Goal: Task Accomplishment & Management: Use online tool/utility

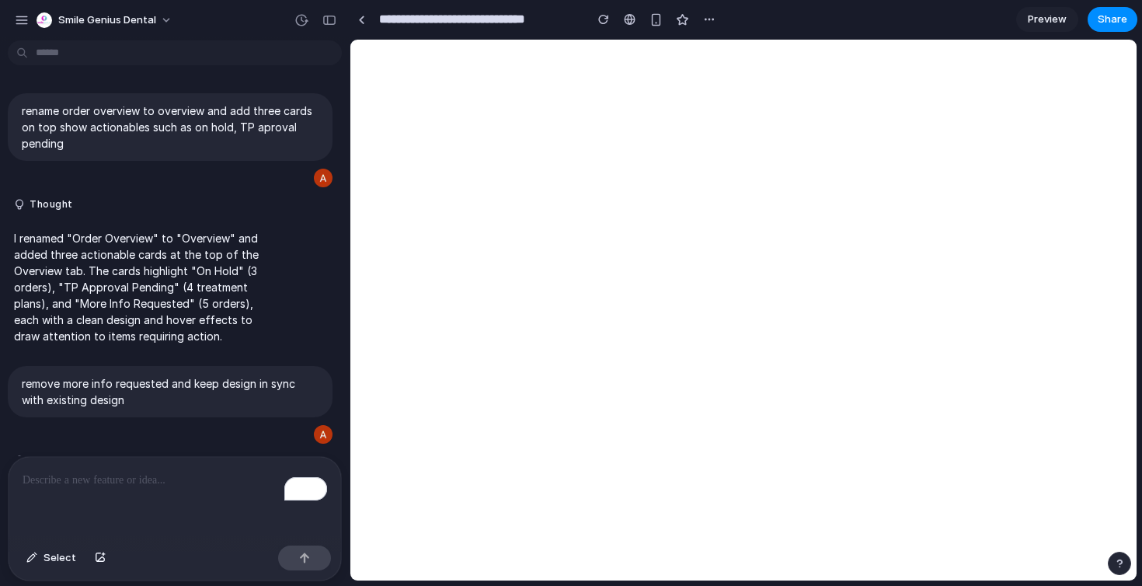
scroll to position [1218, 0]
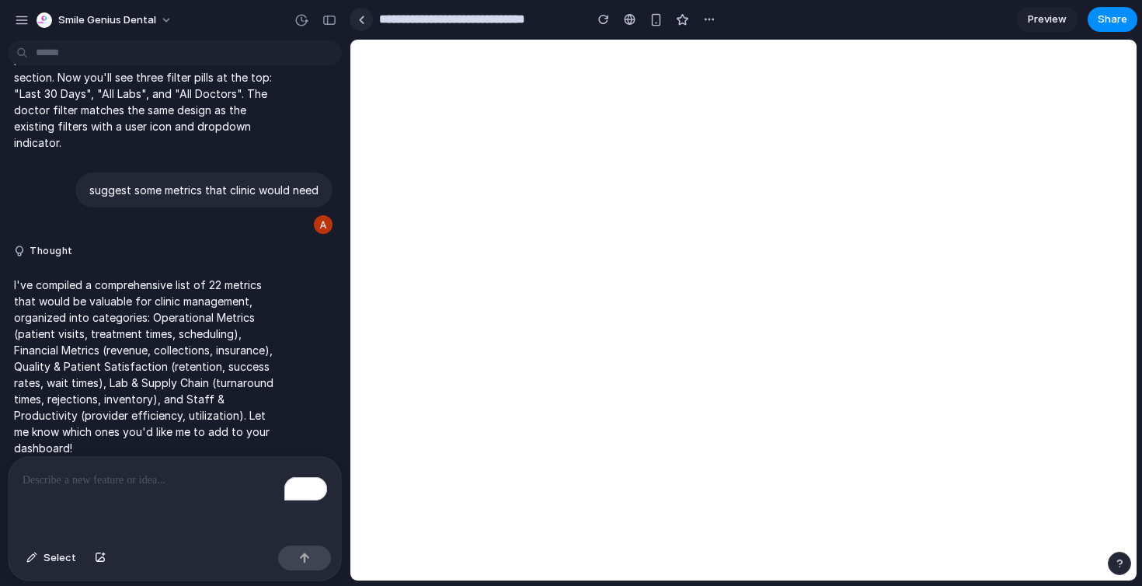
click at [364, 19] on div at bounding box center [361, 20] width 7 height 9
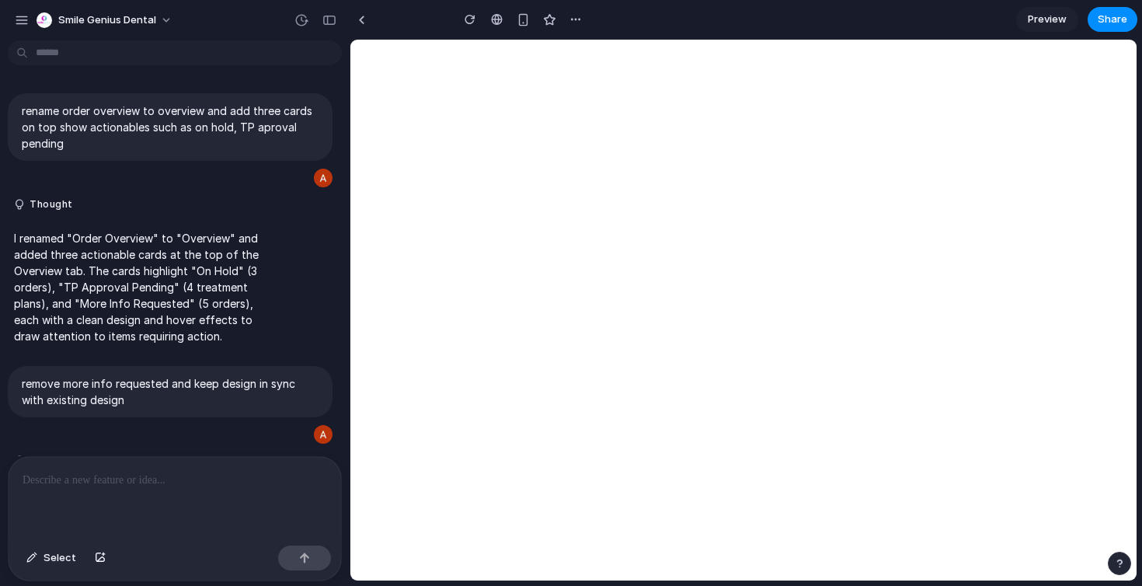
scroll to position [1218, 0]
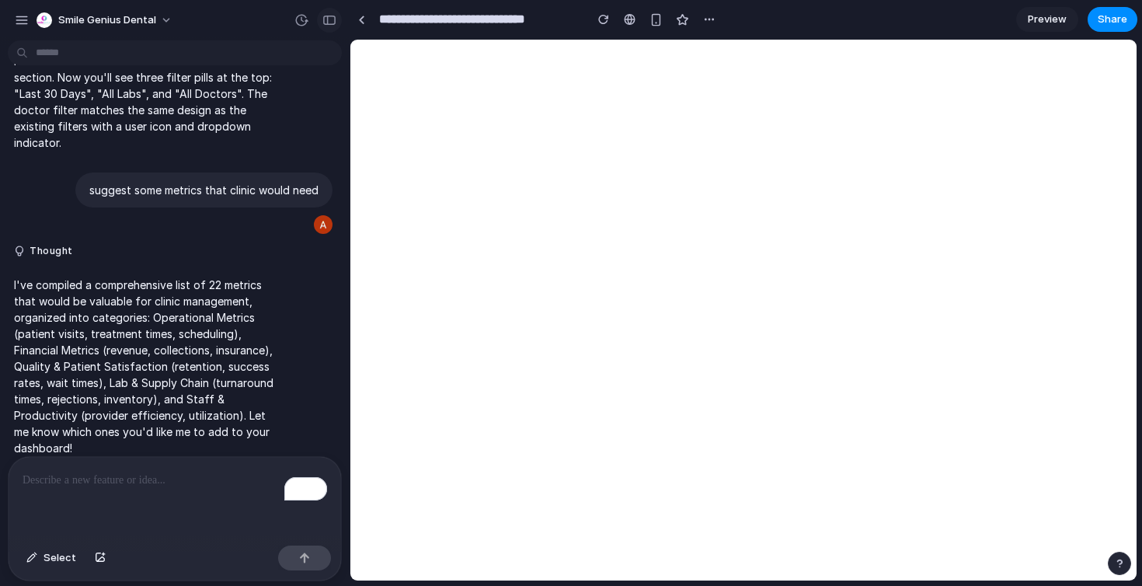
click at [331, 23] on div "button" at bounding box center [329, 20] width 14 height 11
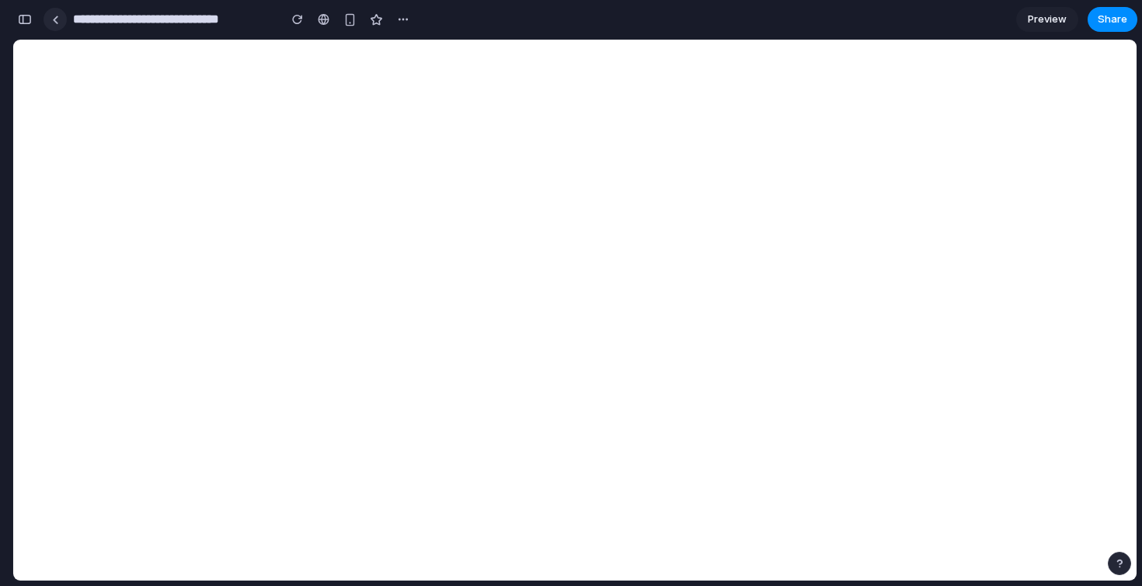
click at [52, 29] on link at bounding box center [55, 19] width 23 height 23
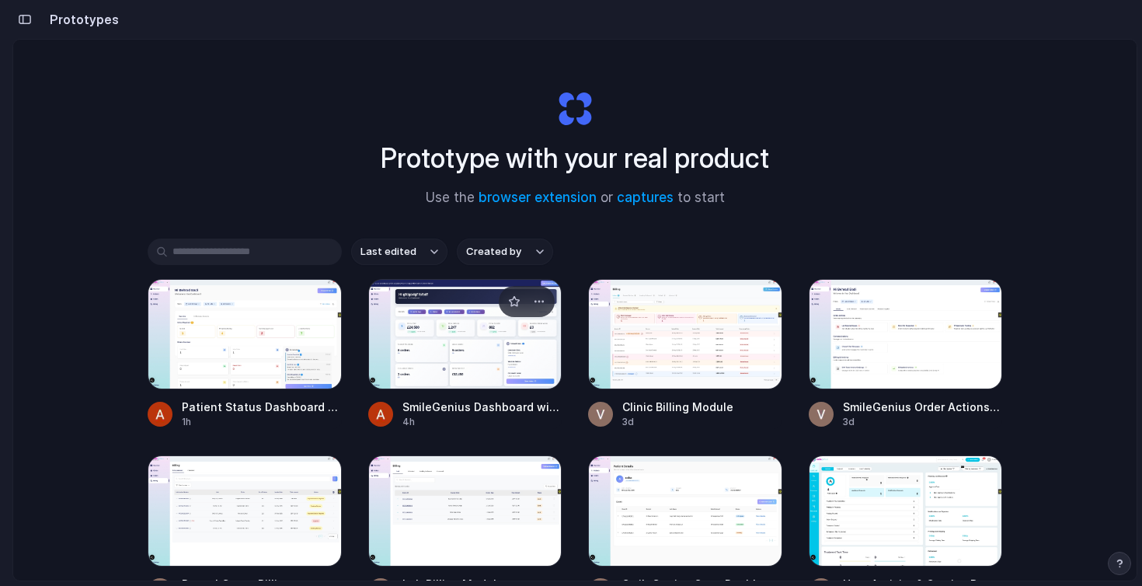
scroll to position [122, 0]
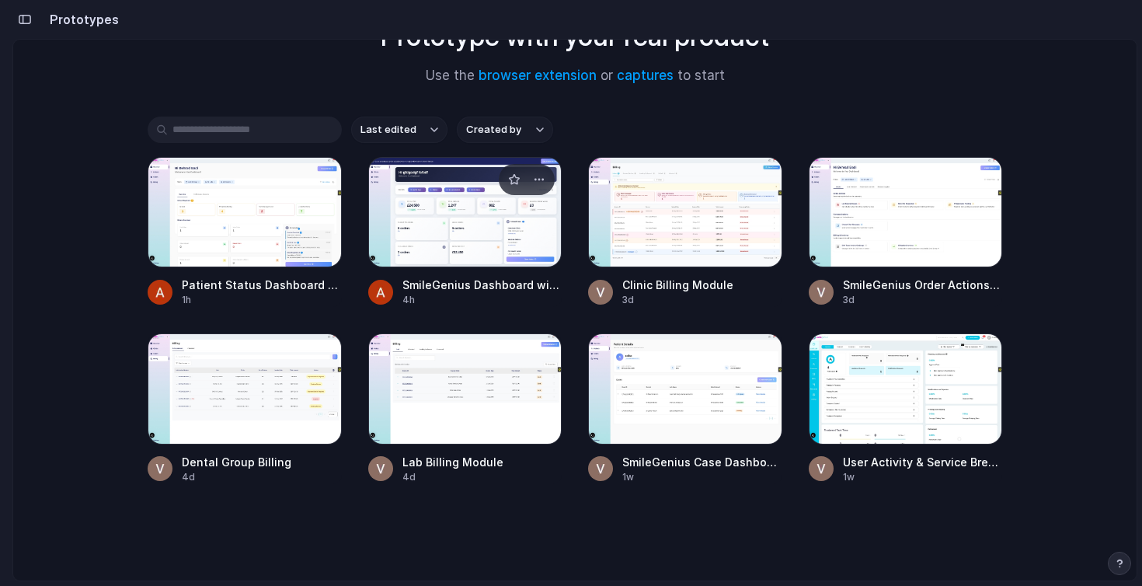
click at [437, 222] on div at bounding box center [465, 212] width 194 height 110
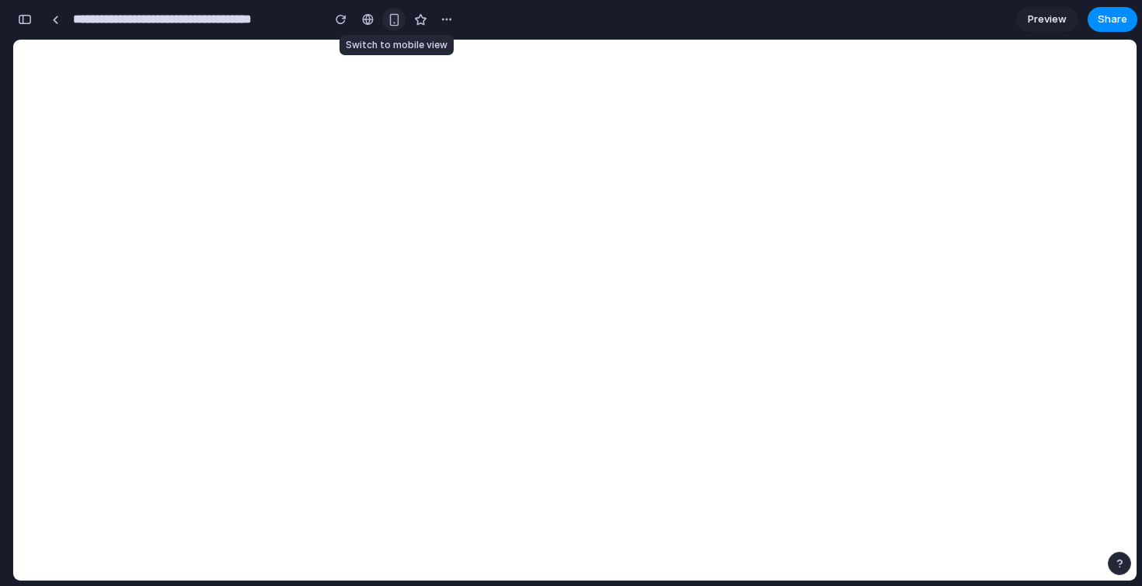
click at [394, 25] on div "button" at bounding box center [394, 19] width 13 height 13
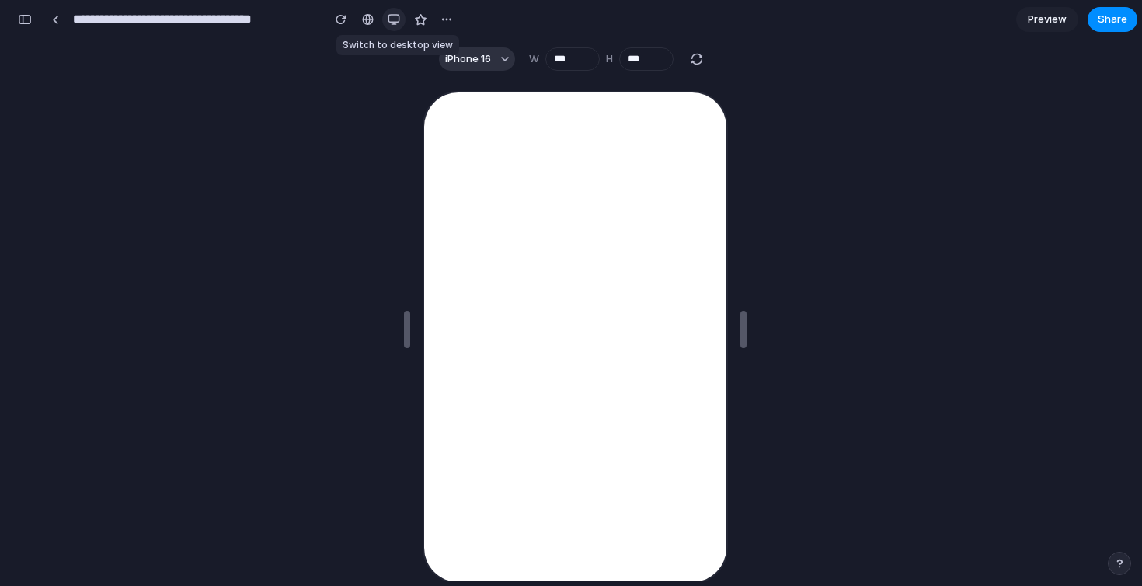
click at [394, 25] on div "button" at bounding box center [394, 19] width 12 height 12
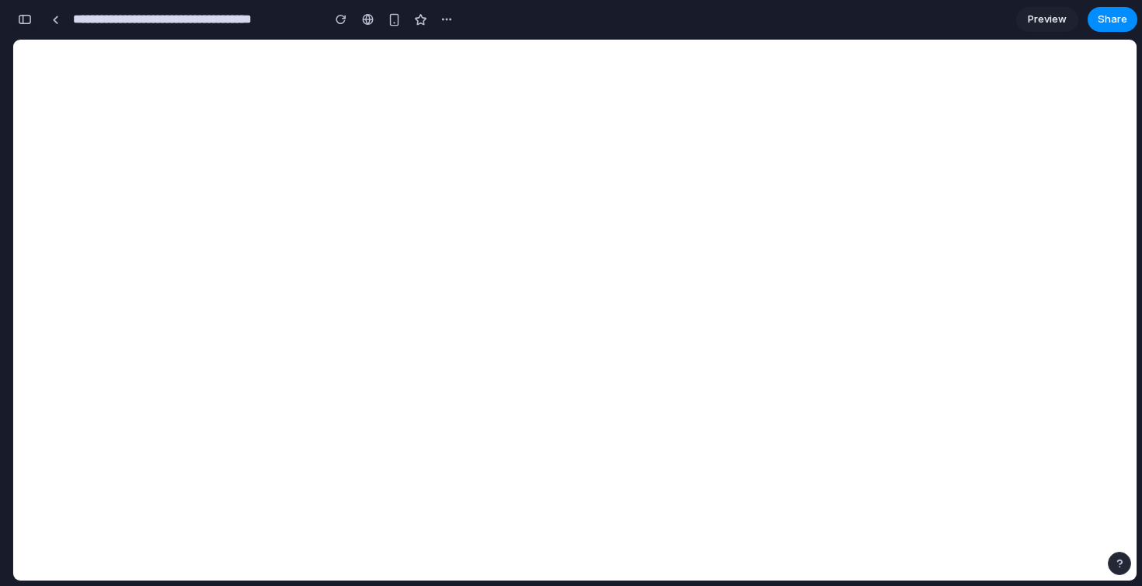
click at [24, 23] on div "button" at bounding box center [25, 19] width 14 height 11
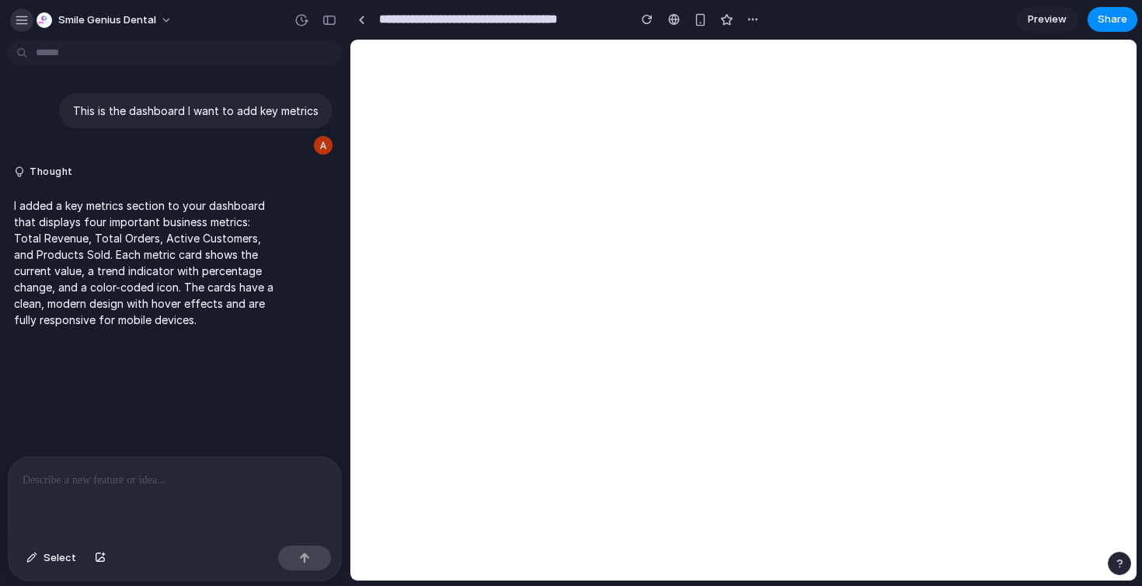
click at [23, 24] on div "button" at bounding box center [22, 20] width 14 height 14
click at [329, 25] on button "button" at bounding box center [329, 20] width 25 height 25
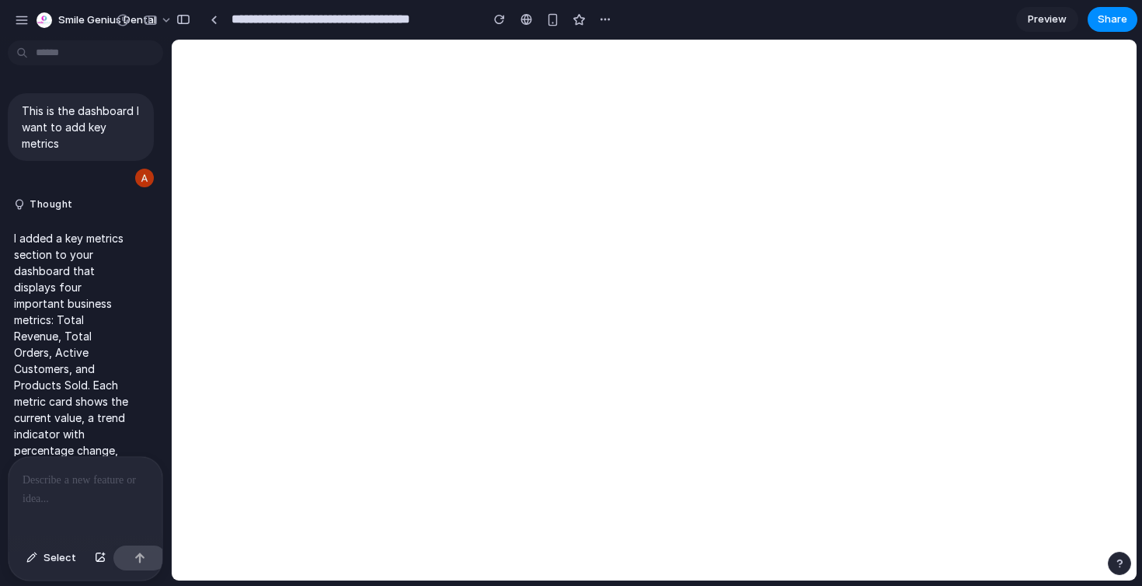
click at [11, 19] on div at bounding box center [7, 293] width 14 height 586
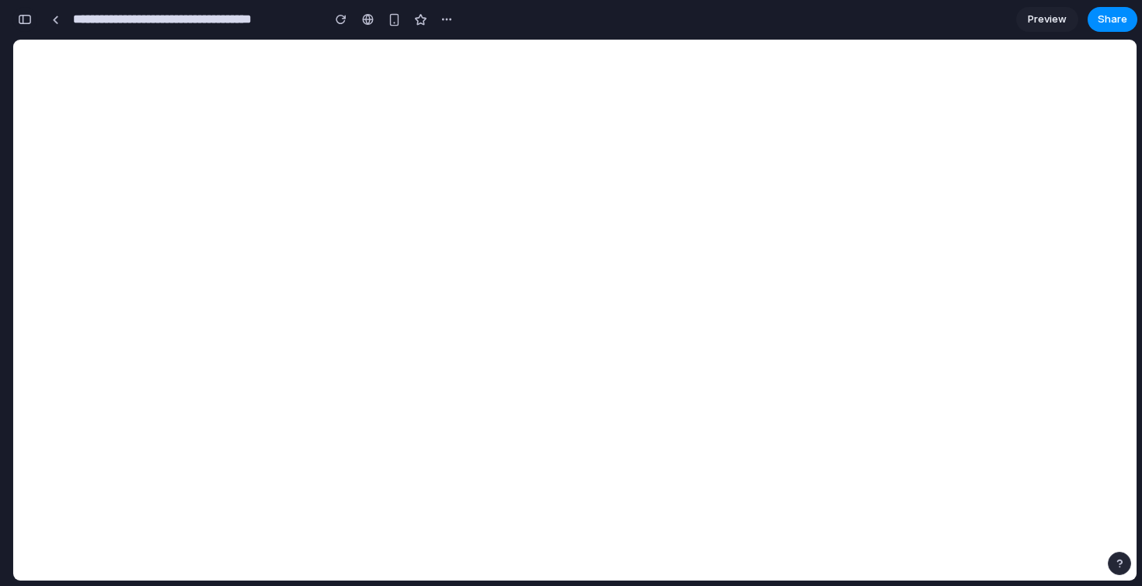
click at [24, 19] on div "button" at bounding box center [25, 19] width 14 height 11
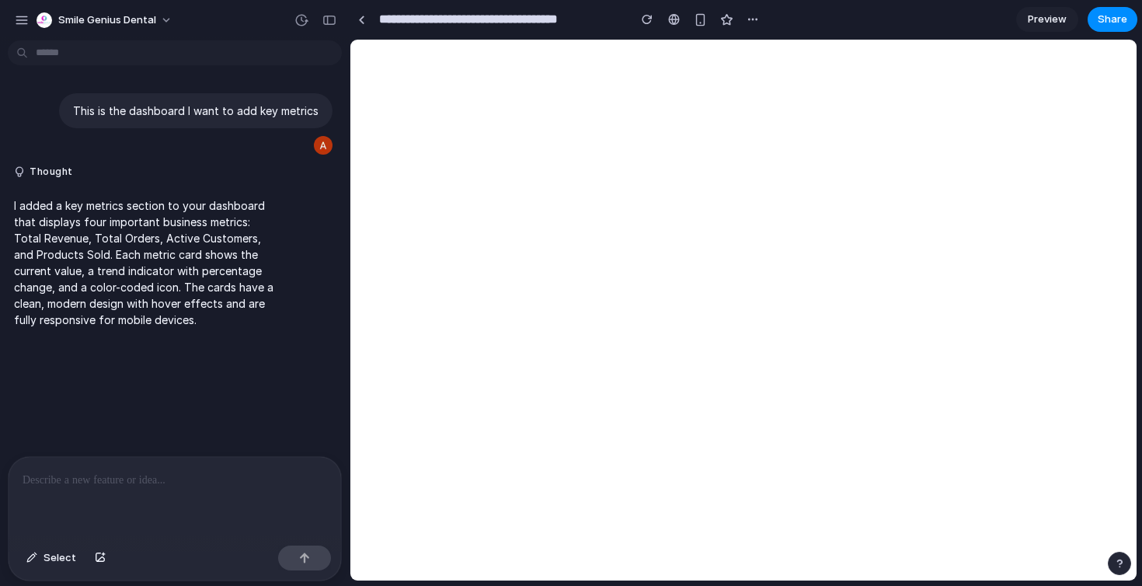
click at [143, 452] on div "This is the dashboard I want to add key metrics Thought I added a key metrics s…" at bounding box center [170, 251] width 340 height 409
click at [124, 458] on div at bounding box center [175, 498] width 333 height 82
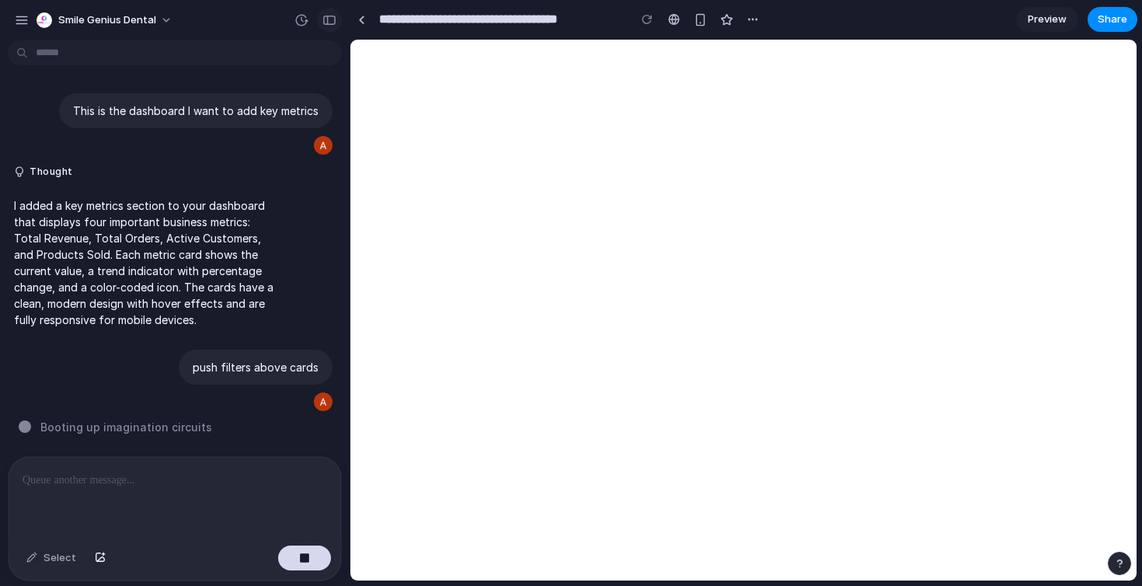
click at [336, 19] on div "button" at bounding box center [329, 20] width 14 height 11
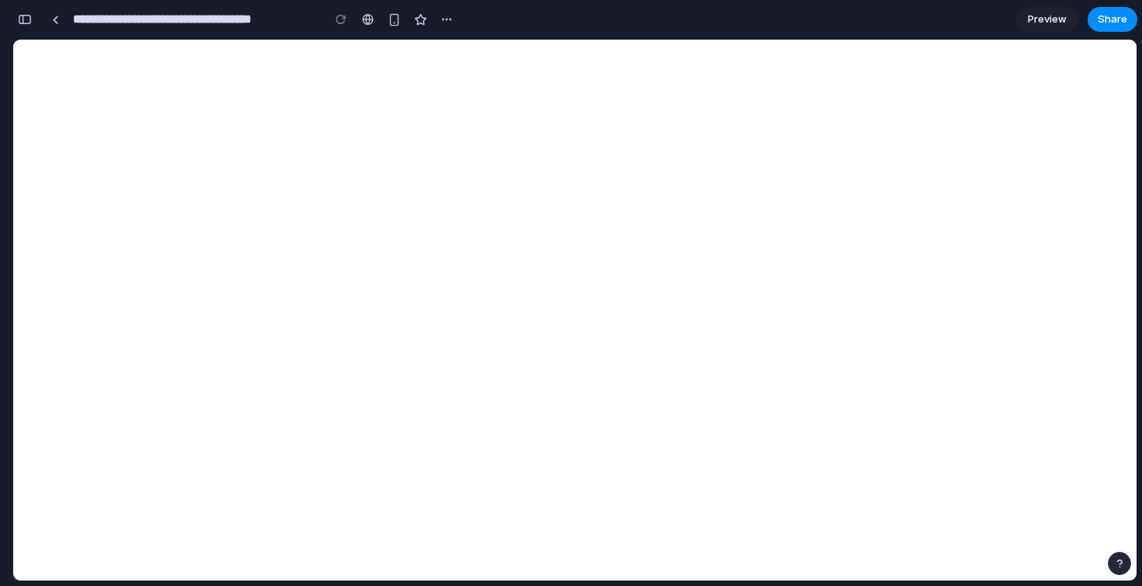
click at [31, 22] on div "button" at bounding box center [25, 19] width 14 height 11
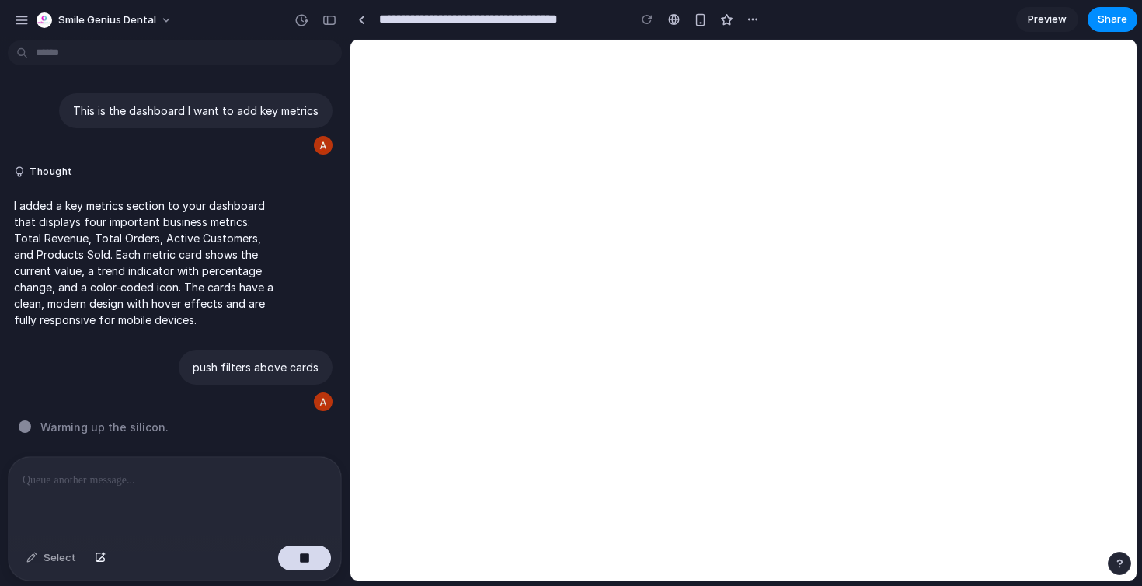
click at [167, 472] on p at bounding box center [175, 480] width 305 height 19
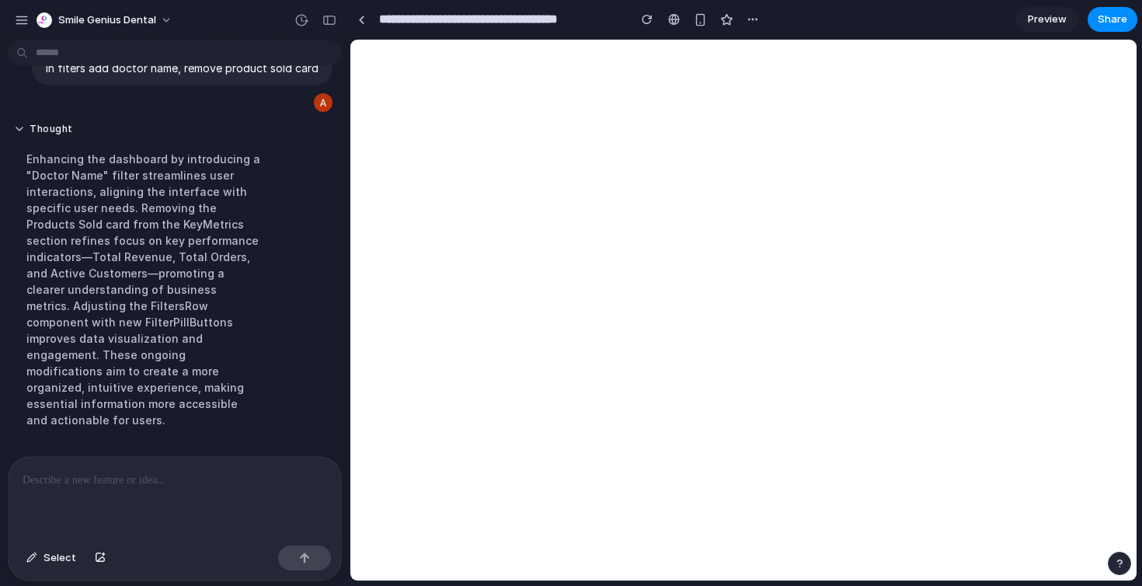
scroll to position [556, 0]
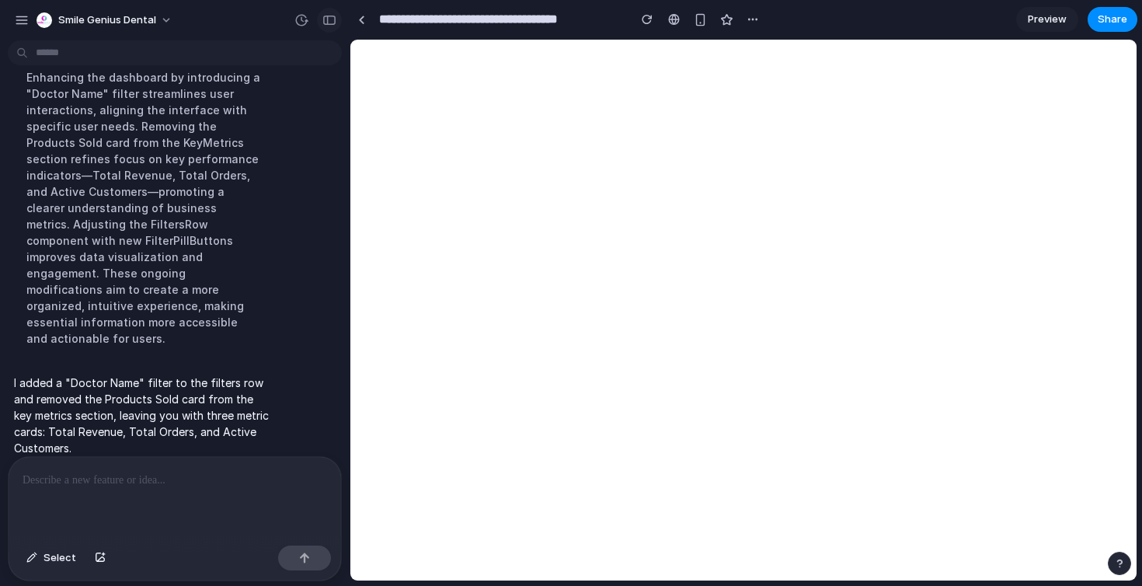
click at [333, 26] on button "button" at bounding box center [329, 20] width 25 height 25
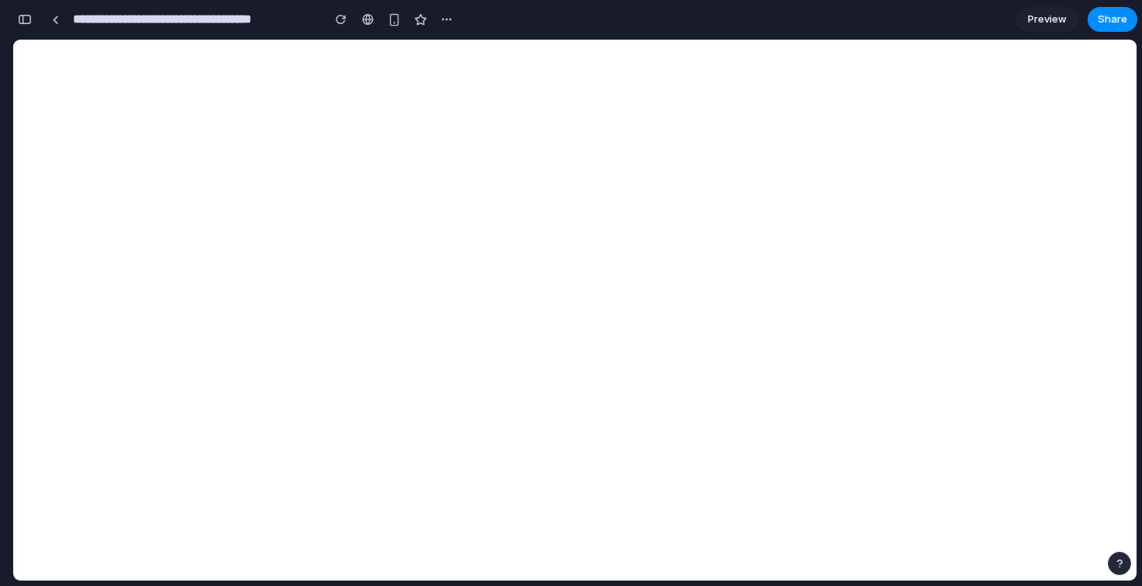
scroll to position [898, 0]
click at [25, 18] on div "button" at bounding box center [25, 19] width 14 height 11
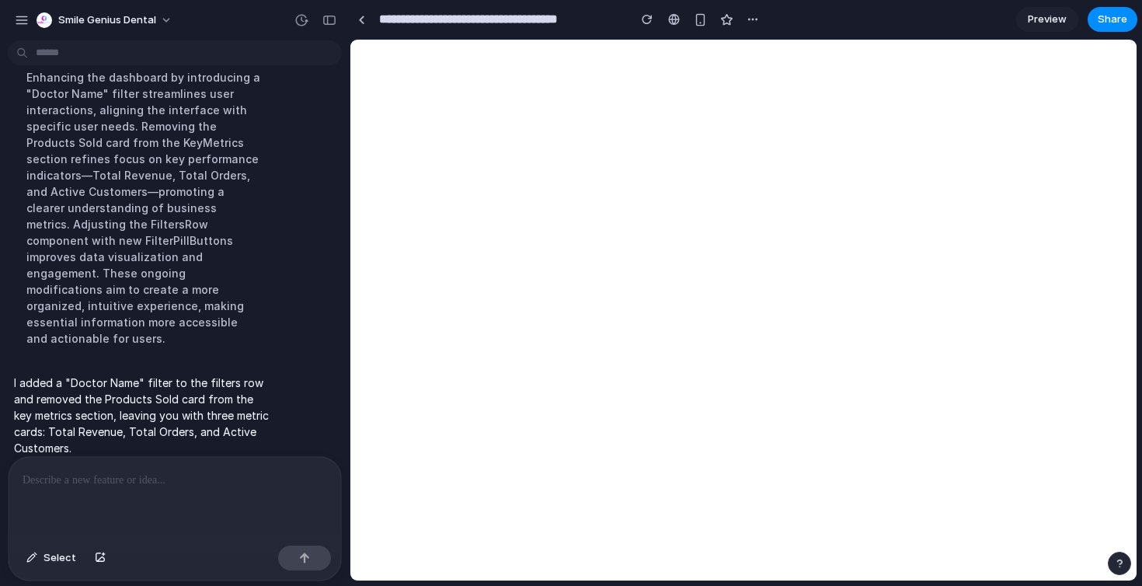
click at [105, 472] on p at bounding box center [175, 480] width 305 height 19
click at [214, 475] on p "**********" at bounding box center [175, 480] width 305 height 19
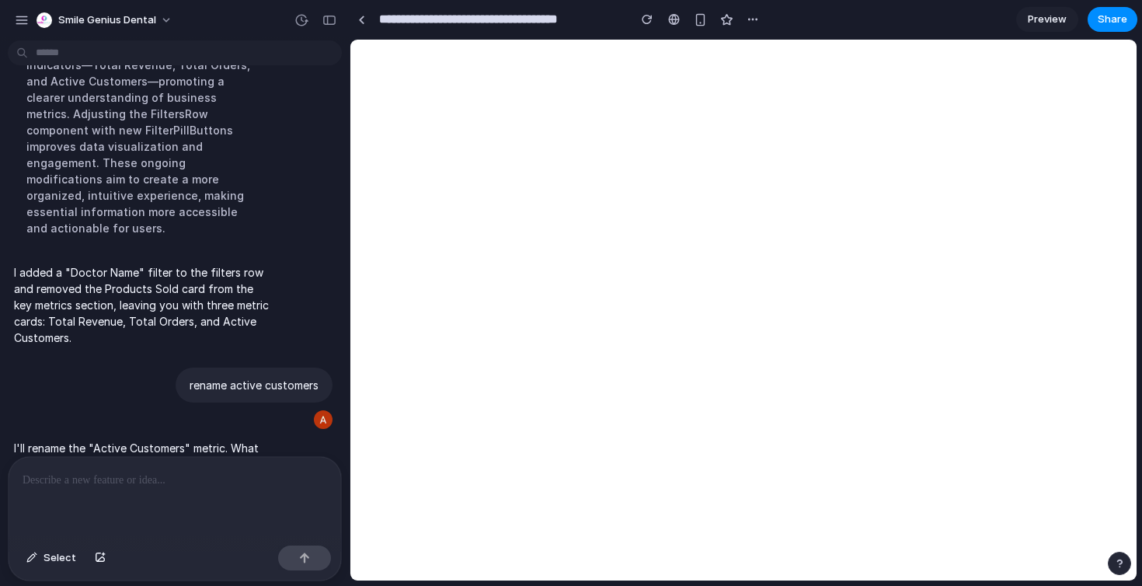
scroll to position [469, 0]
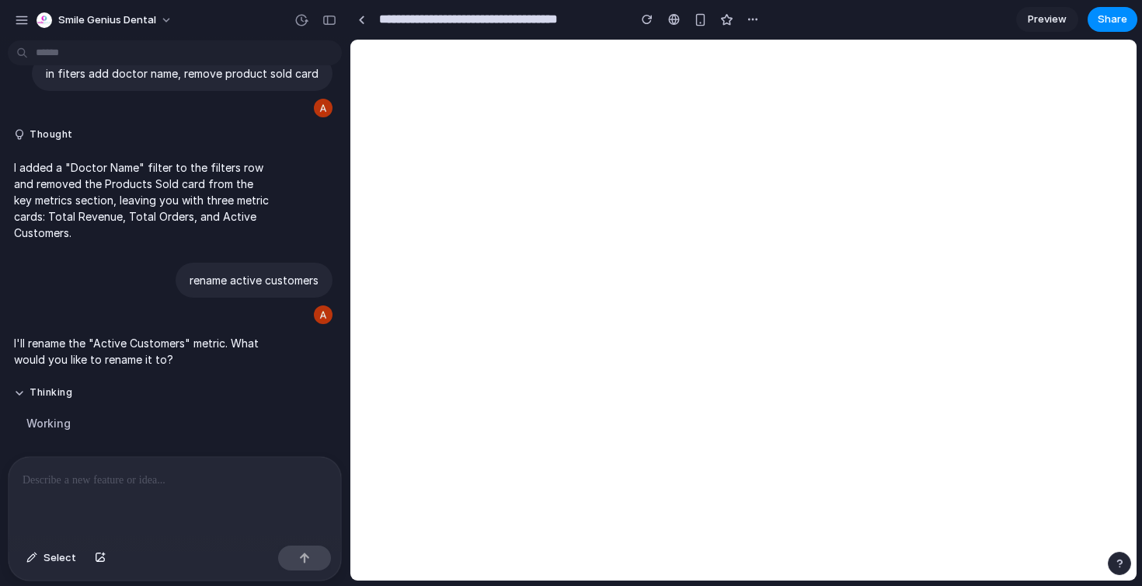
click at [183, 487] on p at bounding box center [175, 480] width 305 height 19
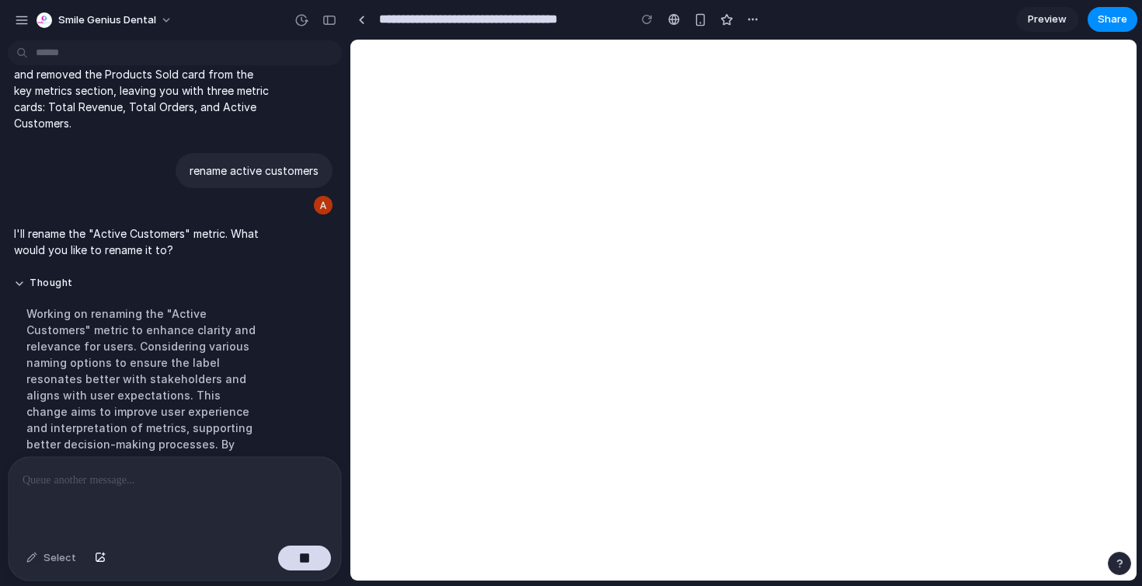
scroll to position [759, 0]
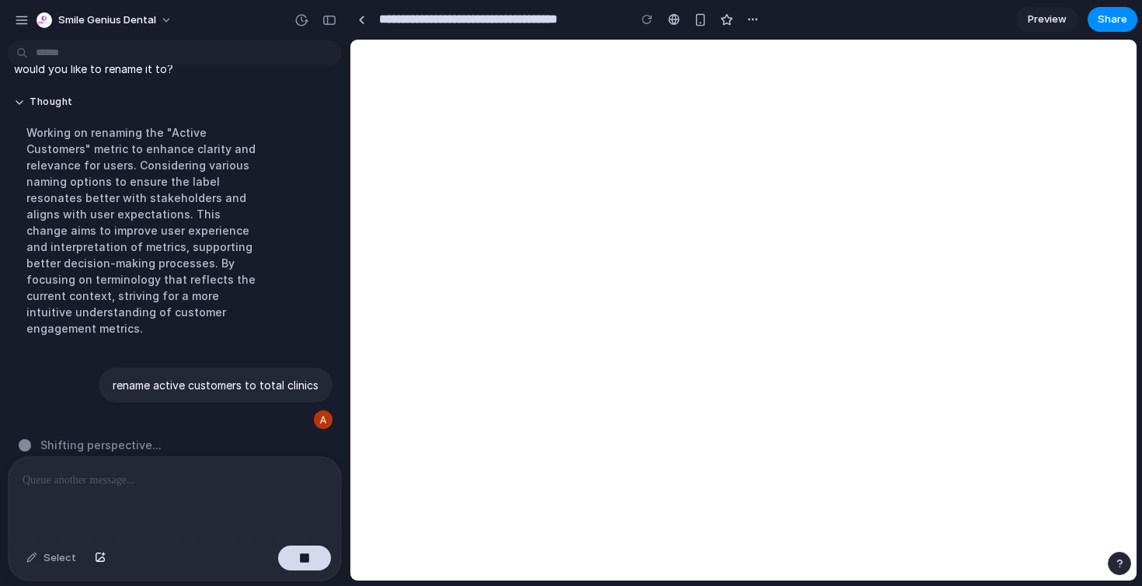
click at [226, 482] on p at bounding box center [175, 480] width 305 height 19
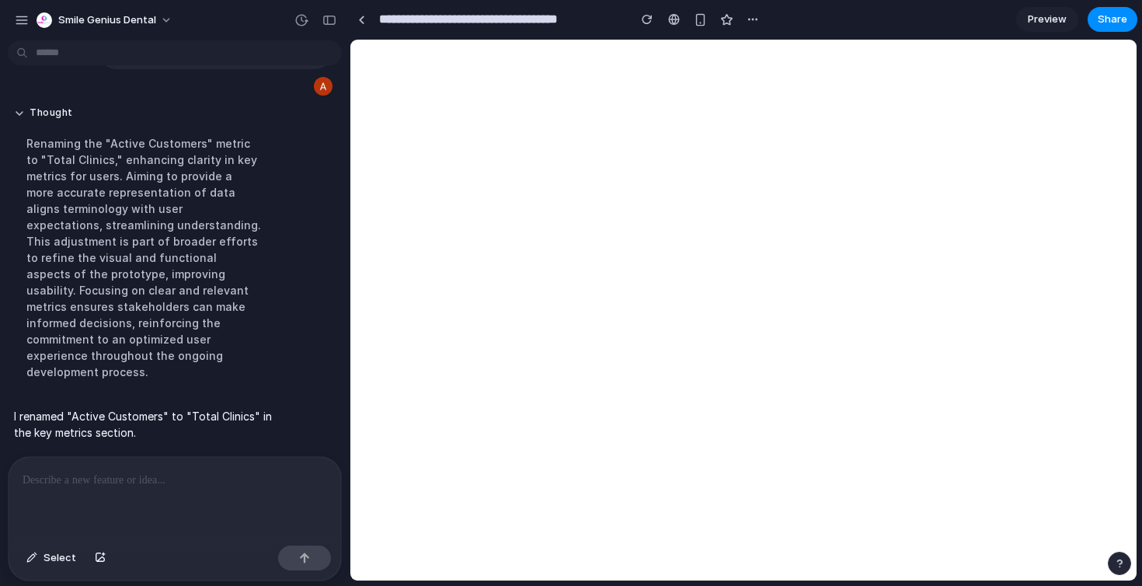
scroll to position [840, 0]
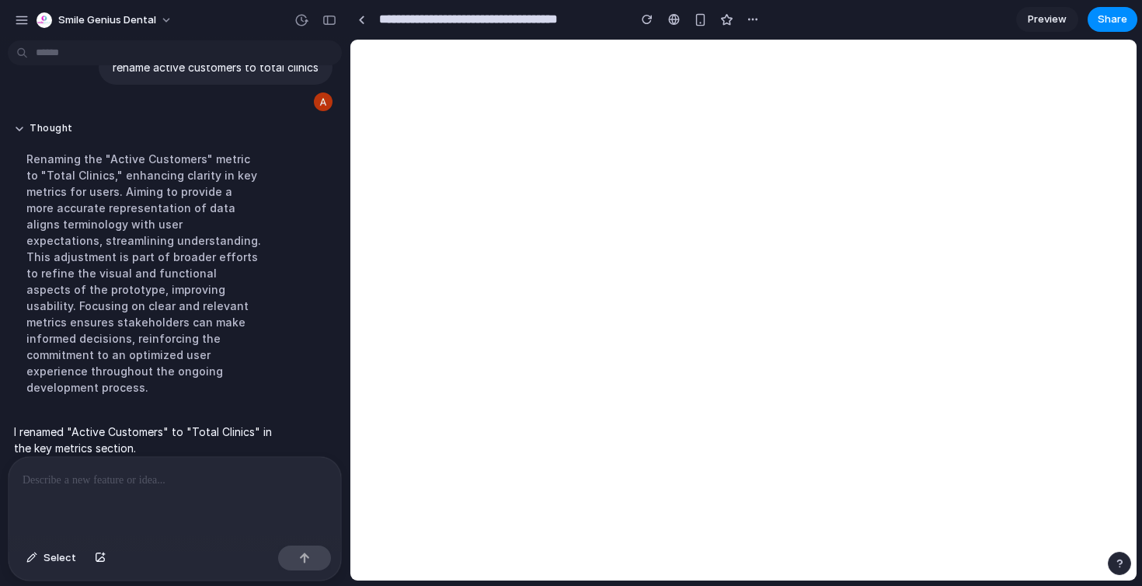
click at [123, 484] on p at bounding box center [175, 480] width 305 height 19
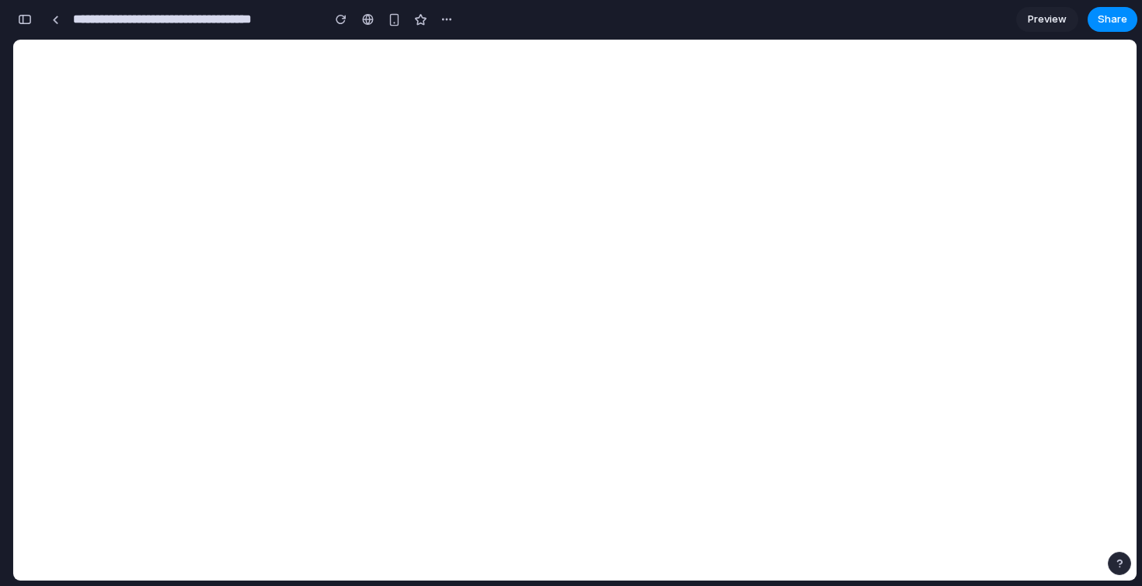
scroll to position [2489, 0]
click at [17, 29] on div "**********" at bounding box center [235, 19] width 446 height 34
click at [17, 28] on button "button" at bounding box center [24, 19] width 25 height 25
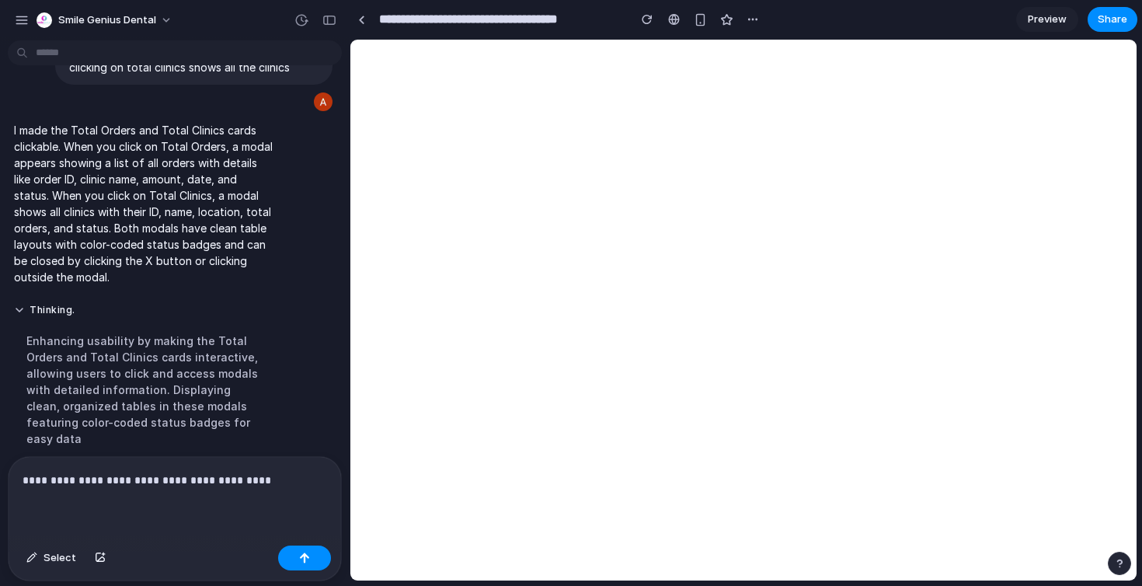
click at [280, 483] on p "**********" at bounding box center [175, 480] width 305 height 19
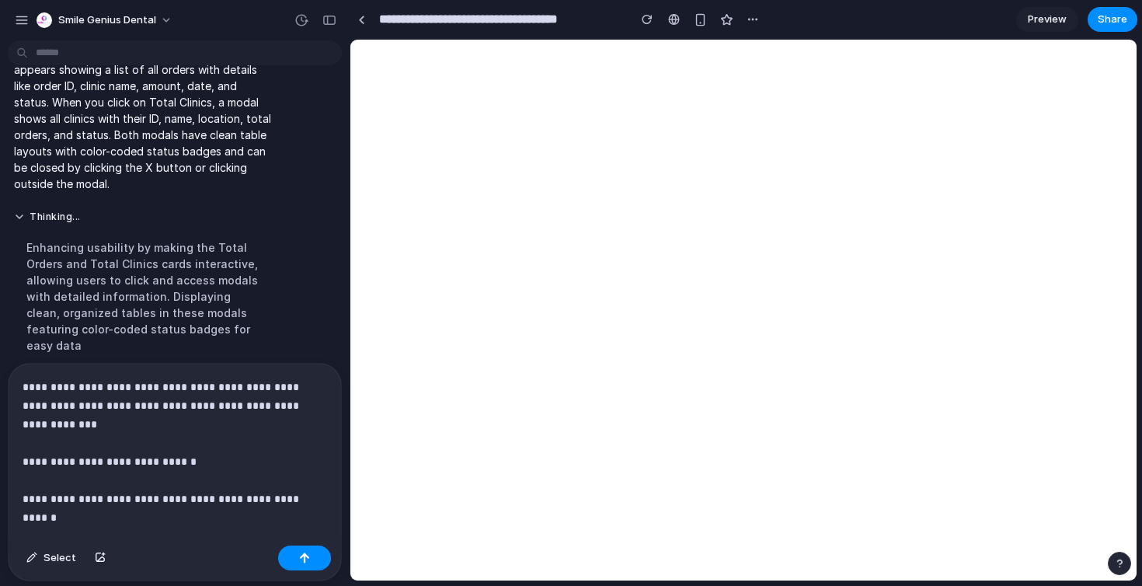
scroll to position [1375, 0]
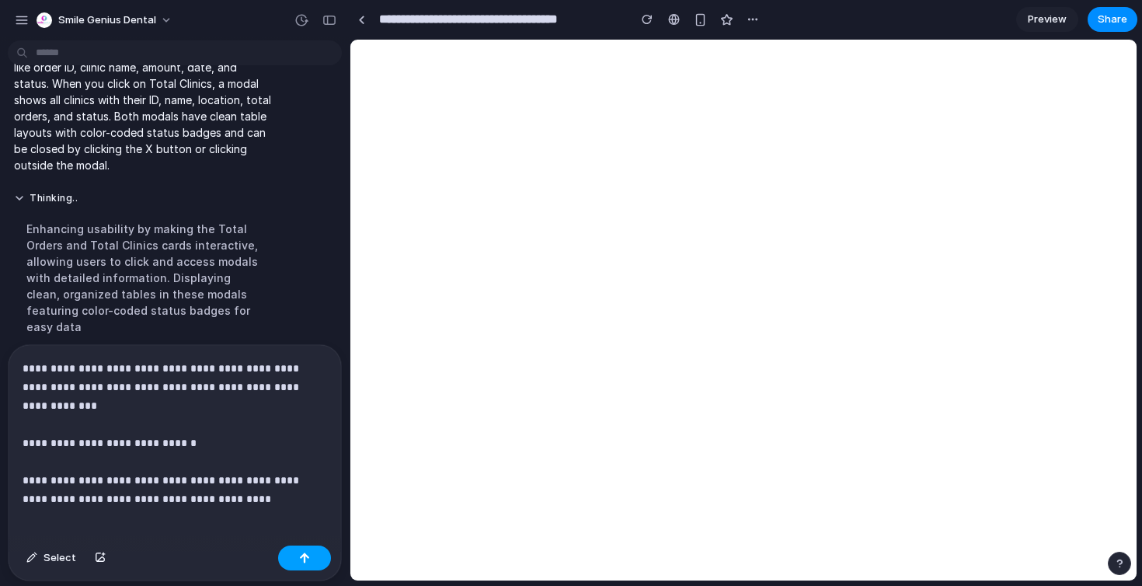
click at [312, 554] on button "button" at bounding box center [304, 557] width 53 height 25
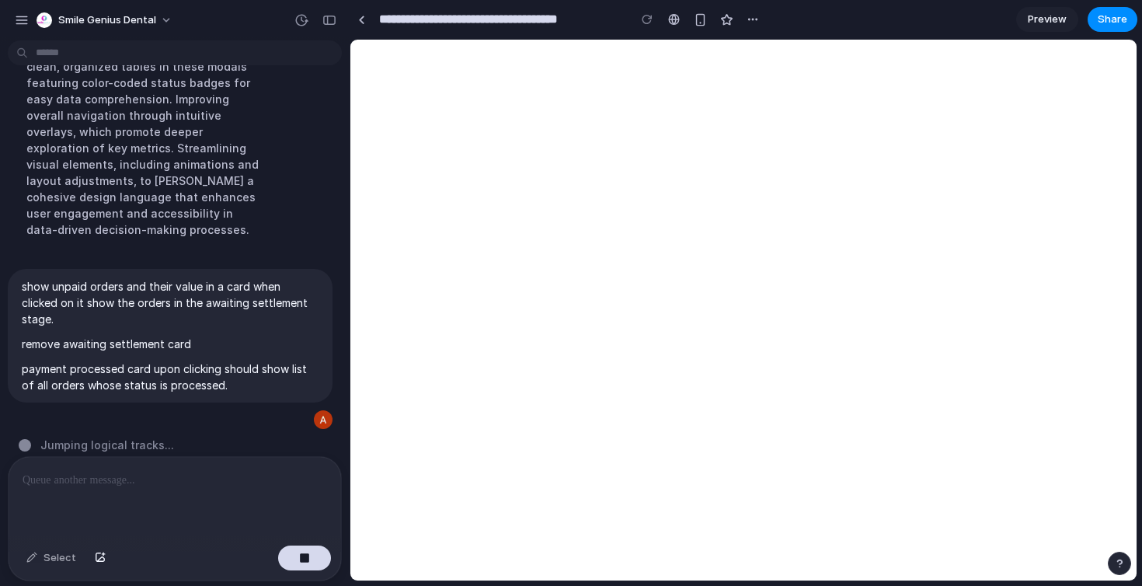
click at [256, 499] on div at bounding box center [175, 498] width 333 height 82
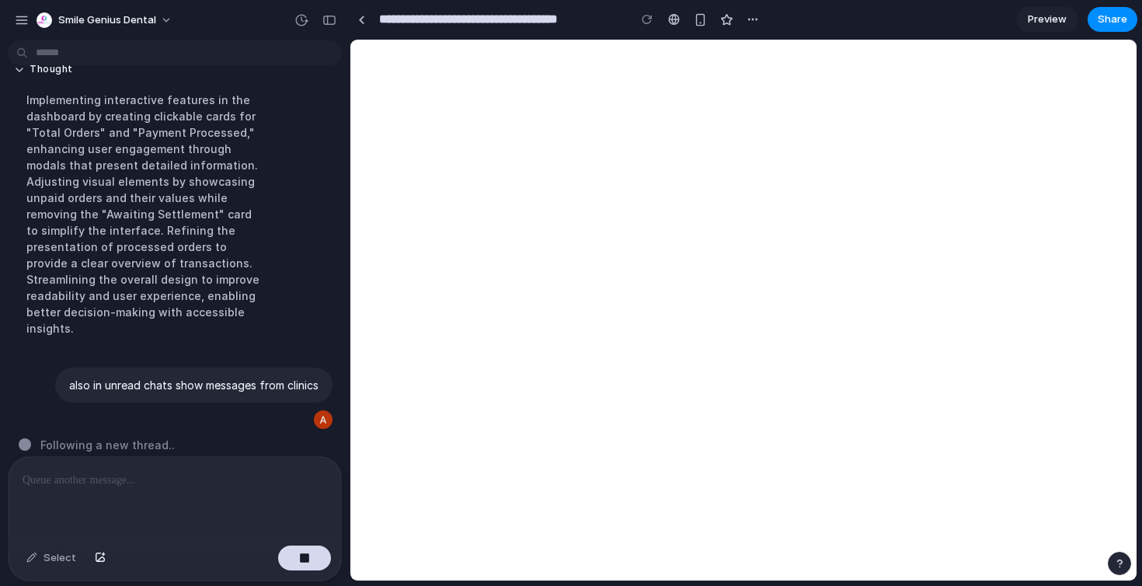
scroll to position [1705, 0]
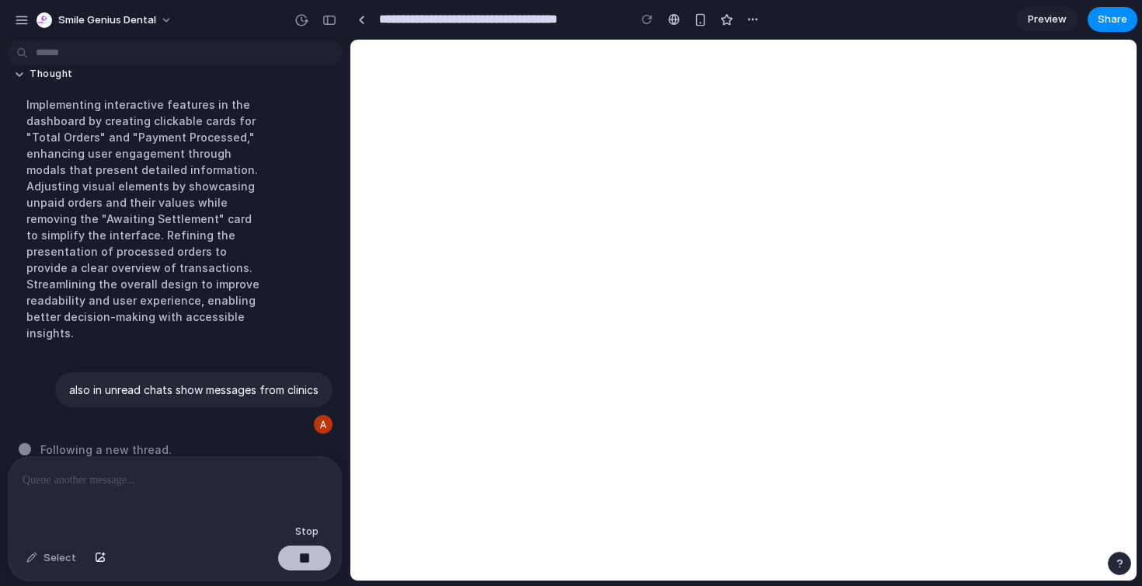
click at [298, 561] on button "button" at bounding box center [304, 557] width 53 height 25
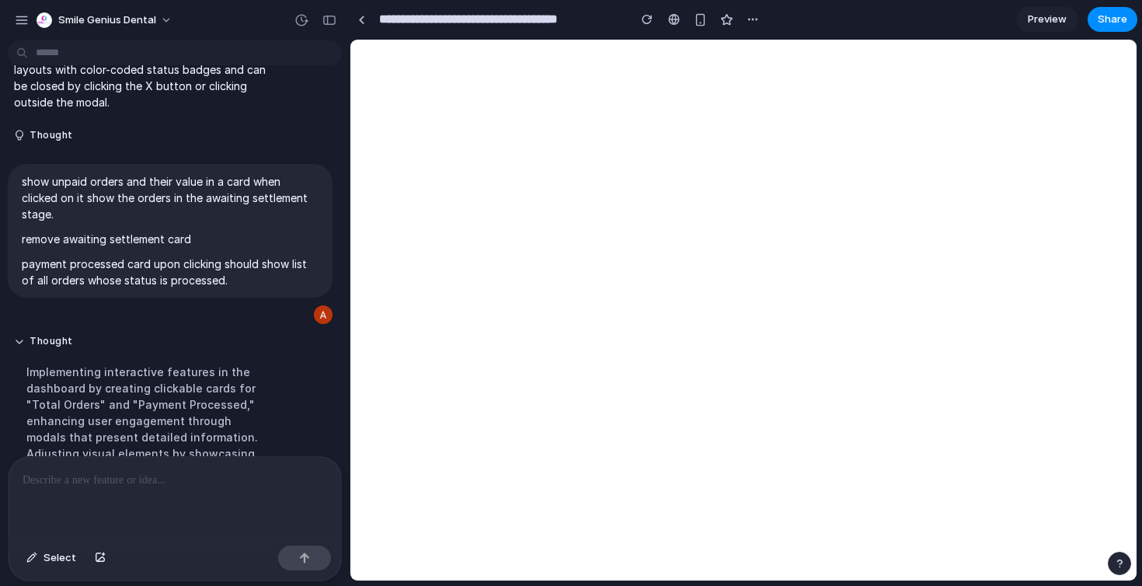
scroll to position [1414, 0]
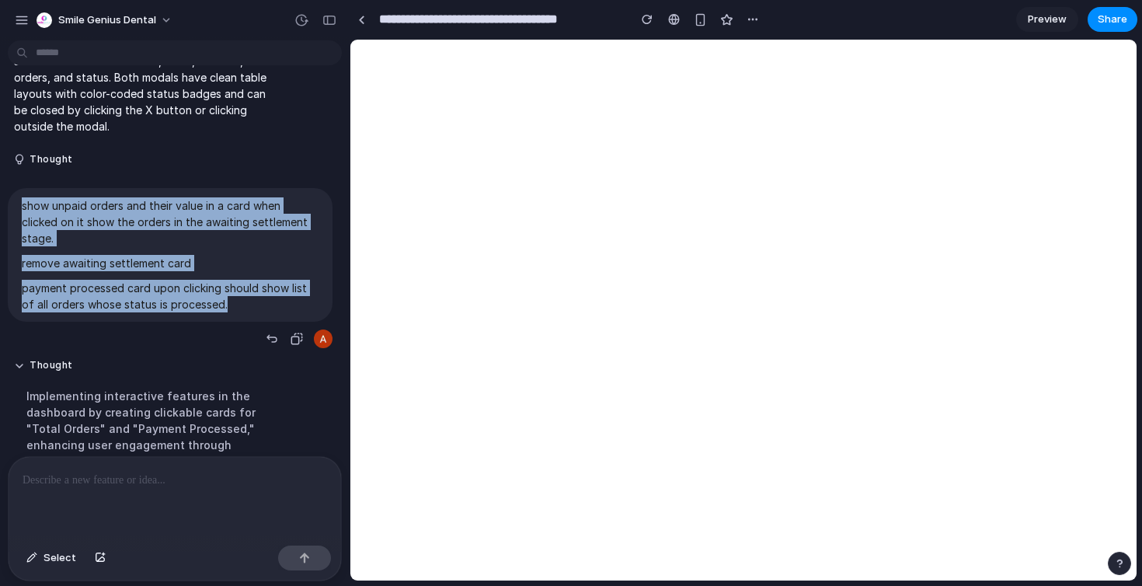
drag, startPoint x: 232, startPoint y: 304, endPoint x: 19, endPoint y: 205, distance: 235.3
click at [19, 205] on div "show unpaid orders and their value in a card when clicked on it show the orders…" at bounding box center [170, 255] width 325 height 134
copy span "show unpaid orders and their value in a card when clicked on it show the orders…"
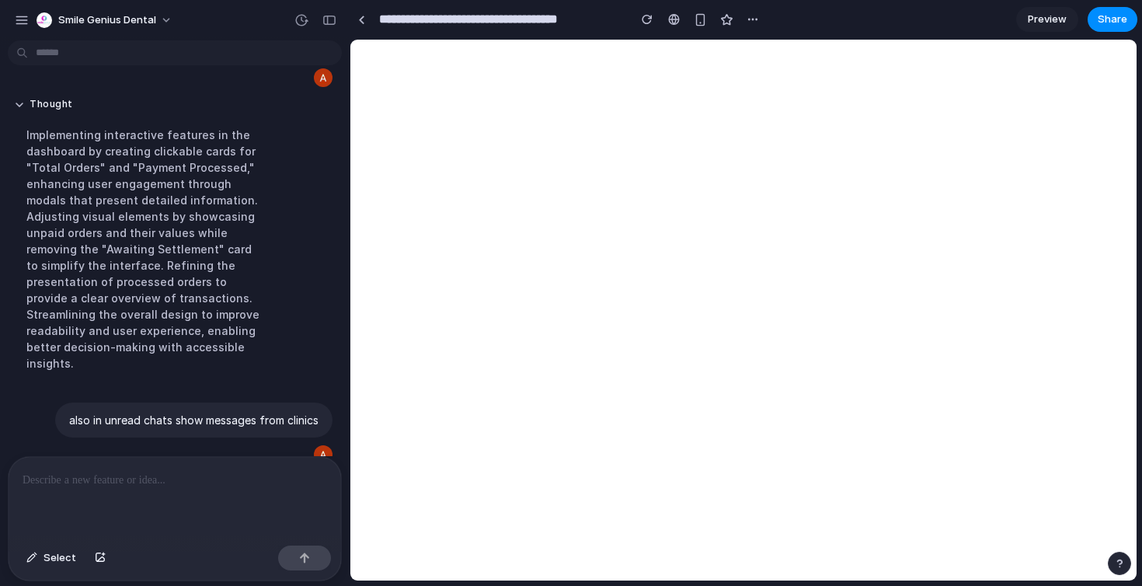
click at [68, 468] on div at bounding box center [175, 498] width 333 height 82
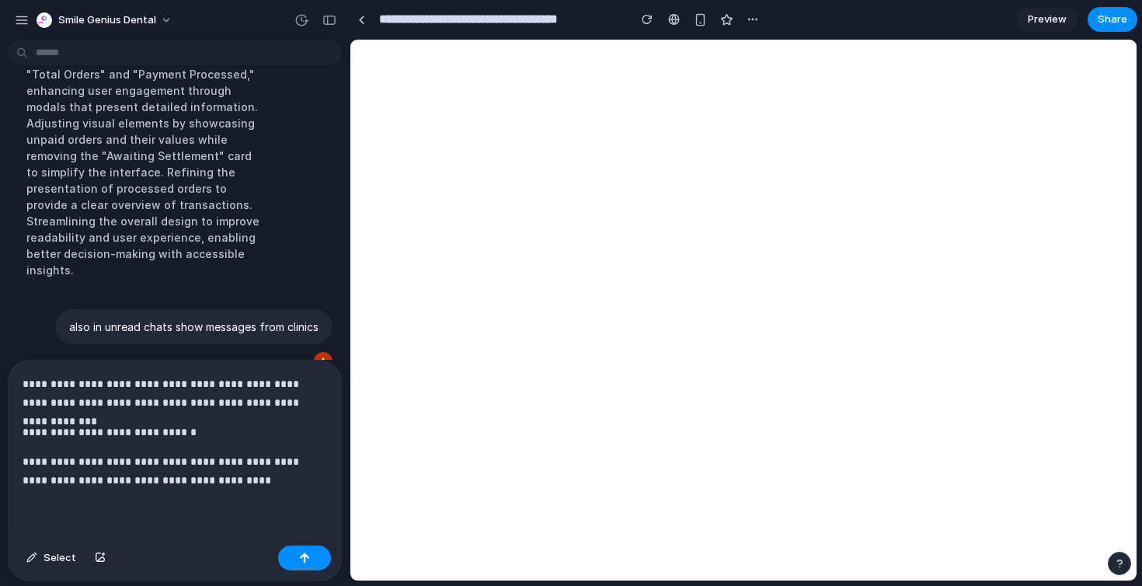
scroll to position [1771, 0]
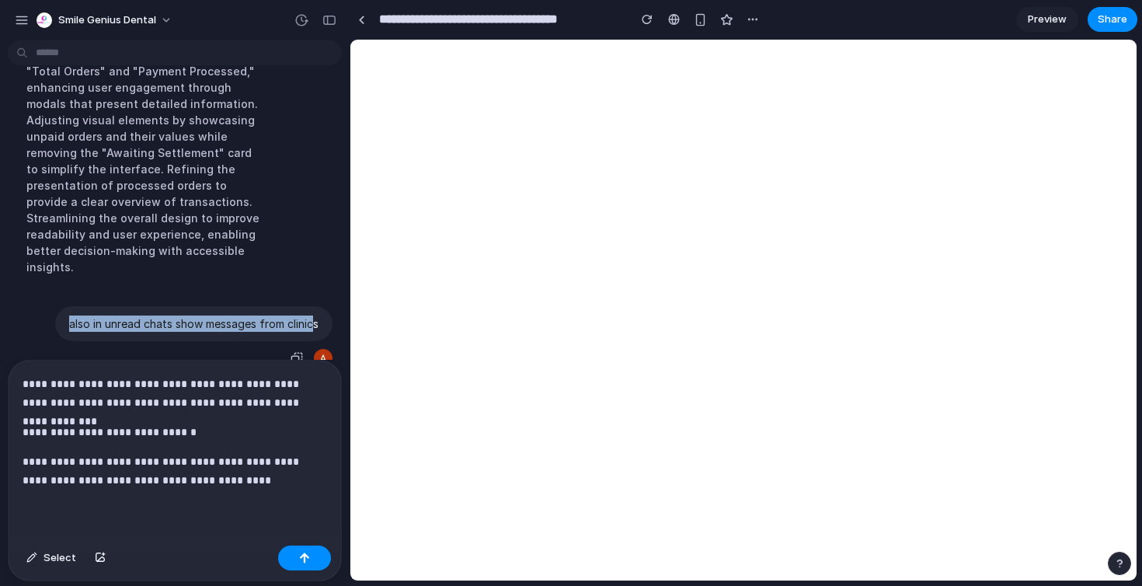
drag, startPoint x: 68, startPoint y: 308, endPoint x: 312, endPoint y: 315, distance: 244.0
click at [312, 315] on p "also in unread chats show messages from clinics" at bounding box center [193, 323] width 249 height 16
copy p "also in unread chats show messages from clinic"
click at [266, 474] on p "**********" at bounding box center [175, 470] width 305 height 37
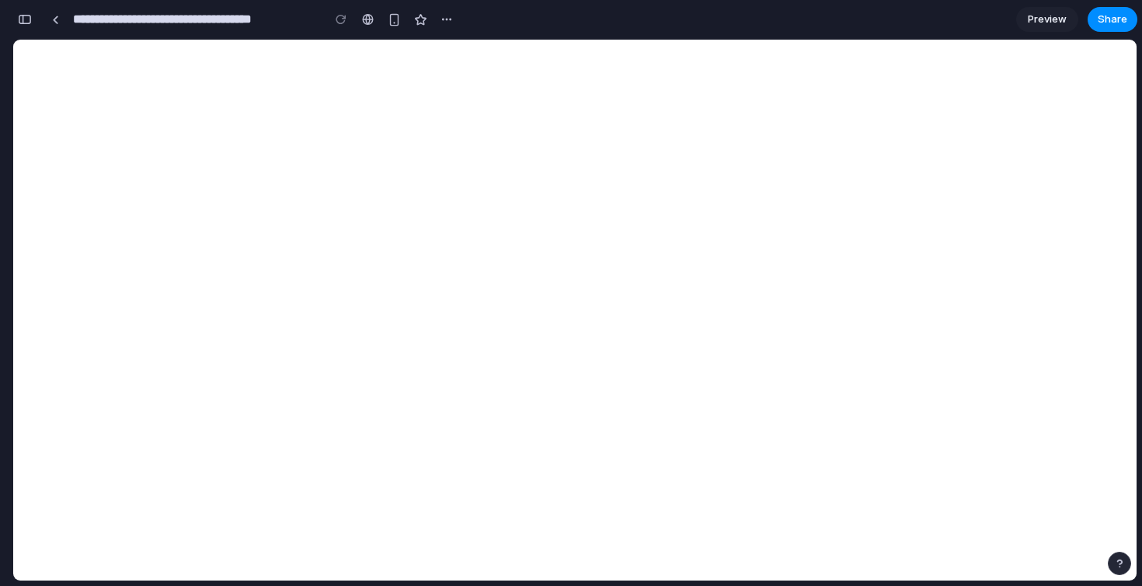
scroll to position [3833, 0]
click at [25, 20] on div "button" at bounding box center [25, 19] width 14 height 11
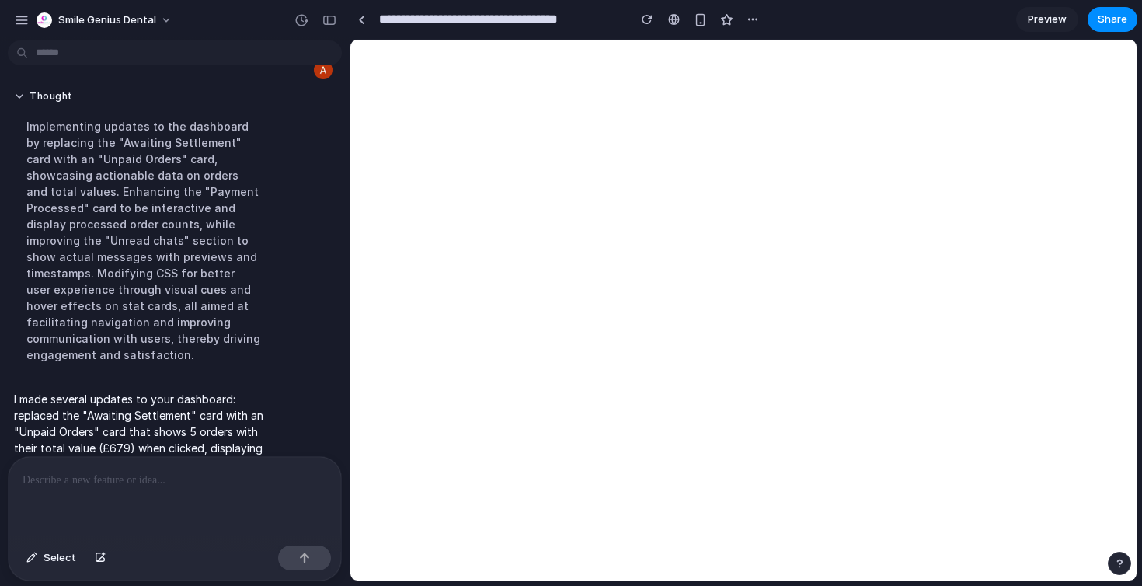
scroll to position [2120, 0]
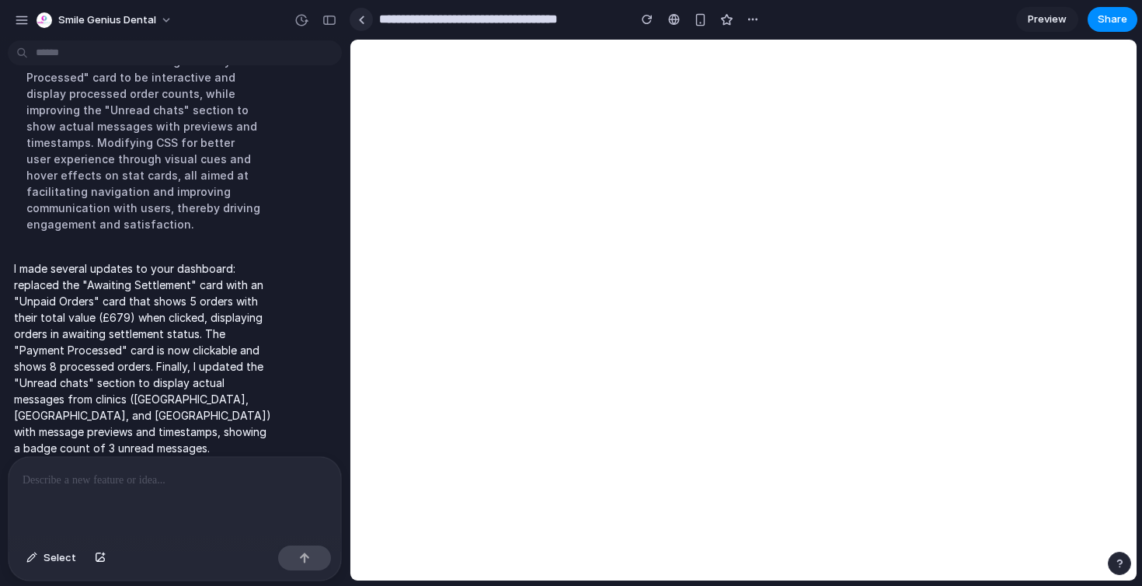
click at [355, 13] on link at bounding box center [361, 19] width 23 height 23
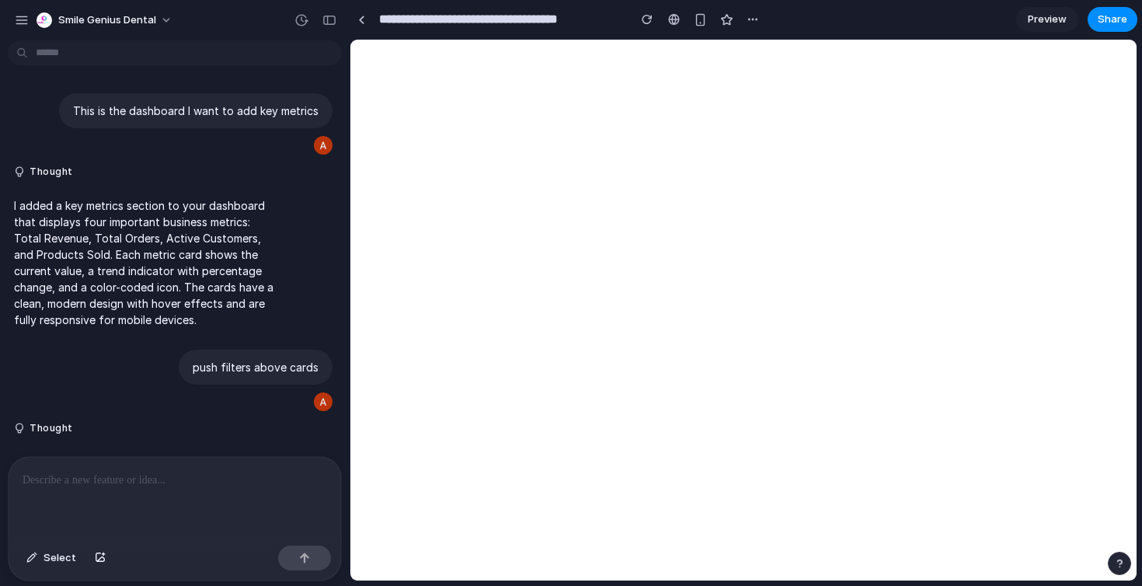
scroll to position [1867, 0]
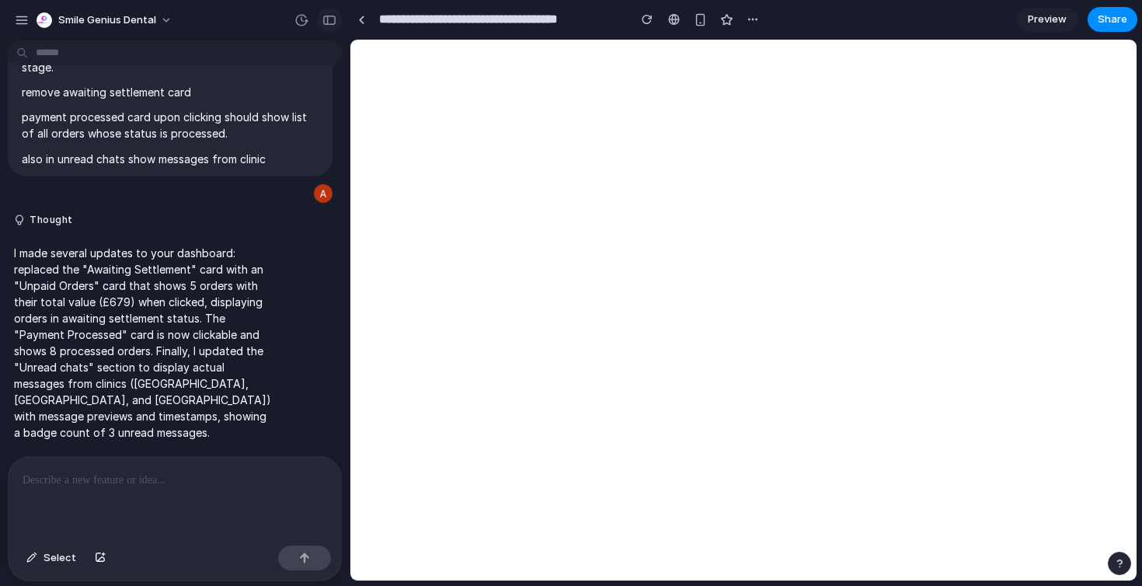
click at [327, 24] on div "button" at bounding box center [329, 20] width 14 height 11
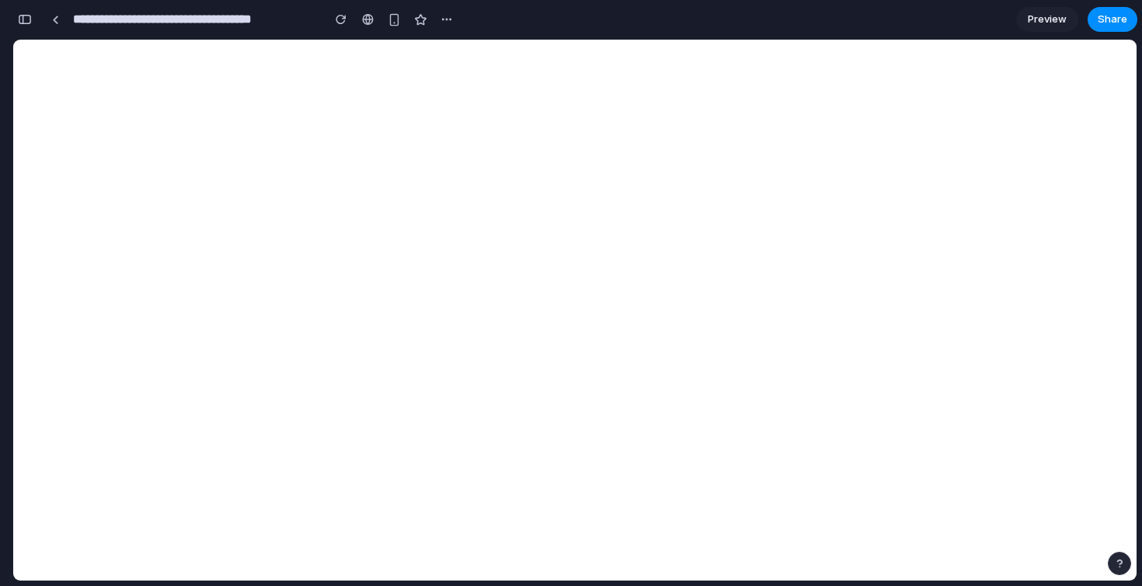
click at [28, 20] on div "button" at bounding box center [25, 19] width 14 height 11
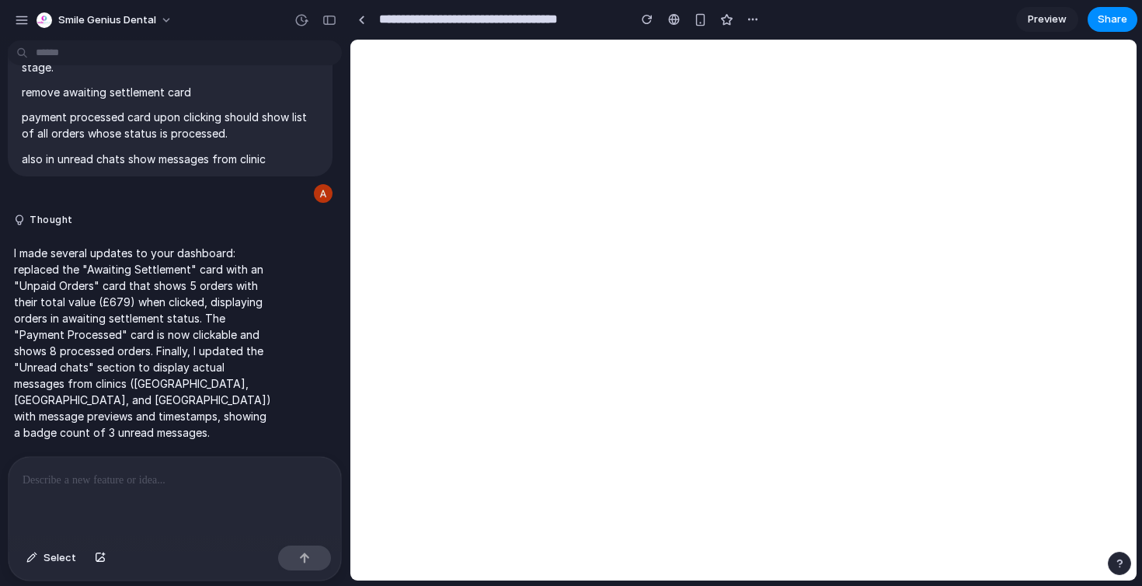
click at [236, 491] on div at bounding box center [175, 498] width 333 height 82
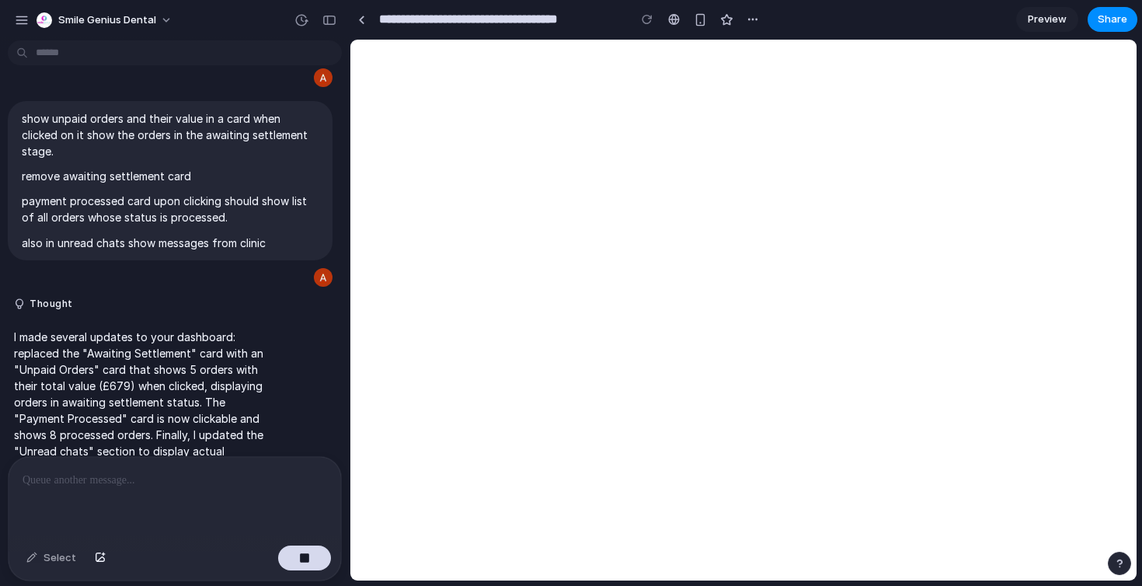
scroll to position [1994, 0]
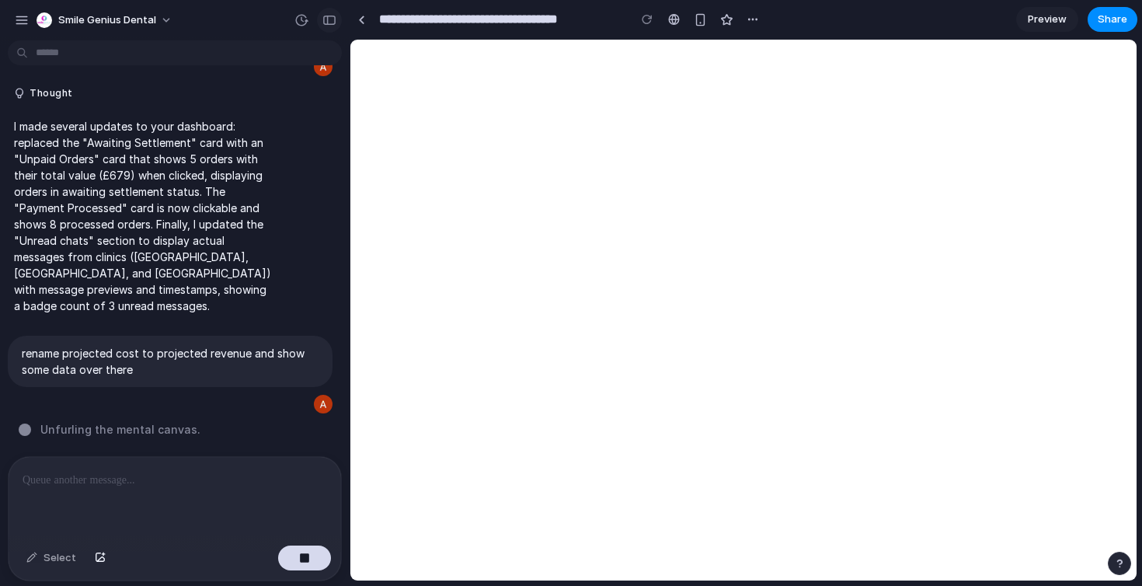
click at [340, 24] on button "button" at bounding box center [329, 20] width 25 height 25
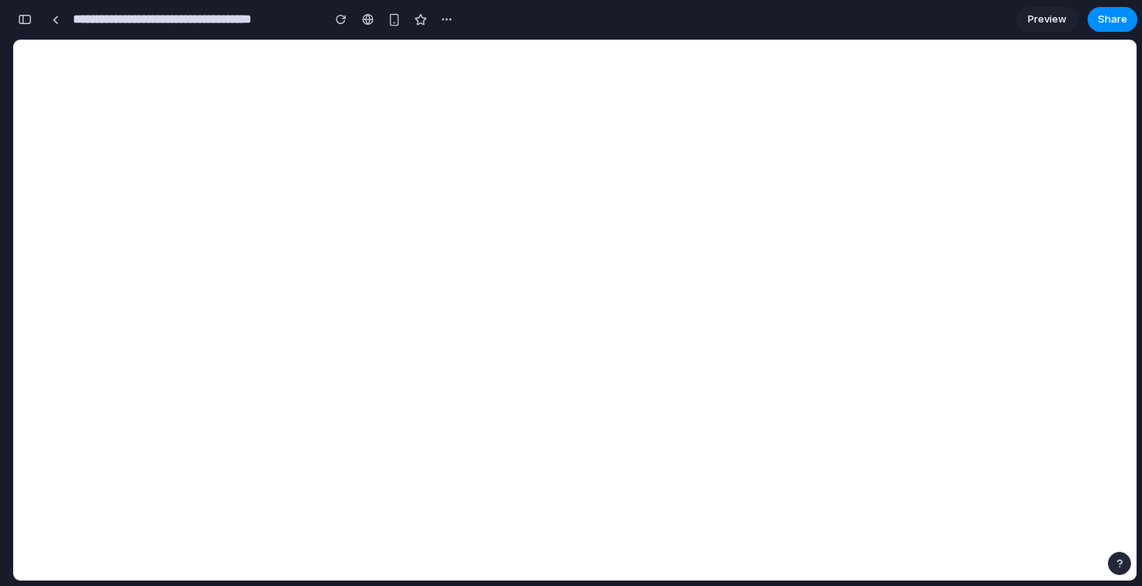
scroll to position [4090, 0]
click at [21, 16] on div "button" at bounding box center [25, 19] width 14 height 11
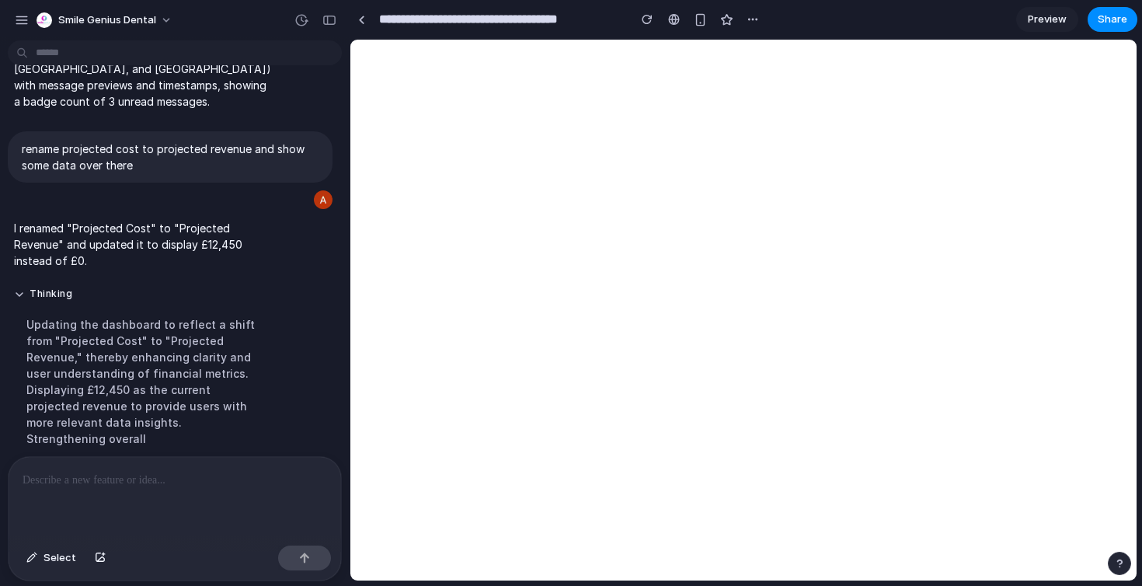
click at [193, 468] on div at bounding box center [175, 498] width 333 height 82
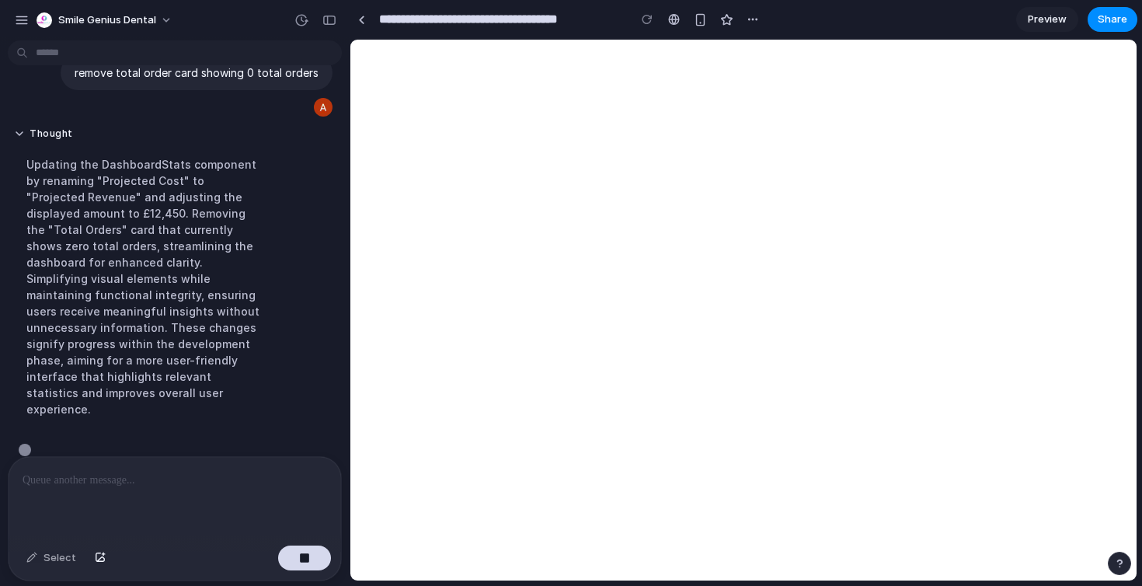
scroll to position [2470, 0]
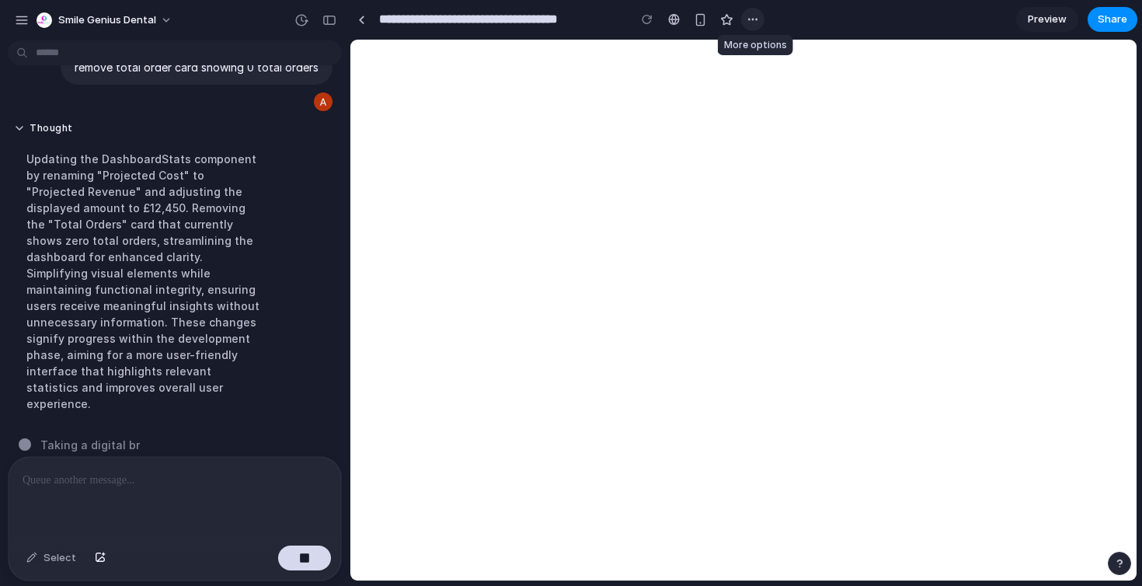
click at [756, 19] on div "button" at bounding box center [753, 19] width 12 height 12
click at [755, 19] on div "Duplicate Delete" at bounding box center [571, 293] width 1142 height 586
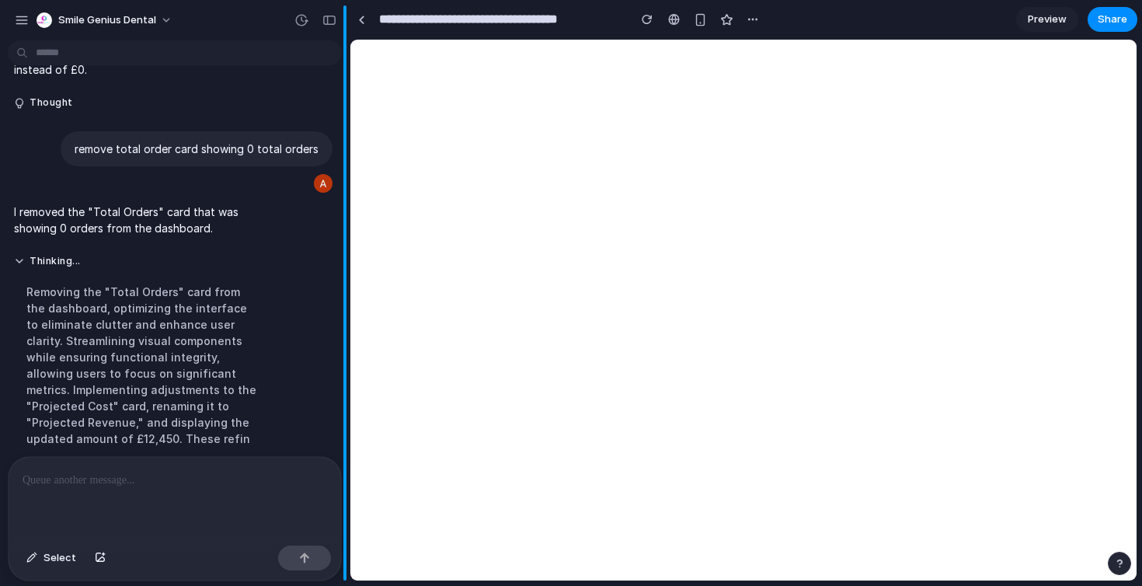
scroll to position [2405, 0]
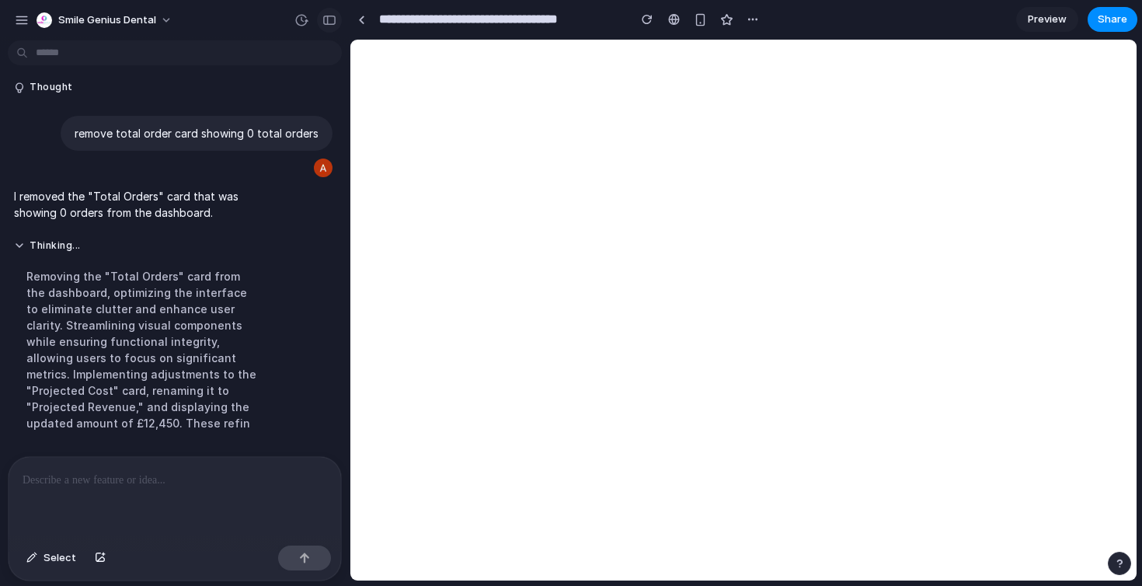
click at [330, 15] on div "button" at bounding box center [329, 20] width 14 height 11
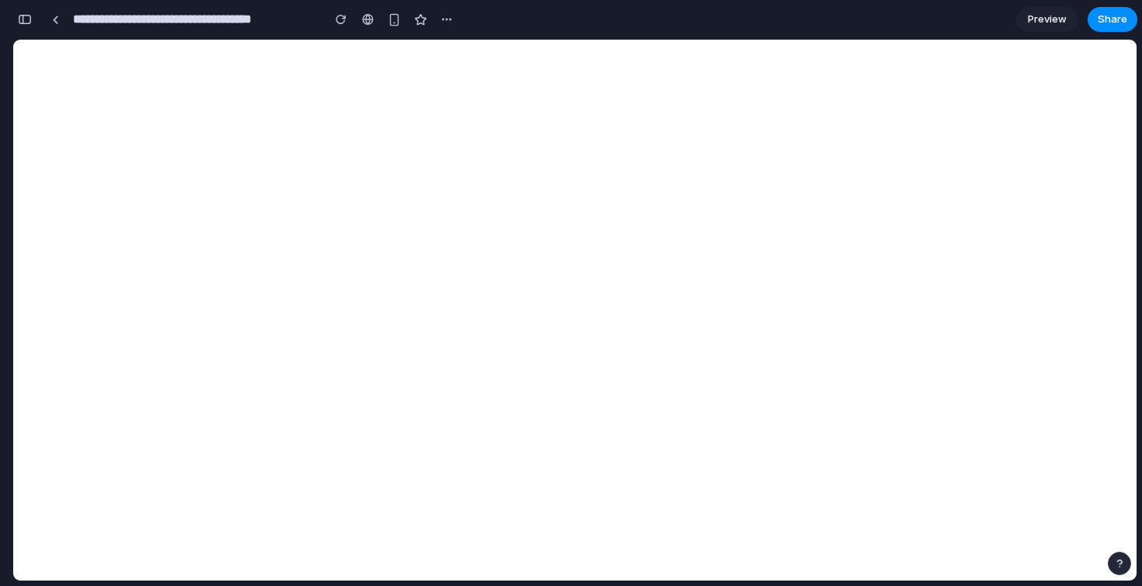
scroll to position [4118, 0]
click at [19, 17] on div "button" at bounding box center [25, 19] width 14 height 11
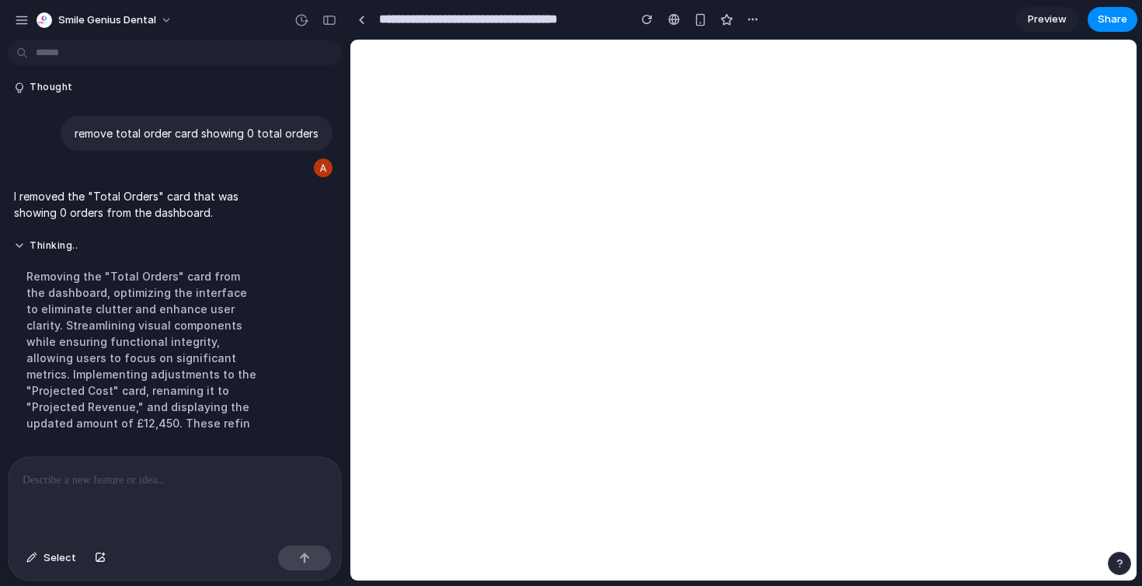
click at [169, 493] on div at bounding box center [175, 498] width 333 height 82
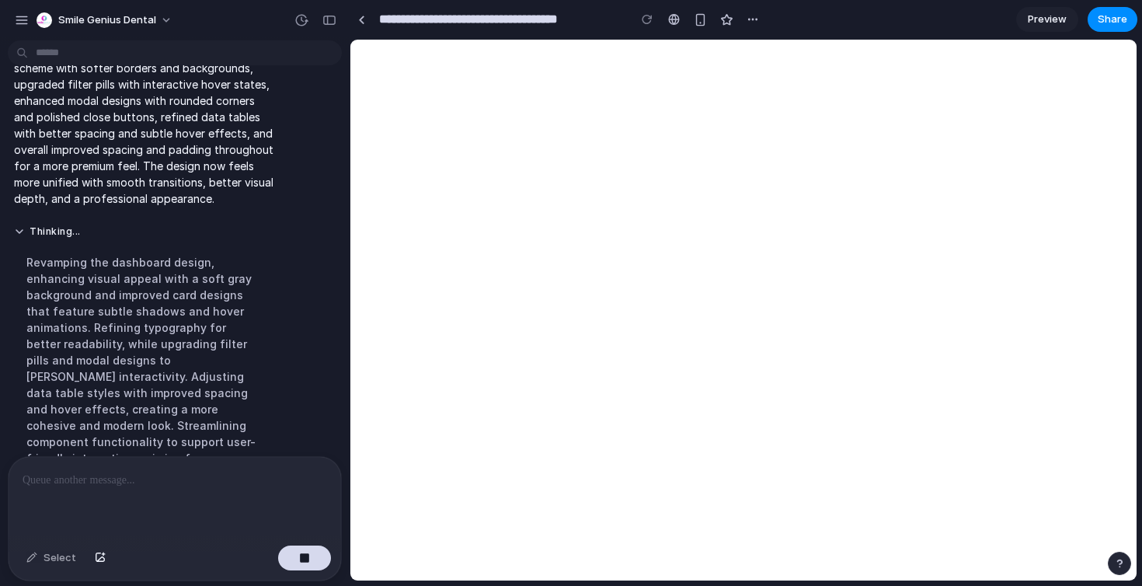
scroll to position [2823, 0]
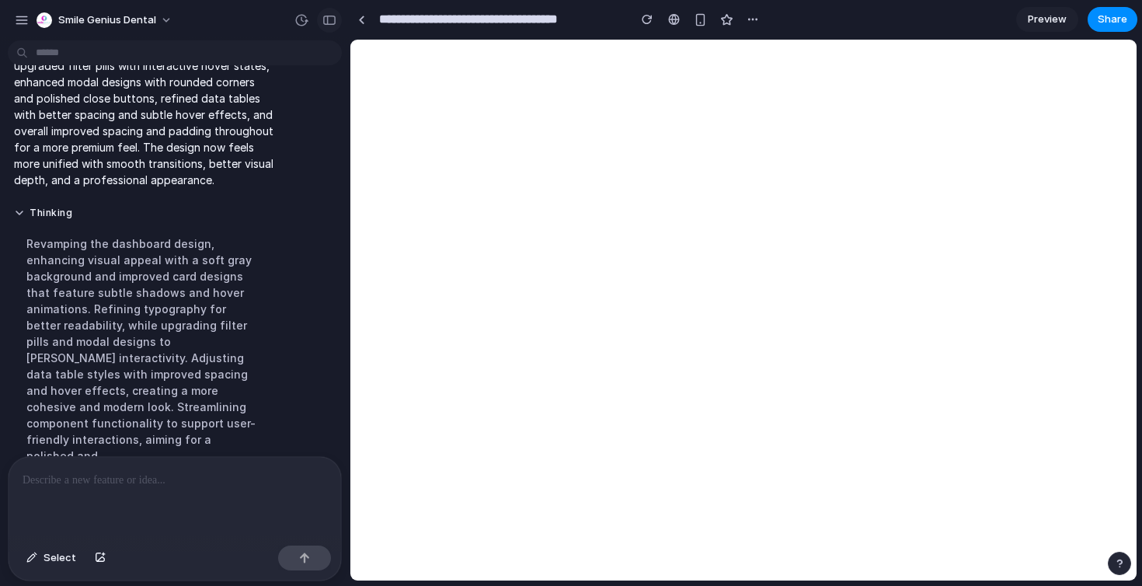
click at [332, 24] on div "button" at bounding box center [329, 20] width 14 height 11
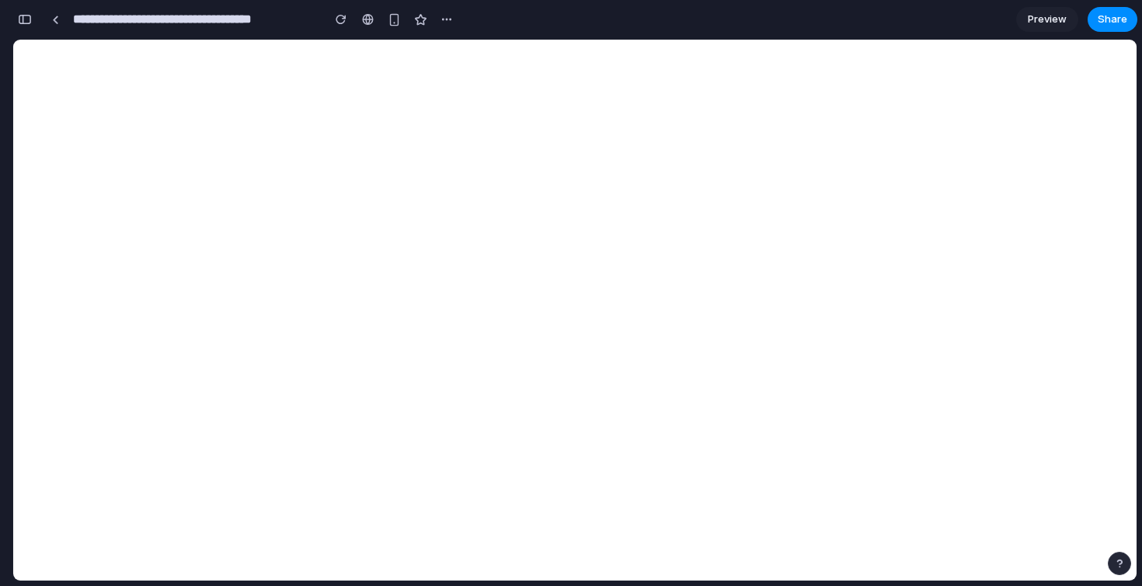
scroll to position [4569, 0]
click at [26, 23] on div "button" at bounding box center [25, 19] width 14 height 11
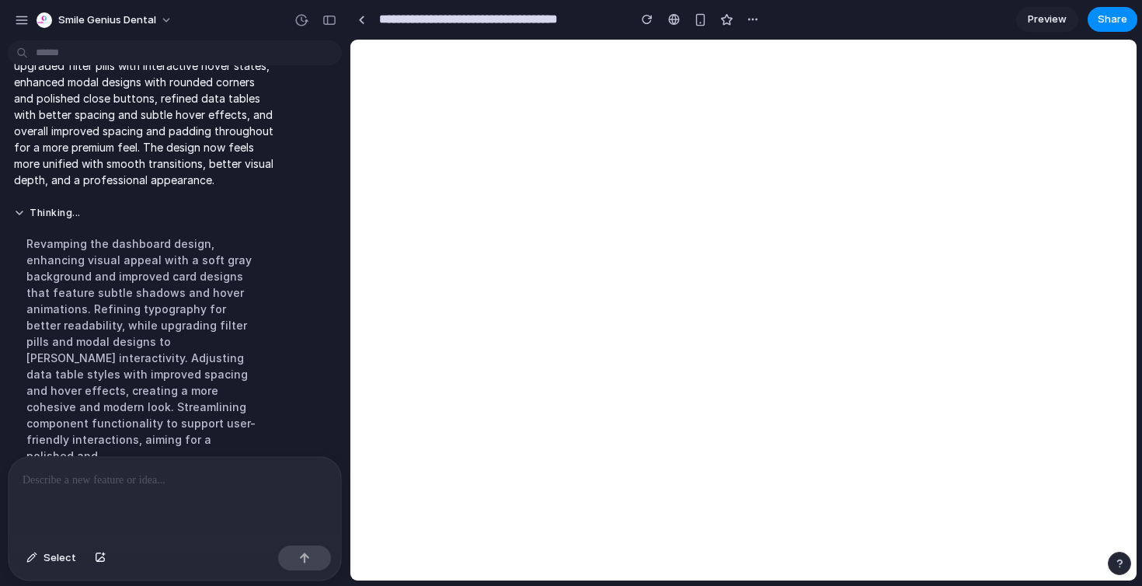
click at [296, 246] on div "Thinking ... Revamping the dashboard design, enhancing visual appeal with a sof…" at bounding box center [170, 339] width 325 height 285
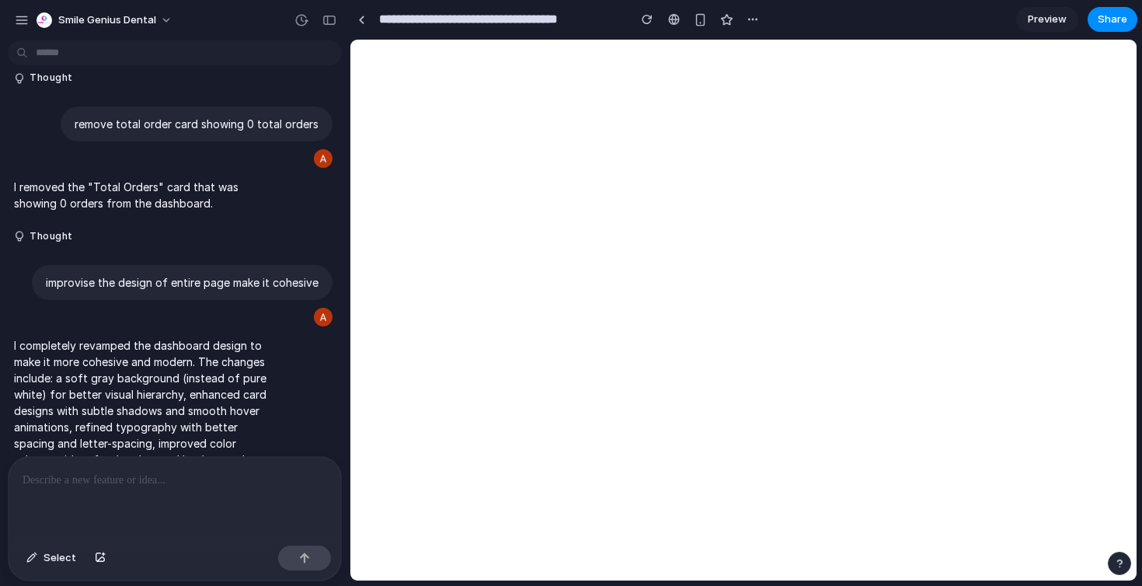
scroll to position [2402, 0]
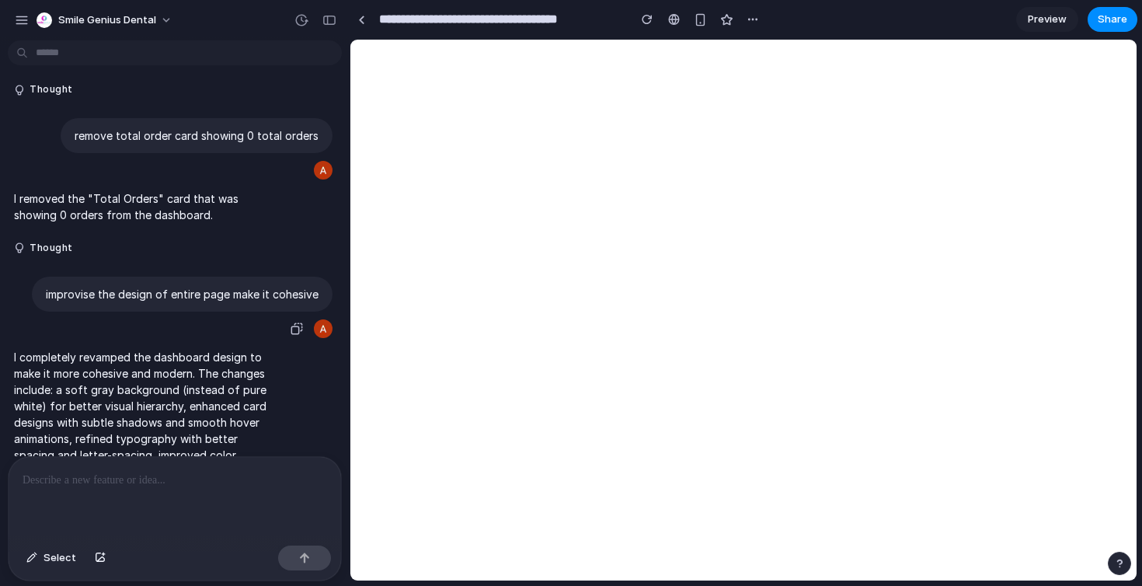
click at [196, 298] on p "improvise the design of entire page make it cohesive" at bounding box center [182, 294] width 273 height 16
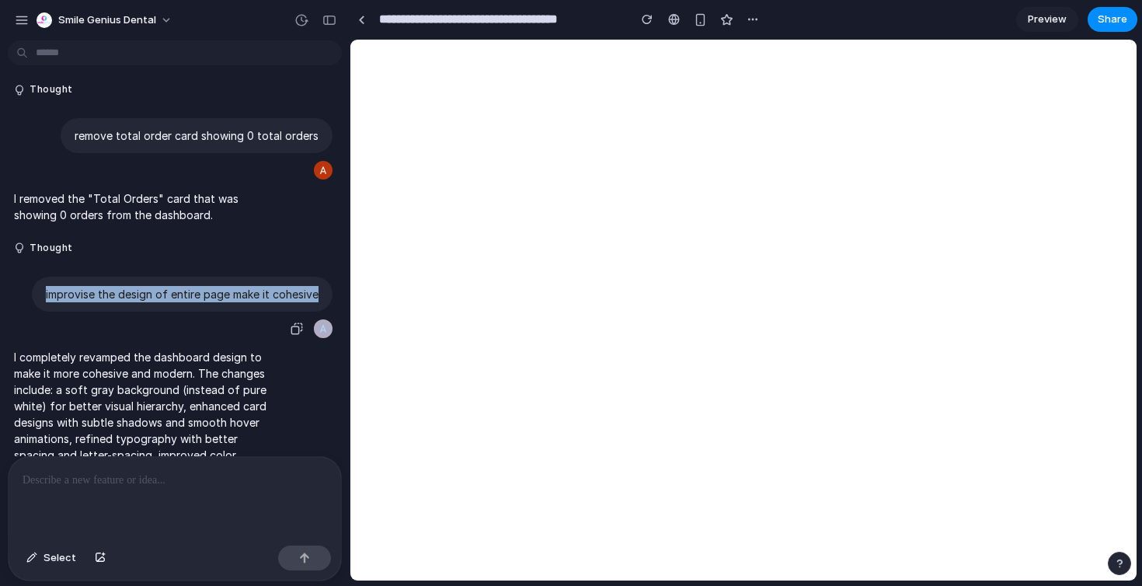
click at [196, 298] on p "improvise the design of entire page make it cohesive" at bounding box center [182, 294] width 273 height 16
copy div "improvise the design of entire page make it cohesive"
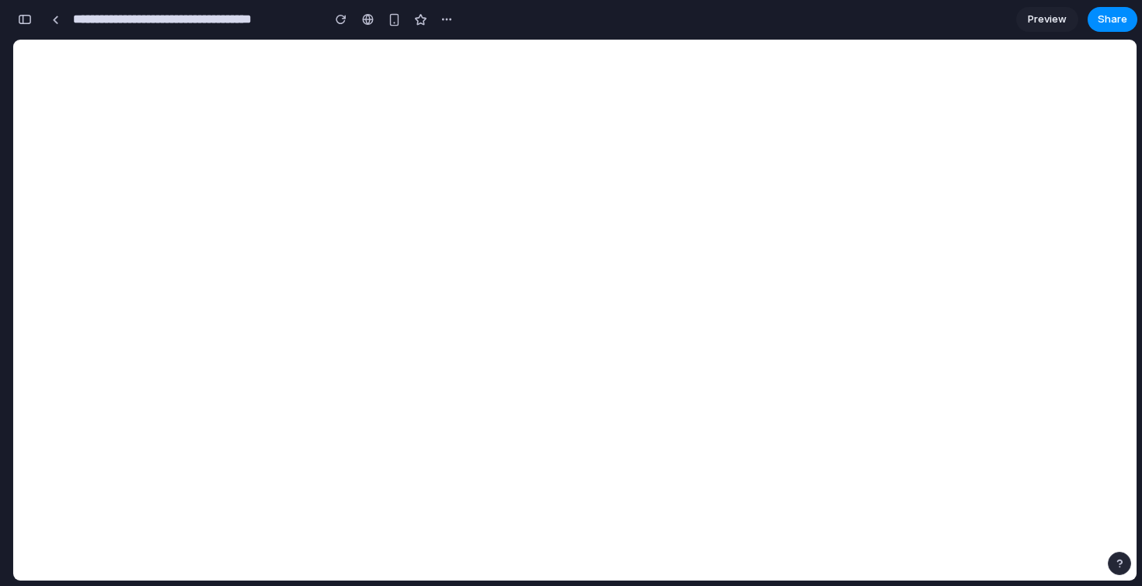
scroll to position [4017, 0]
click at [1137, 295] on div "**********" at bounding box center [577, 293] width 1130 height 586
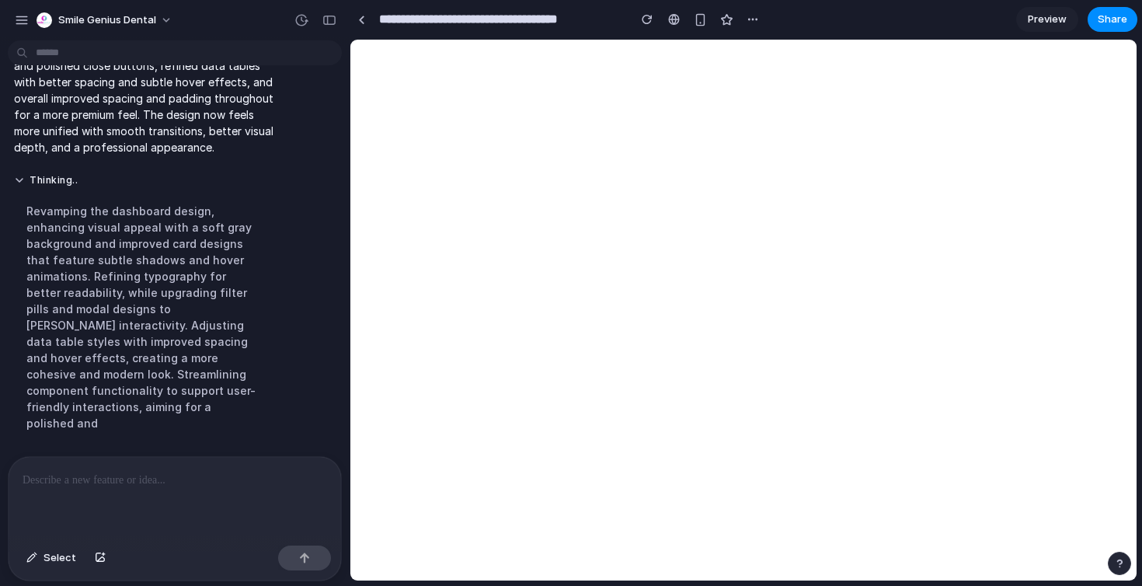
scroll to position [2402, 0]
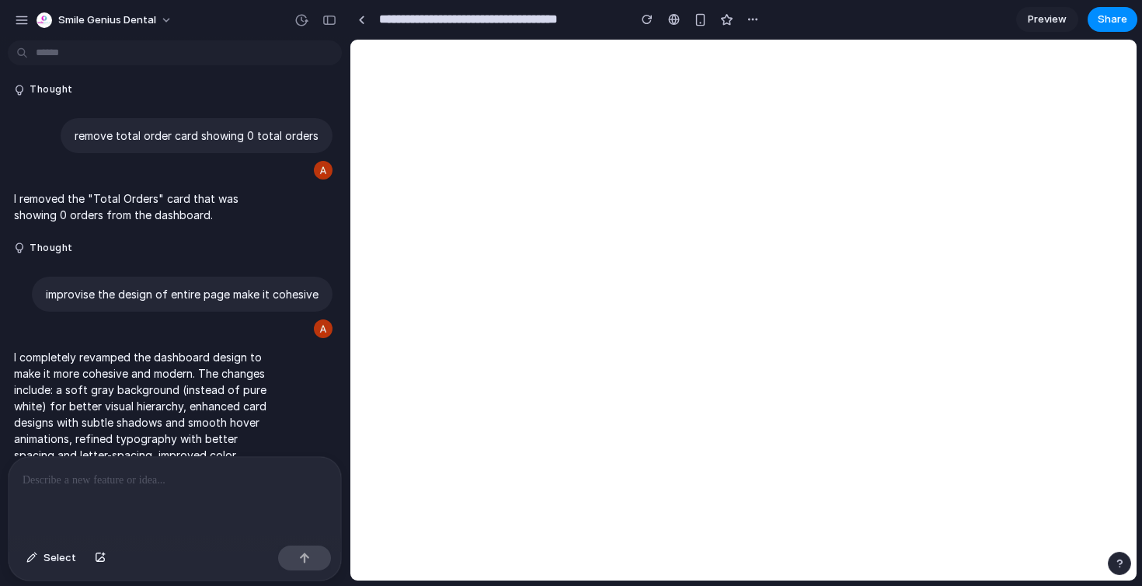
click at [167, 468] on div at bounding box center [175, 498] width 333 height 82
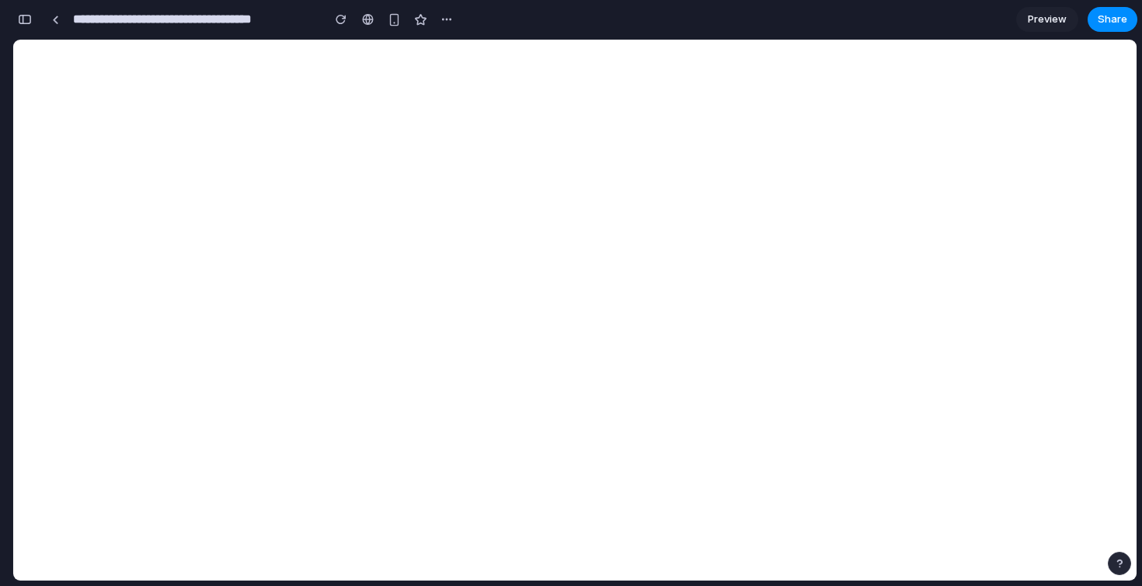
scroll to position [5299, 0]
click at [28, 16] on div "button" at bounding box center [25, 19] width 14 height 11
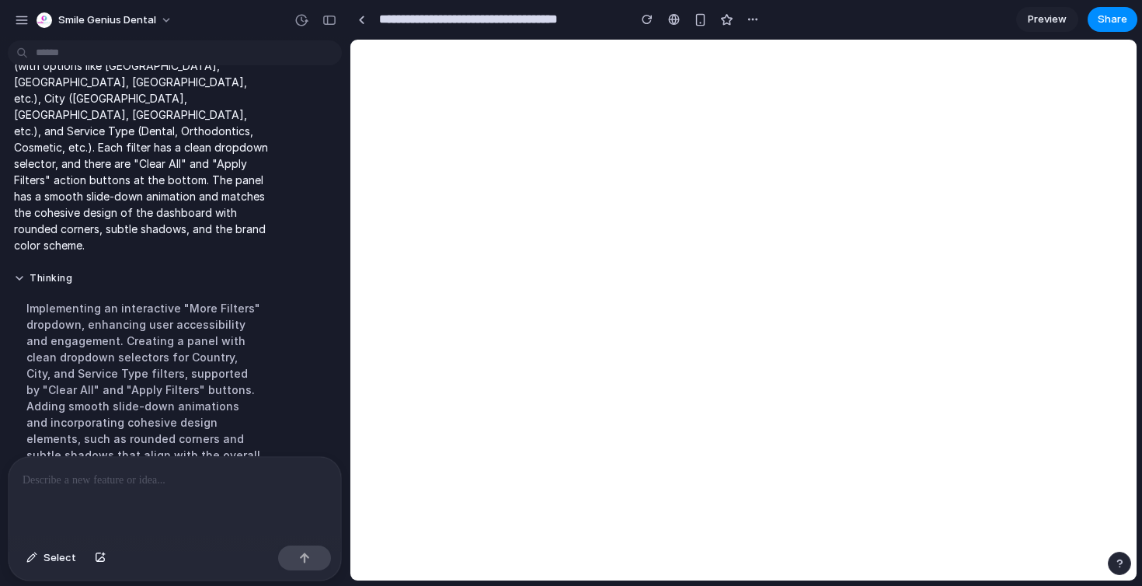
click at [119, 488] on p at bounding box center [175, 480] width 305 height 19
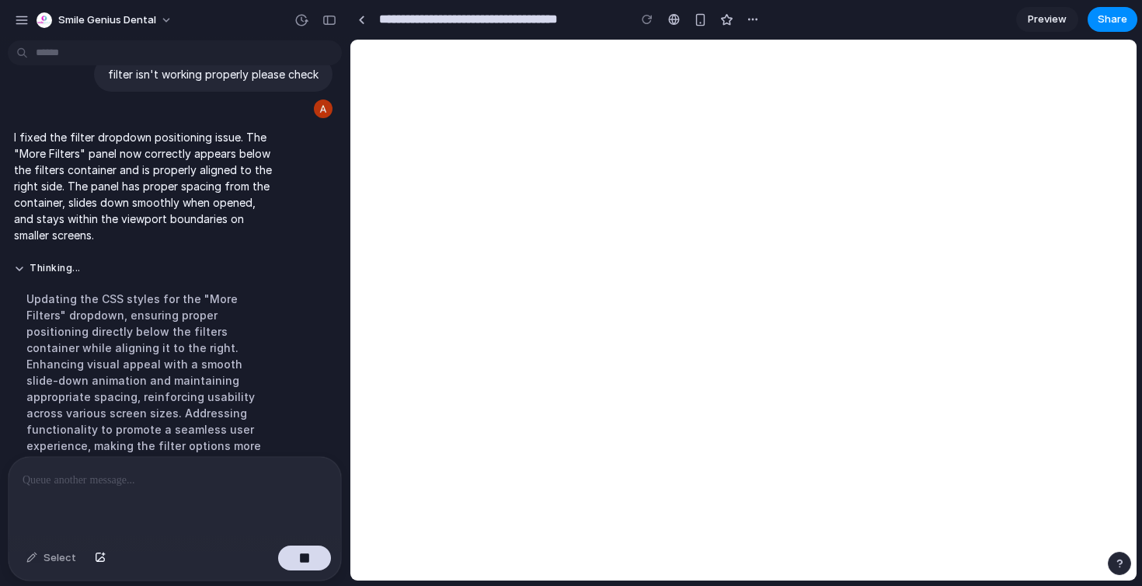
scroll to position [3418, 0]
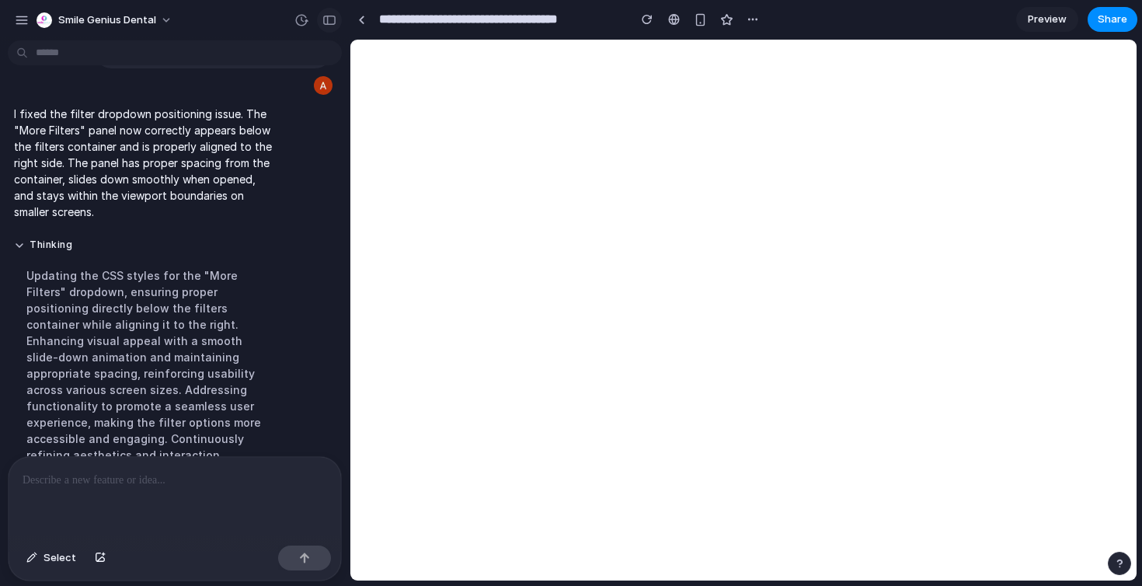
click at [332, 26] on button "button" at bounding box center [329, 20] width 25 height 25
click at [155, 479] on p at bounding box center [175, 480] width 305 height 19
click at [151, 479] on p at bounding box center [175, 480] width 305 height 19
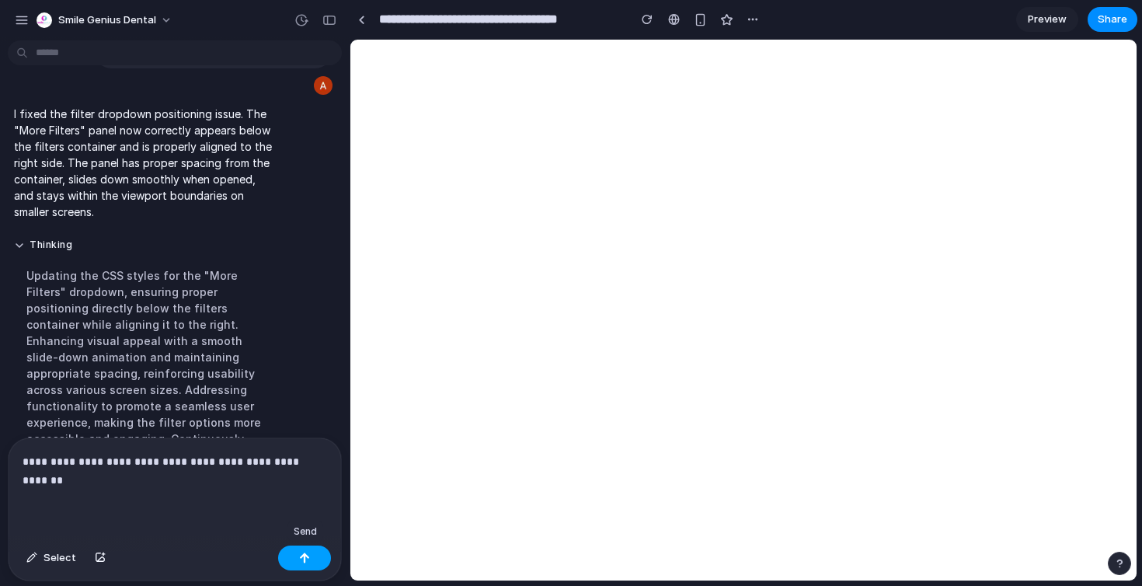
click at [297, 560] on button "button" at bounding box center [304, 557] width 53 height 25
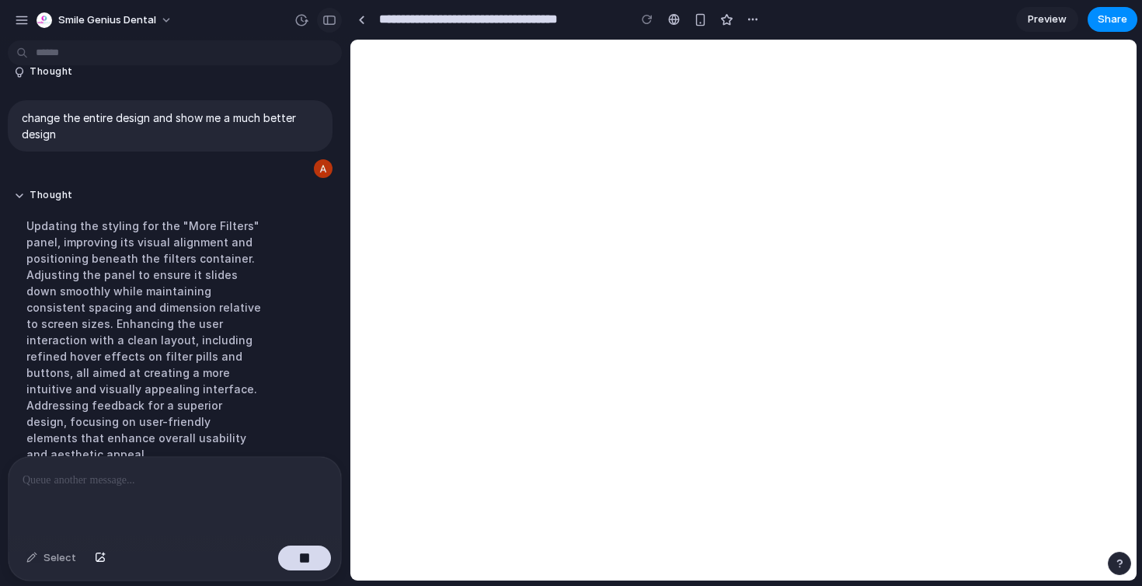
scroll to position [3593, 0]
click at [330, 22] on div "button" at bounding box center [329, 20] width 14 height 11
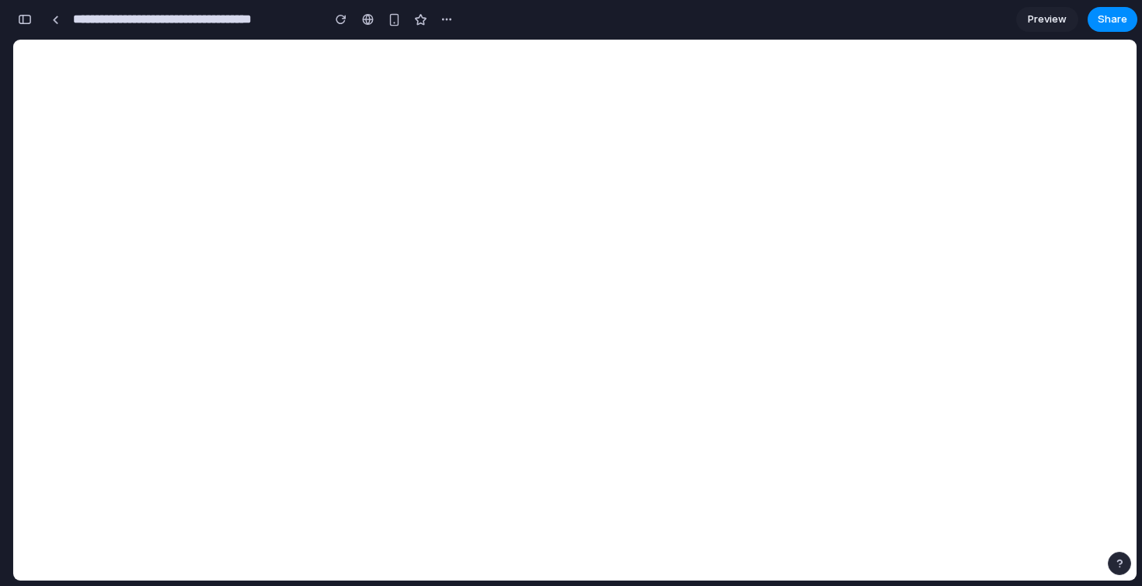
scroll to position [7117, 0]
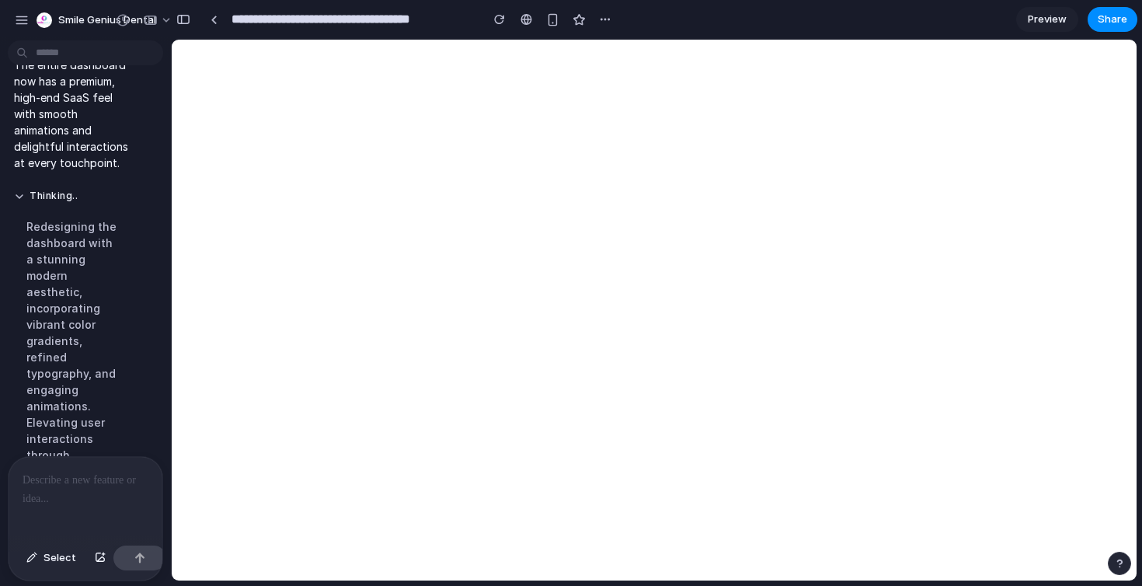
click at [68, 496] on div at bounding box center [86, 498] width 154 height 82
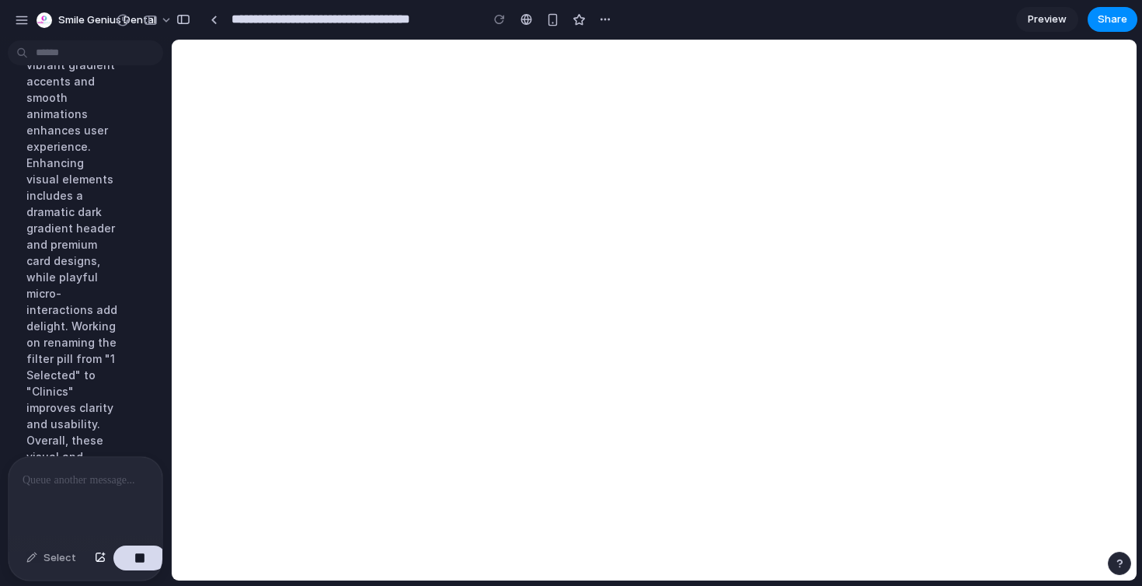
scroll to position [7487, 0]
click at [57, 498] on div at bounding box center [86, 498] width 154 height 82
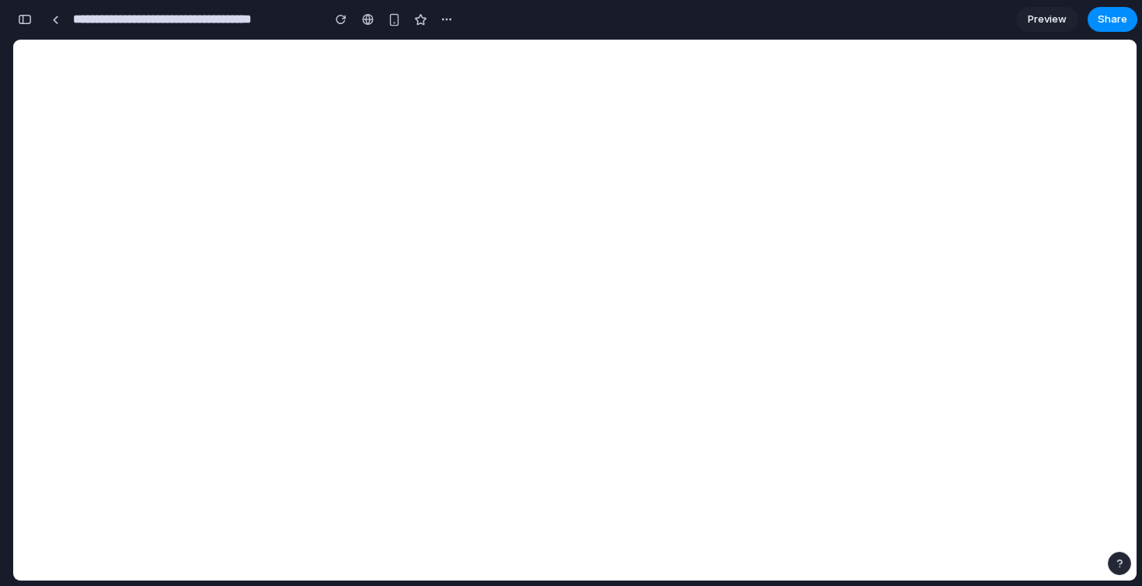
scroll to position [8239, 0]
click at [30, 24] on div "button" at bounding box center [25, 19] width 14 height 11
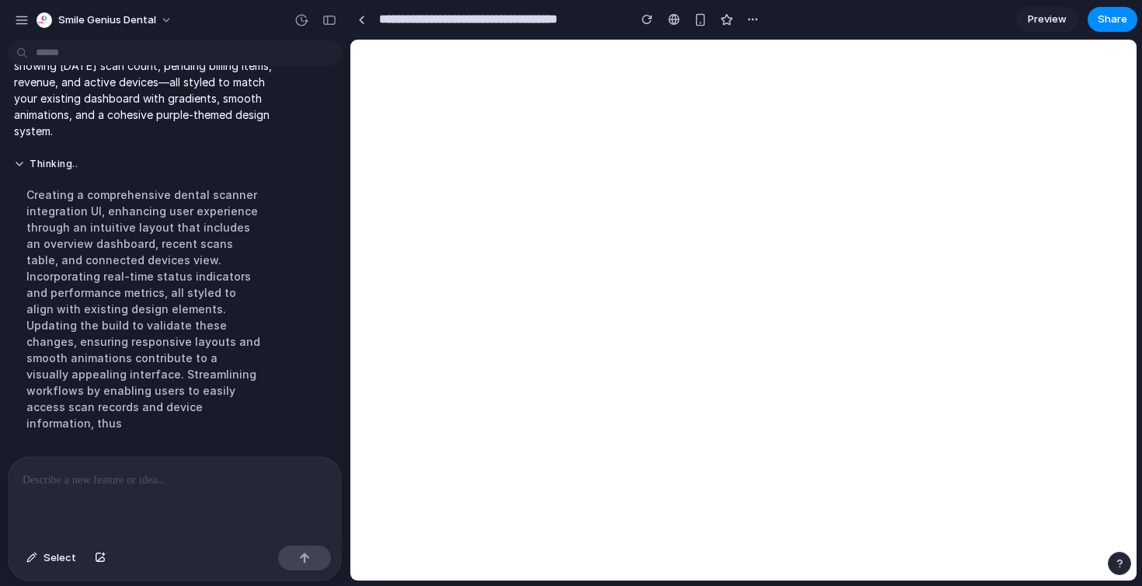
scroll to position [4356, 0]
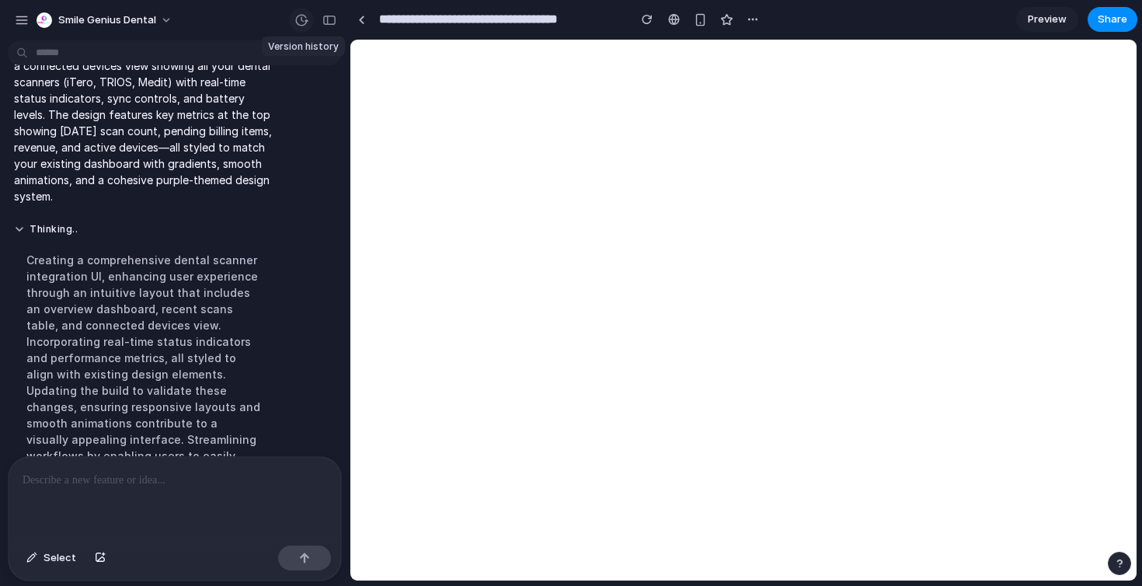
click at [298, 22] on div "button" at bounding box center [301, 20] width 14 height 14
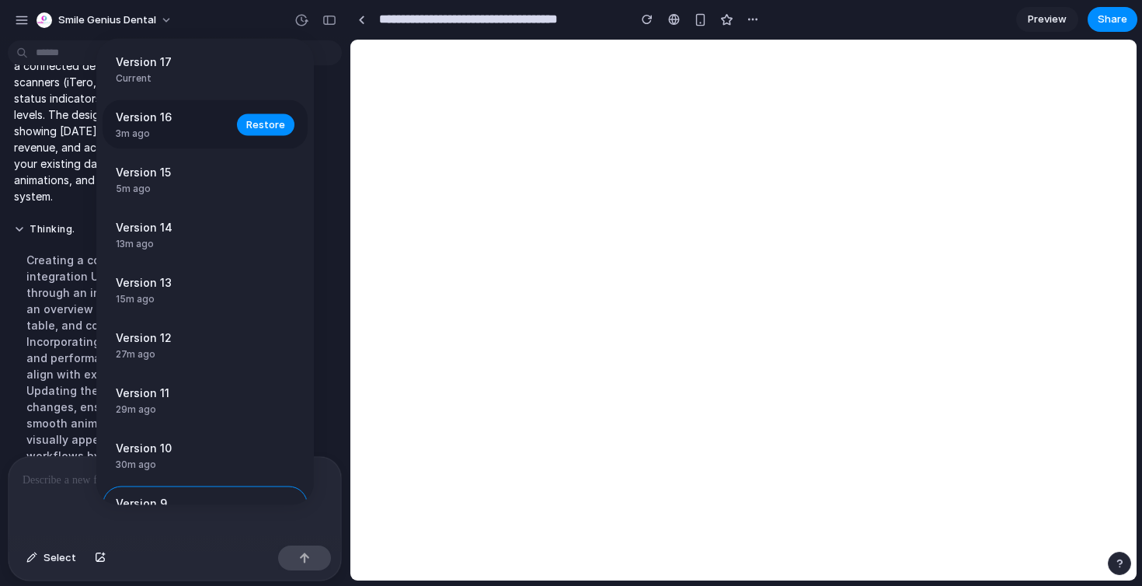
click at [195, 134] on span "3m ago" at bounding box center [172, 134] width 112 height 14
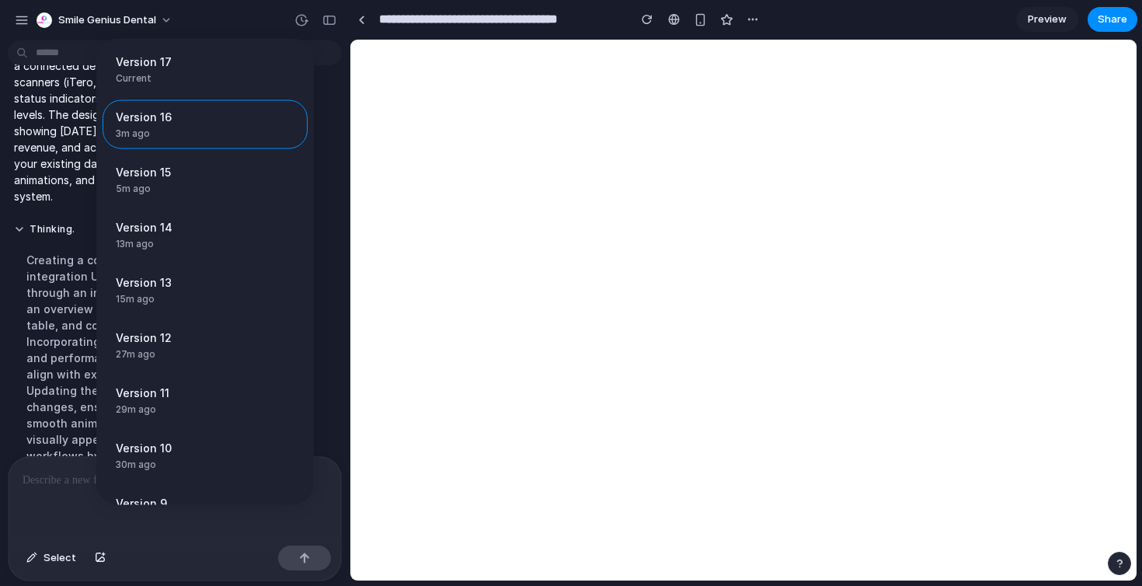
click at [323, 24] on div "Version 17 Current Version 16 3m ago Restore Version 15 5m ago Restore Version …" at bounding box center [571, 293] width 1142 height 586
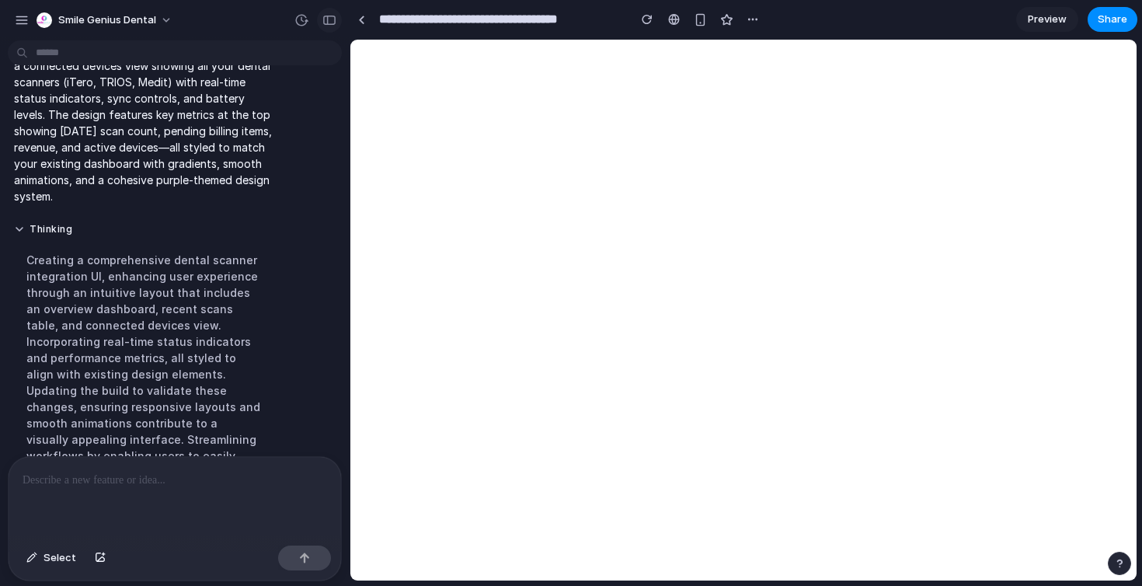
click at [326, 23] on div "button" at bounding box center [329, 20] width 14 height 11
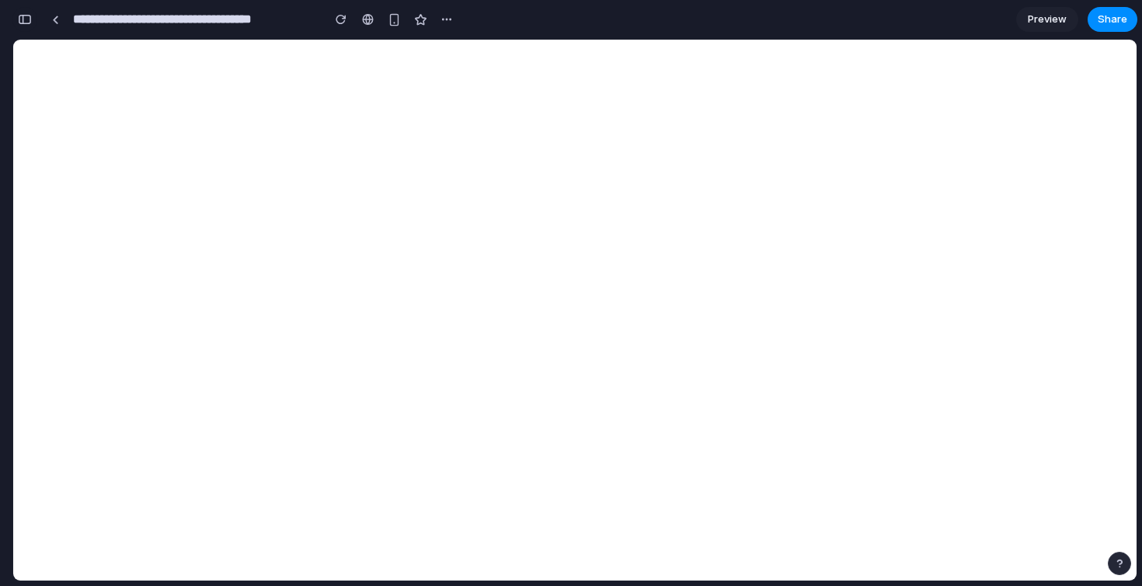
click at [30, 23] on div "button" at bounding box center [25, 19] width 14 height 11
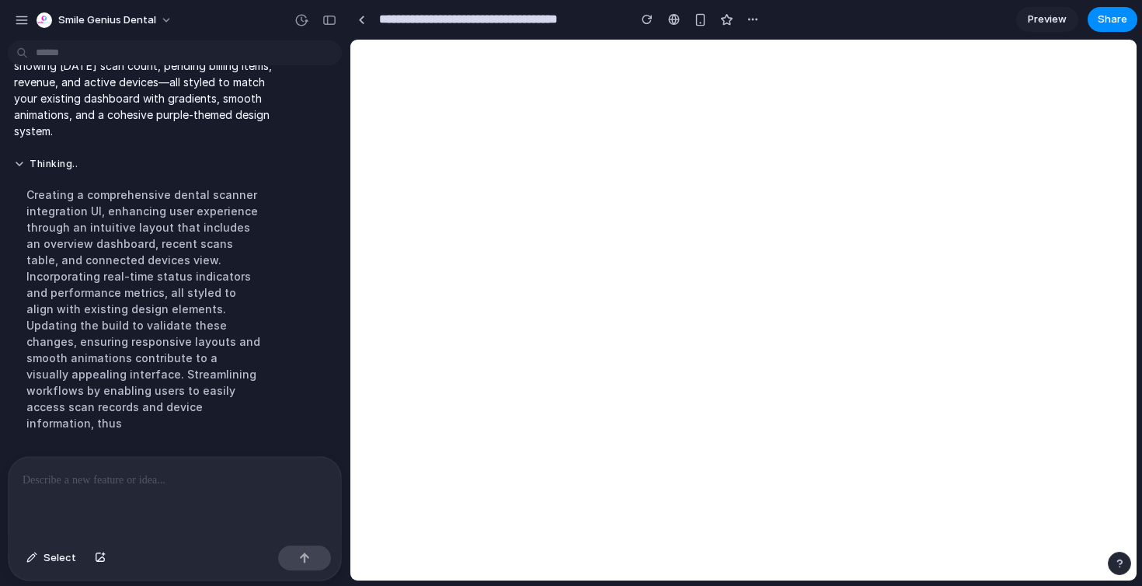
scroll to position [4356, 0]
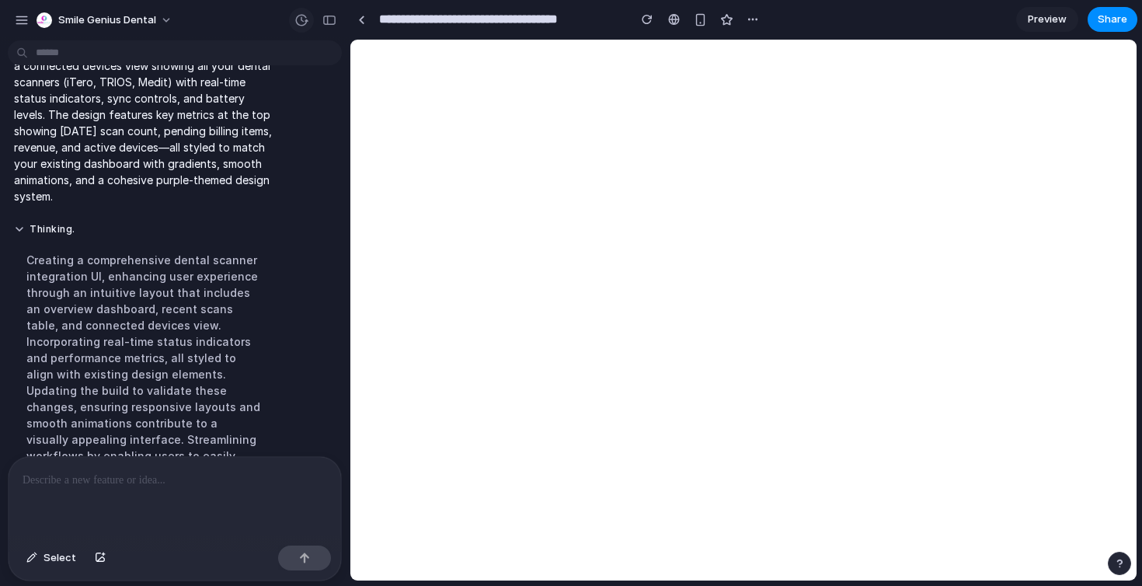
click at [302, 19] on div "button" at bounding box center [301, 20] width 14 height 14
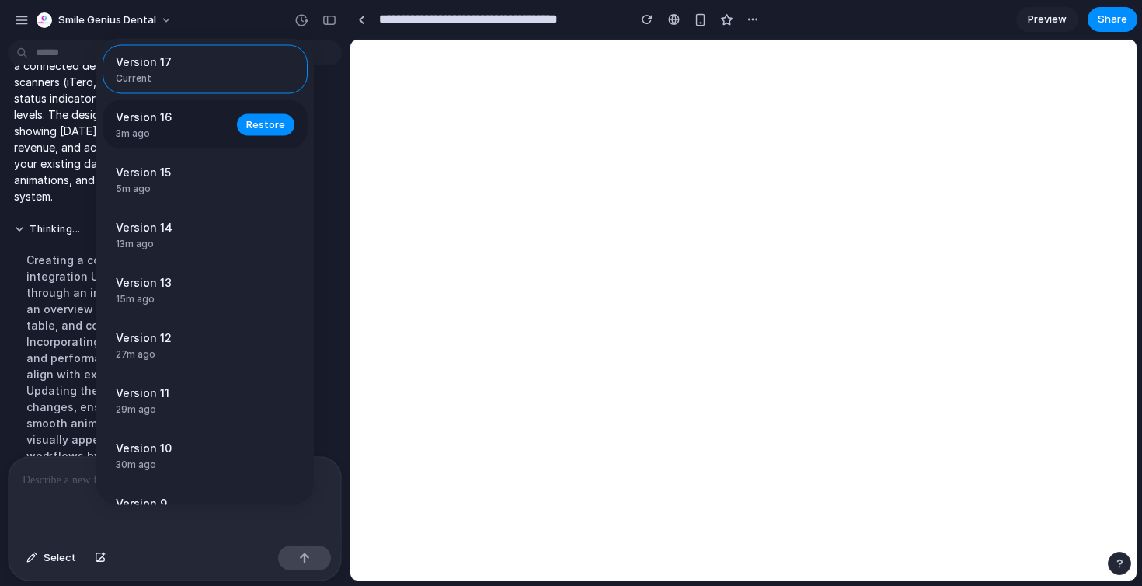
click at [245, 113] on div "Version 16 3m ago Restore" at bounding box center [205, 124] width 205 height 49
click at [249, 129] on span "Restore" at bounding box center [265, 125] width 39 height 16
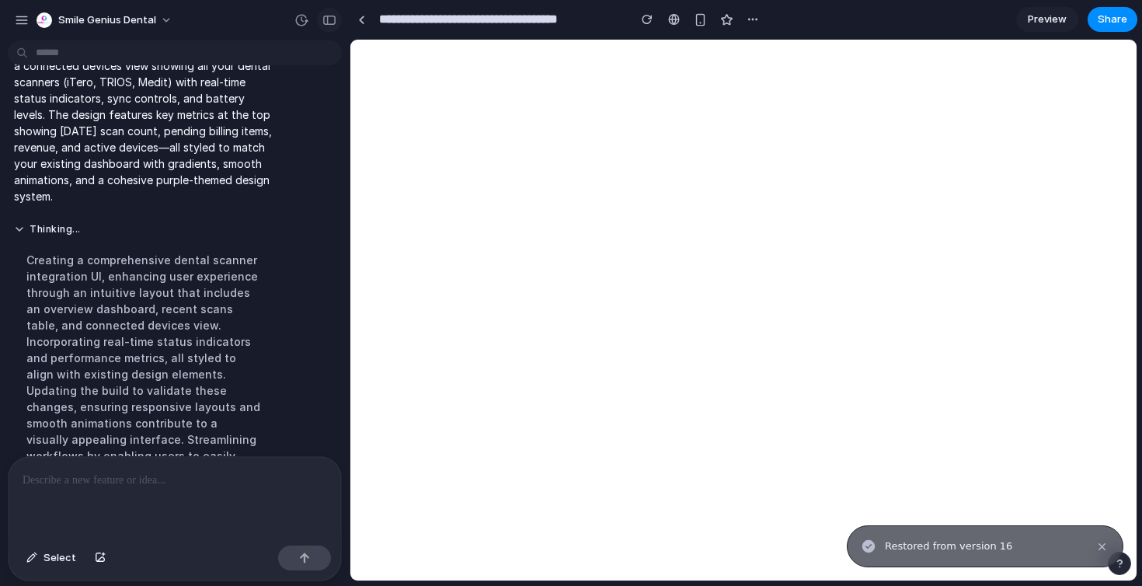
click at [322, 17] on div "button" at bounding box center [329, 20] width 14 height 11
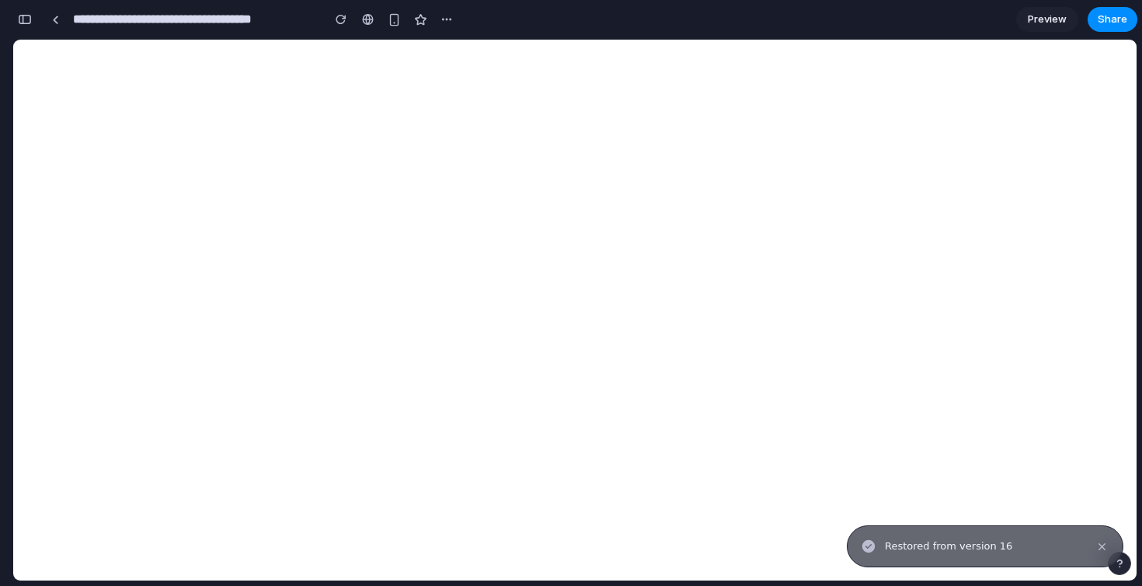
scroll to position [8239, 0]
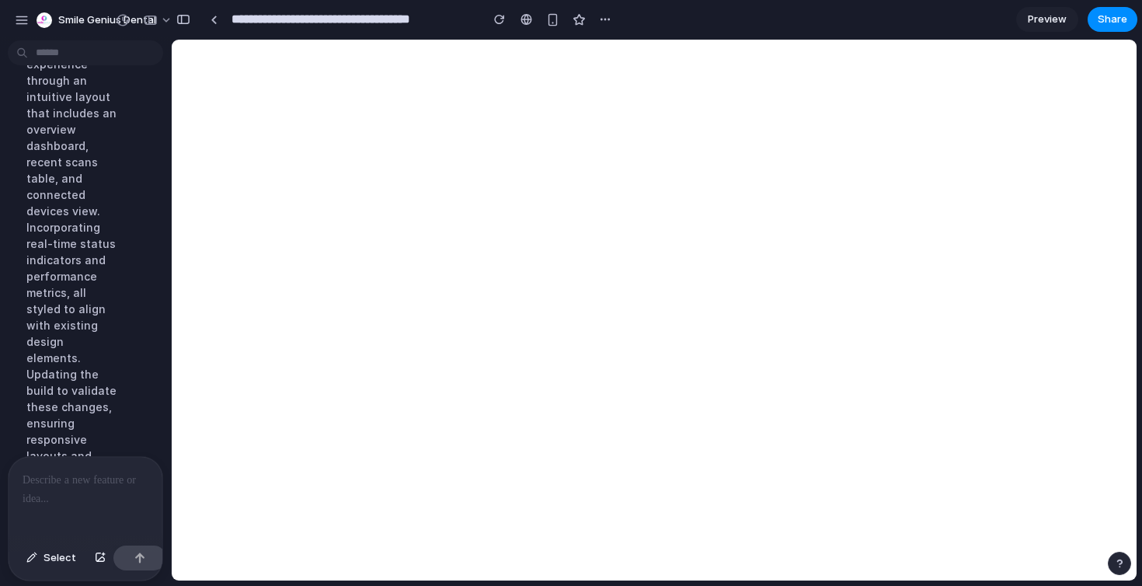
click at [64, 476] on p at bounding box center [86, 480] width 126 height 19
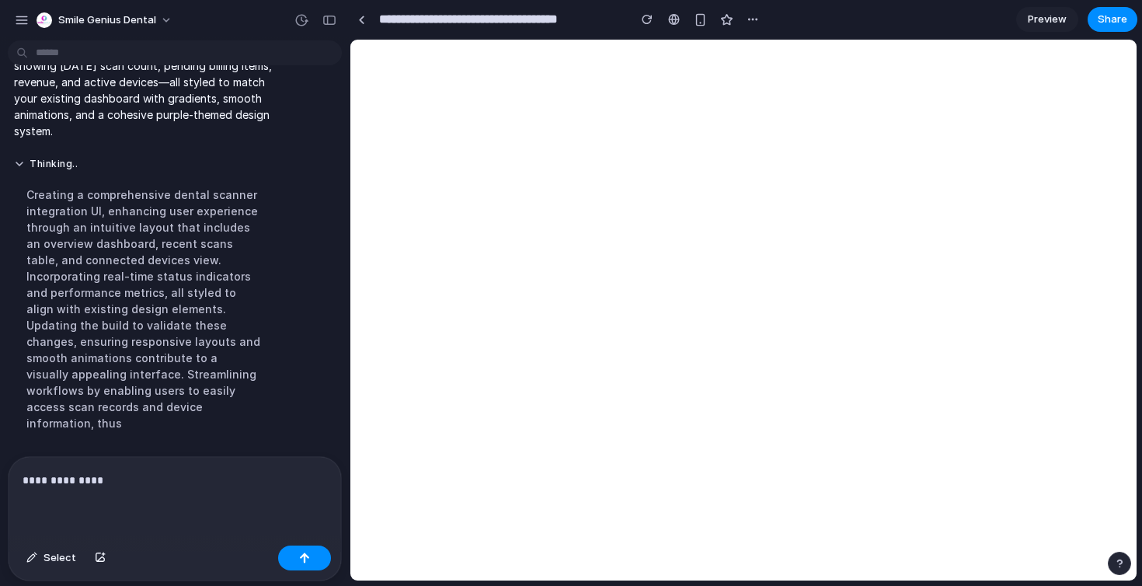
scroll to position [4356, 0]
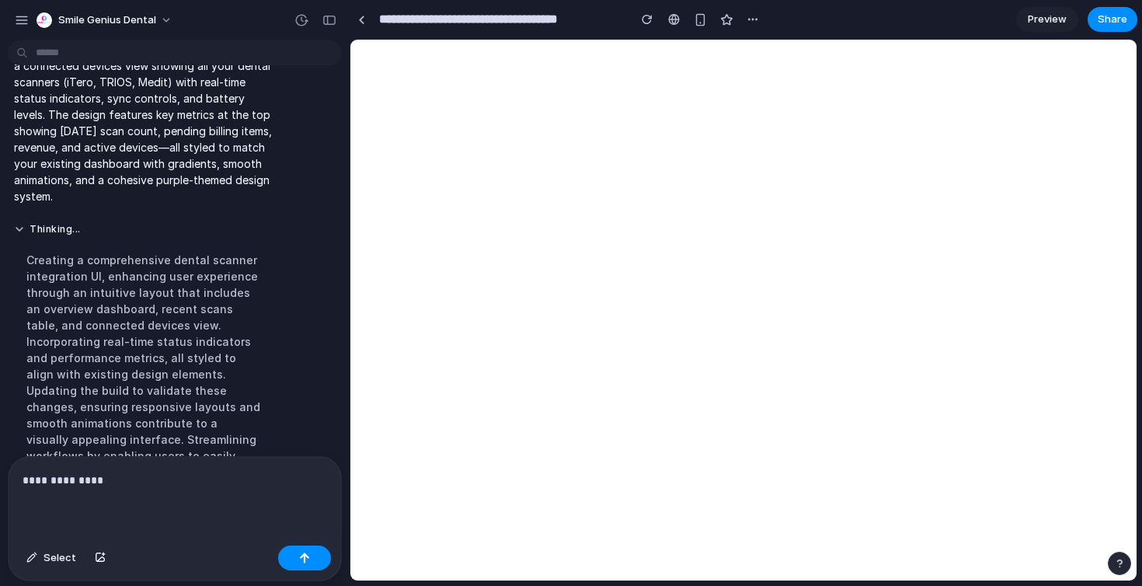
click at [162, 473] on p "**********" at bounding box center [175, 480] width 305 height 19
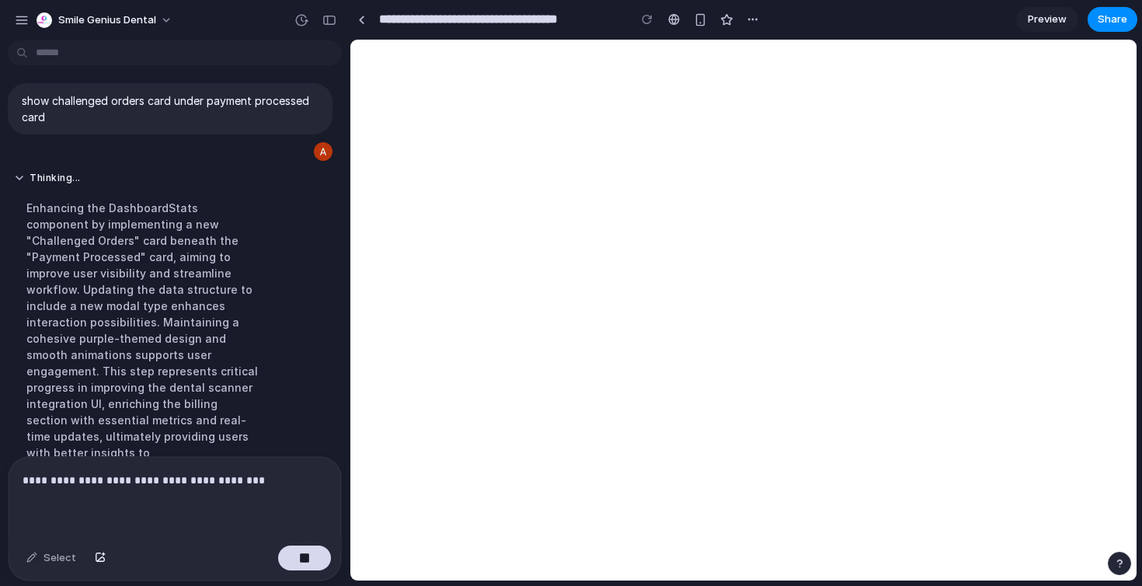
scroll to position [4381, 0]
click at [245, 478] on p "**********" at bounding box center [175, 480] width 305 height 19
click at [288, 486] on p "**********" at bounding box center [175, 480] width 305 height 19
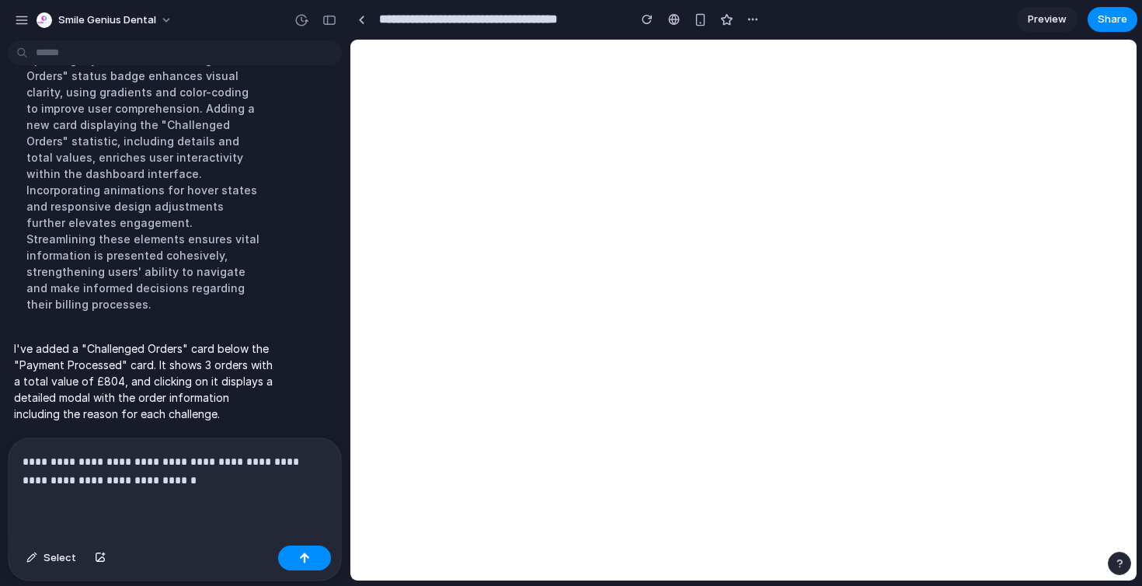
scroll to position [4342, 0]
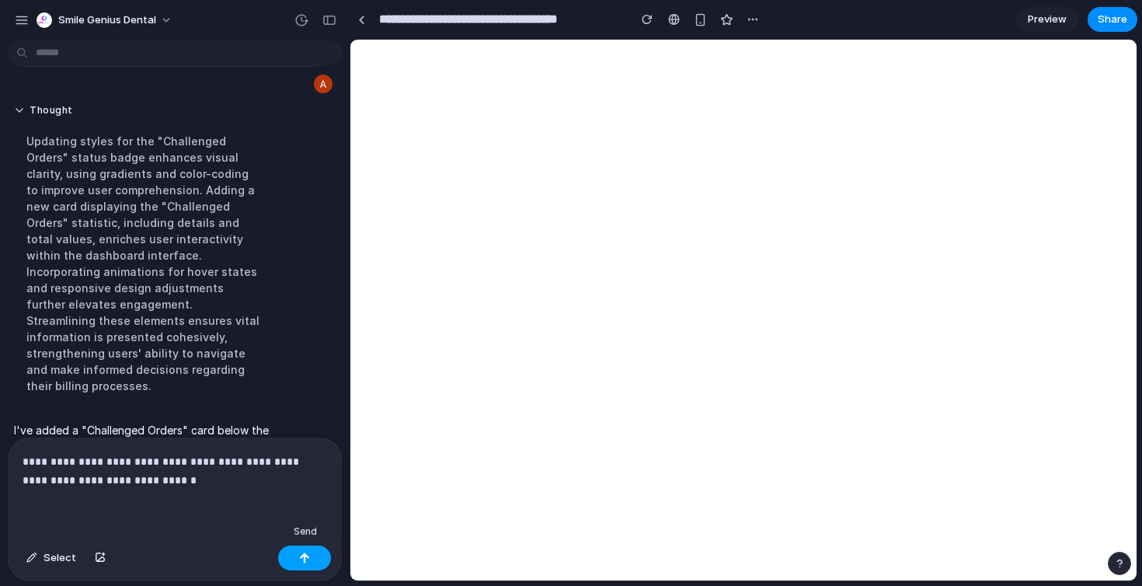
click at [310, 558] on button "button" at bounding box center [304, 557] width 53 height 25
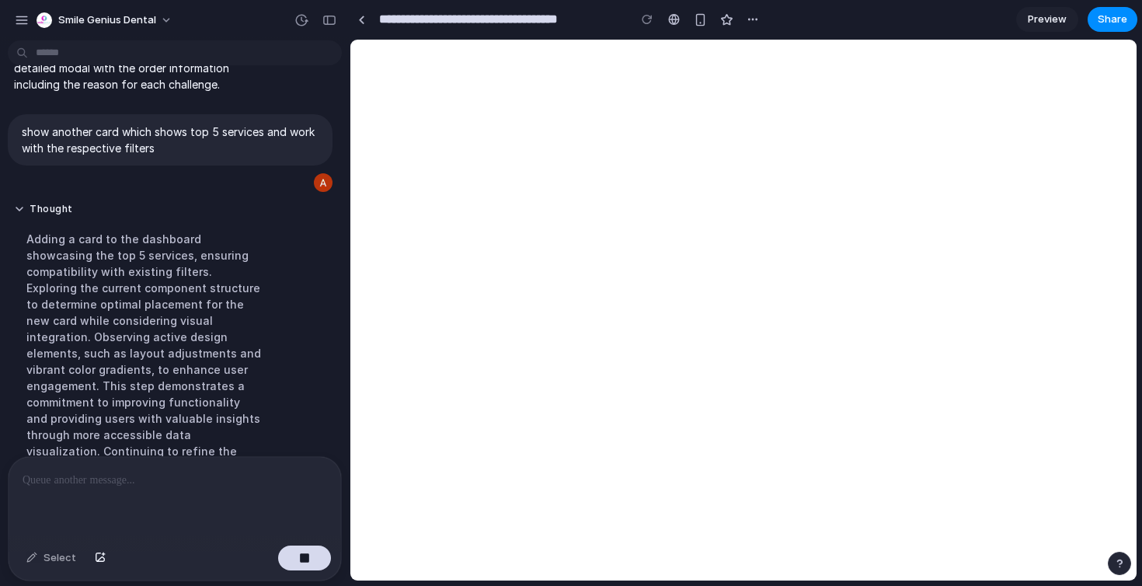
scroll to position [4446, 0]
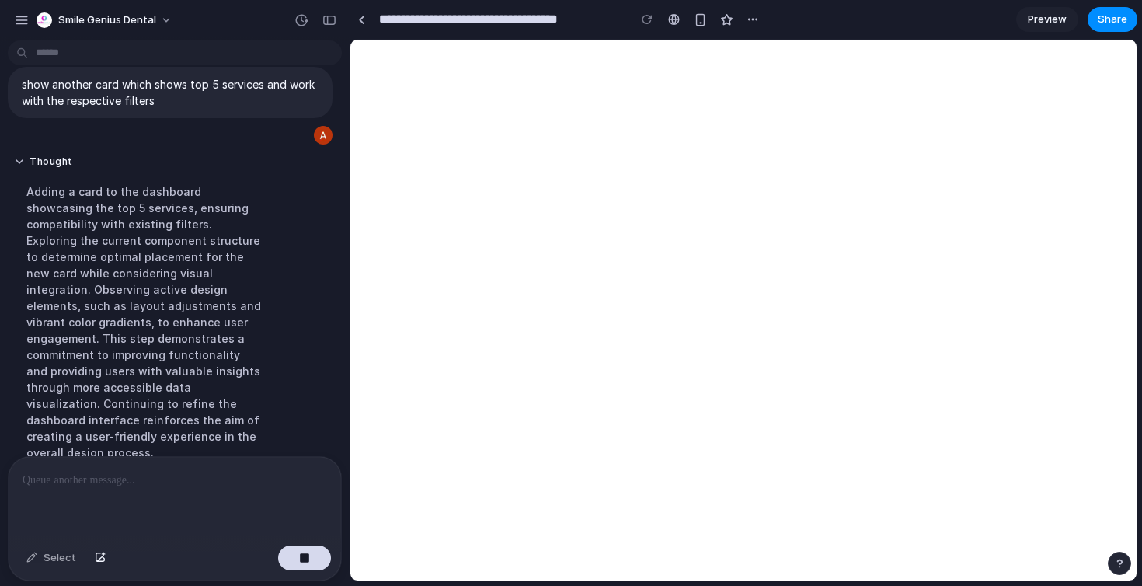
click at [98, 492] on div at bounding box center [175, 498] width 333 height 82
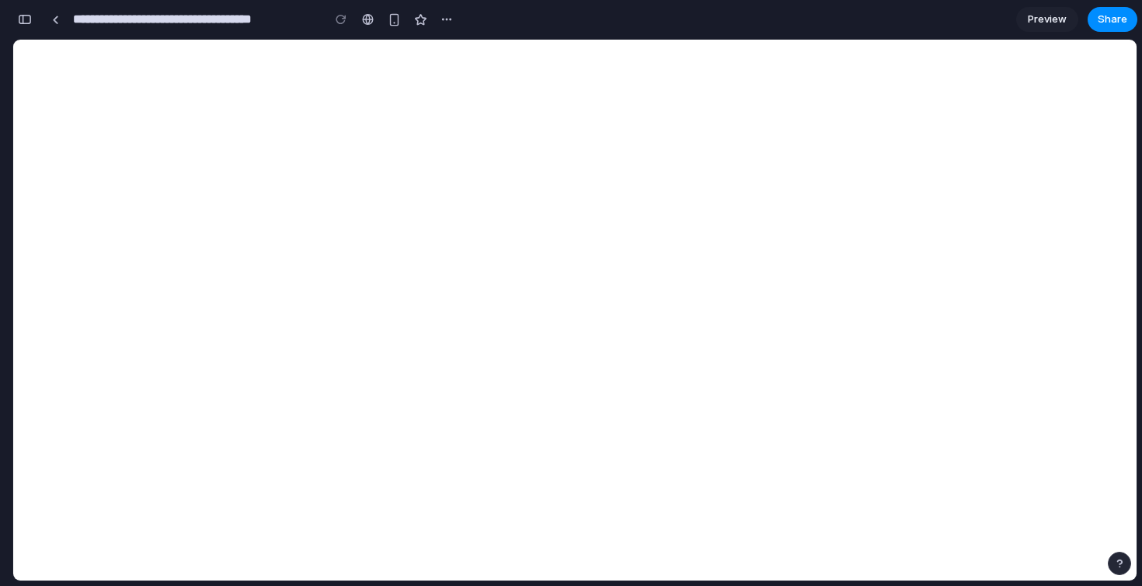
scroll to position [7742, 0]
click at [26, 17] on div "button" at bounding box center [25, 19] width 14 height 11
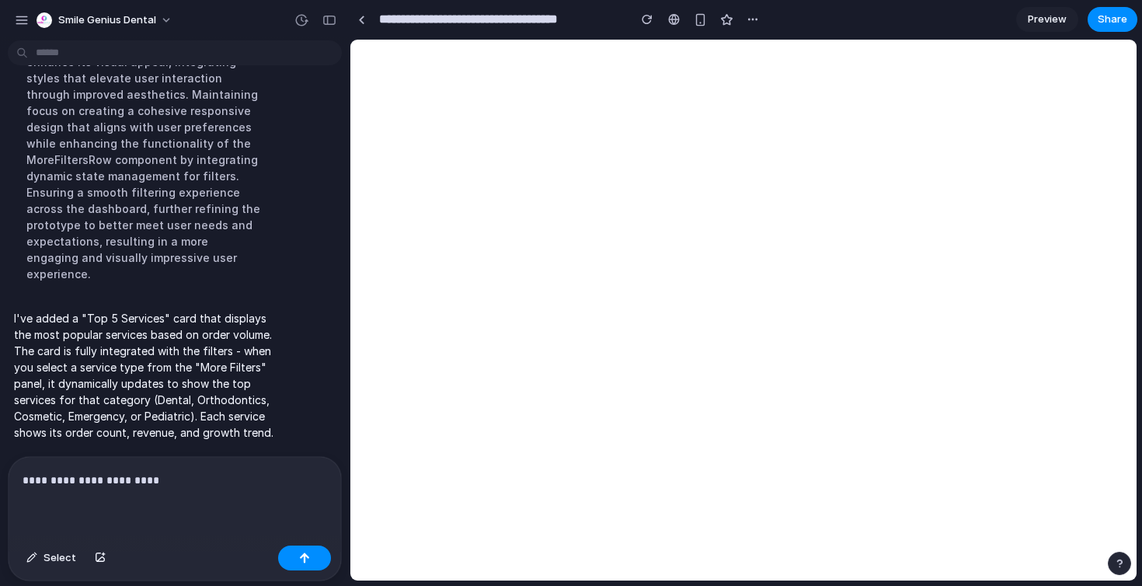
scroll to position [4421, 0]
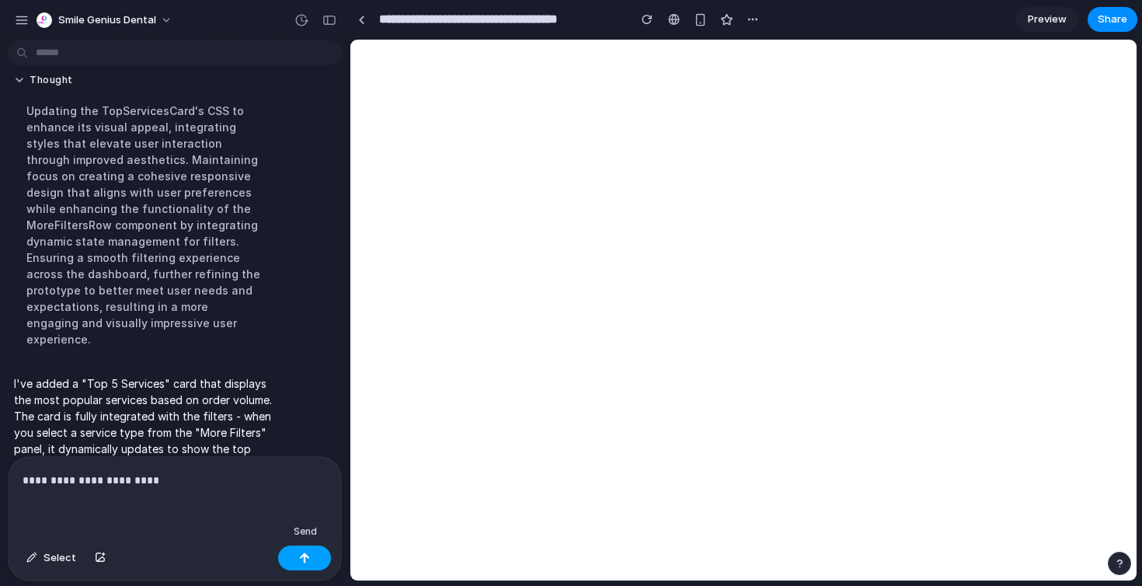
click at [301, 562] on div "button" at bounding box center [304, 557] width 11 height 11
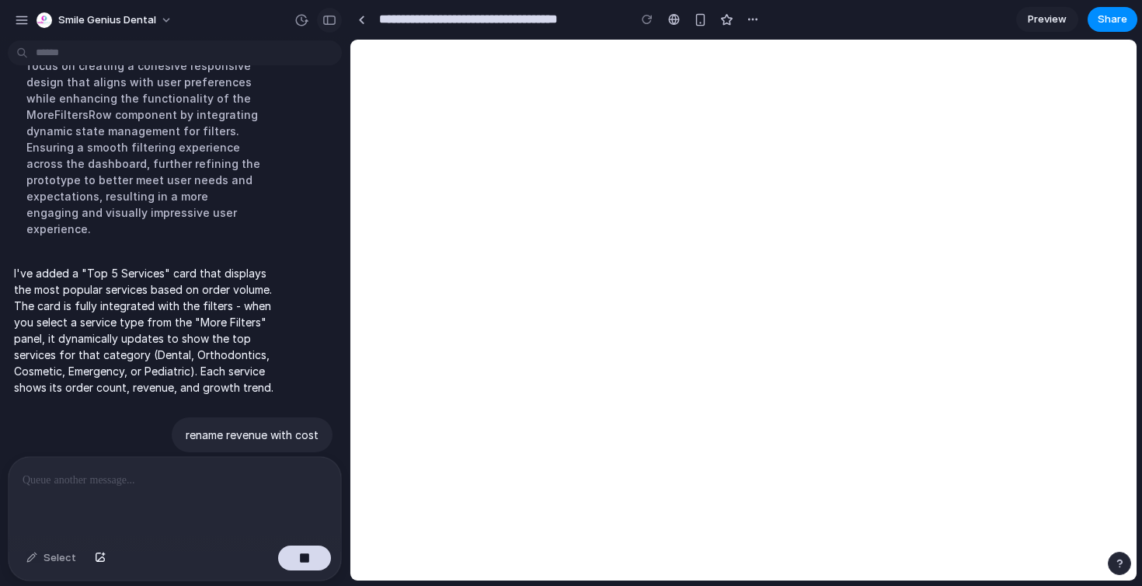
click at [331, 28] on button "button" at bounding box center [329, 20] width 25 height 25
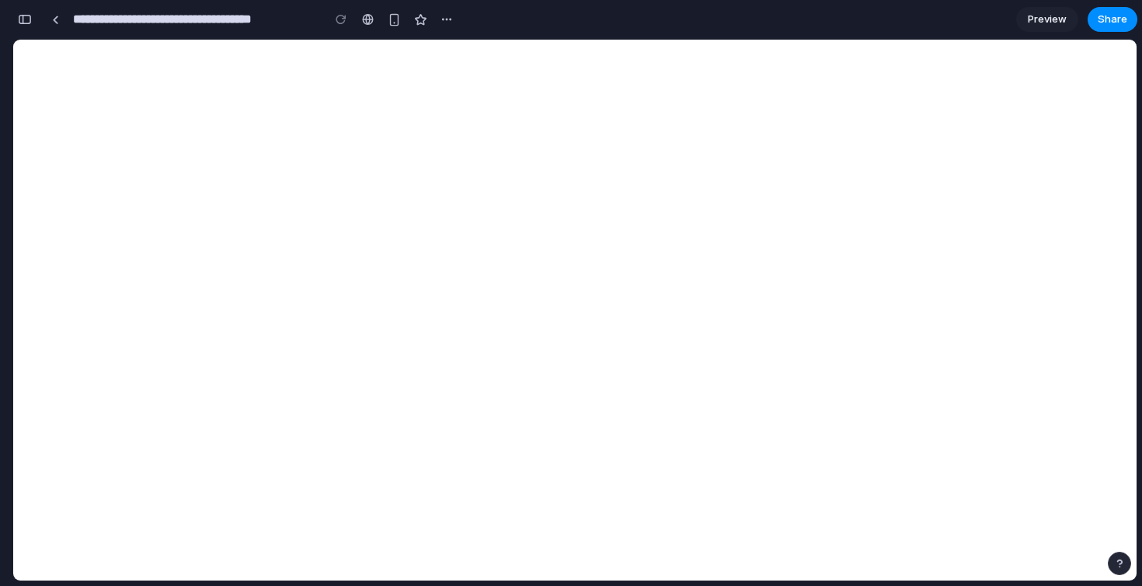
scroll to position [8477, 0]
click at [24, 17] on div "button" at bounding box center [25, 19] width 14 height 11
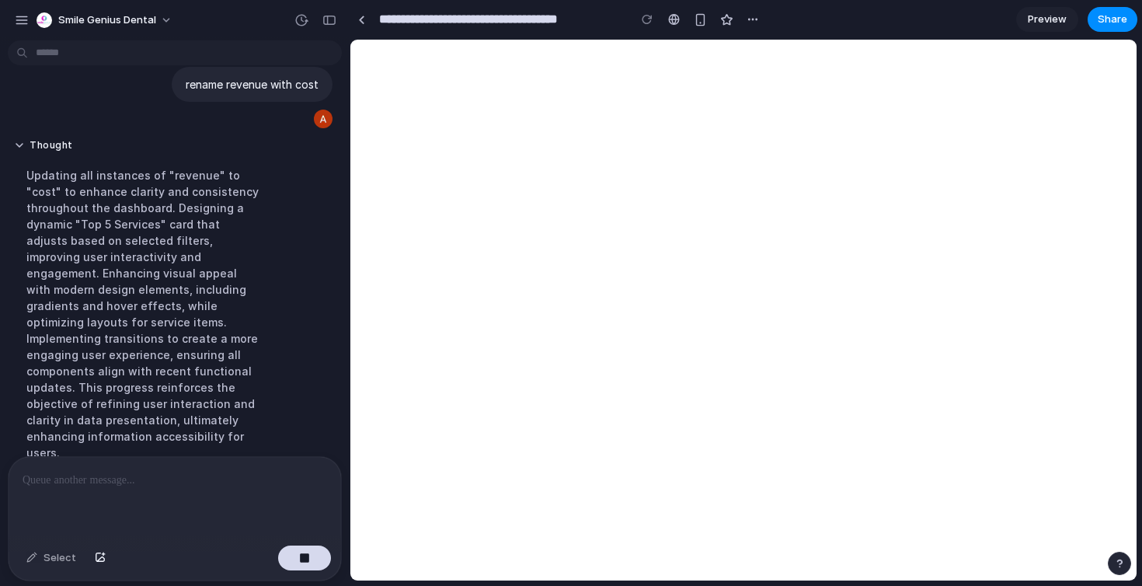
click at [224, 471] on p at bounding box center [175, 480] width 305 height 19
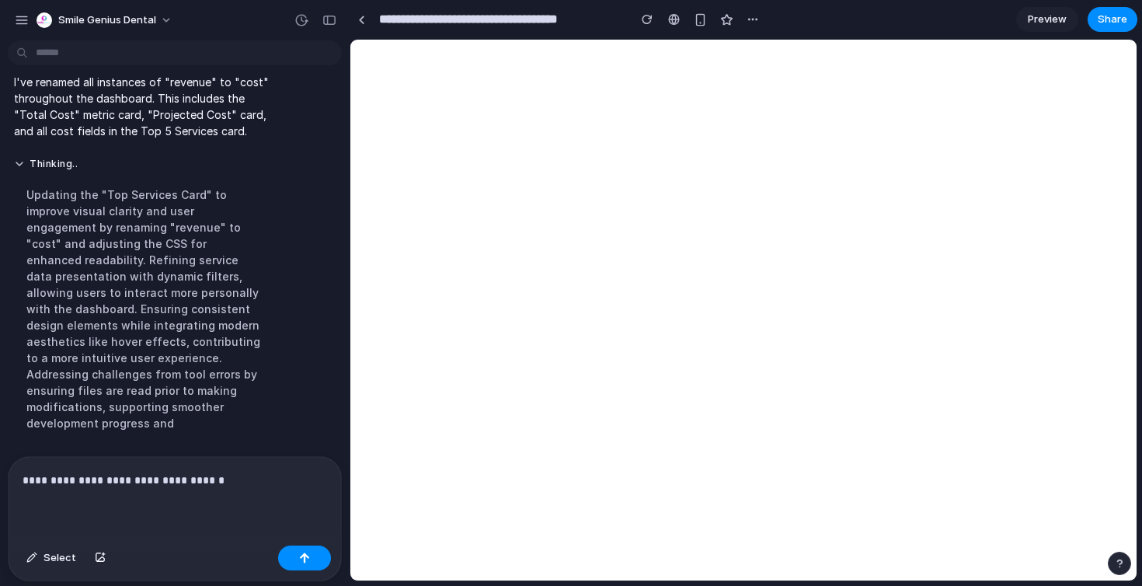
scroll to position [4405, 0]
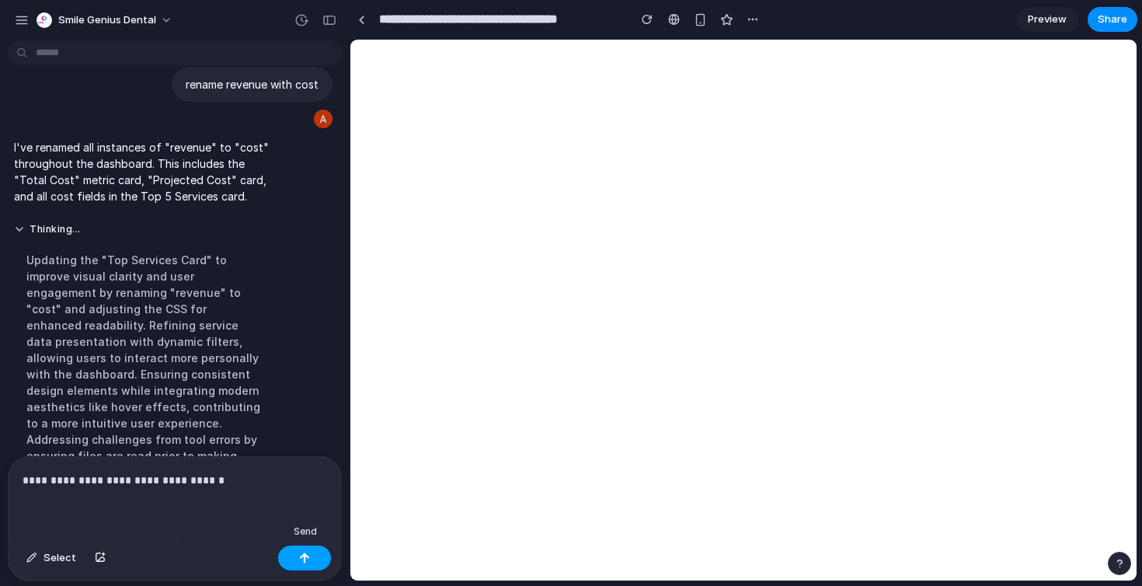
click at [291, 561] on button "button" at bounding box center [304, 557] width 53 height 25
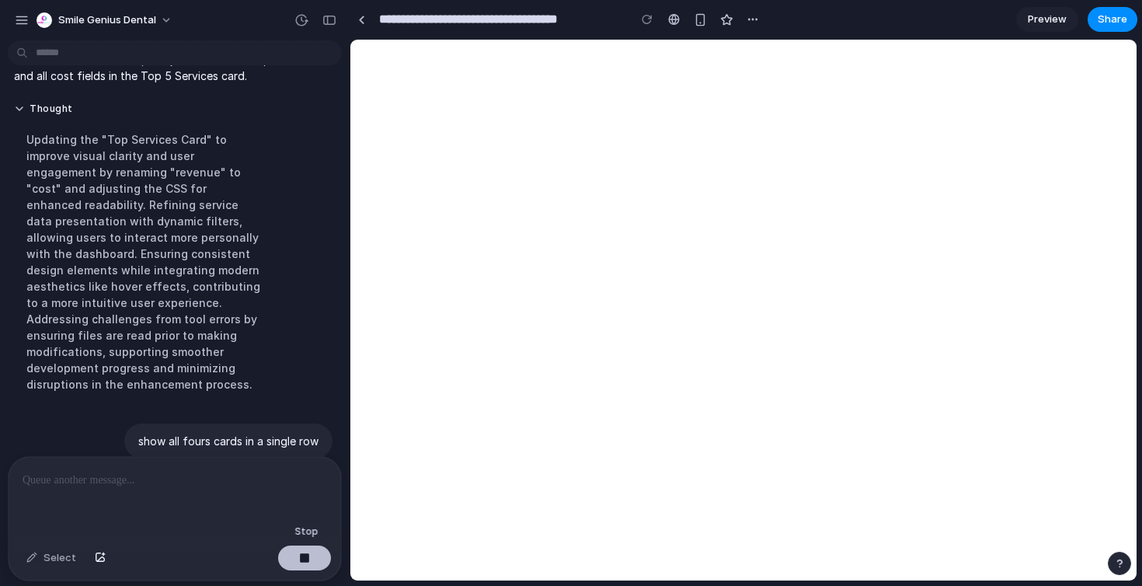
scroll to position [4531, 0]
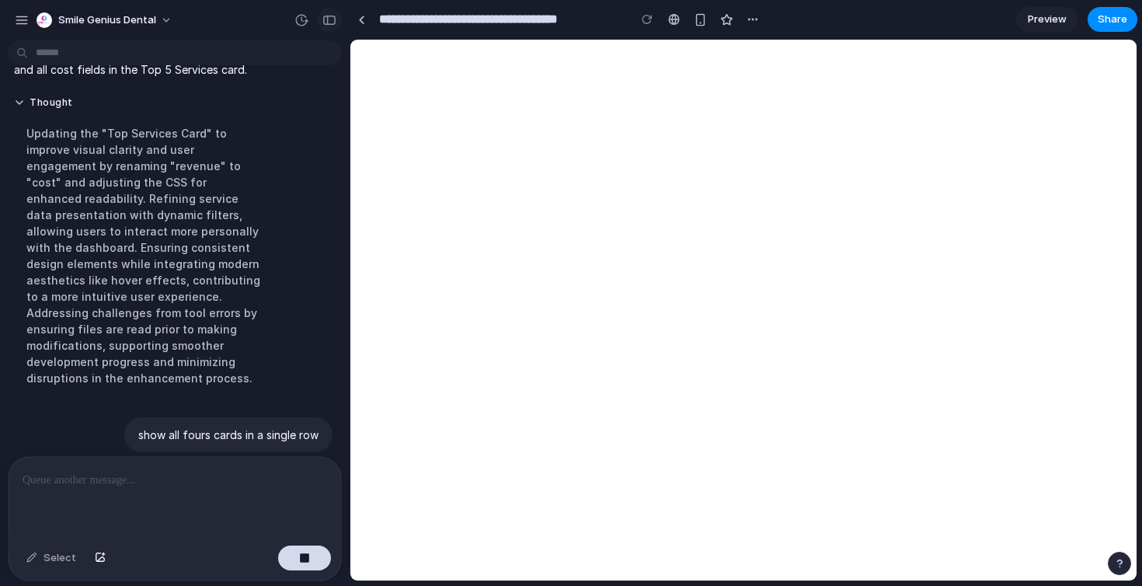
click at [328, 26] on button "button" at bounding box center [329, 20] width 25 height 25
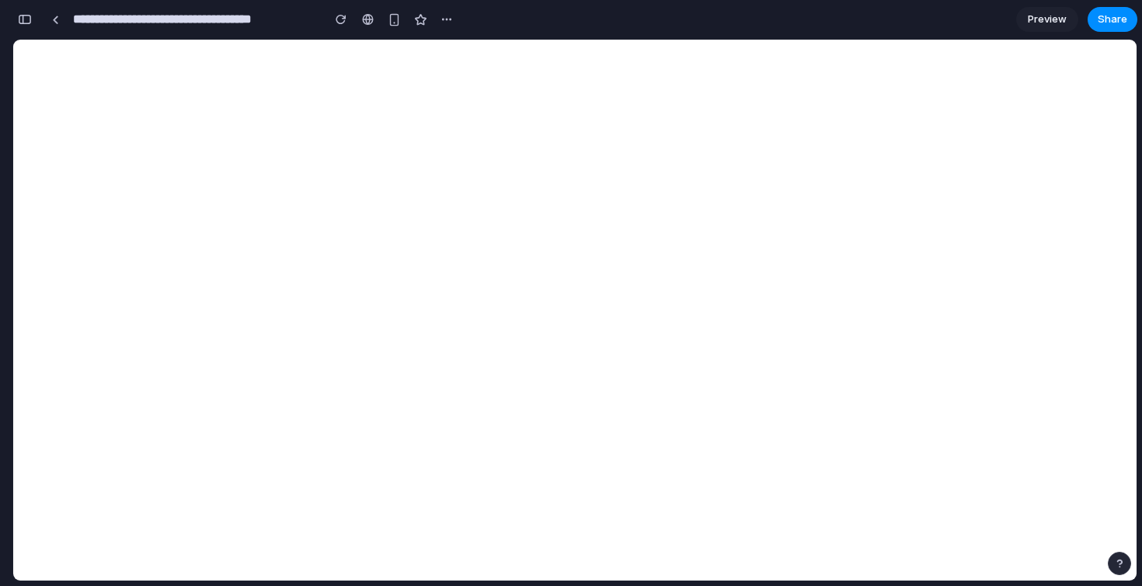
scroll to position [8190, 0]
click at [22, 24] on div "button" at bounding box center [25, 19] width 14 height 11
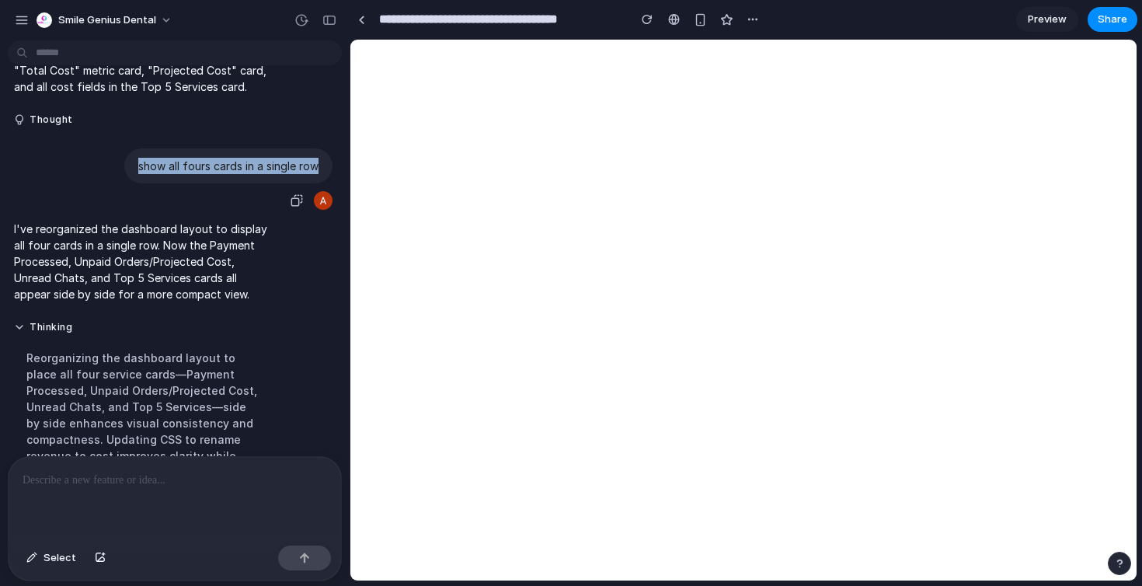
drag, startPoint x: 139, startPoint y: 112, endPoint x: 332, endPoint y: 119, distance: 192.8
click at [332, 148] on div "show all fours cards in a single row" at bounding box center [228, 165] width 208 height 35
copy p "show all fours cards in a single row"
click at [225, 461] on div at bounding box center [175, 498] width 333 height 82
click at [205, 487] on p at bounding box center [175, 480] width 305 height 19
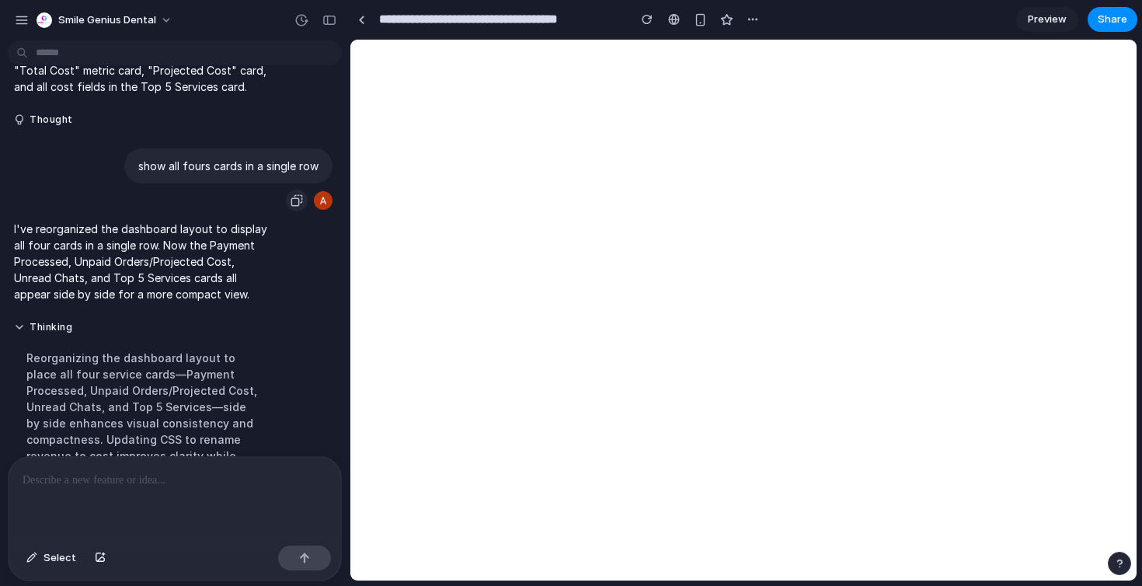
click at [302, 194] on div "button" at bounding box center [297, 200] width 12 height 12
click at [126, 493] on div at bounding box center [175, 498] width 333 height 82
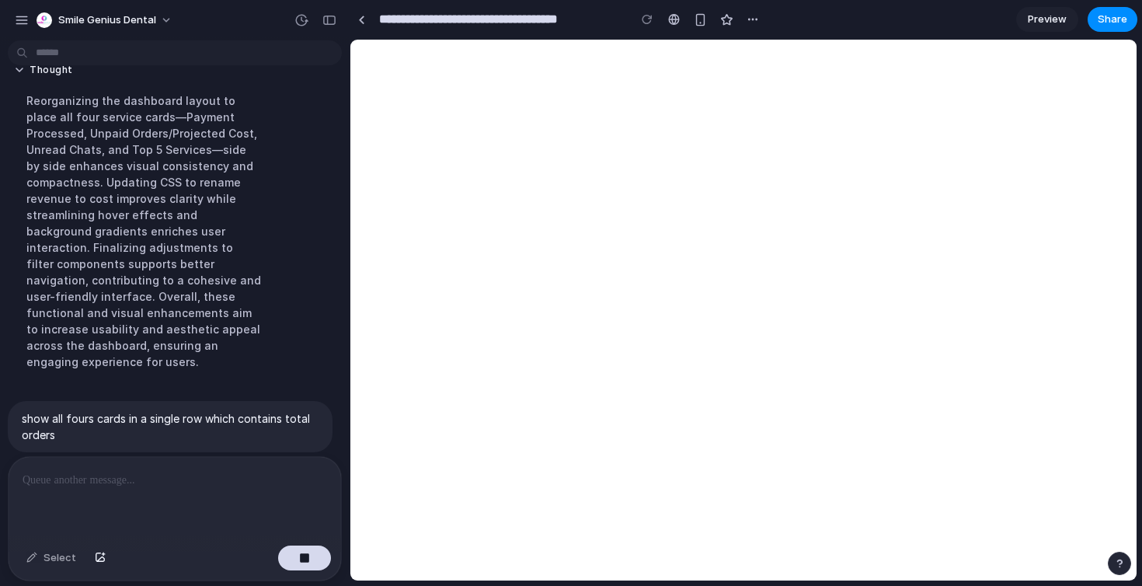
scroll to position [4561, 0]
click at [330, 28] on button "button" at bounding box center [329, 20] width 25 height 25
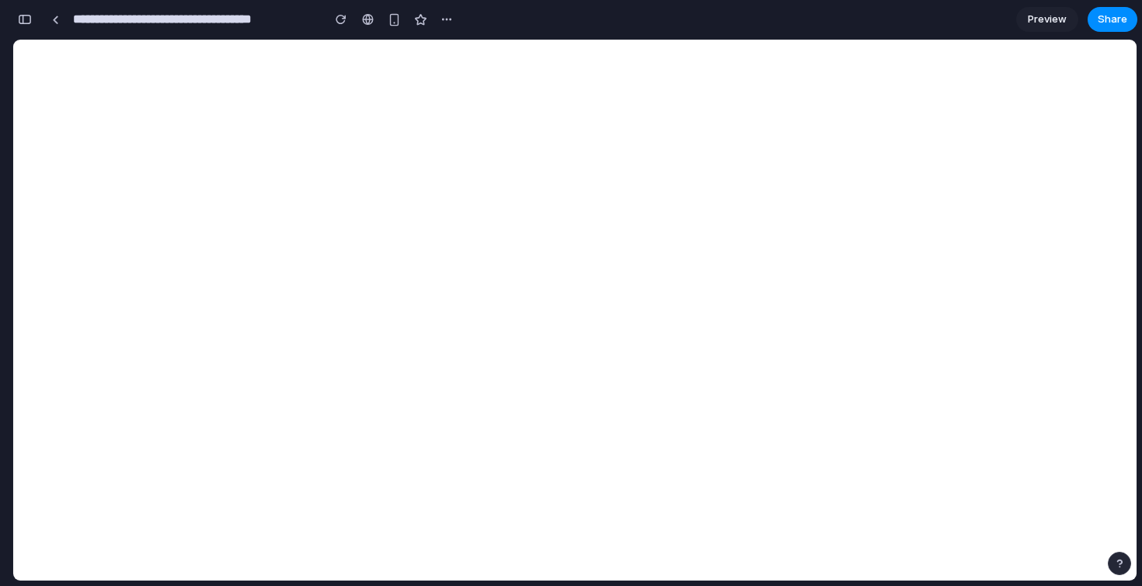
scroll to position [8386, 0]
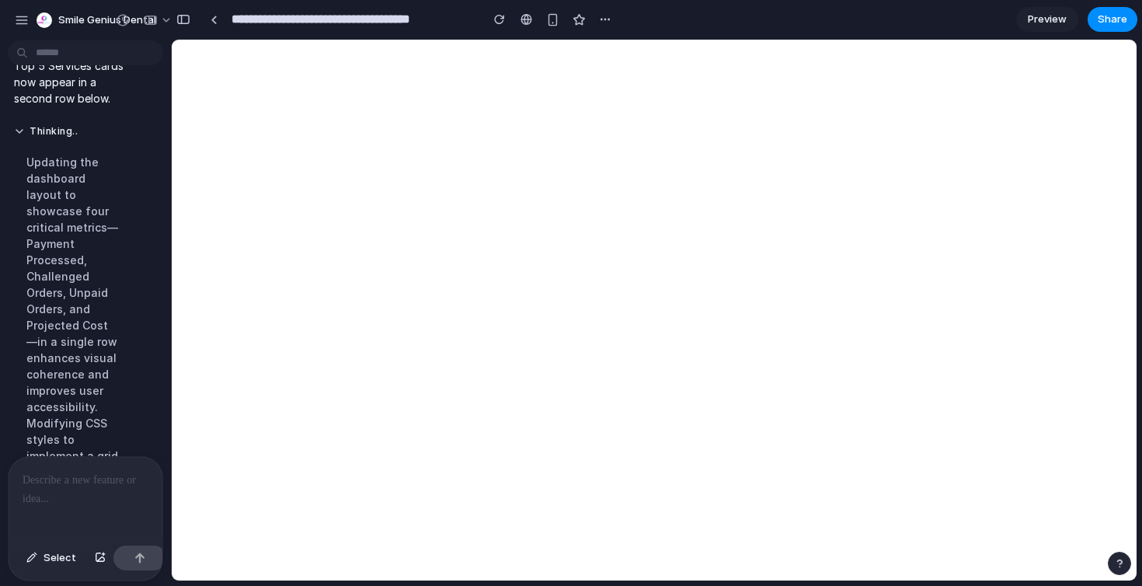
click at [61, 479] on p at bounding box center [86, 480] width 126 height 19
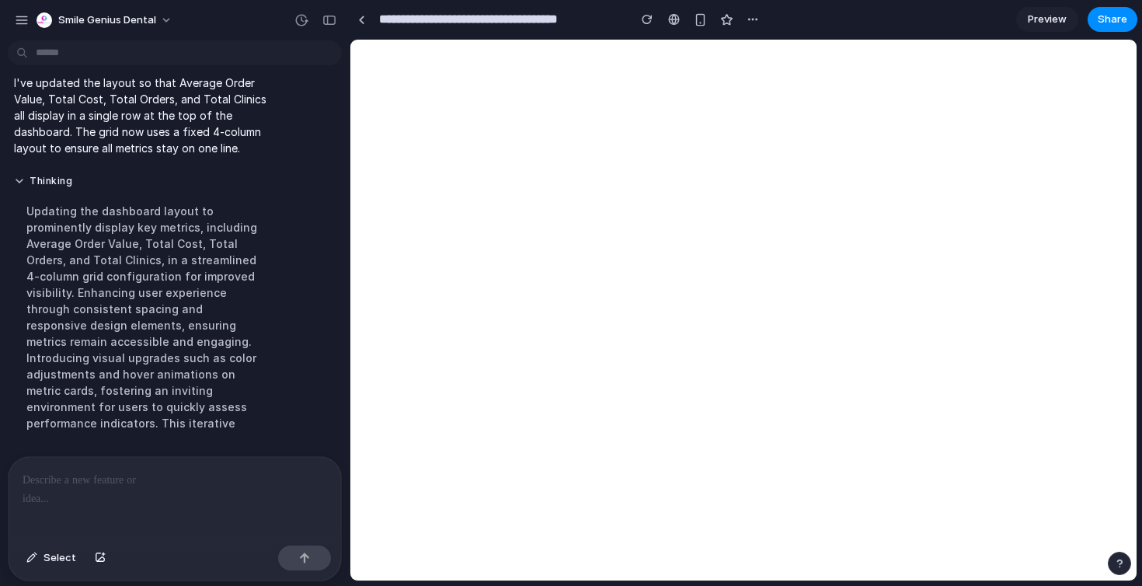
scroll to position [4478, 0]
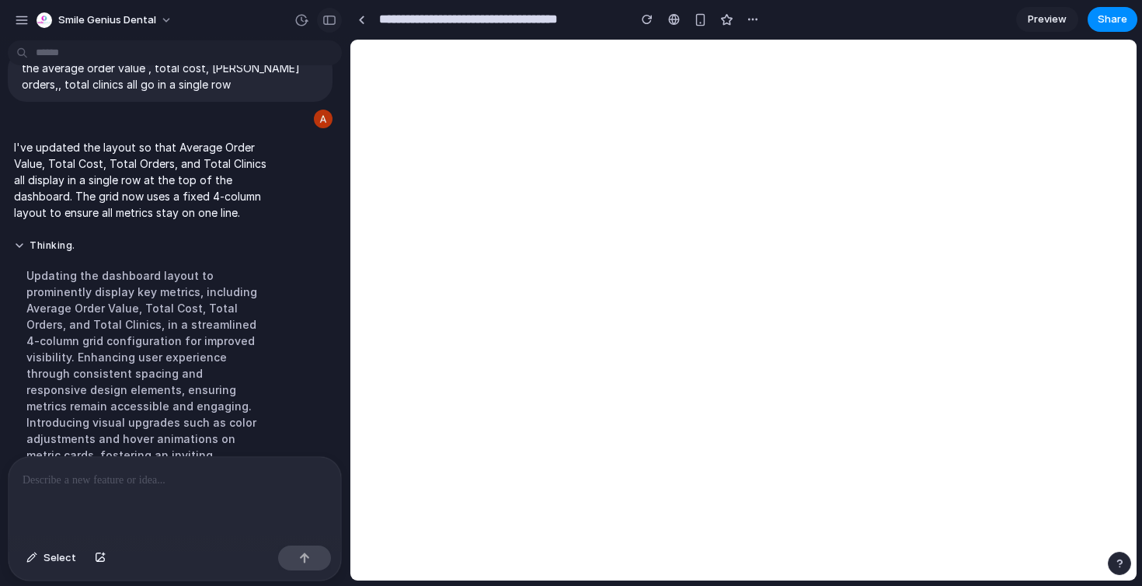
click at [336, 27] on button "button" at bounding box center [329, 20] width 25 height 25
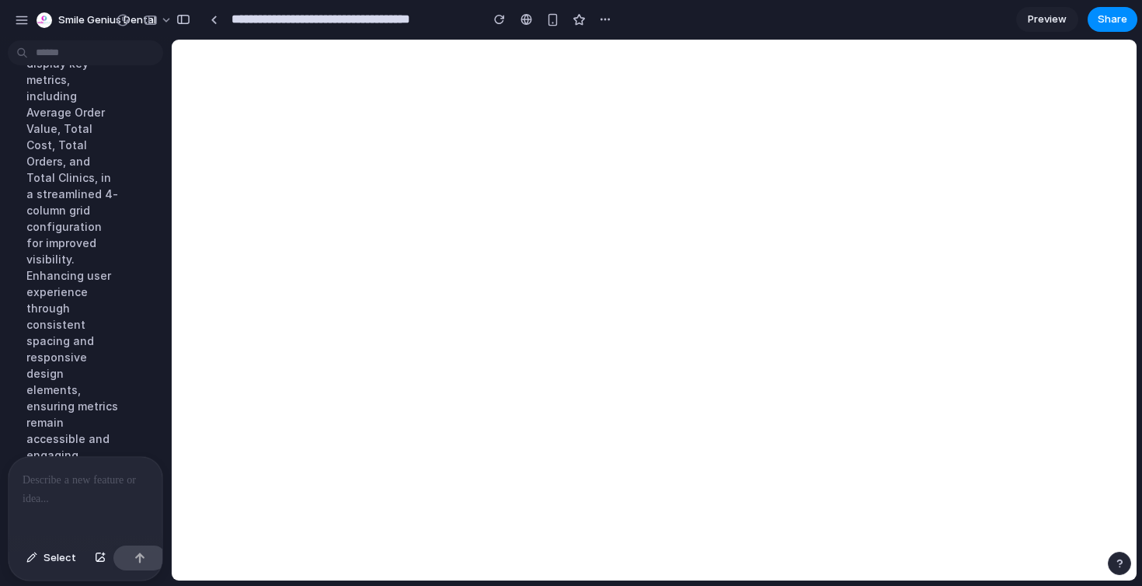
click at [64, 492] on div at bounding box center [86, 498] width 154 height 82
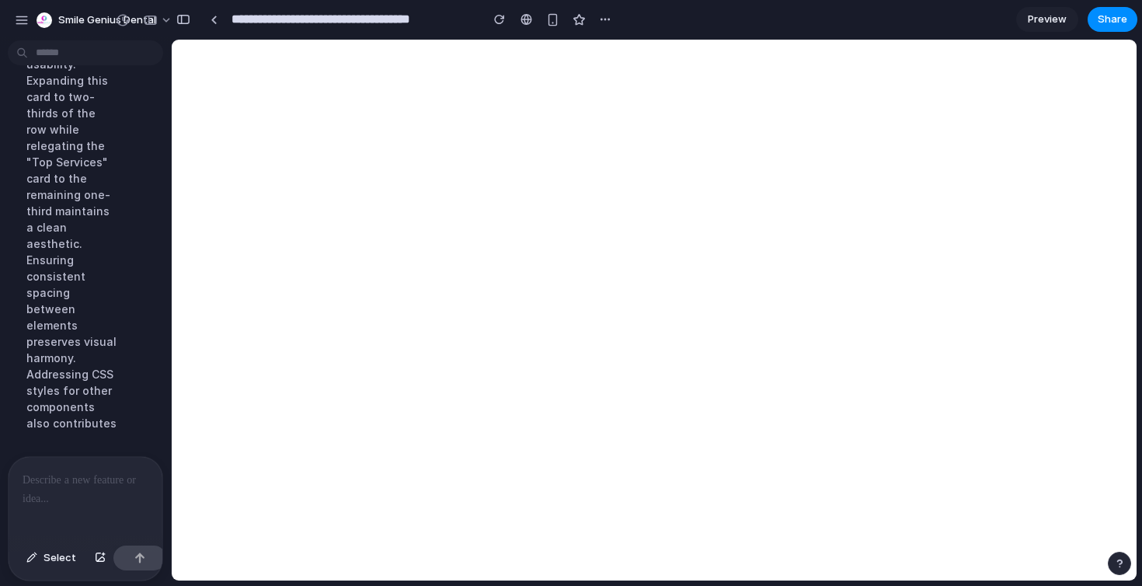
scroll to position [8001, 0]
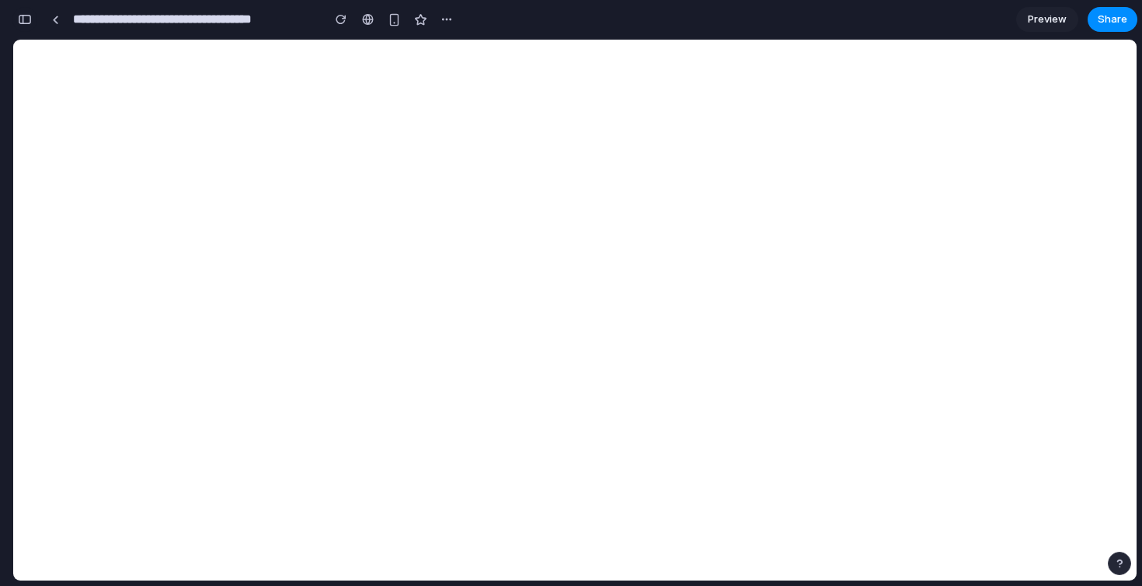
click at [31, 19] on div "button" at bounding box center [25, 19] width 14 height 11
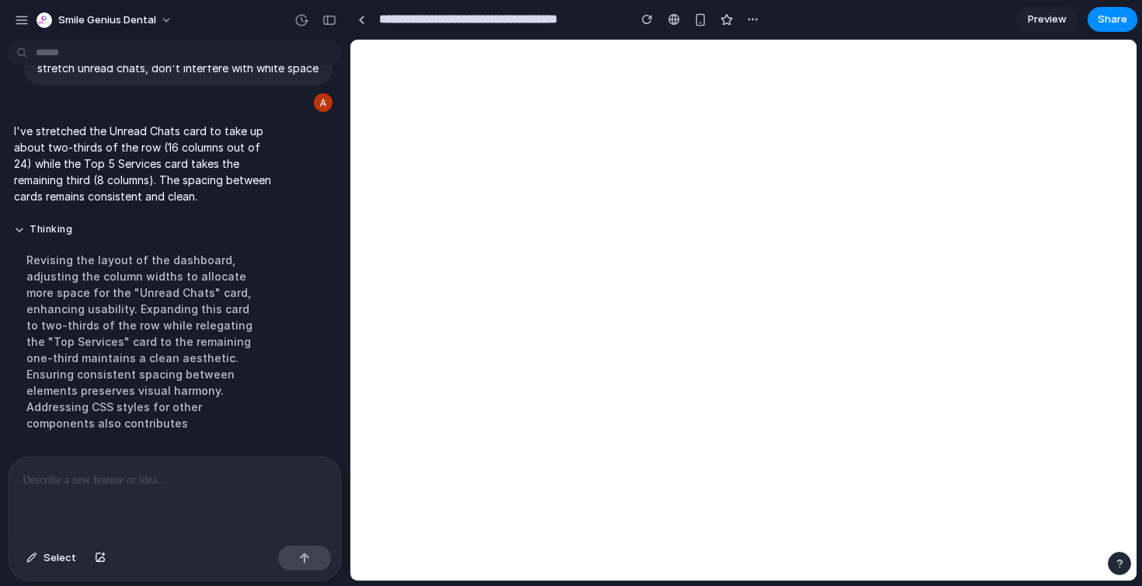
scroll to position [4248, 0]
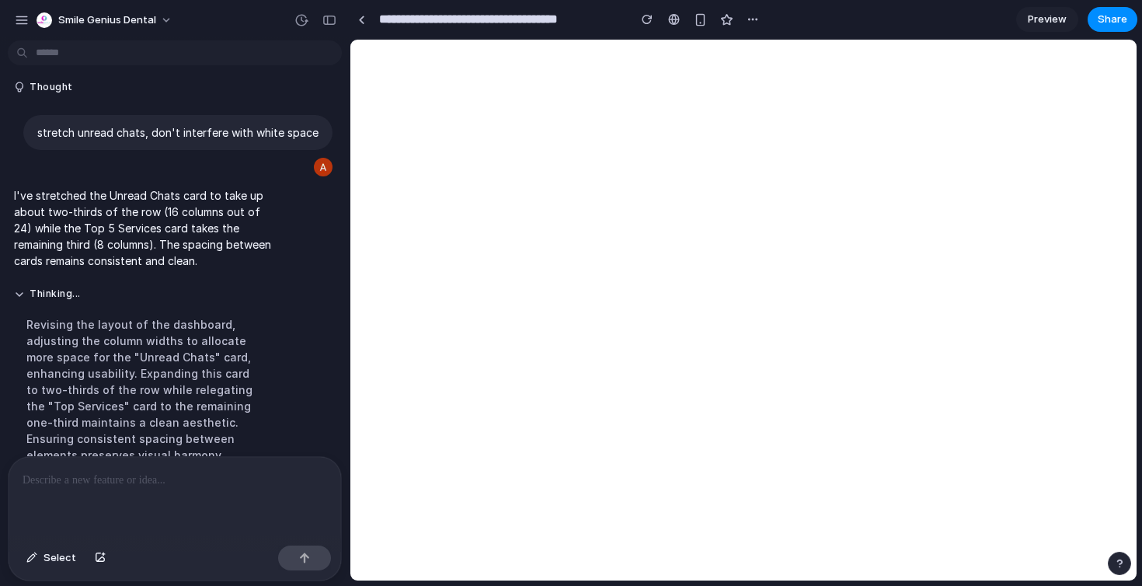
click at [289, 26] on div at bounding box center [301, 20] width 25 height 25
click at [299, 26] on button "button" at bounding box center [301, 20] width 25 height 25
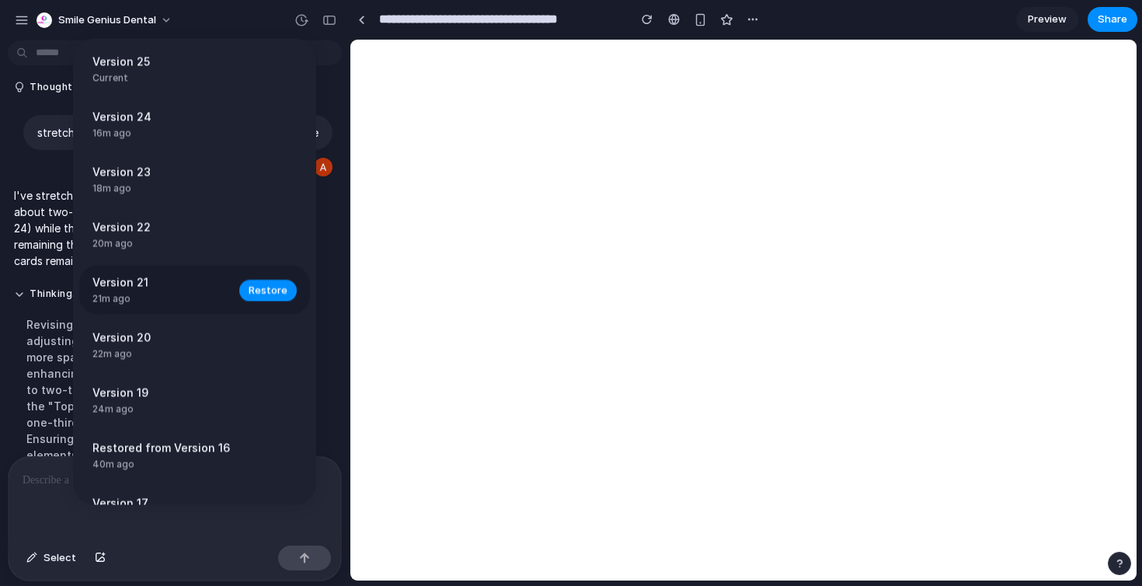
click at [191, 280] on span "Version 21" at bounding box center [161, 282] width 138 height 16
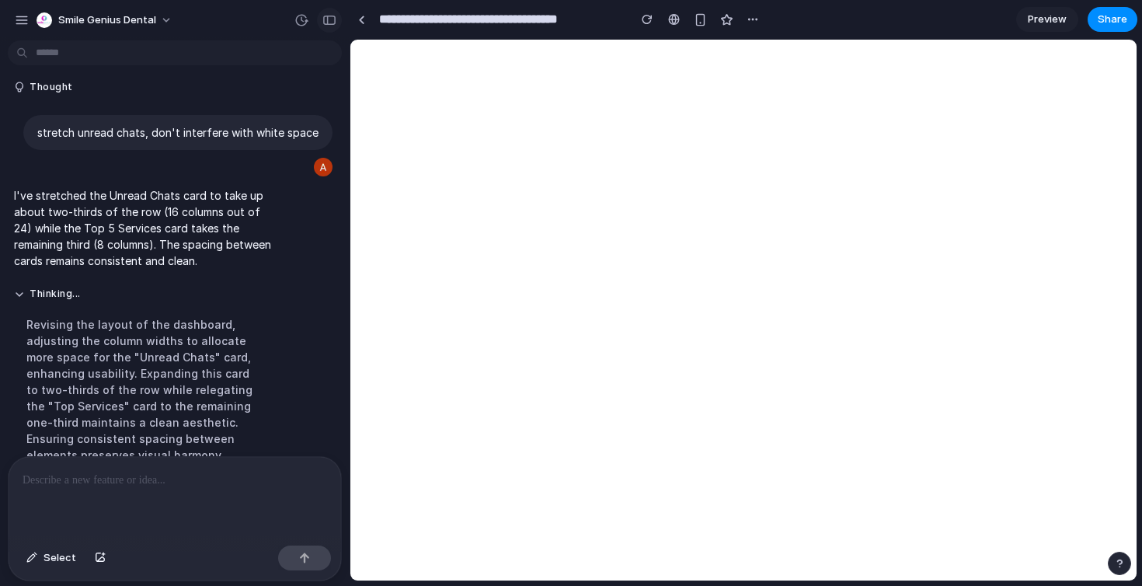
click at [324, 21] on div "button" at bounding box center [329, 20] width 14 height 11
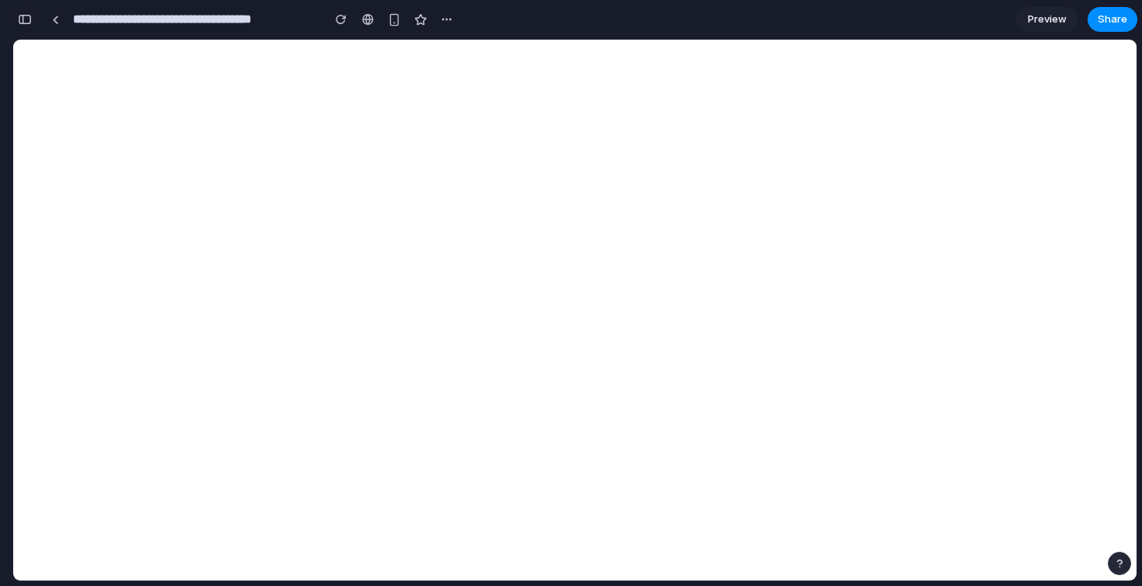
click at [28, 16] on div "button" at bounding box center [25, 19] width 14 height 11
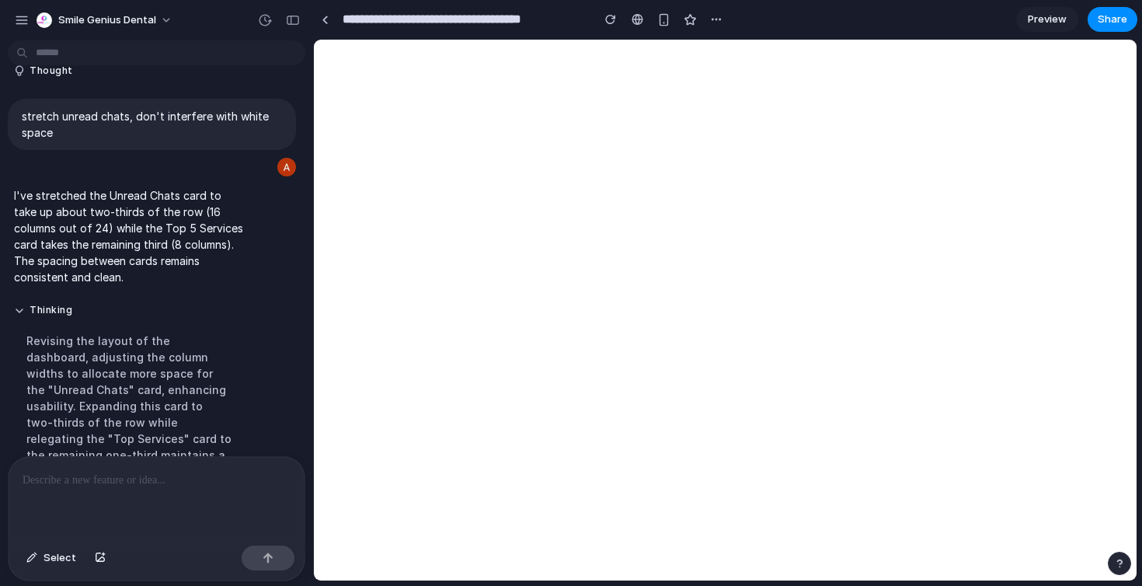
scroll to position [4330, 0]
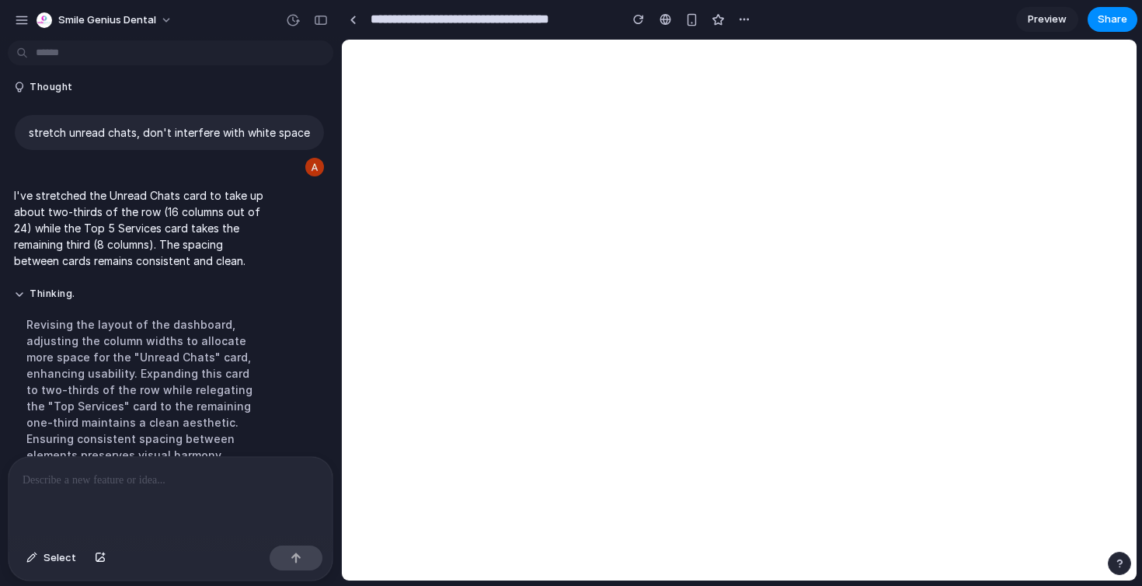
drag, startPoint x: 348, startPoint y: 151, endPoint x: 340, endPoint y: 157, distance: 9.9
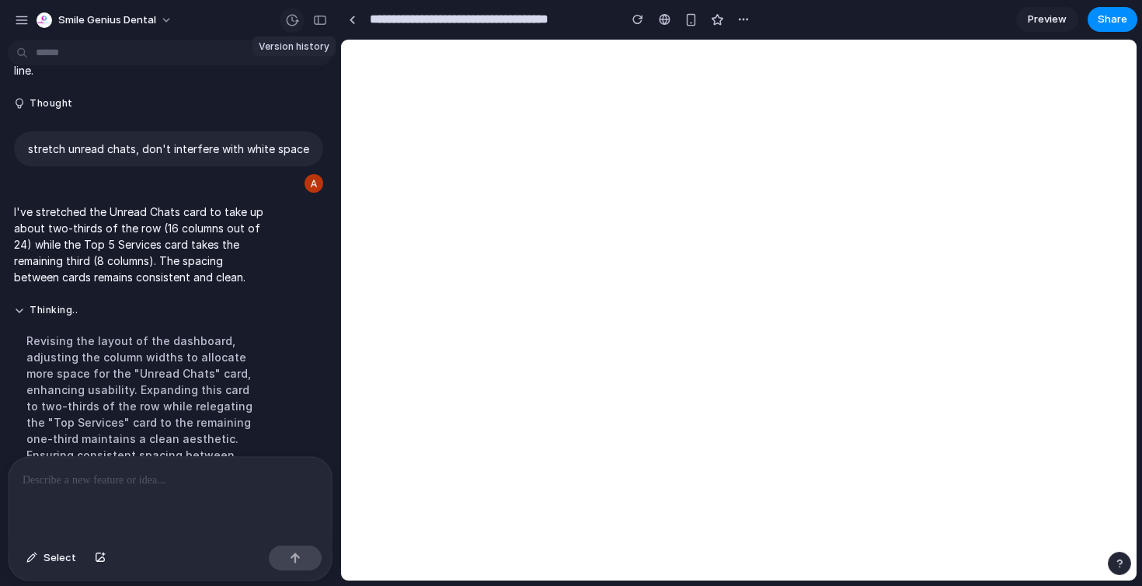
click at [287, 16] on div "button" at bounding box center [292, 20] width 14 height 14
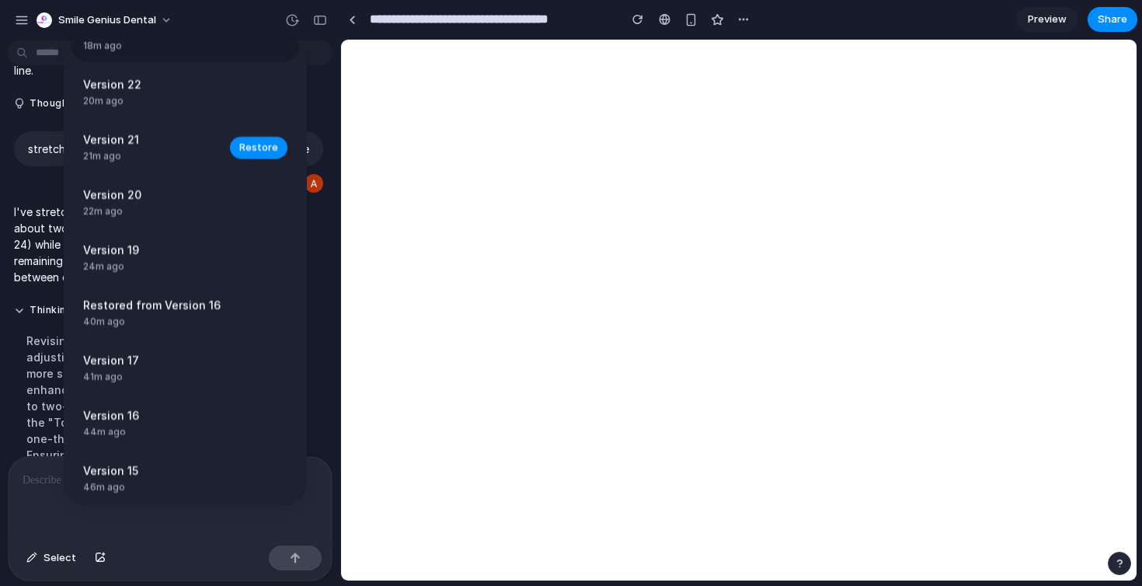
scroll to position [143, 0]
click at [251, 316] on span "Restore" at bounding box center [258, 313] width 39 height 16
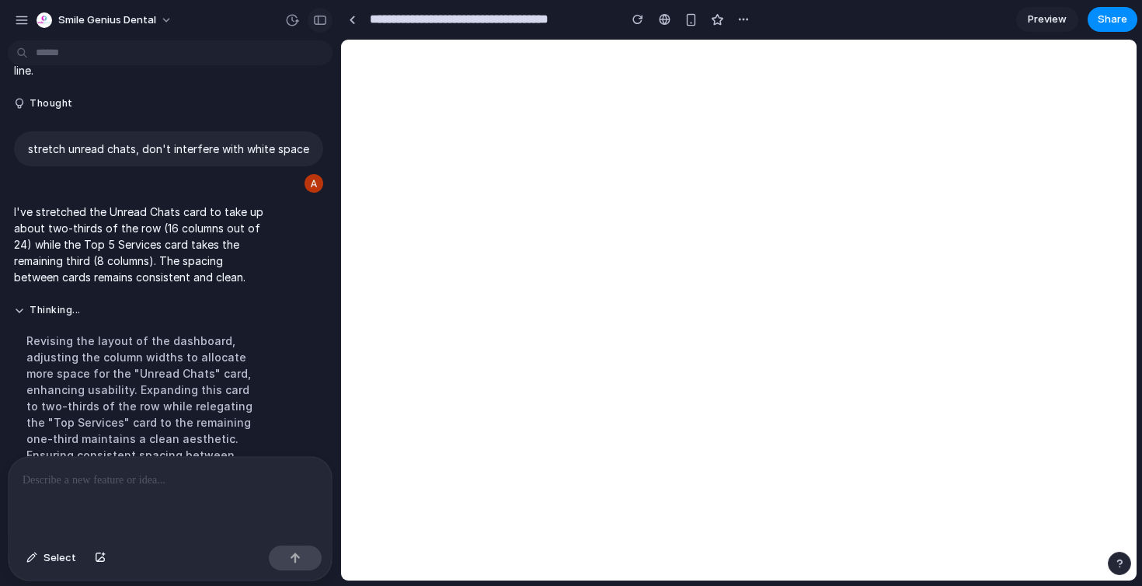
click at [317, 23] on div "button" at bounding box center [320, 20] width 14 height 11
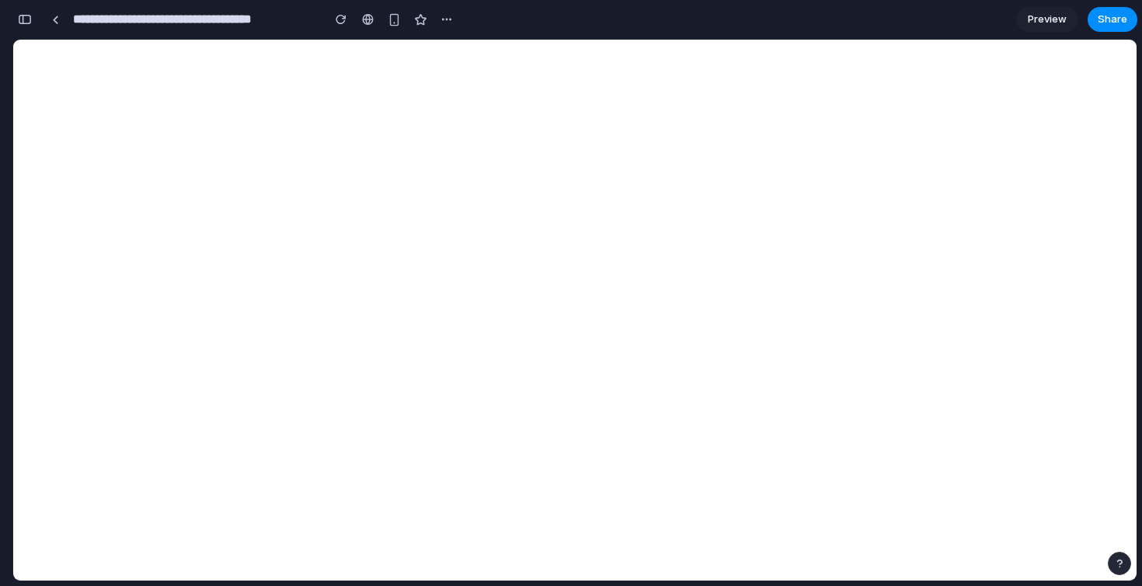
click at [25, 23] on div "button" at bounding box center [25, 19] width 14 height 11
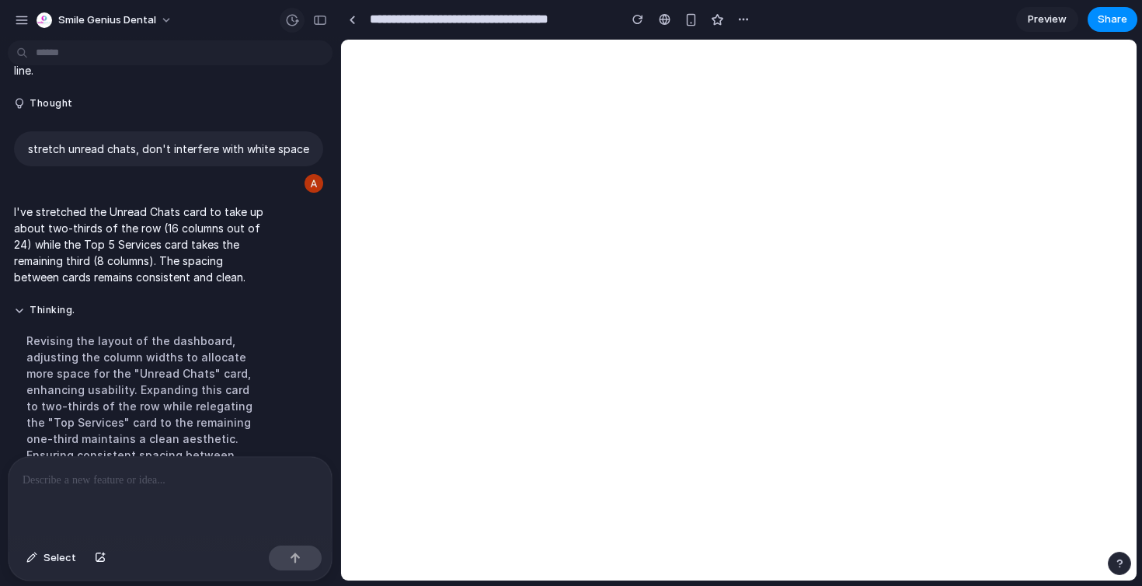
click at [284, 26] on button "button" at bounding box center [292, 20] width 25 height 25
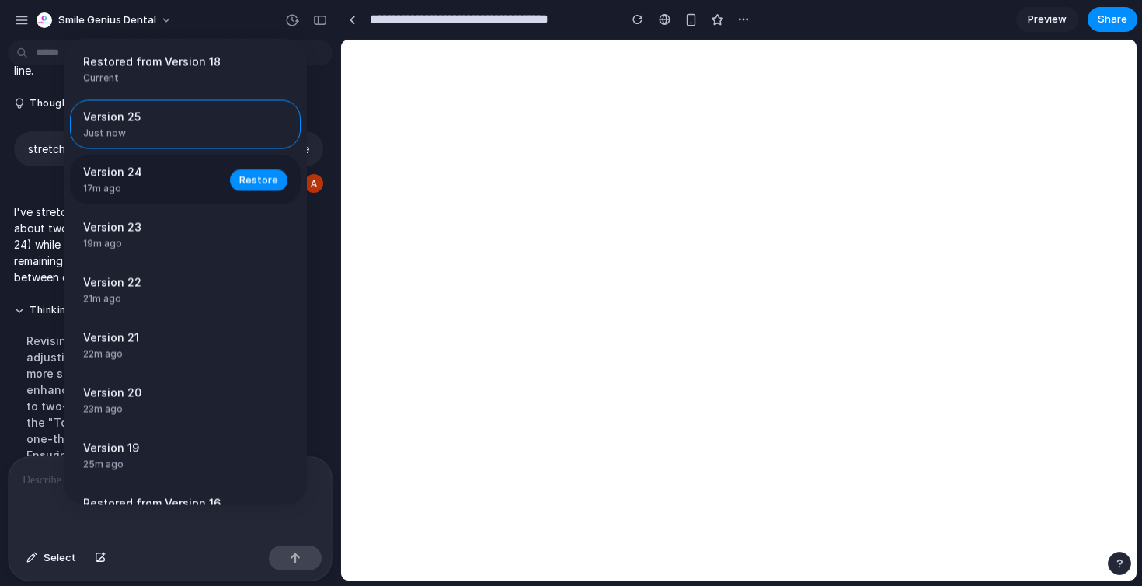
click at [169, 179] on span "Version 24" at bounding box center [152, 172] width 138 height 16
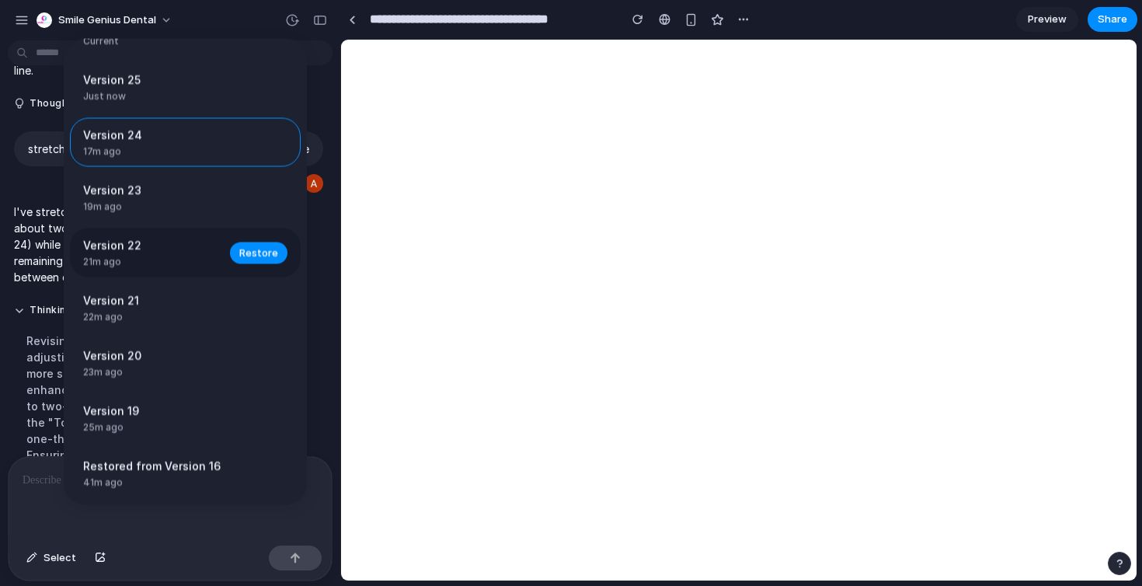
scroll to position [64, 0]
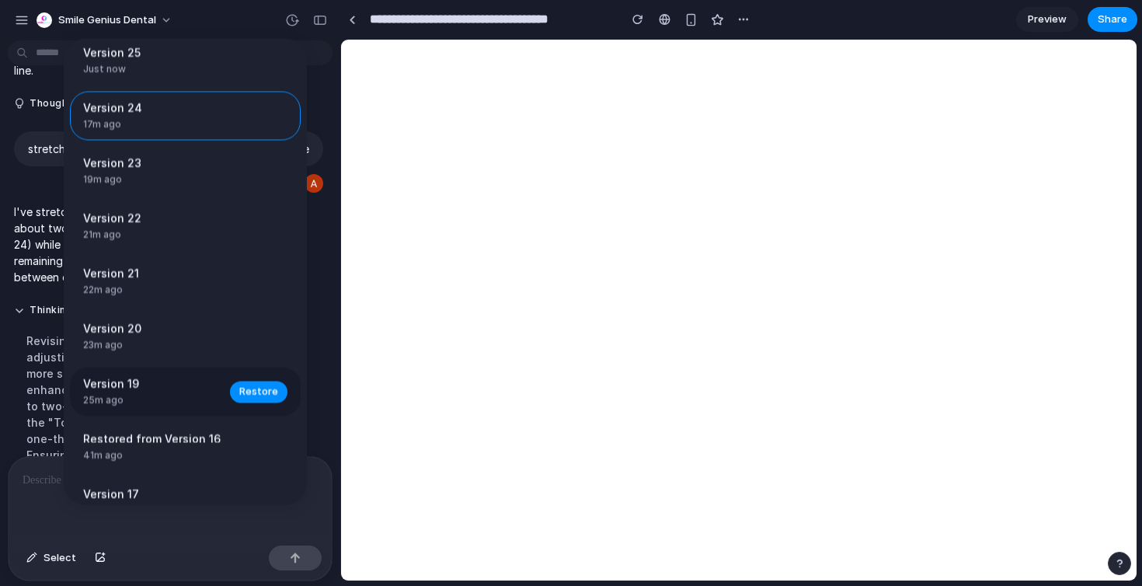
click at [176, 381] on span "Version 19" at bounding box center [152, 384] width 138 height 16
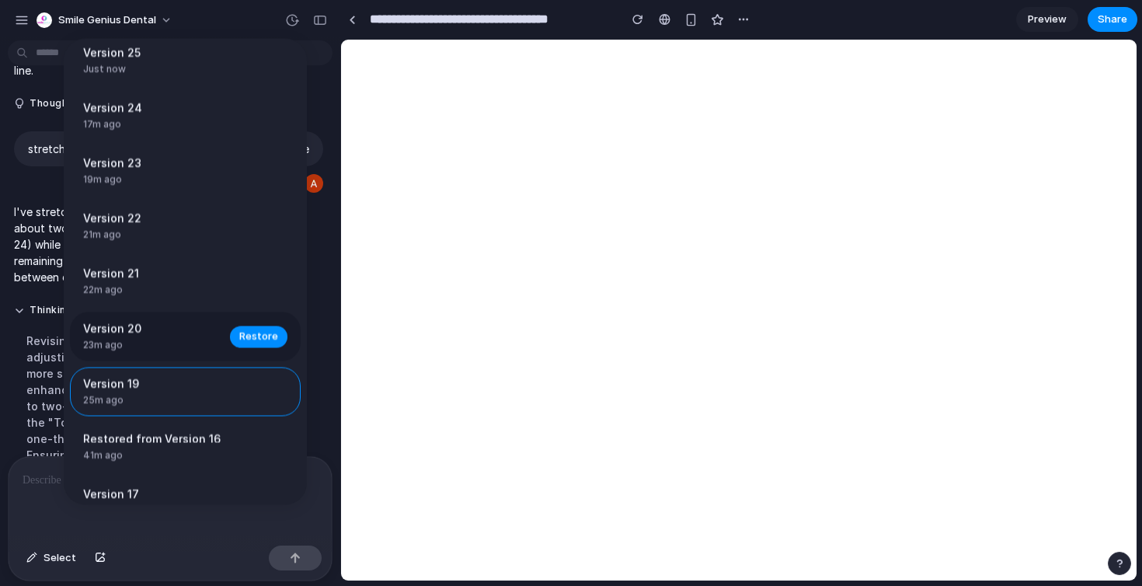
click at [119, 337] on span "Version 20" at bounding box center [152, 329] width 138 height 16
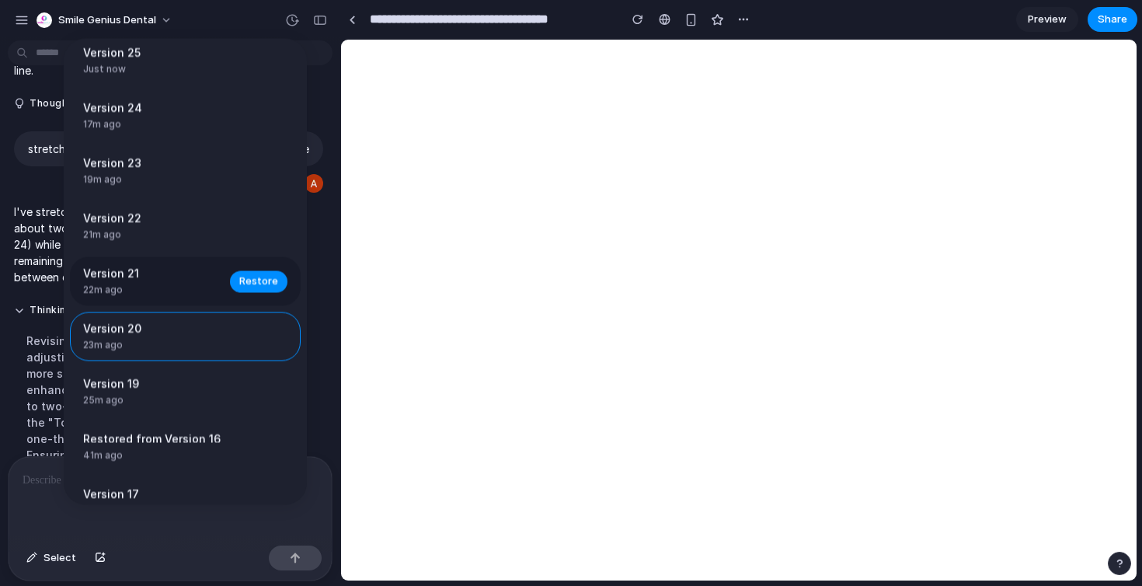
click at [103, 293] on span "22m ago" at bounding box center [152, 291] width 138 height 14
click at [249, 283] on span "Restore" at bounding box center [258, 281] width 39 height 16
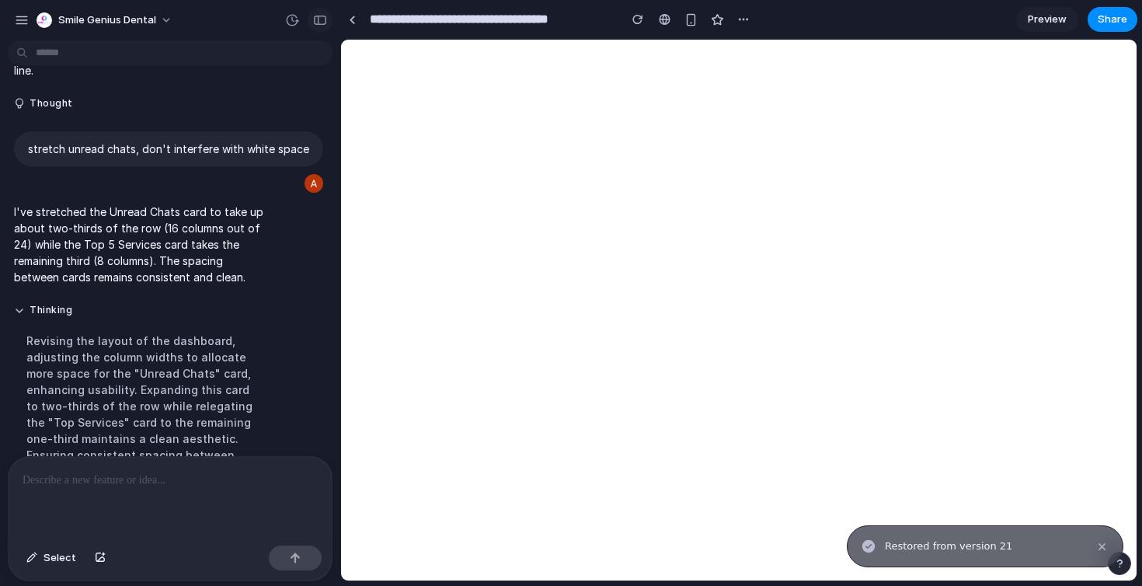
click at [329, 23] on button "button" at bounding box center [320, 20] width 25 height 25
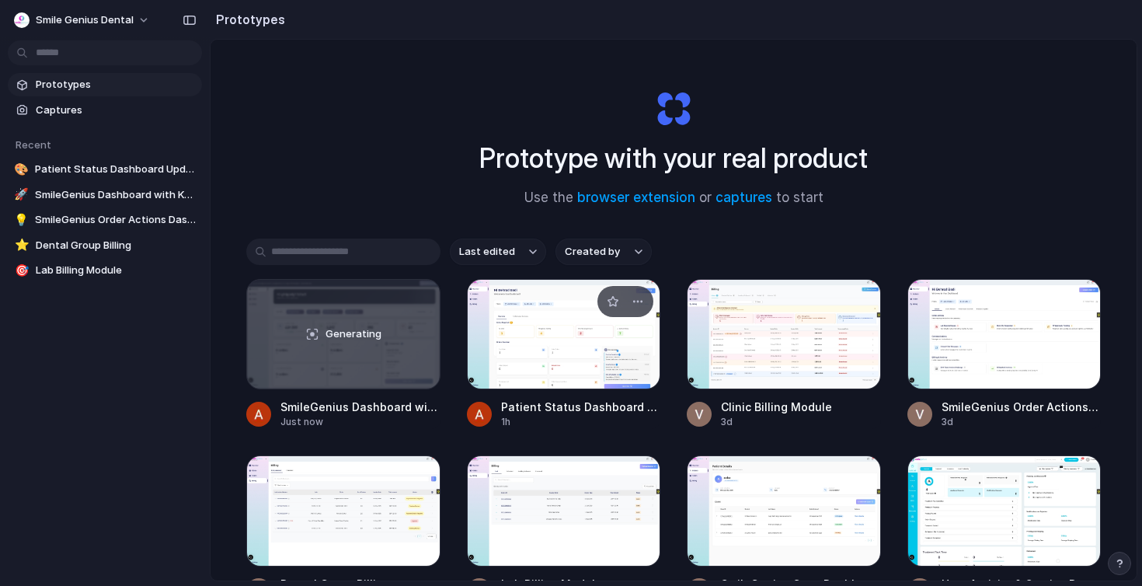
click at [579, 354] on div at bounding box center [564, 334] width 194 height 110
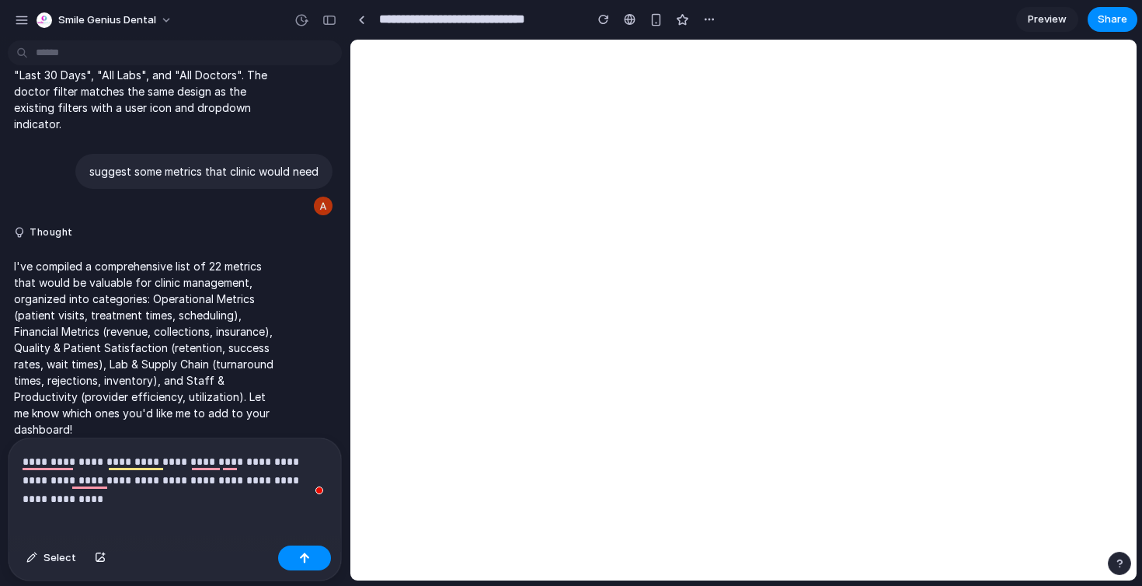
scroll to position [1256, 0]
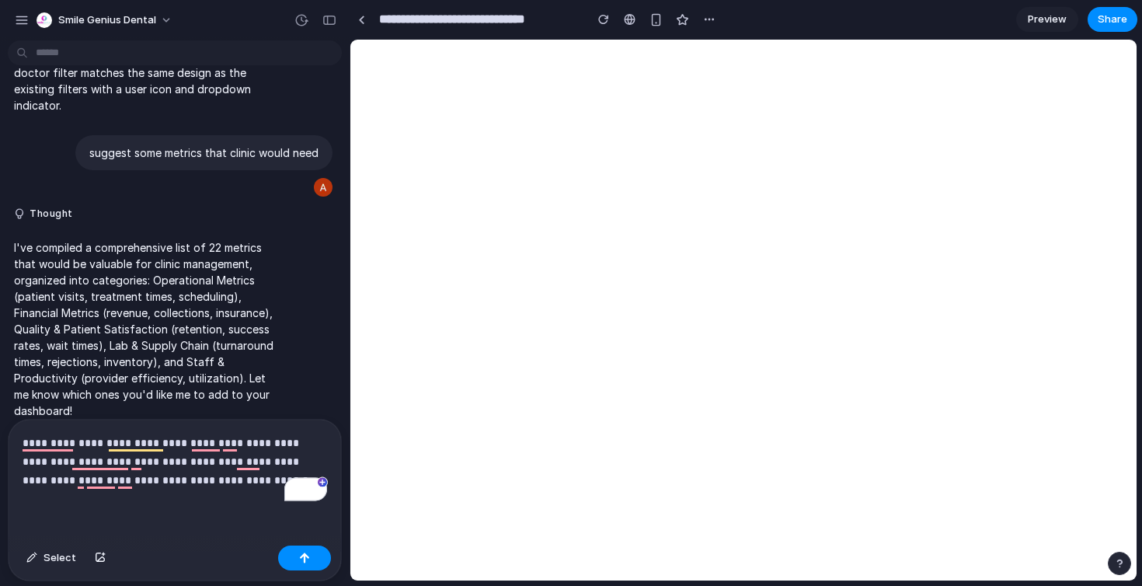
click at [289, 443] on p "**********" at bounding box center [175, 462] width 305 height 56
click at [267, 482] on p "**********" at bounding box center [175, 462] width 305 height 56
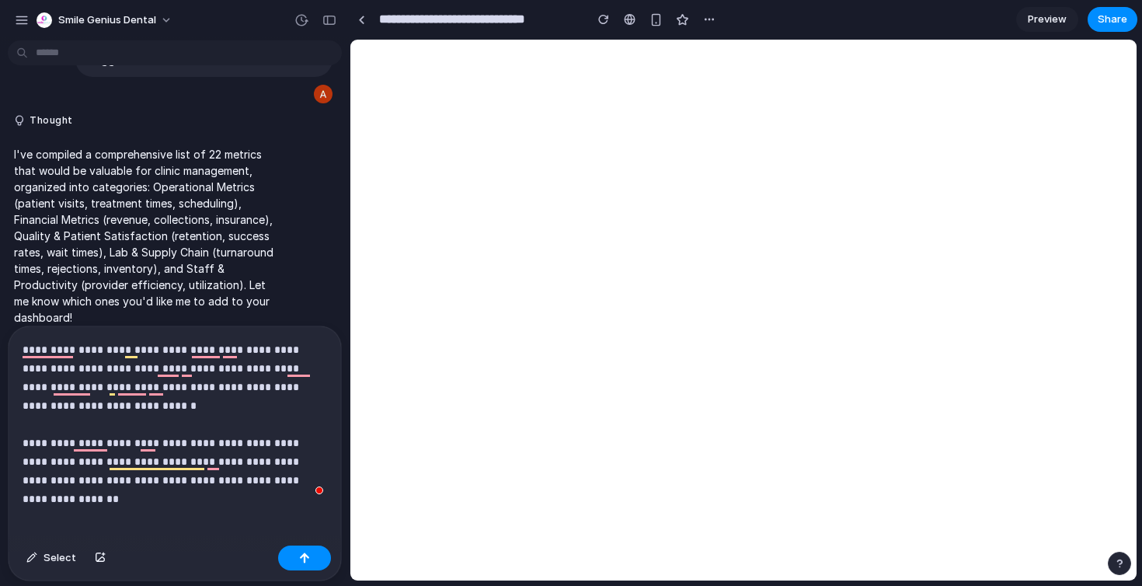
scroll to position [1367, 0]
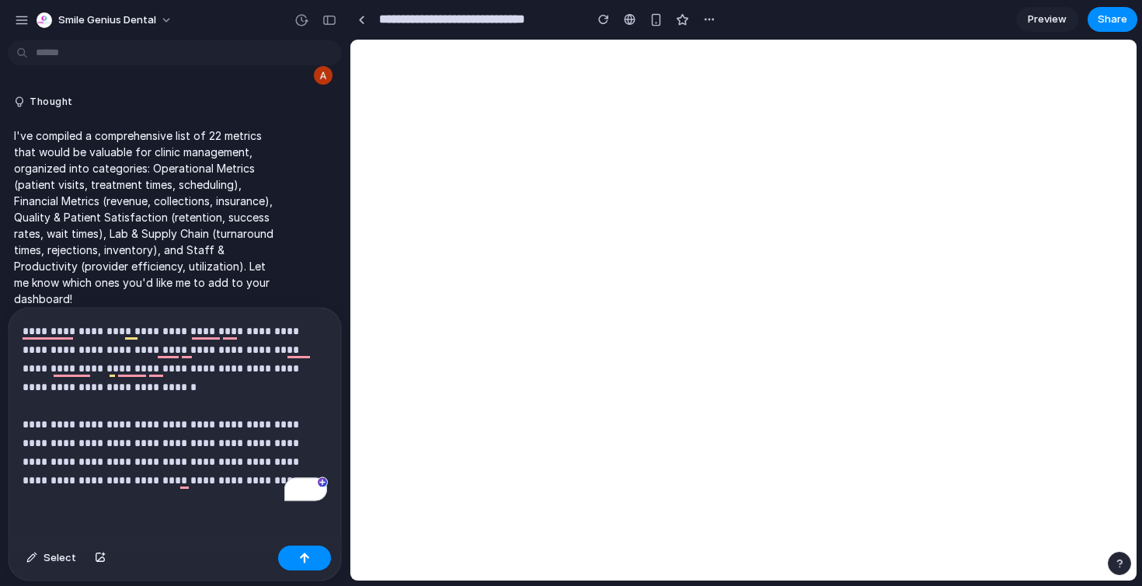
click at [131, 465] on p "**********" at bounding box center [175, 406] width 305 height 168
click at [253, 472] on p "**********" at bounding box center [175, 406] width 305 height 168
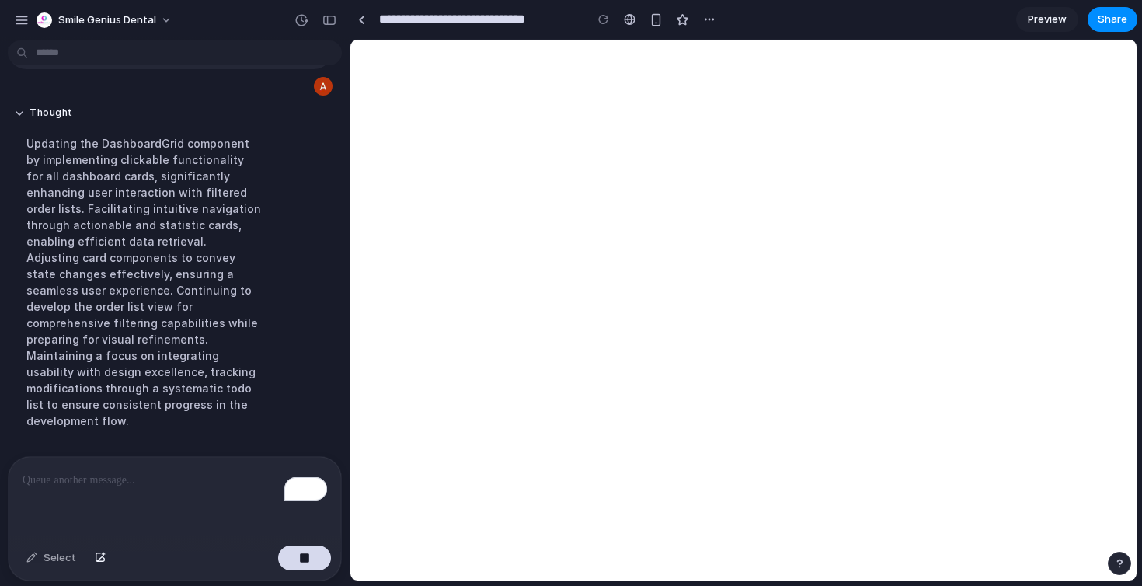
scroll to position [1933, 0]
click at [324, 28] on button "button" at bounding box center [329, 20] width 25 height 25
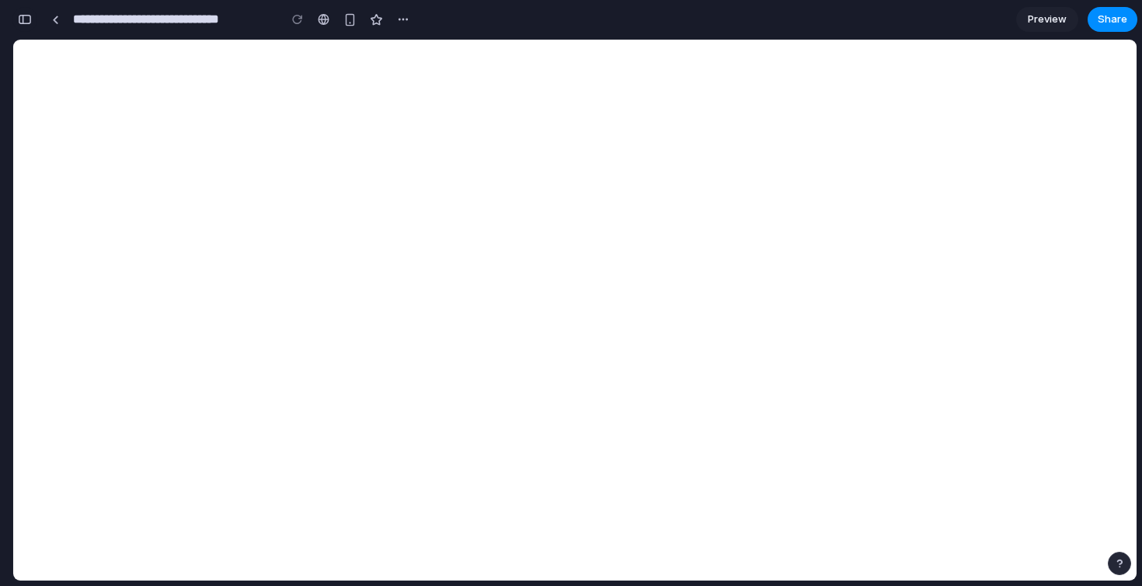
click at [32, 20] on button "button" at bounding box center [24, 19] width 25 height 25
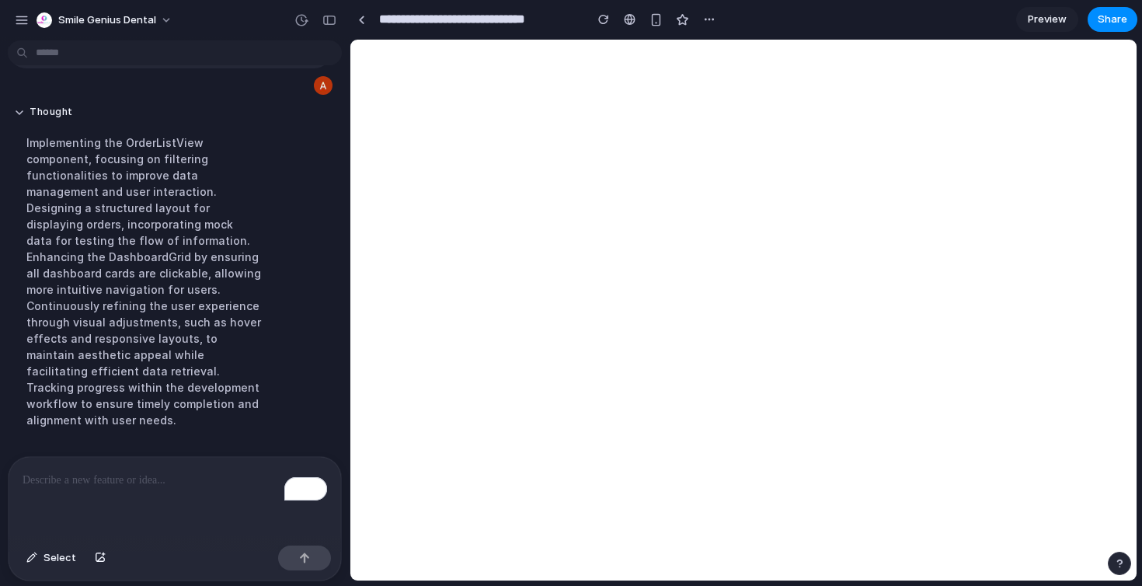
scroll to position [2337, 0]
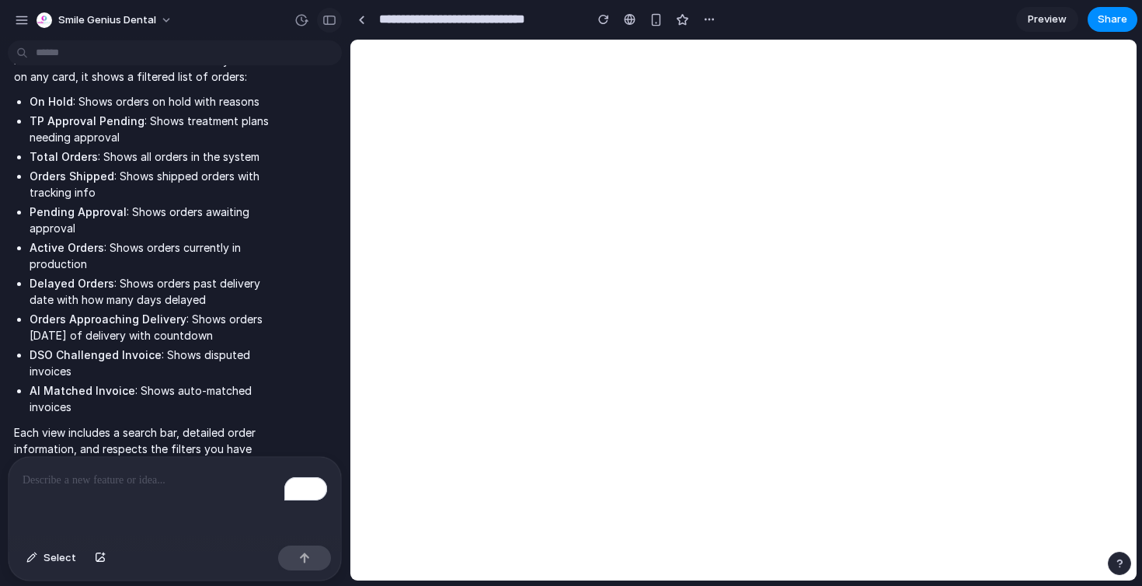
click at [329, 19] on div "button" at bounding box center [329, 20] width 14 height 11
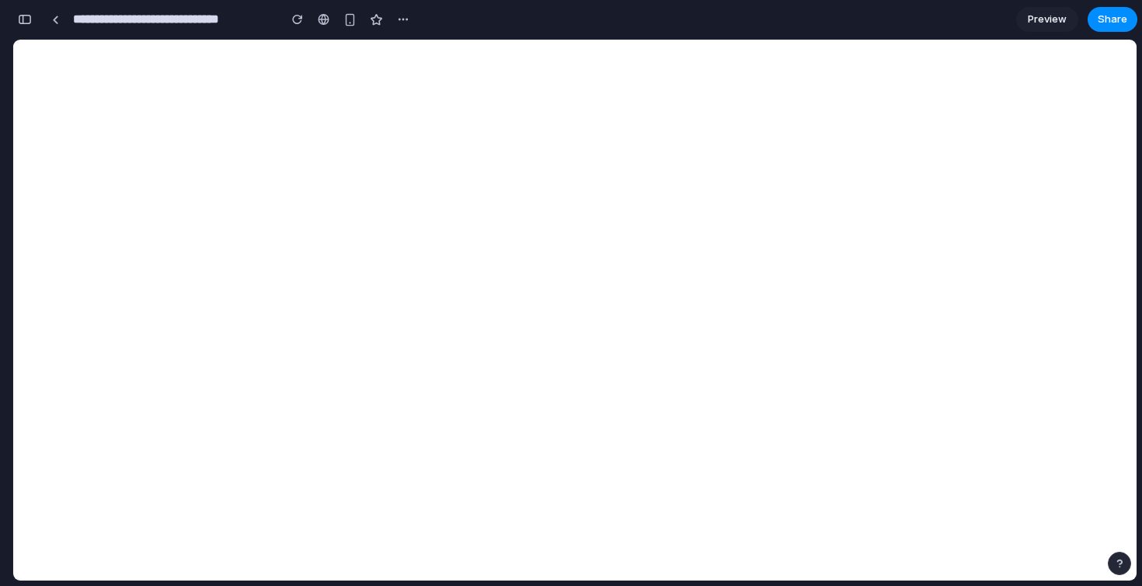
scroll to position [4442, 0]
click at [26, 16] on div "button" at bounding box center [25, 19] width 14 height 11
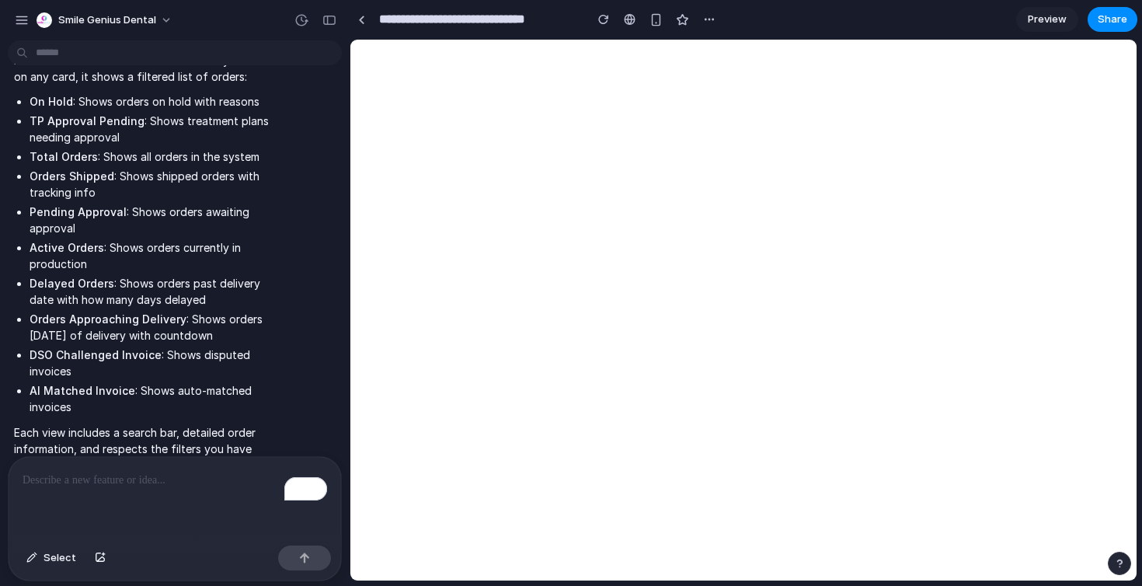
click at [183, 477] on p "To enrich screen reader interactions, please activate Accessibility in Grammarl…" at bounding box center [175, 480] width 305 height 19
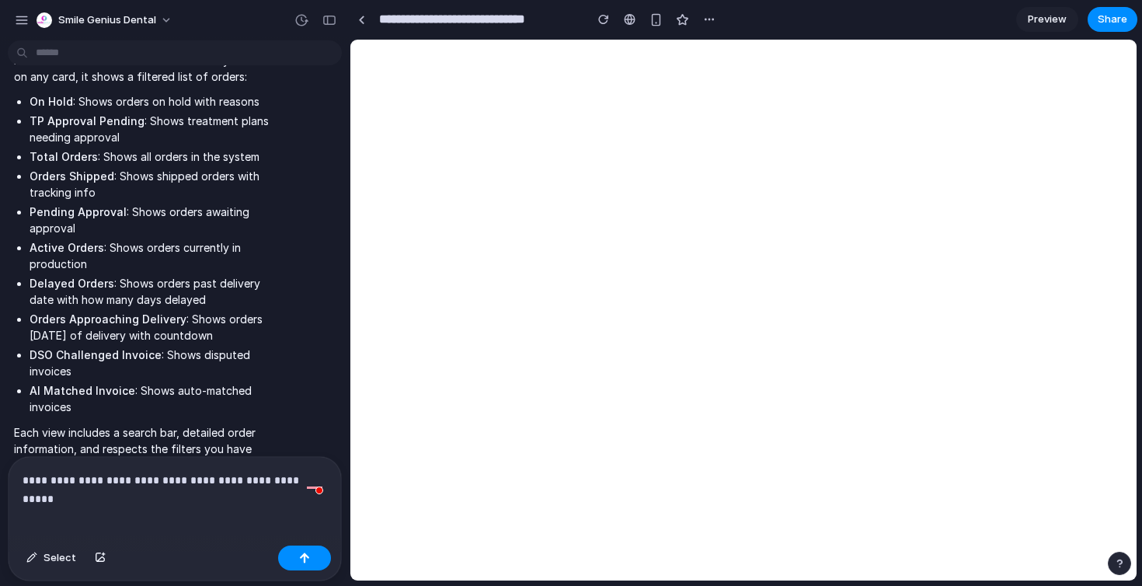
click at [305, 479] on p "**********" at bounding box center [175, 480] width 305 height 19
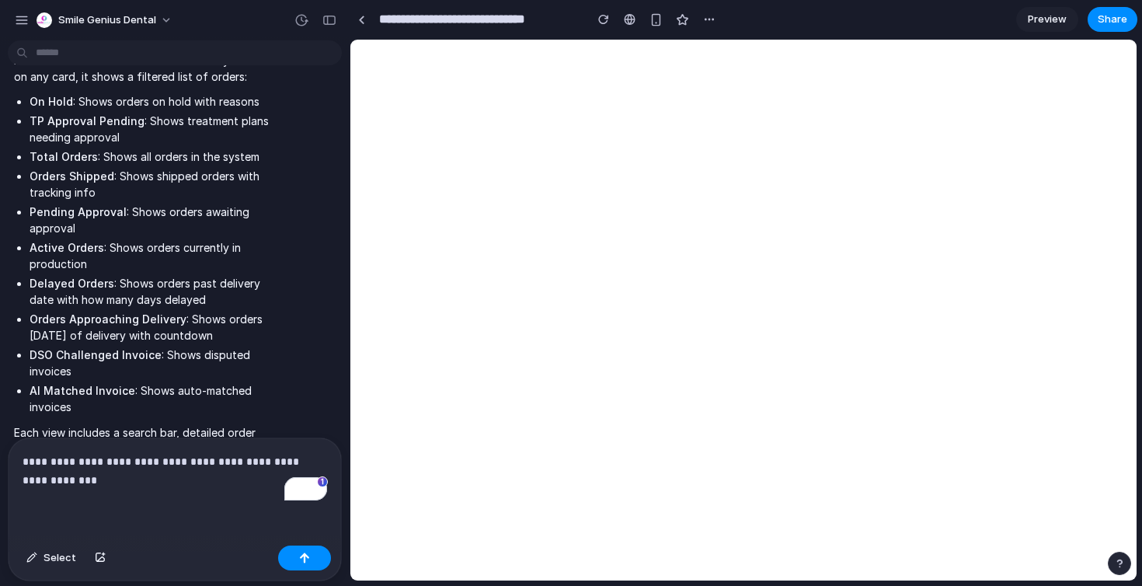
click at [143, 482] on p "**********" at bounding box center [175, 470] width 305 height 37
click at [18, 468] on div "**********" at bounding box center [175, 488] width 333 height 101
click at [67, 464] on p "**********" at bounding box center [175, 470] width 305 height 37
click at [148, 464] on p "**********" at bounding box center [175, 470] width 305 height 37
click at [303, 558] on div "button" at bounding box center [304, 557] width 11 height 11
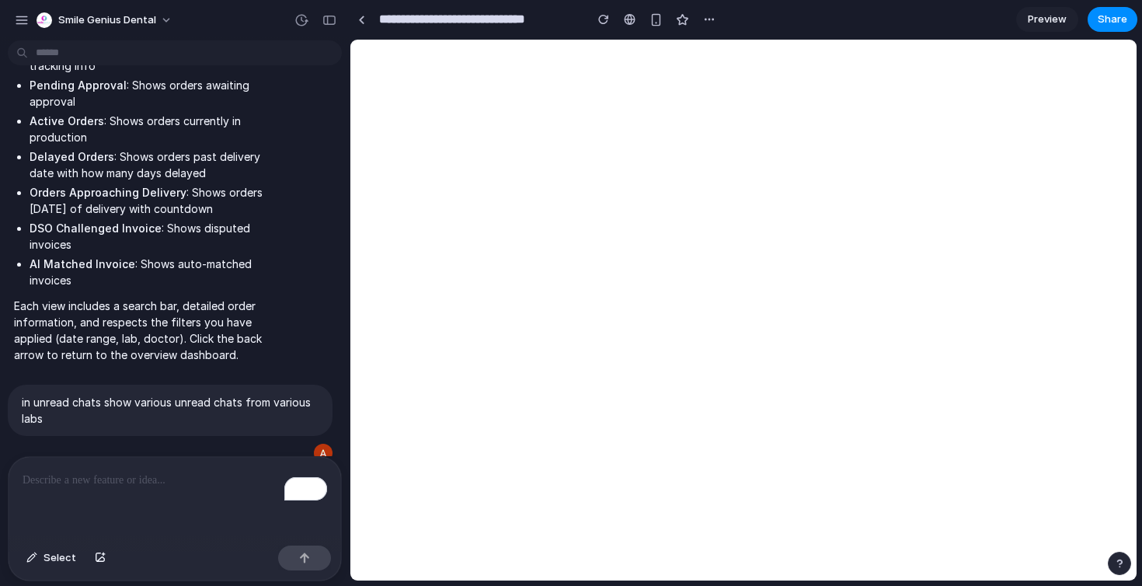
scroll to position [2659, 0]
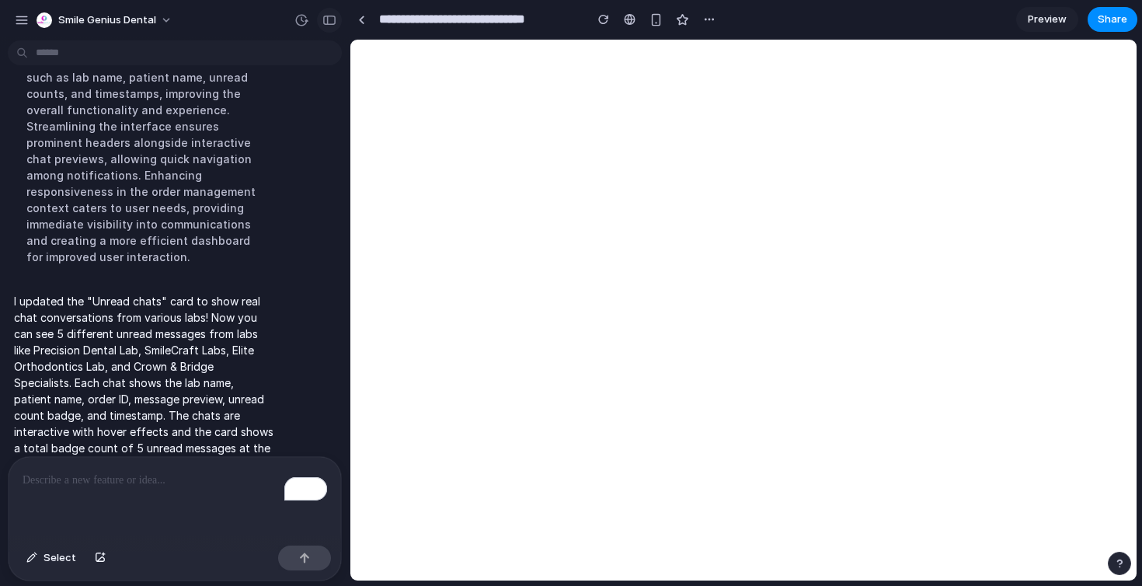
click at [337, 21] on button "button" at bounding box center [329, 20] width 25 height 25
click at [193, 493] on div "To enrich screen reader interactions, please activate Accessibility in Grammarl…" at bounding box center [175, 498] width 333 height 82
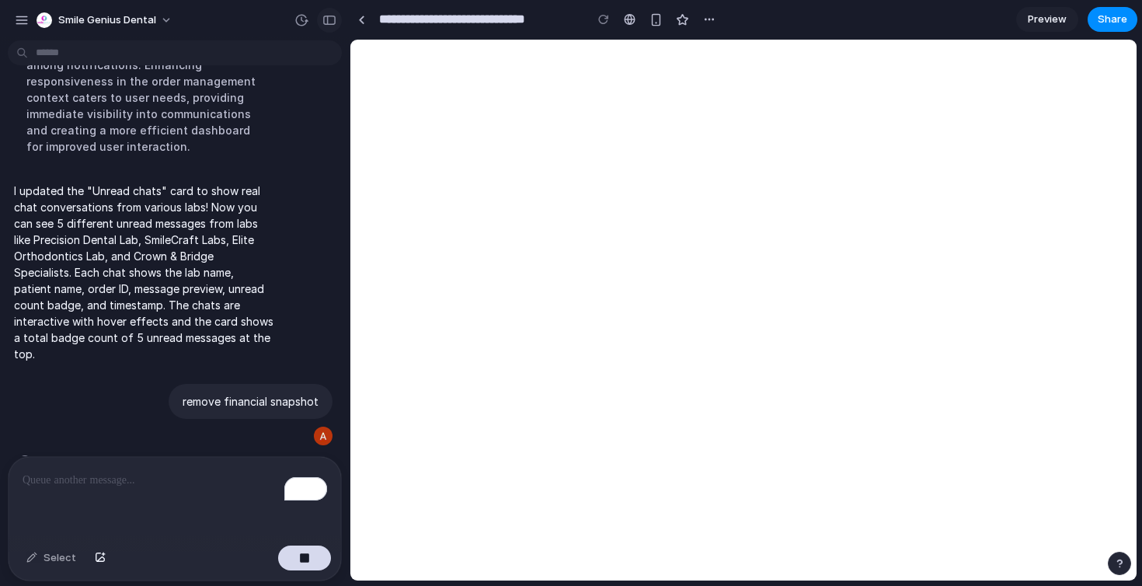
click at [331, 22] on div "button" at bounding box center [329, 20] width 14 height 11
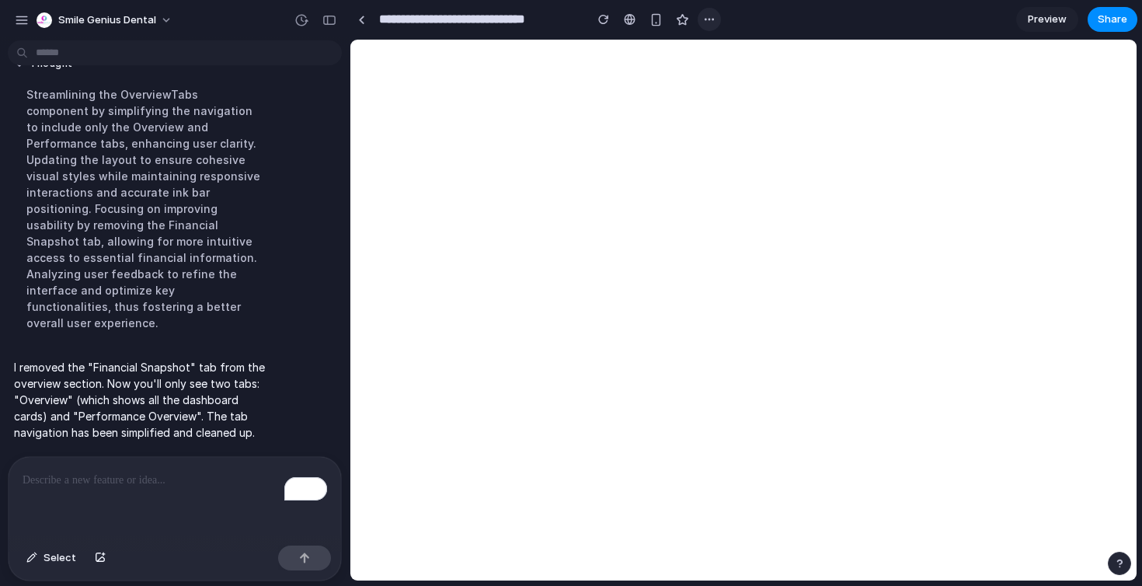
scroll to position [2817, 0]
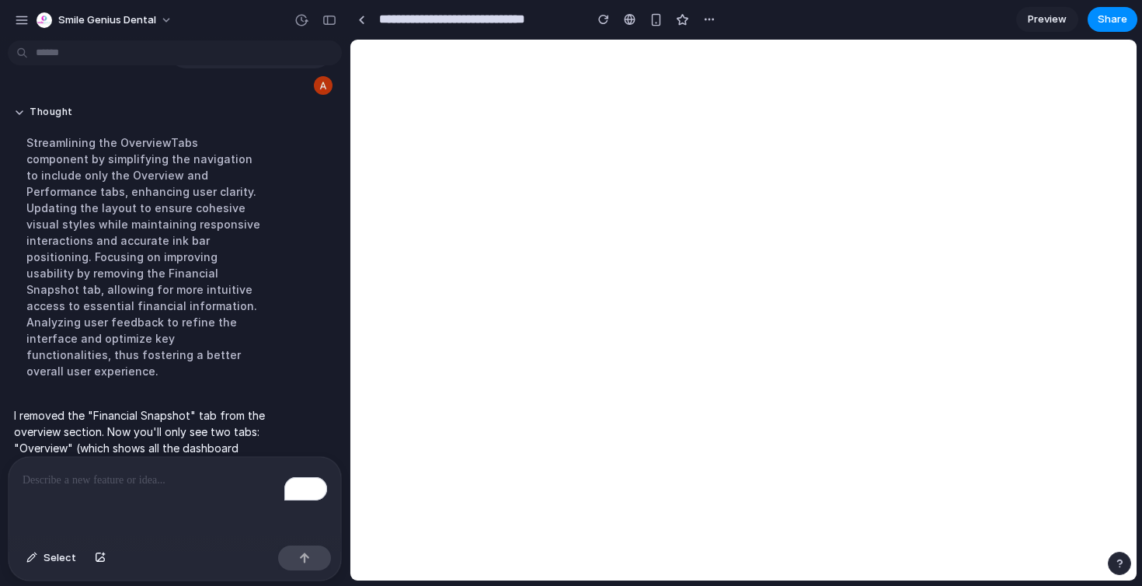
click at [184, 482] on p "To enrich screen reader interactions, please activate Accessibility in Grammarl…" at bounding box center [175, 480] width 305 height 19
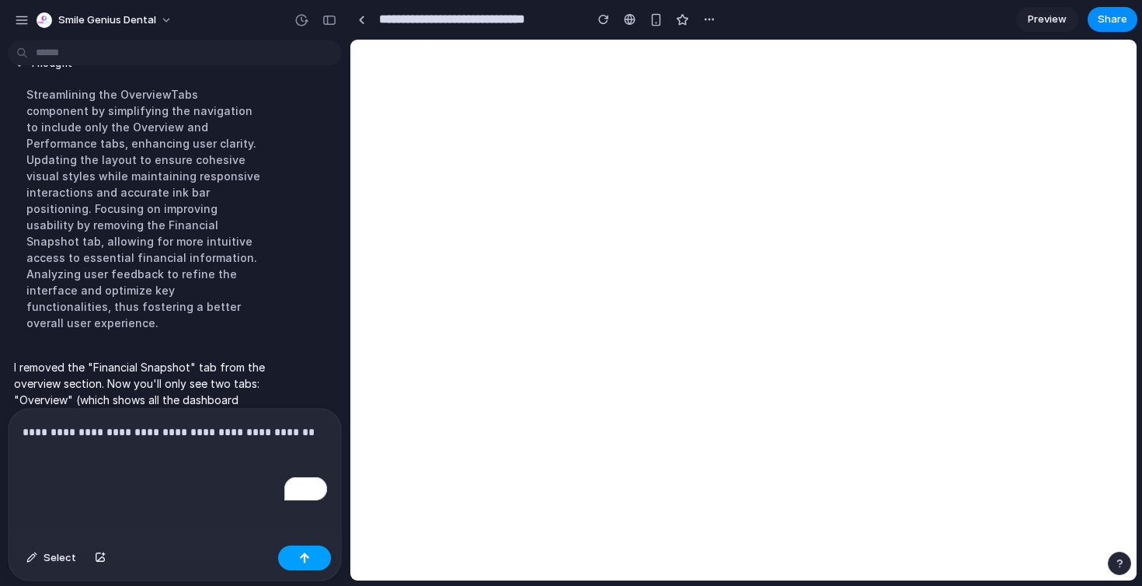
click at [310, 563] on button "button" at bounding box center [304, 557] width 53 height 25
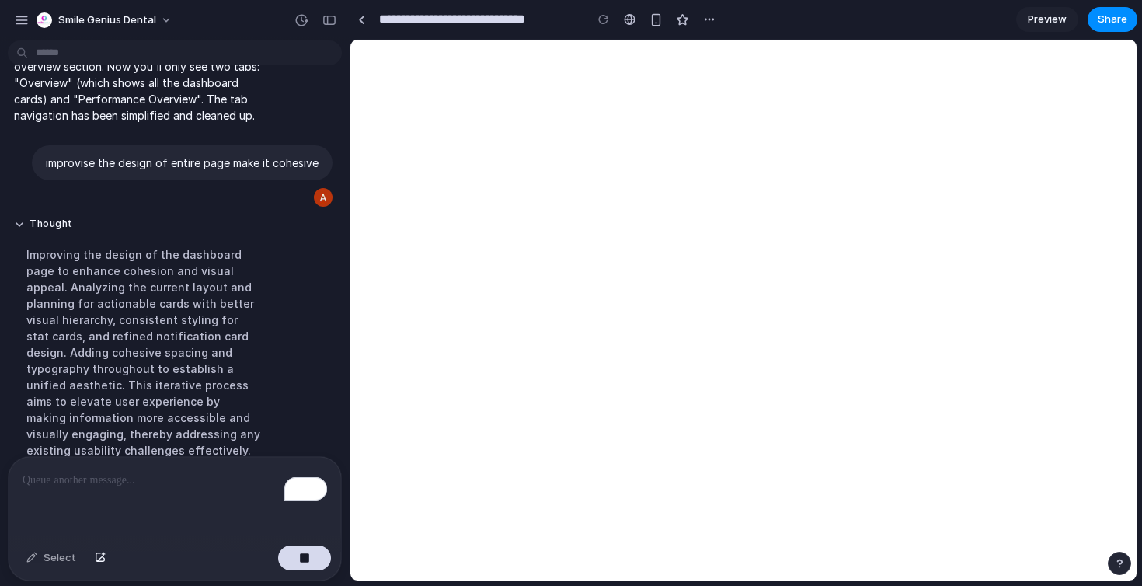
scroll to position [2927, 0]
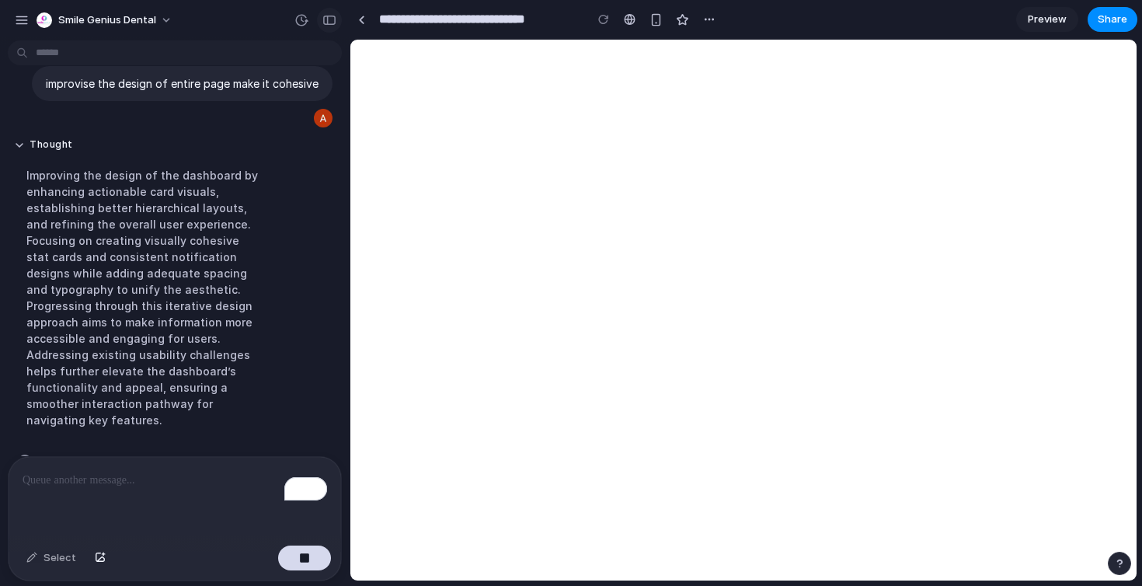
click at [329, 12] on button "button" at bounding box center [329, 20] width 25 height 25
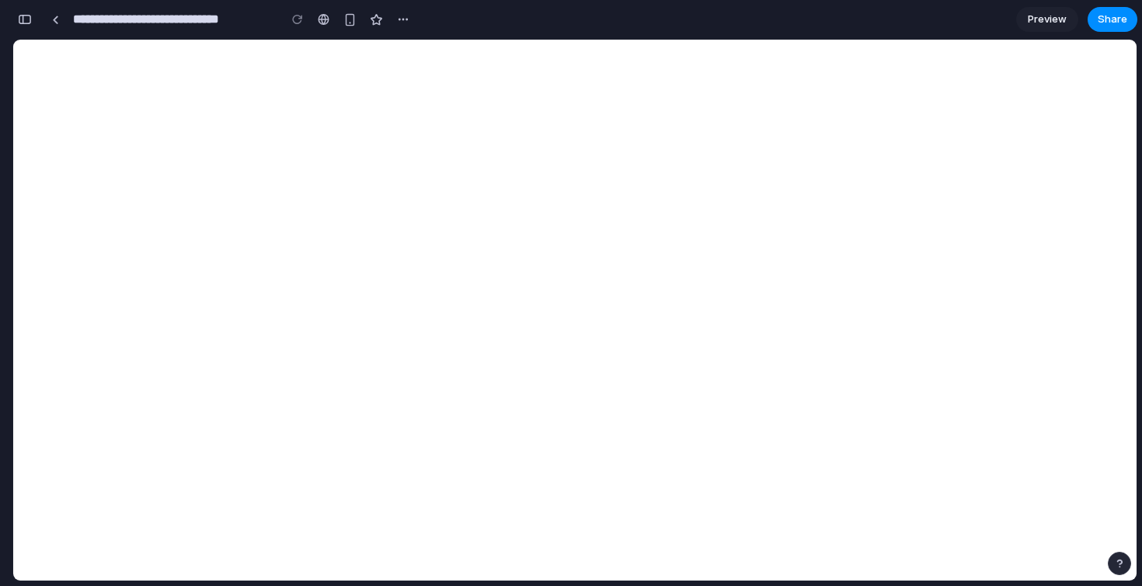
scroll to position [5390, 0]
click at [27, 29] on button "button" at bounding box center [24, 19] width 25 height 25
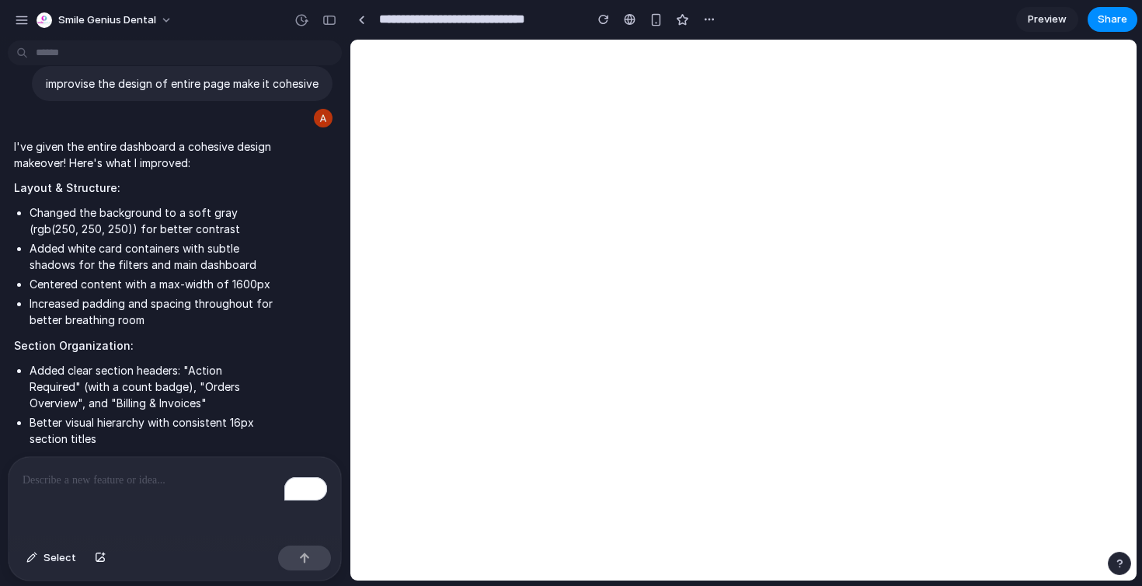
scroll to position [3797, 0]
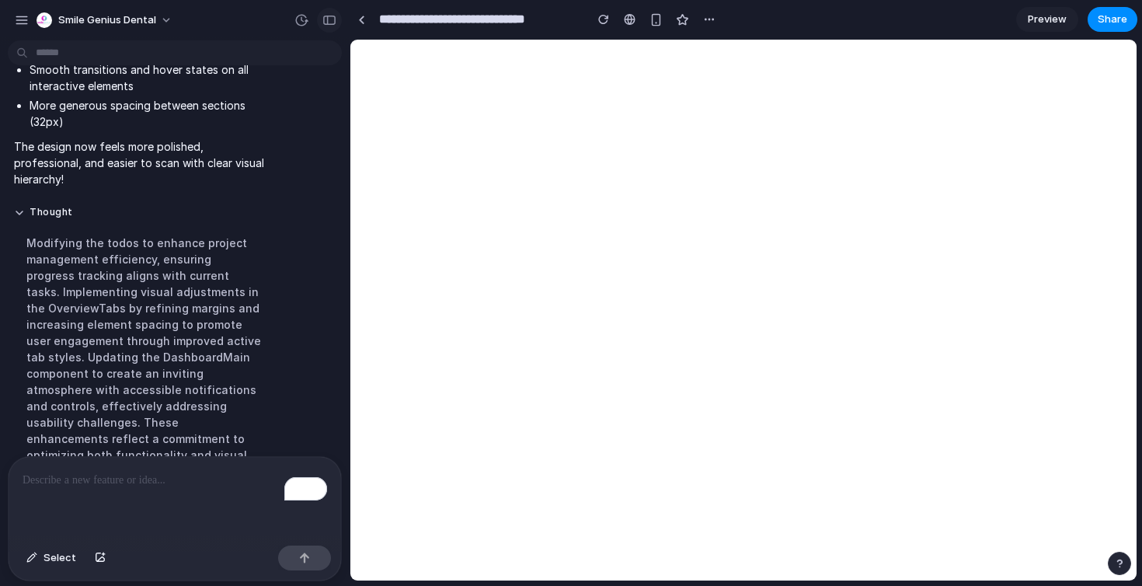
click at [322, 18] on button "button" at bounding box center [329, 20] width 25 height 25
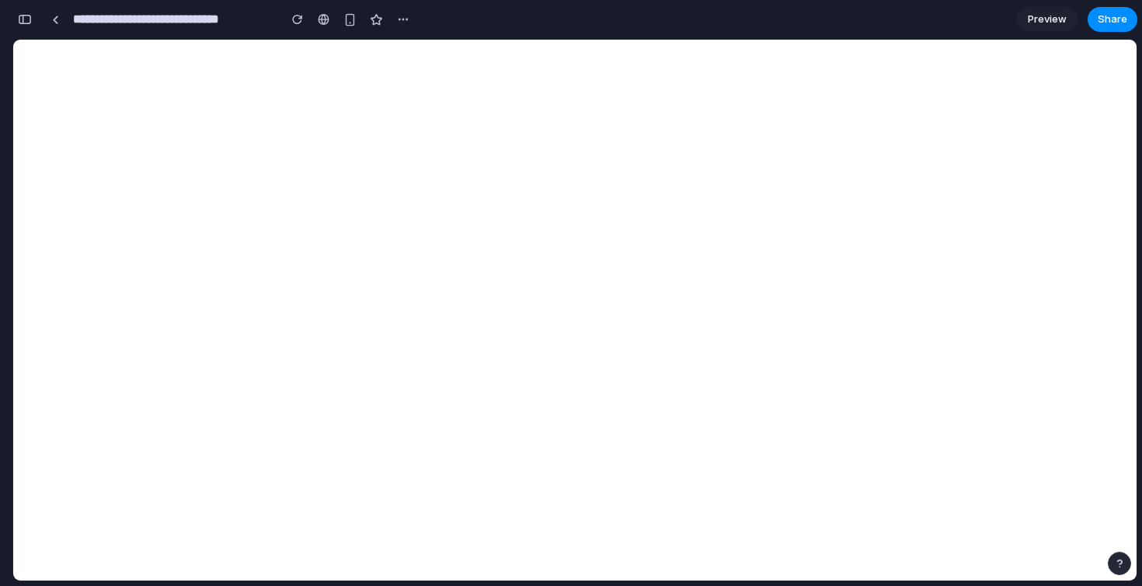
scroll to position [6946, 0]
click at [16, 11] on button "button" at bounding box center [24, 19] width 25 height 25
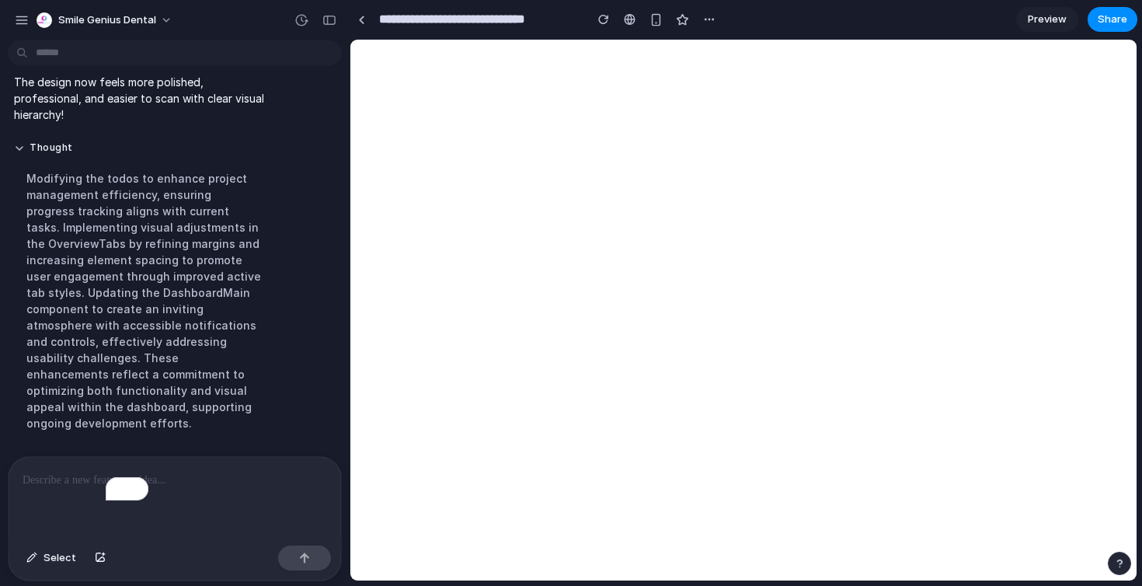
scroll to position [3797, 0]
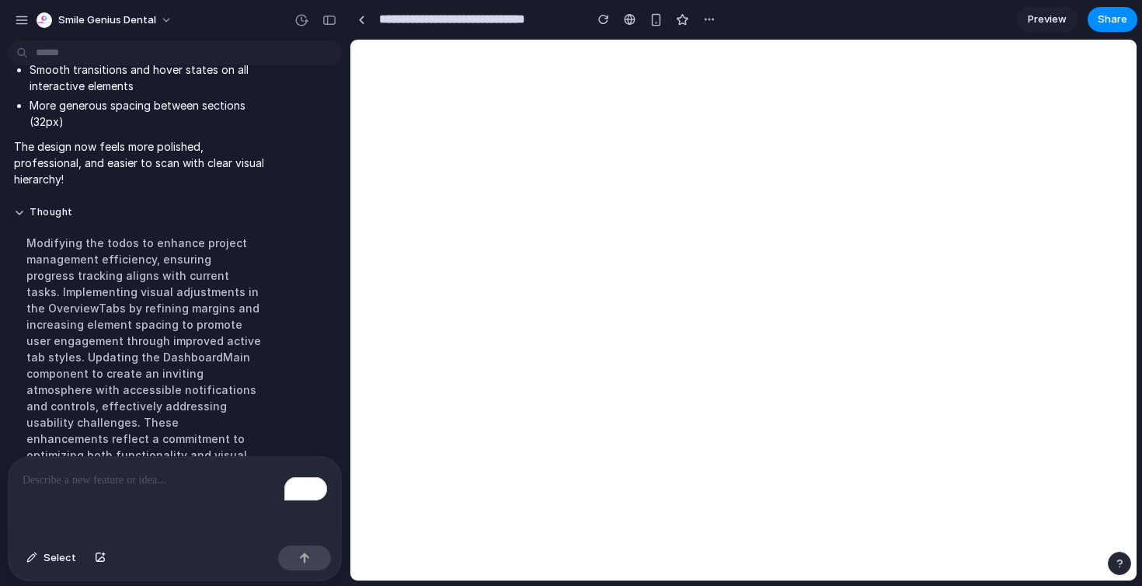
click at [148, 483] on p "To enrich screen reader interactions, please activate Accessibility in Grammarl…" at bounding box center [175, 480] width 305 height 19
drag, startPoint x: 57, startPoint y: 483, endPoint x: 1, endPoint y: 483, distance: 55.9
click at [1, 483] on div "**********" at bounding box center [170, 518] width 340 height 125
click at [198, 481] on p "**********" at bounding box center [175, 480] width 305 height 19
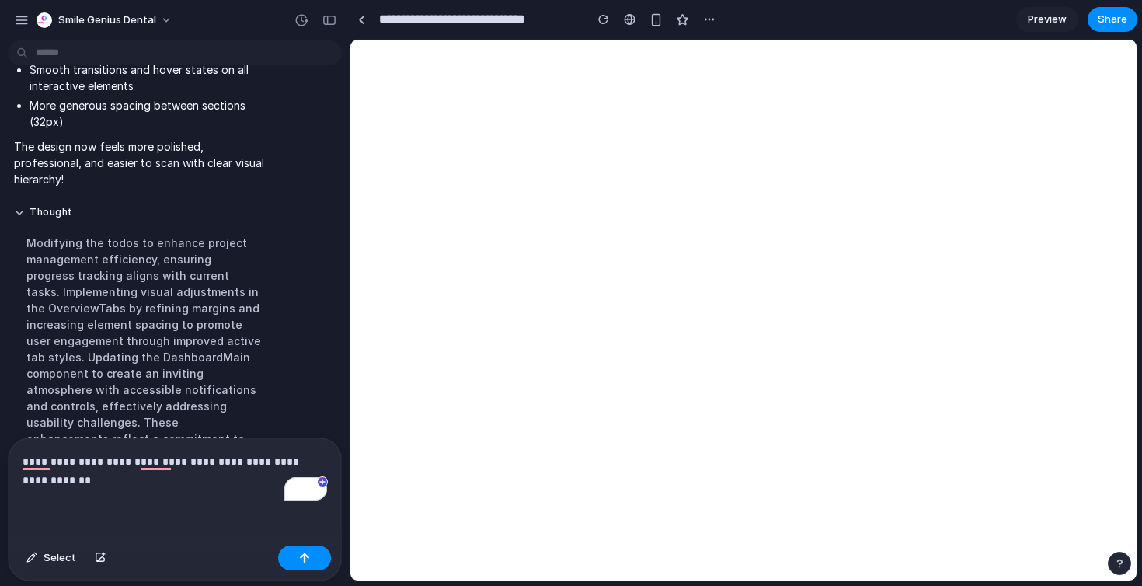
scroll to position [3924, 0]
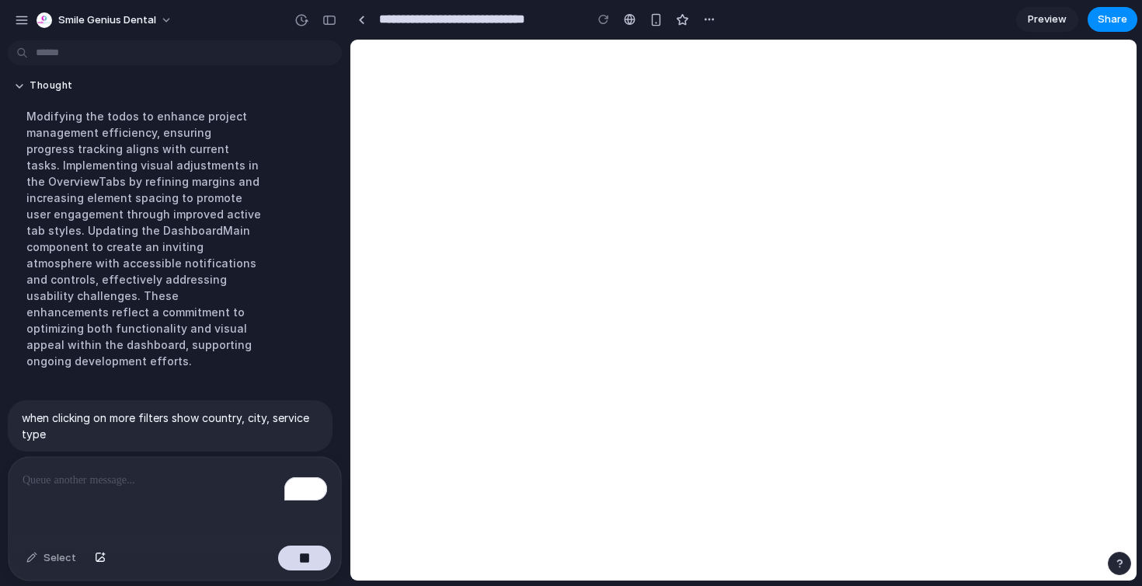
click at [60, 409] on p "when clicking on more filters show country, city, service type" at bounding box center [170, 425] width 297 height 33
click at [294, 458] on button "button" at bounding box center [297, 469] width 22 height 22
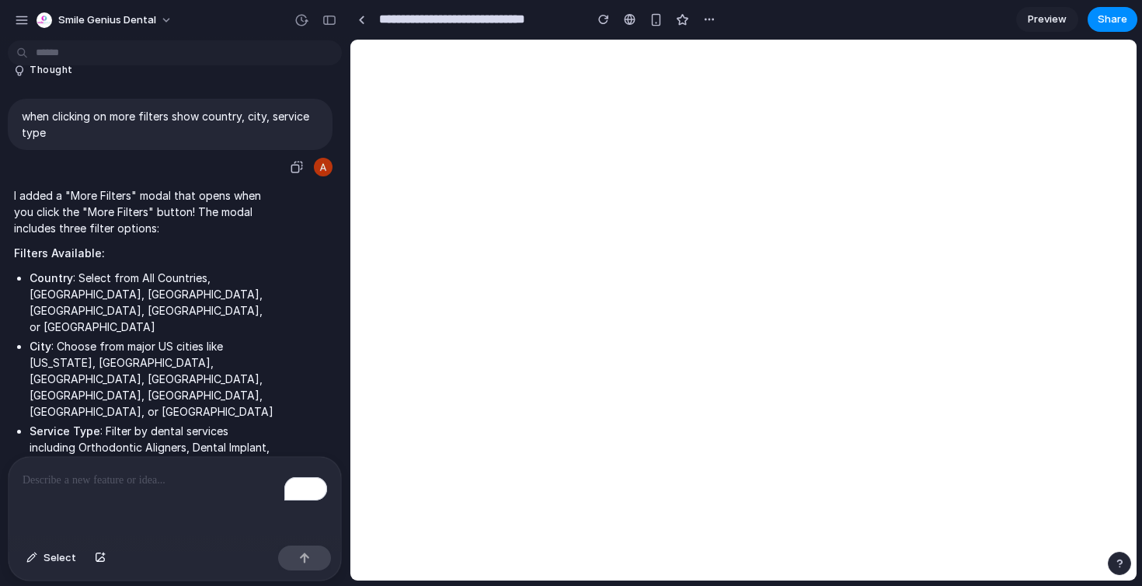
scroll to position [4429, 0]
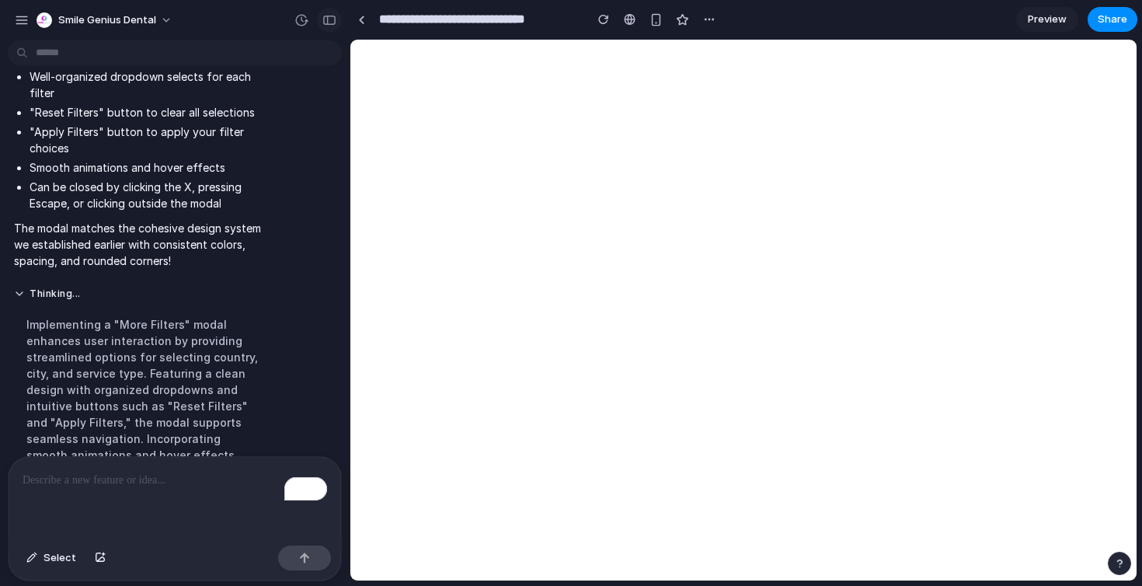
click at [323, 25] on div "button" at bounding box center [329, 20] width 14 height 11
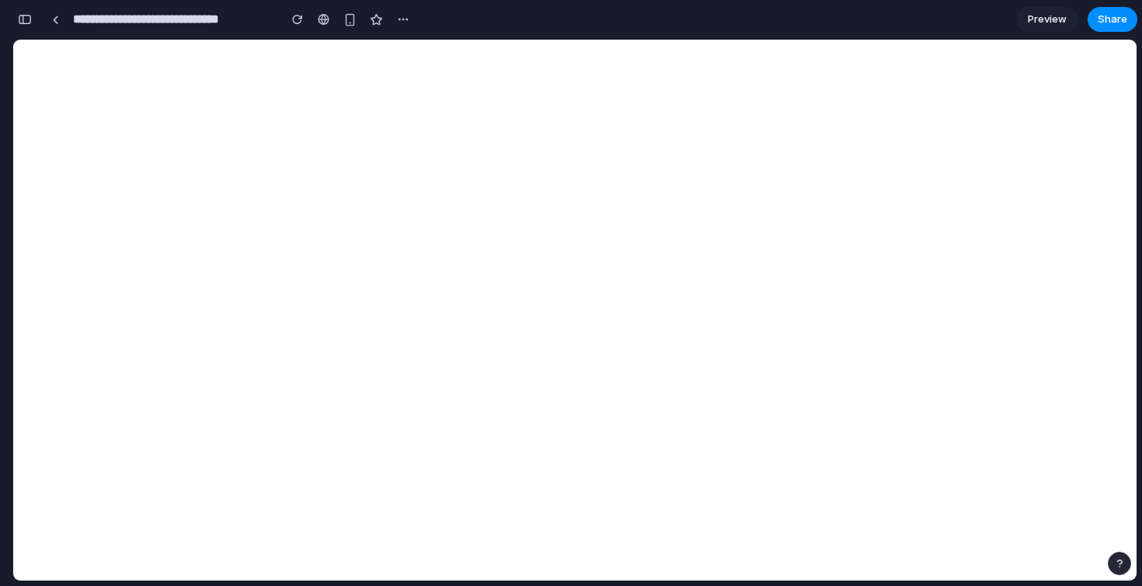
scroll to position [8067, 0]
click at [25, 23] on div "button" at bounding box center [25, 19] width 14 height 11
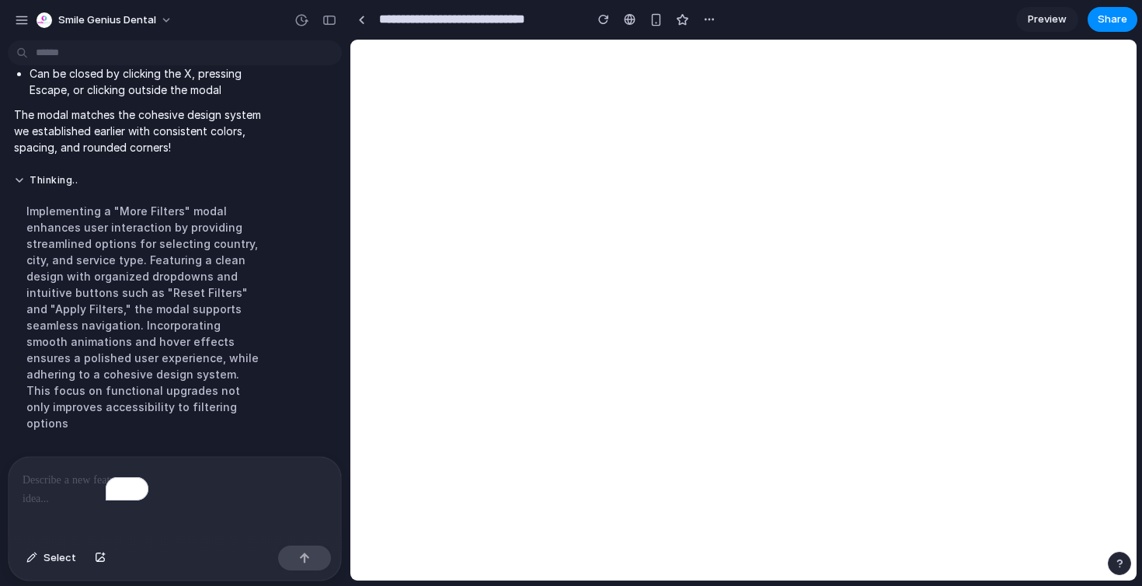
scroll to position [4429, 0]
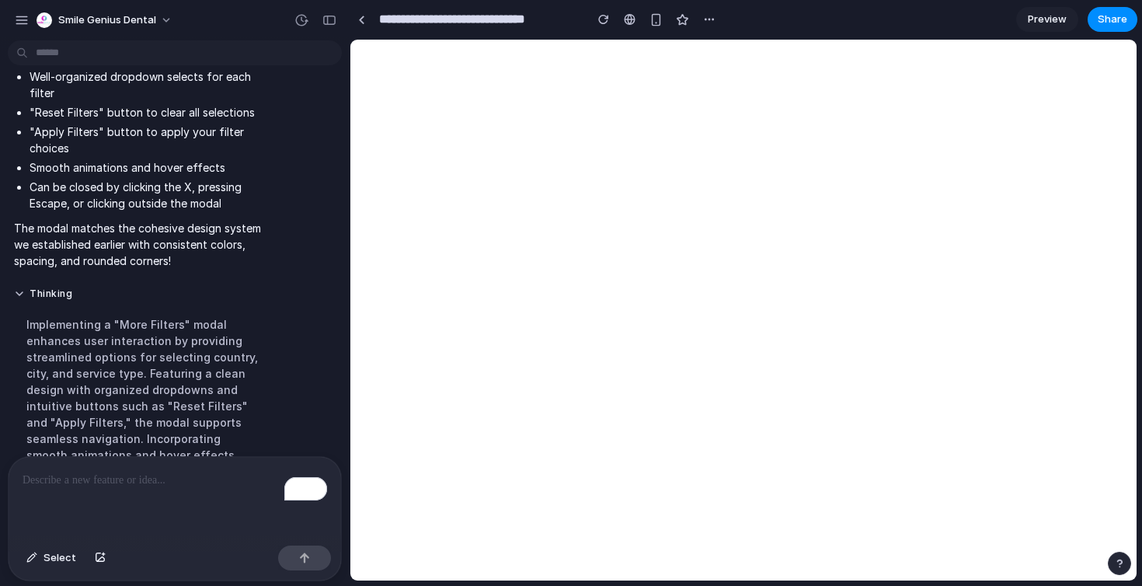
click at [183, 493] on div "To enrich screen reader interactions, please activate Accessibility in Grammarl…" at bounding box center [175, 498] width 333 height 82
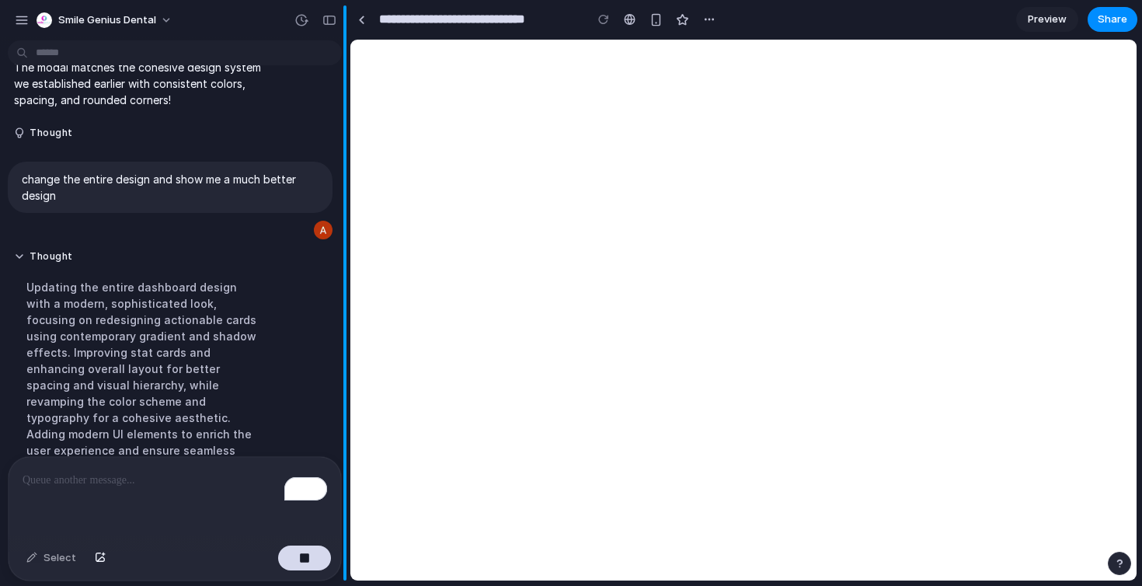
scroll to position [4603, 0]
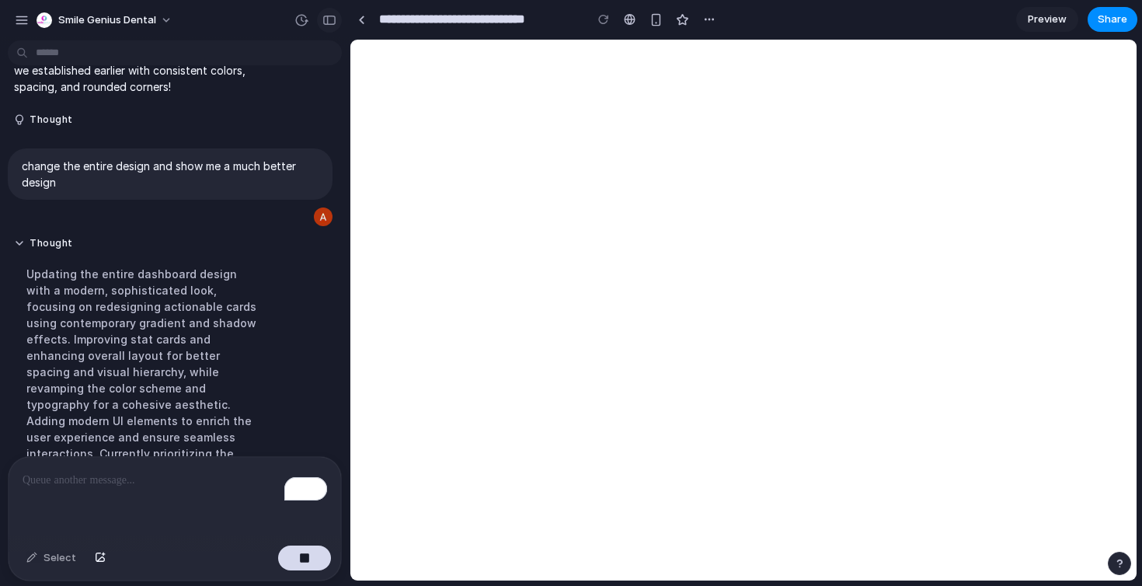
click at [329, 16] on div "button" at bounding box center [329, 20] width 14 height 11
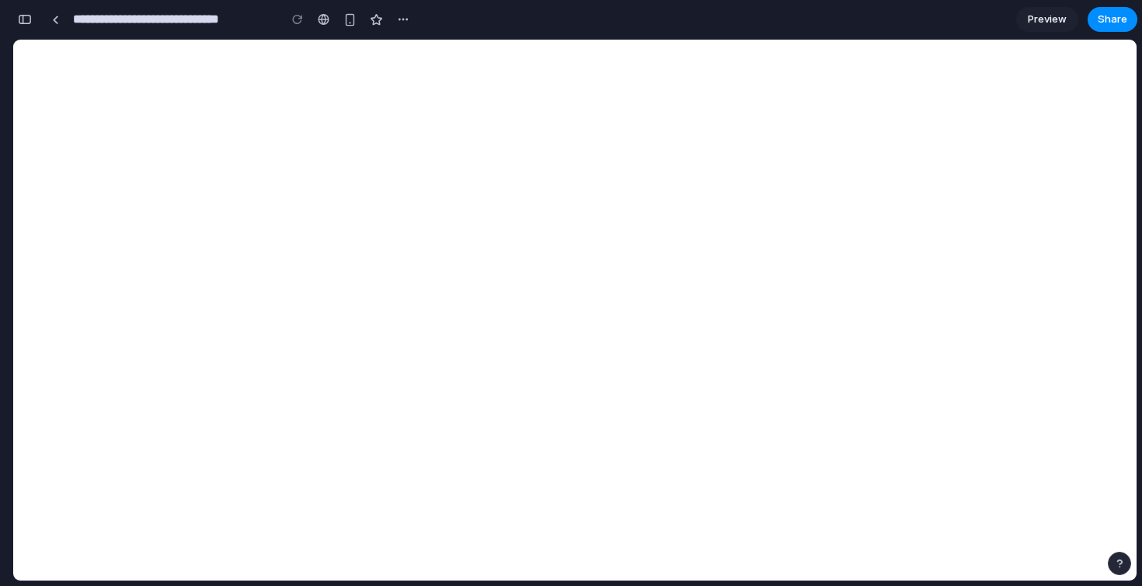
click at [25, 18] on div "button" at bounding box center [25, 19] width 14 height 11
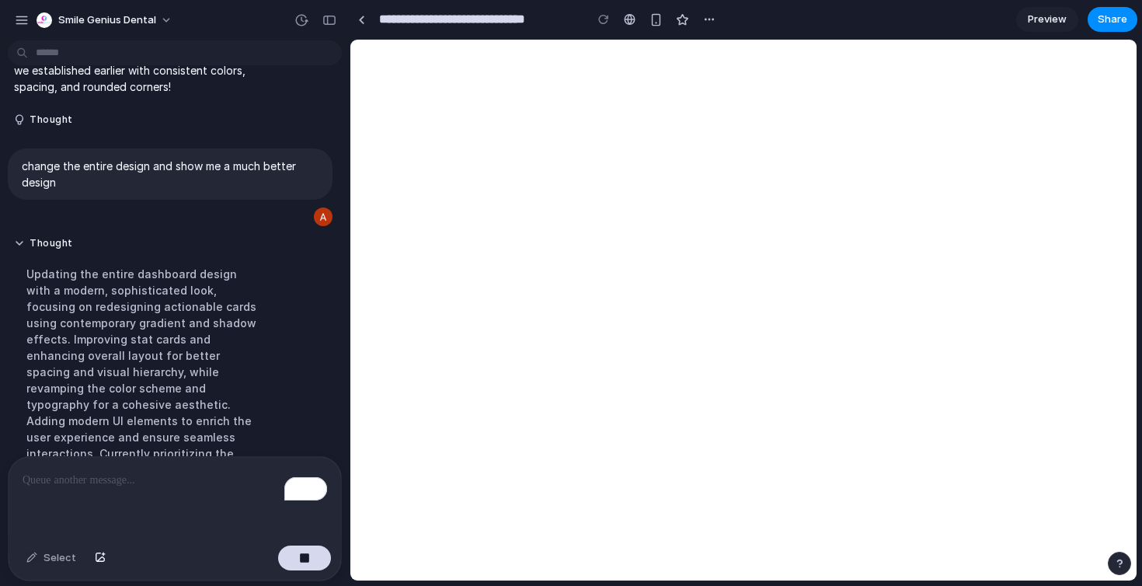
scroll to position [4455, 0]
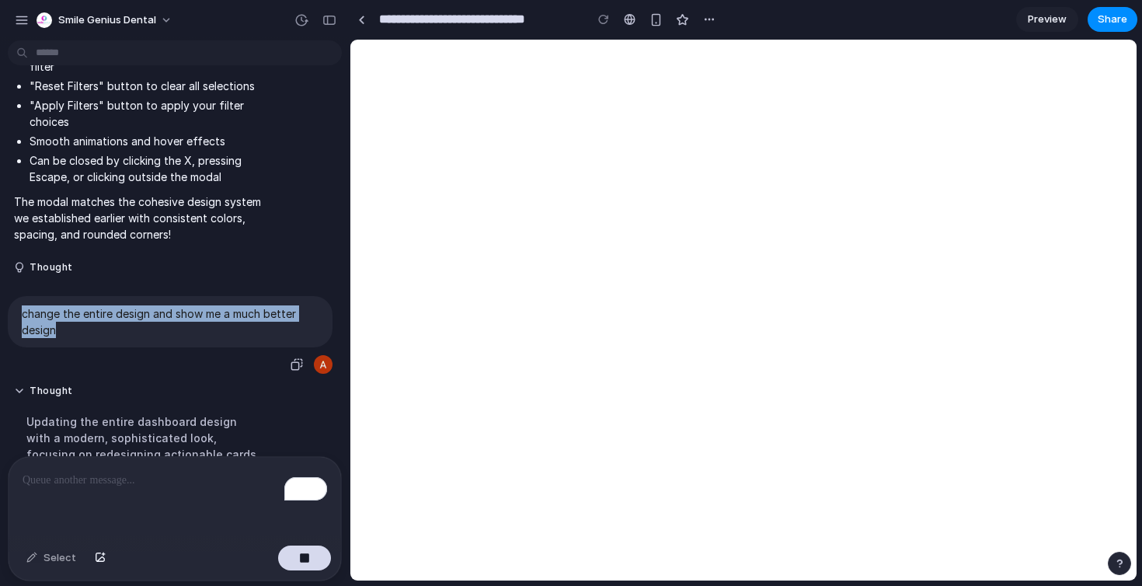
drag, startPoint x: 62, startPoint y: 235, endPoint x: 12, endPoint y: 221, distance: 51.7
click at [12, 296] on div "change the entire design and show me a much better design" at bounding box center [170, 321] width 325 height 51
copy p "change the entire design and show me a much better design"
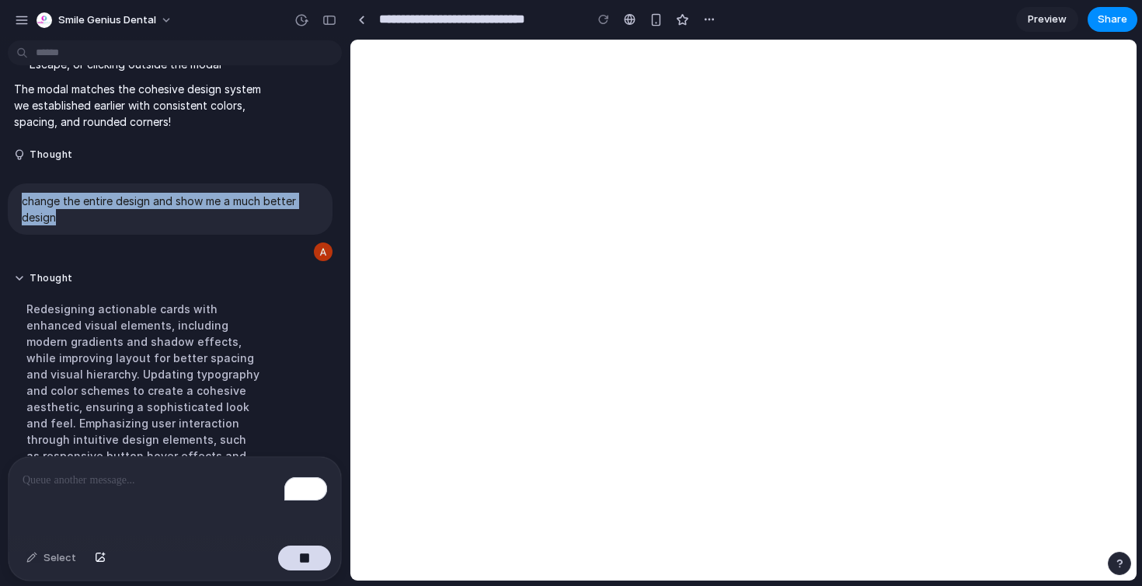
scroll to position [4603, 0]
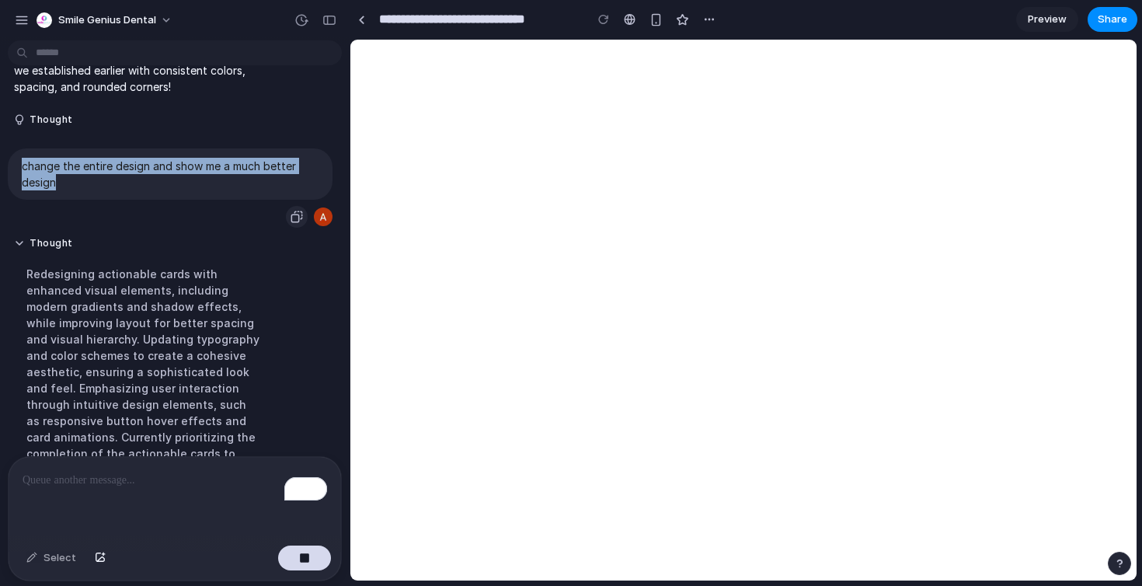
click at [289, 206] on button "button" at bounding box center [297, 217] width 22 height 22
click at [298, 211] on div "button" at bounding box center [297, 217] width 12 height 12
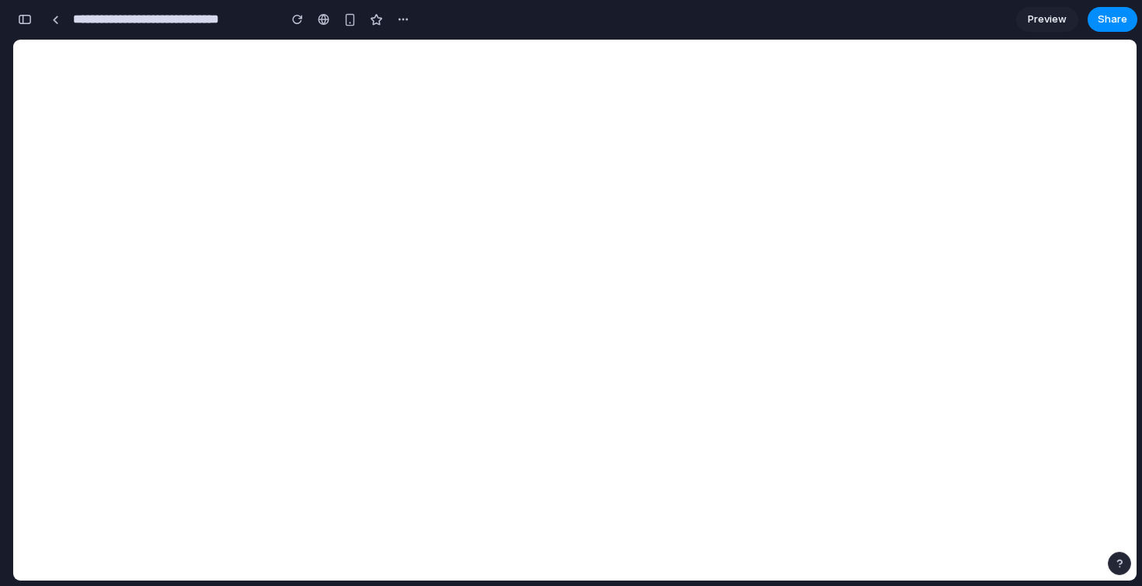
scroll to position [10911, 0]
click at [292, 22] on div "button" at bounding box center [297, 19] width 11 height 11
click at [409, 19] on div "button" at bounding box center [403, 19] width 12 height 12
click at [405, 19] on div "Duplicate Delete" at bounding box center [571, 293] width 1142 height 586
click at [26, 21] on div "button" at bounding box center [25, 19] width 14 height 11
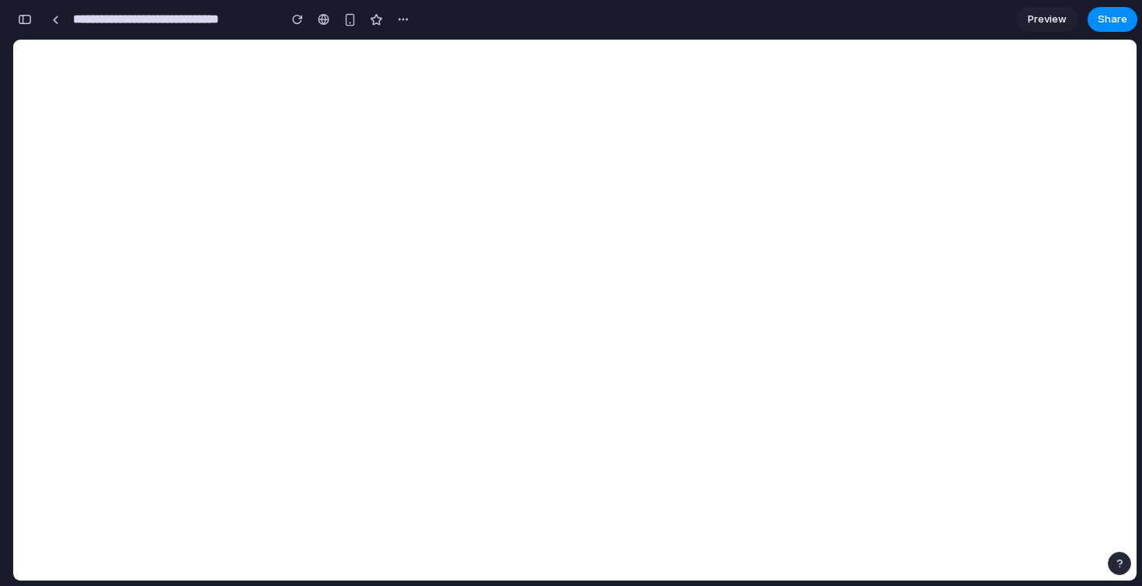
scroll to position [5625, 0]
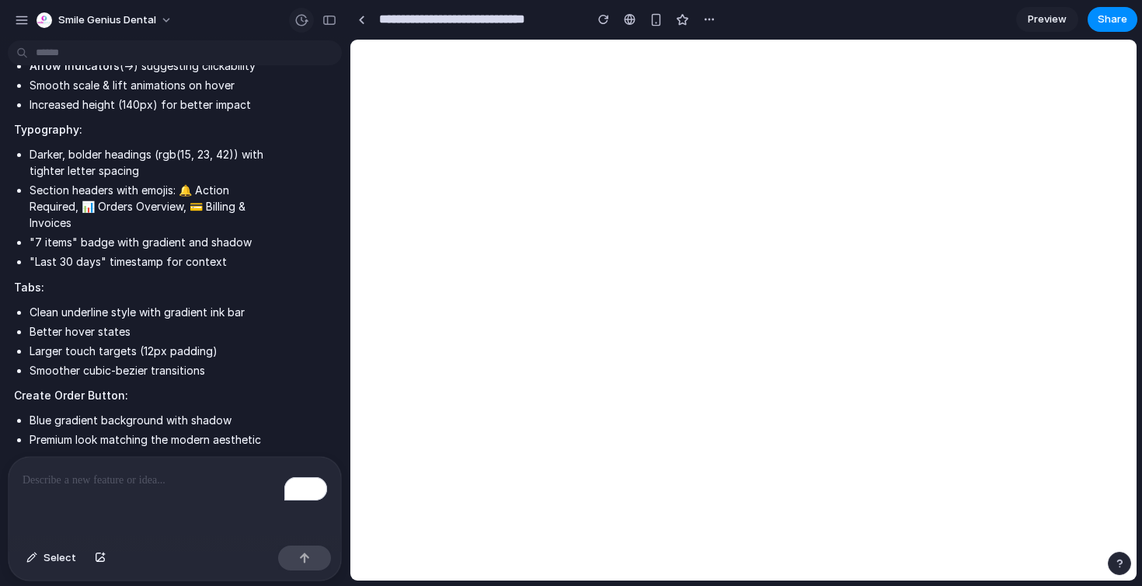
click at [300, 21] on div "button" at bounding box center [301, 20] width 14 height 14
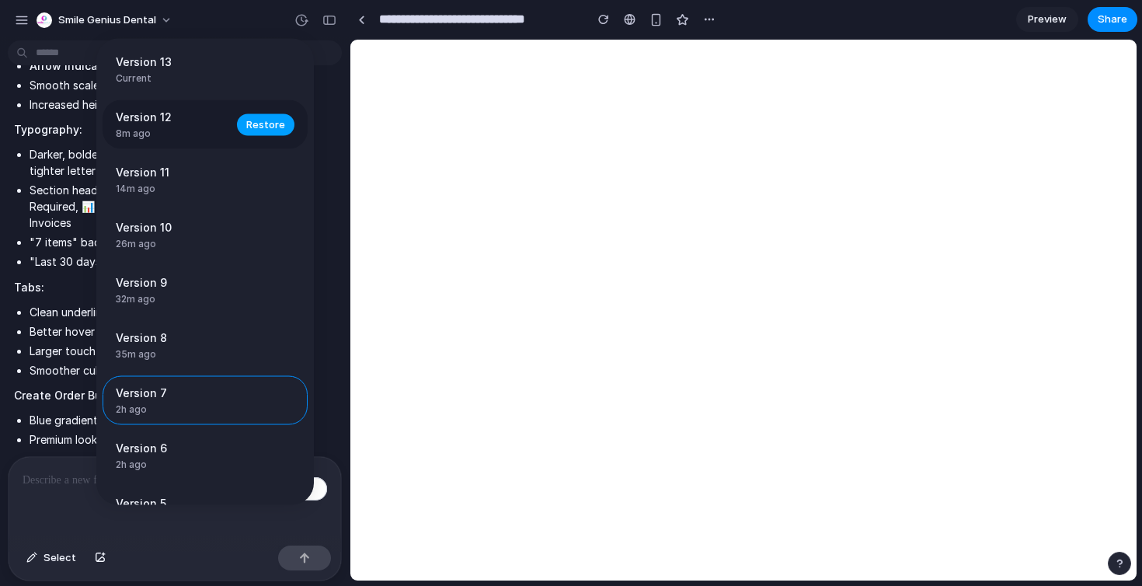
click at [240, 125] on button "Restore" at bounding box center [265, 124] width 57 height 22
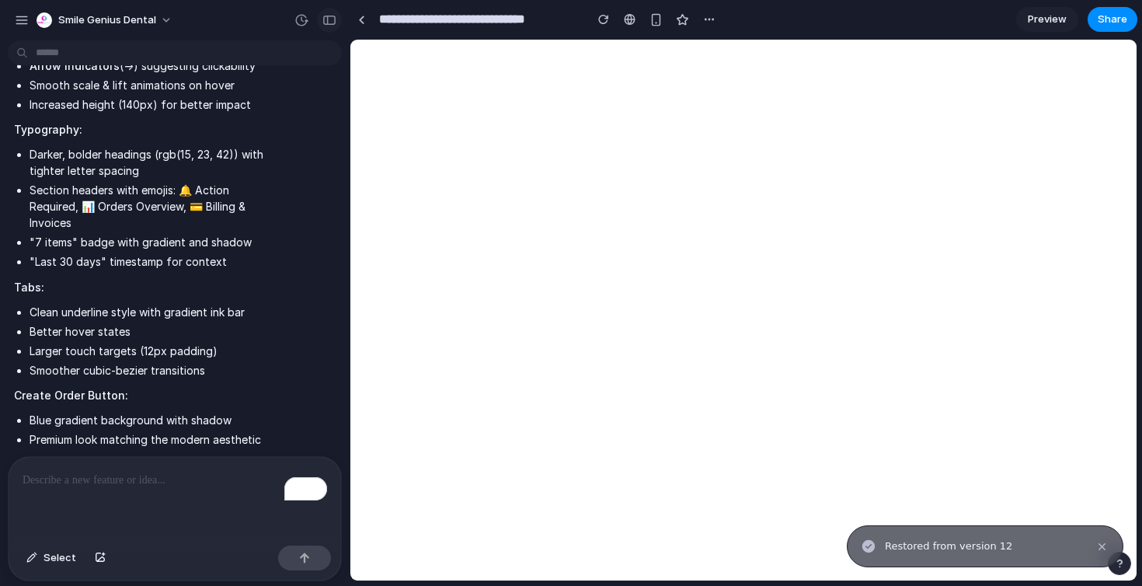
click at [329, 26] on button "button" at bounding box center [329, 20] width 25 height 25
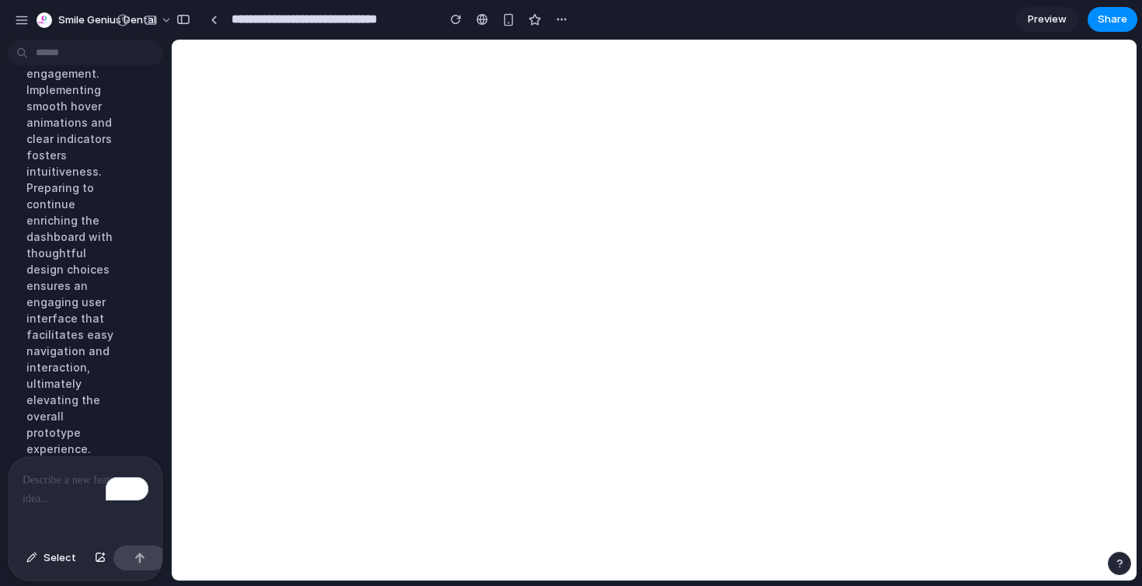
scroll to position [9261, 0]
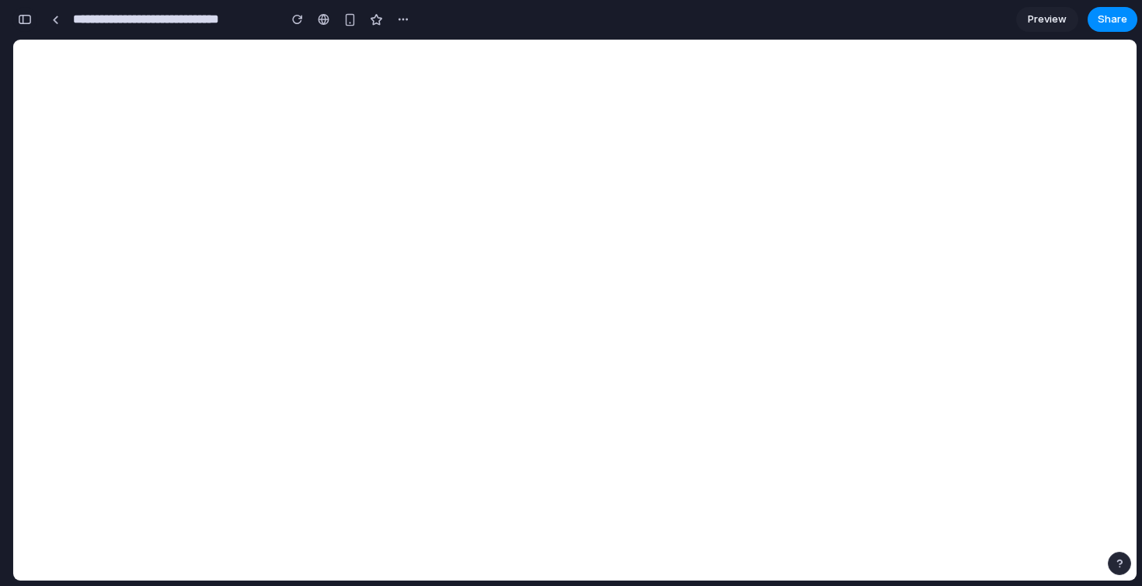
click at [23, 19] on div "button" at bounding box center [25, 19] width 14 height 11
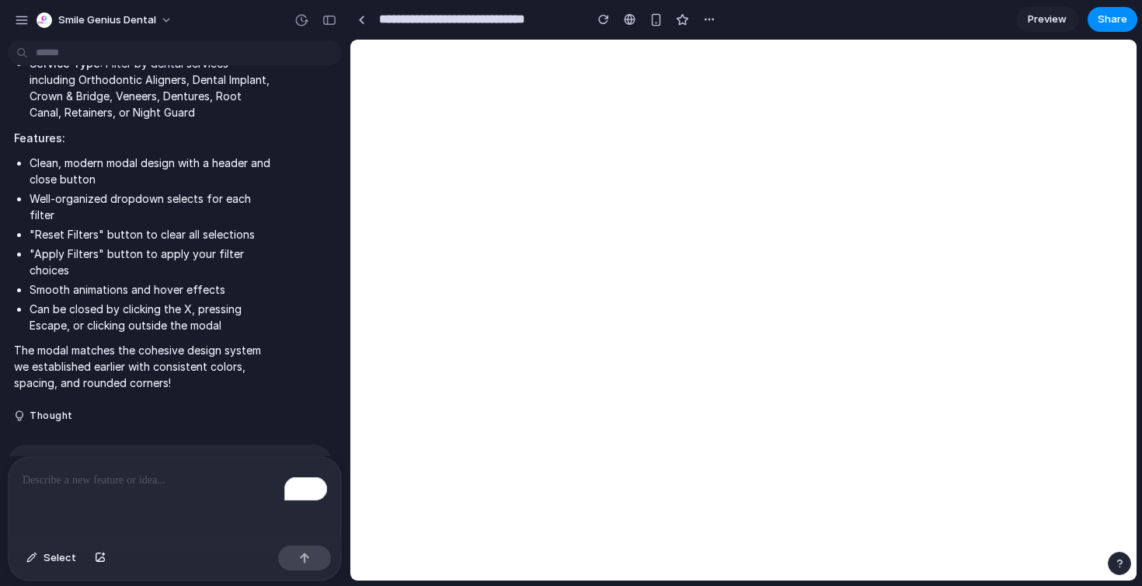
scroll to position [4305, 0]
click at [291, 503] on button "button" at bounding box center [297, 514] width 22 height 22
click at [301, 508] on div "button" at bounding box center [297, 514] width 12 height 12
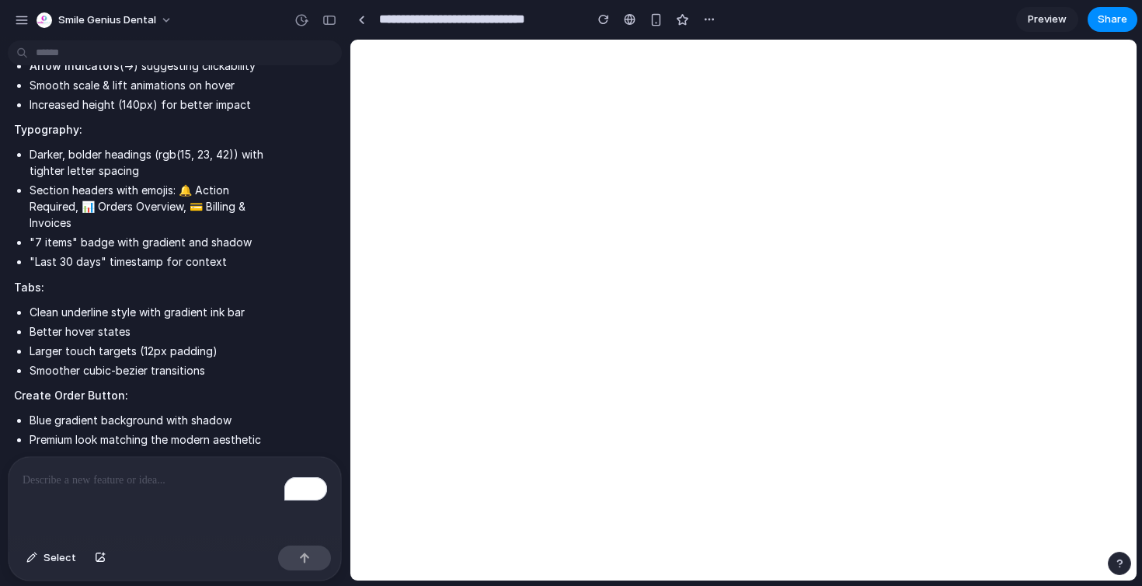
click at [105, 476] on p "To enrich screen reader interactions, please activate Accessibility in Grammarl…" at bounding box center [175, 480] width 305 height 19
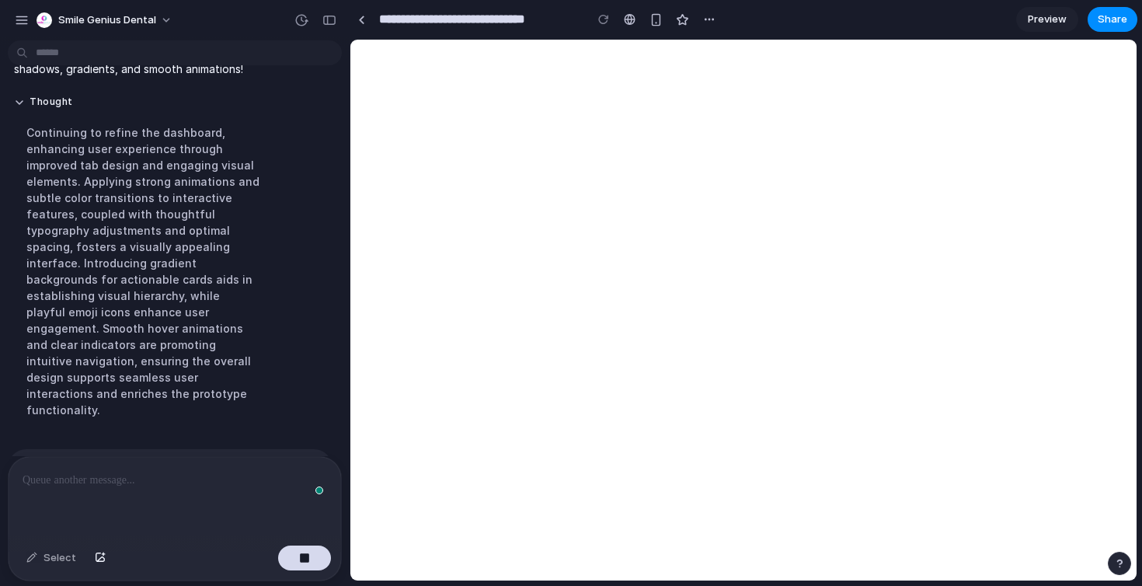
scroll to position [5752, 0]
click at [331, 23] on div "button" at bounding box center [329, 20] width 14 height 11
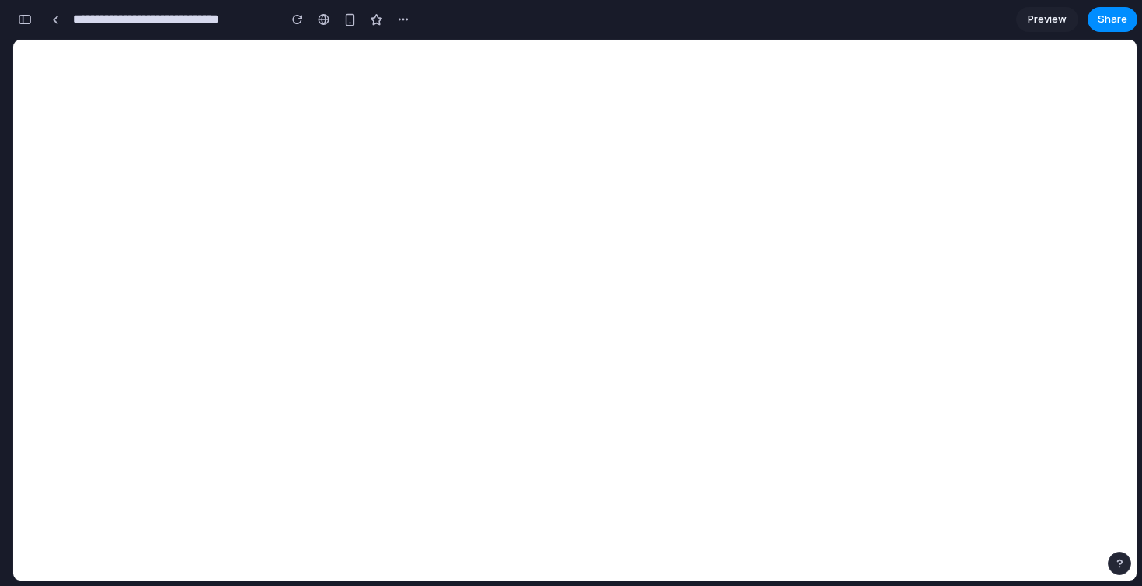
scroll to position [13457, 0]
click at [29, 9] on button "button" at bounding box center [24, 19] width 25 height 25
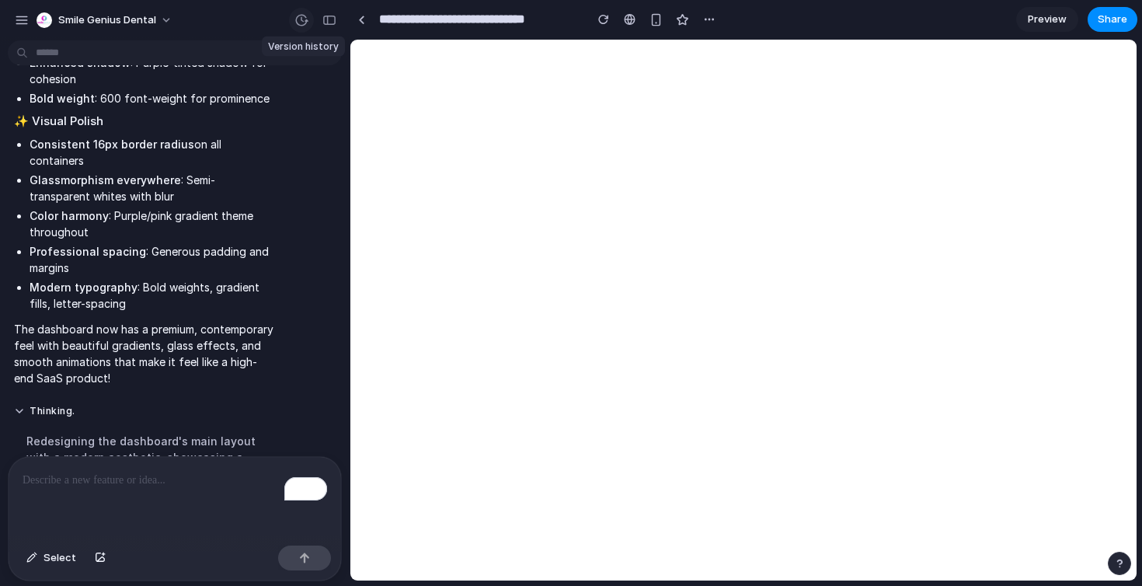
click at [298, 19] on div "button" at bounding box center [301, 20] width 14 height 14
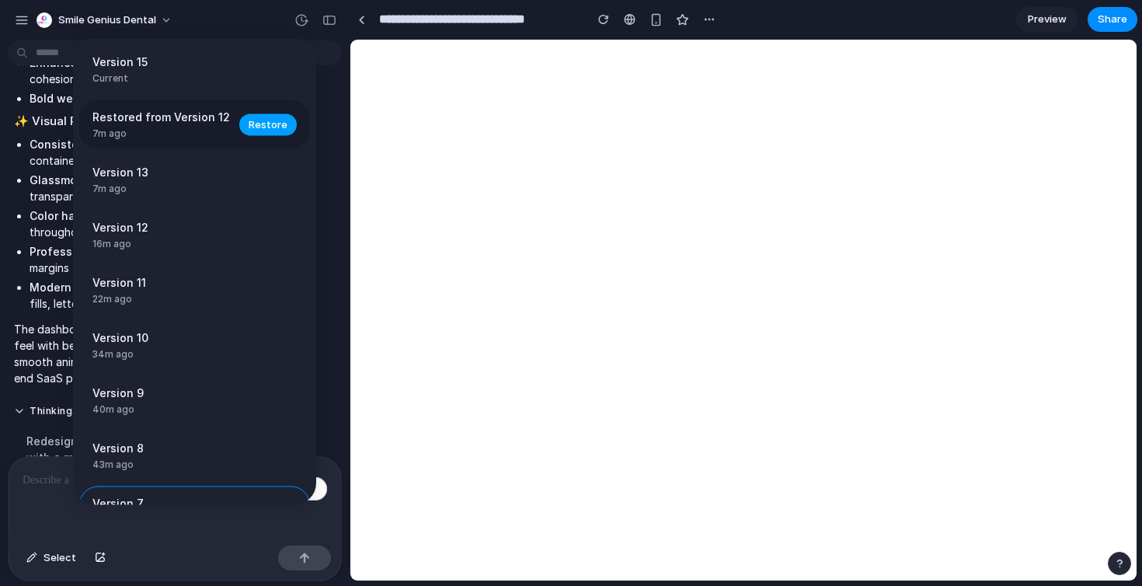
click at [249, 129] on span "Restore" at bounding box center [268, 125] width 39 height 16
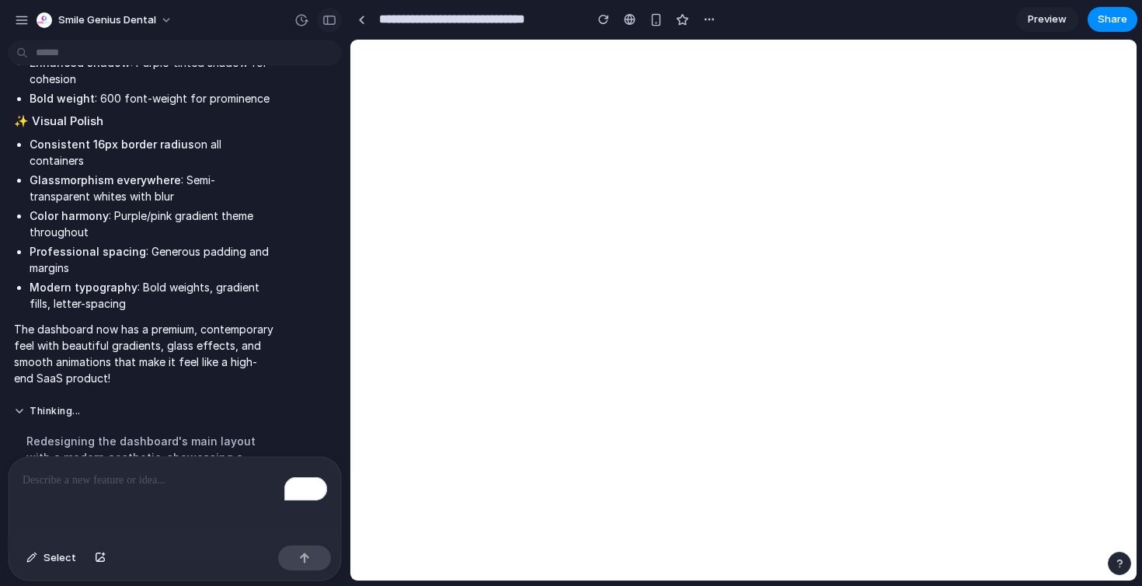
click at [321, 19] on button "button" at bounding box center [329, 20] width 25 height 25
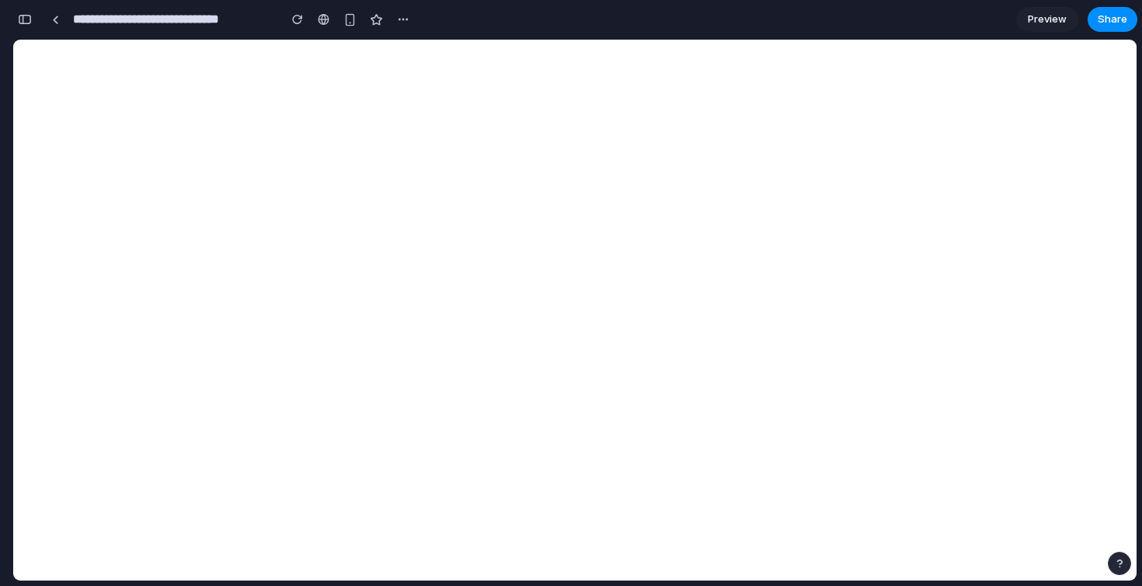
click at [23, 18] on div "button" at bounding box center [25, 19] width 14 height 11
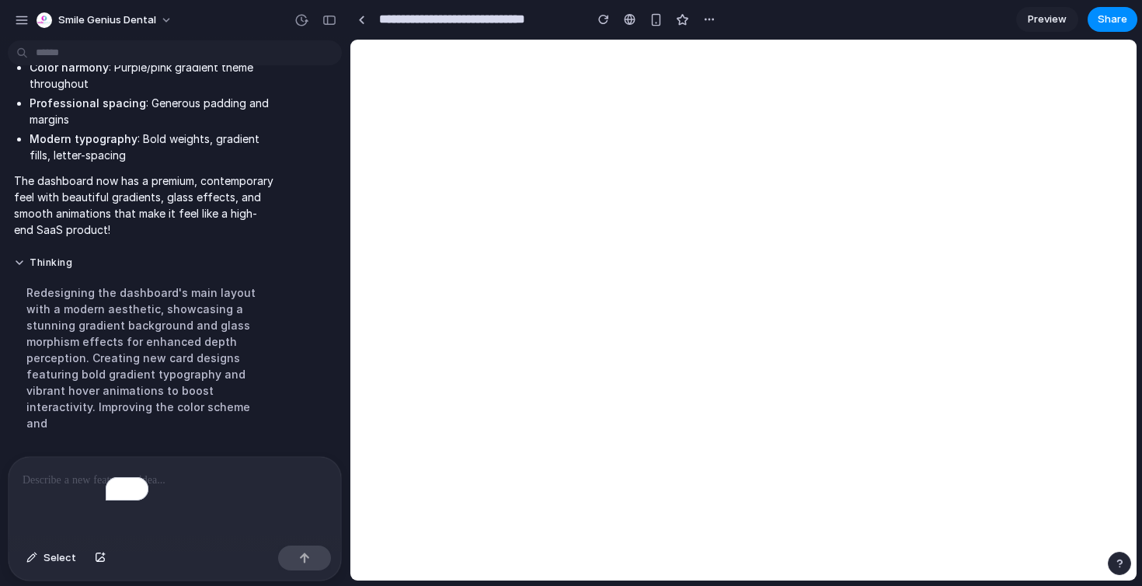
scroll to position [7007, 0]
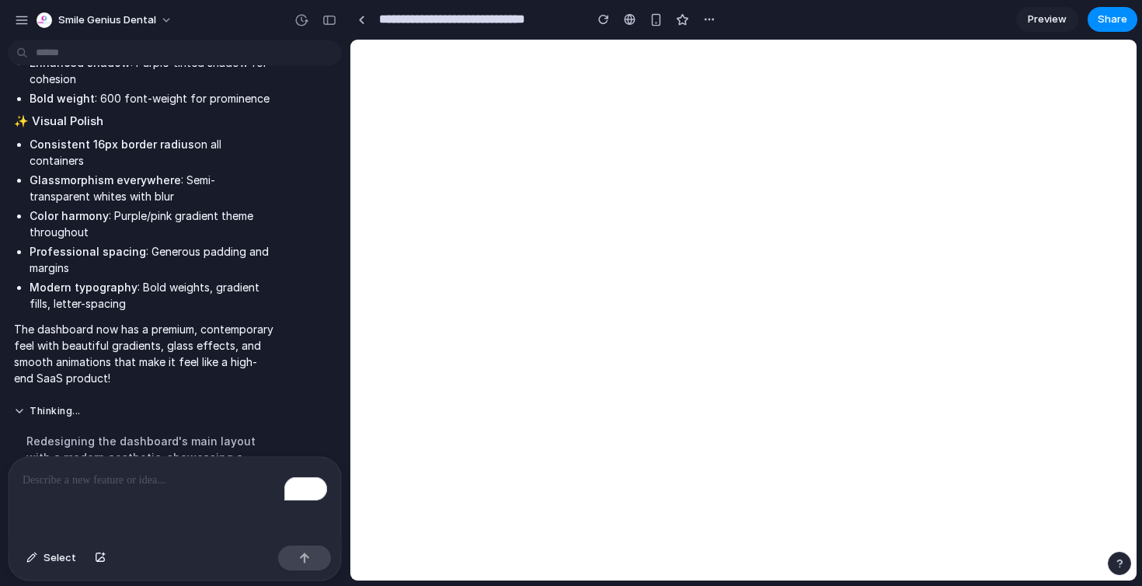
click at [186, 490] on div "To enrich screen reader interactions, please activate Accessibility in Grammarl…" at bounding box center [175, 498] width 333 height 82
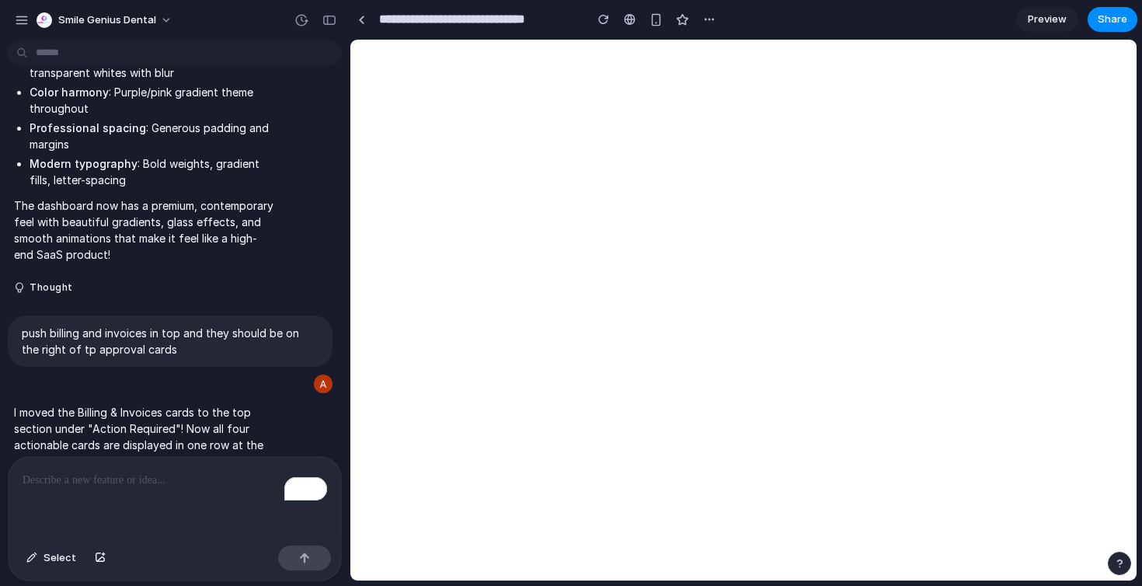
scroll to position [7378, 0]
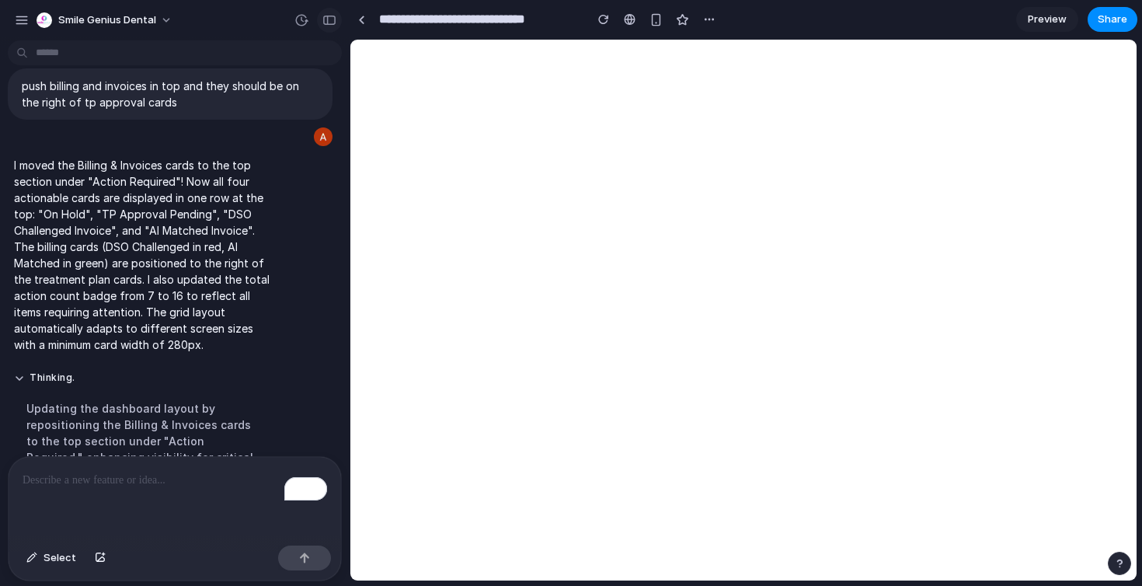
click at [333, 26] on button "button" at bounding box center [329, 20] width 25 height 25
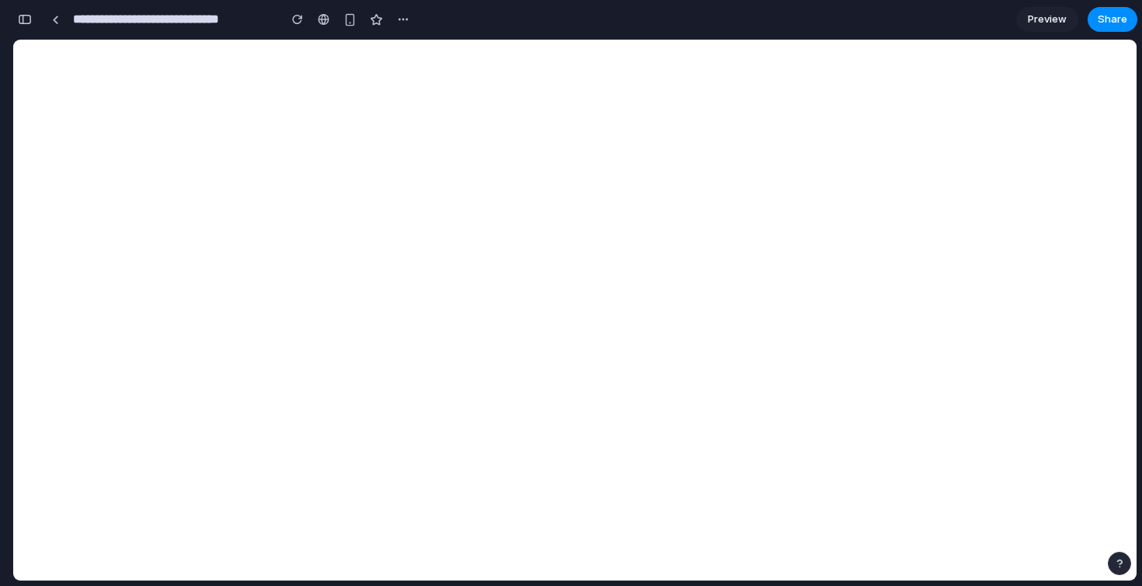
click at [22, 16] on div "button" at bounding box center [25, 19] width 14 height 11
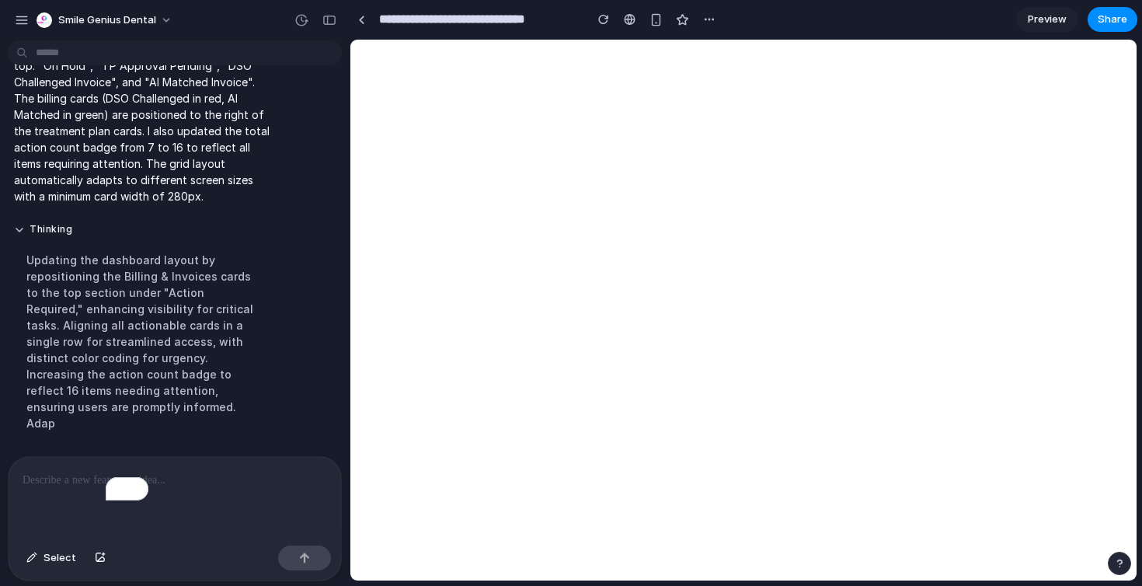
scroll to position [7378, 0]
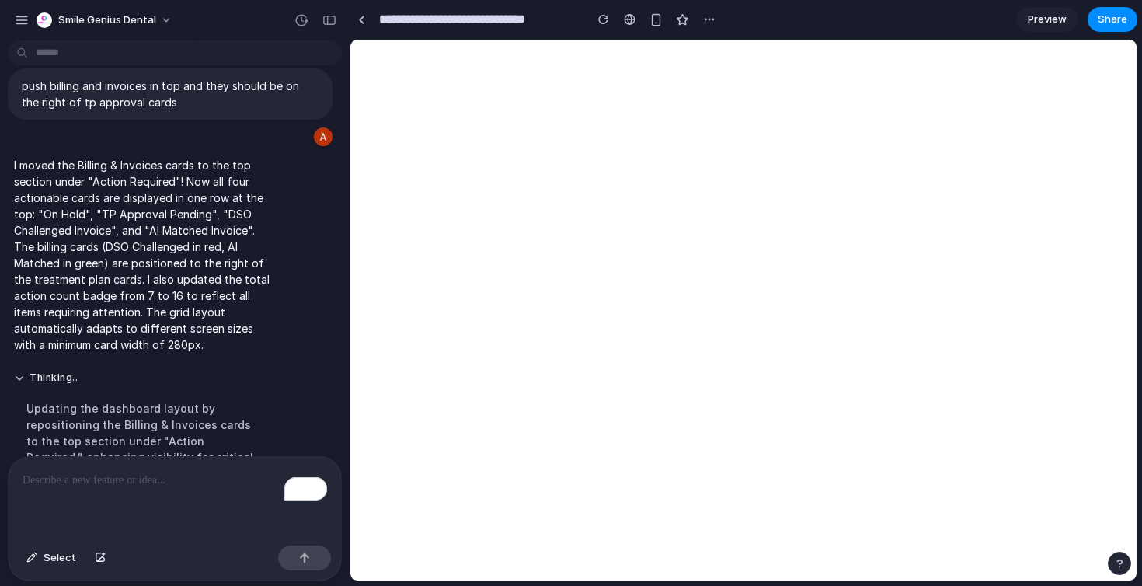
click at [165, 475] on p "To enrich screen reader interactions, please activate Accessibility in Grammarl…" at bounding box center [175, 480] width 305 height 19
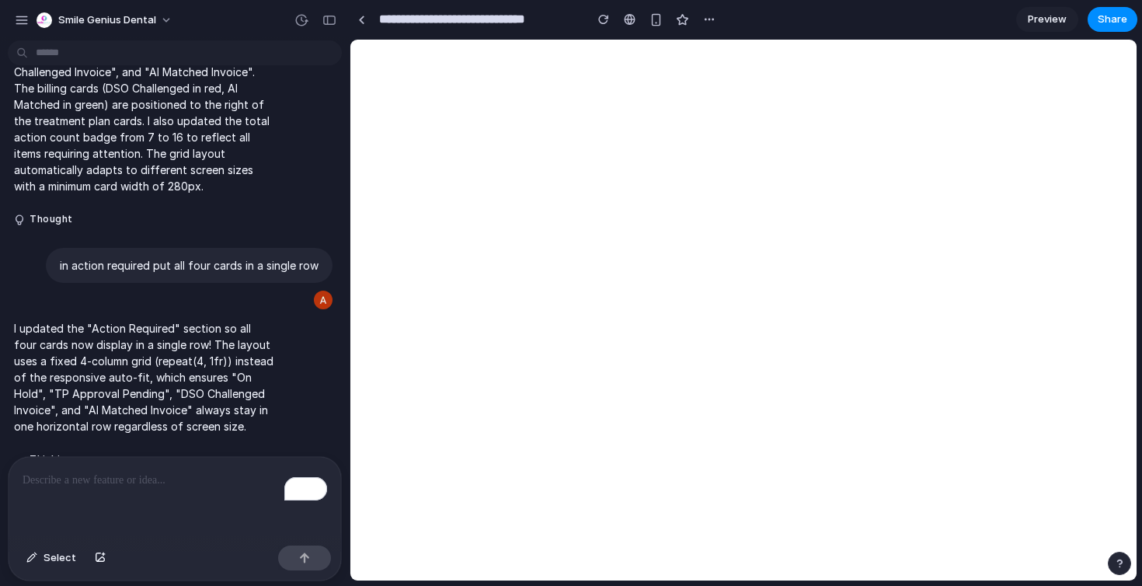
scroll to position [7512, 0]
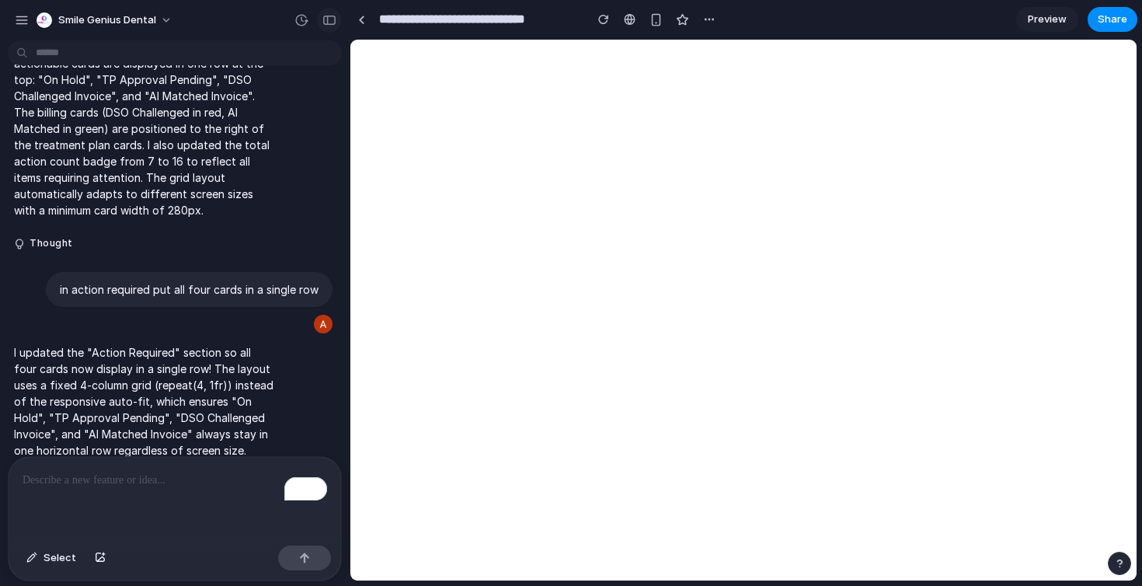
click at [328, 23] on div "button" at bounding box center [329, 20] width 14 height 11
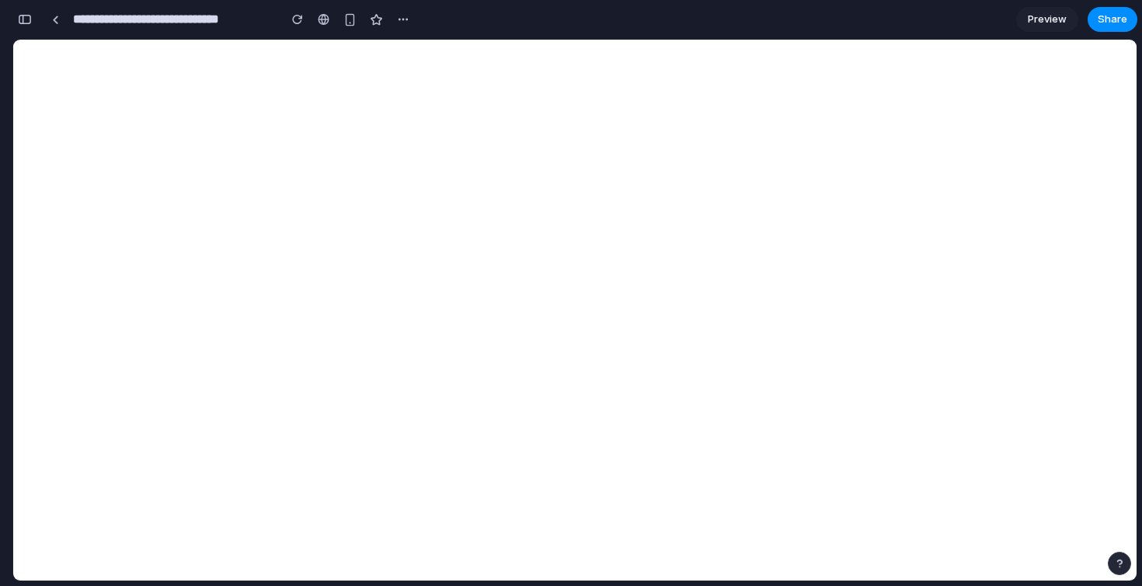
scroll to position [13750, 0]
click at [24, 9] on button "button" at bounding box center [24, 19] width 25 height 25
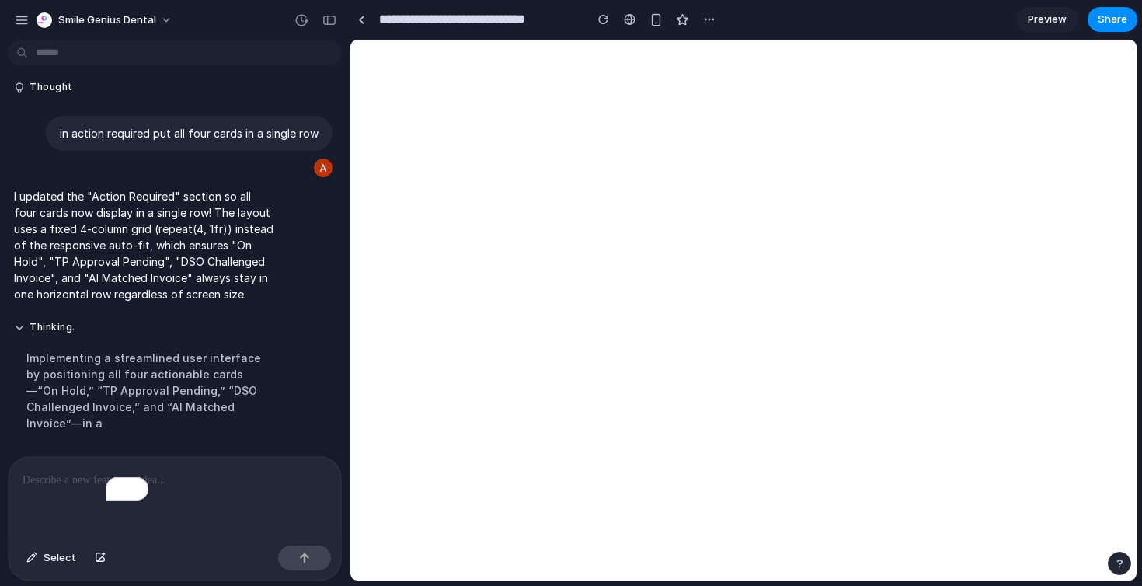
scroll to position [7512, 0]
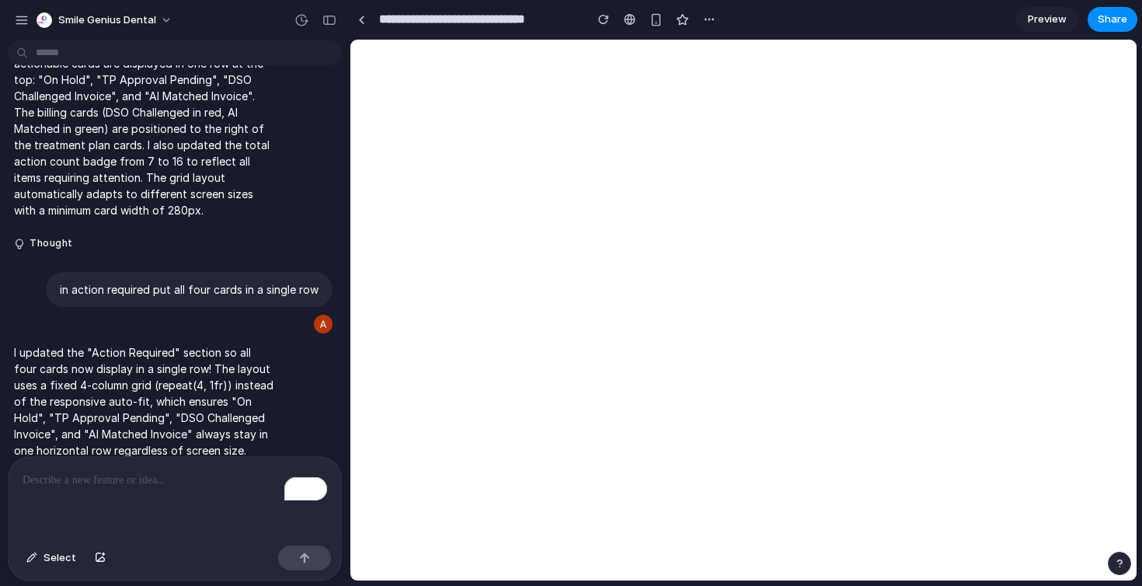
click at [204, 496] on div "To enrich screen reader interactions, please activate Accessibility in Grammarl…" at bounding box center [175, 498] width 333 height 82
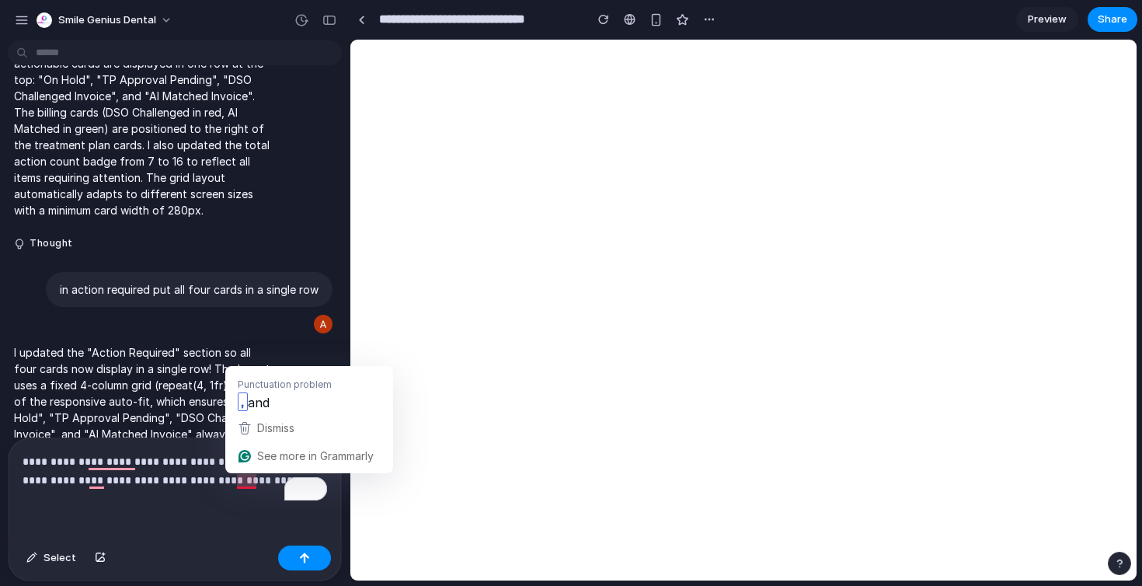
click at [236, 480] on p "**********" at bounding box center [175, 470] width 305 height 37
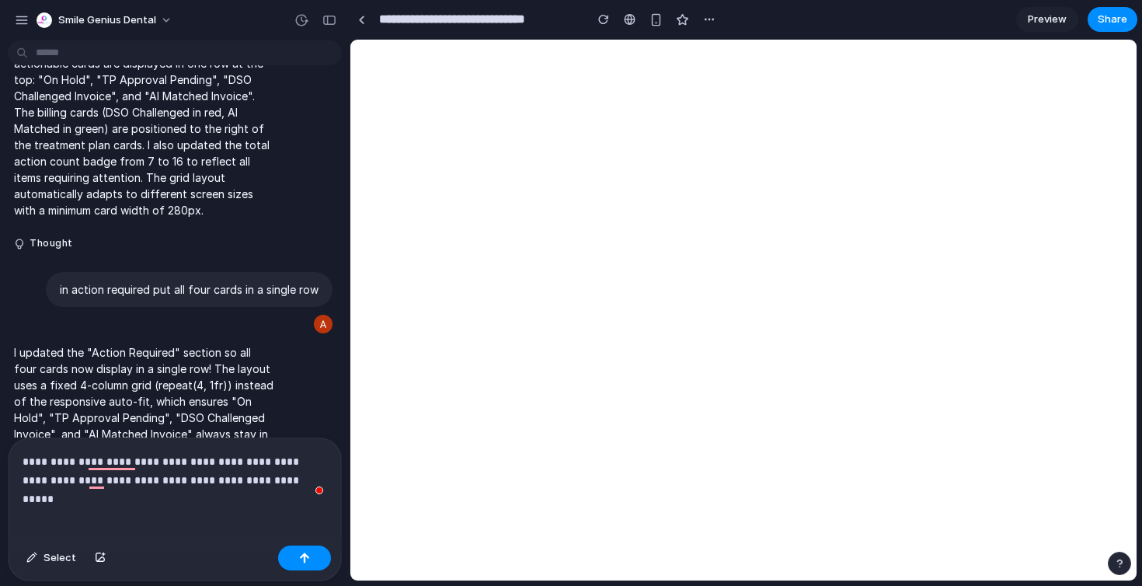
click at [291, 472] on p "**********" at bounding box center [175, 470] width 305 height 37
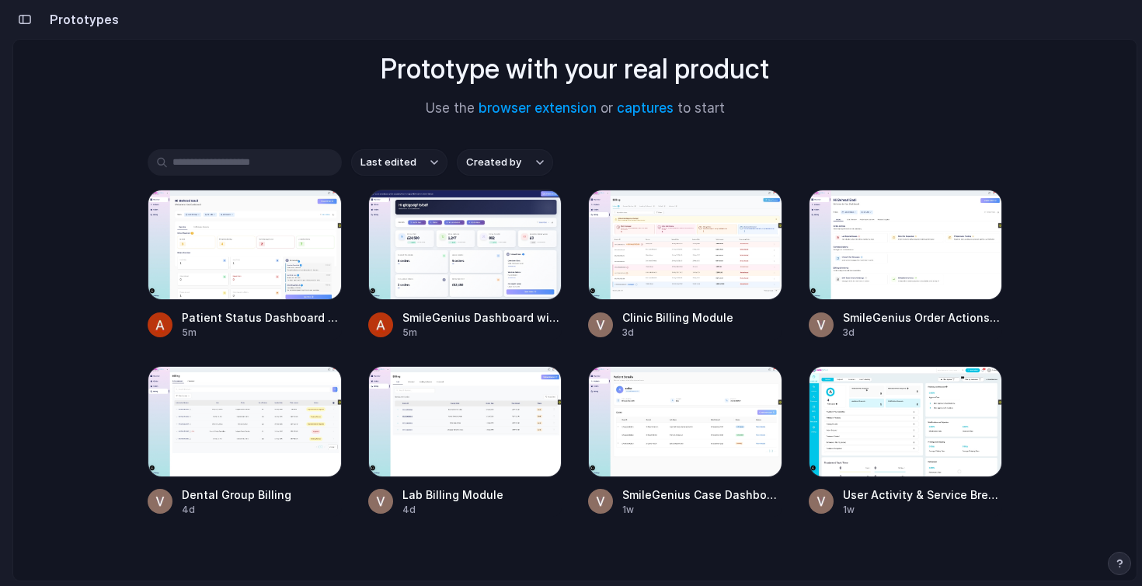
scroll to position [122, 0]
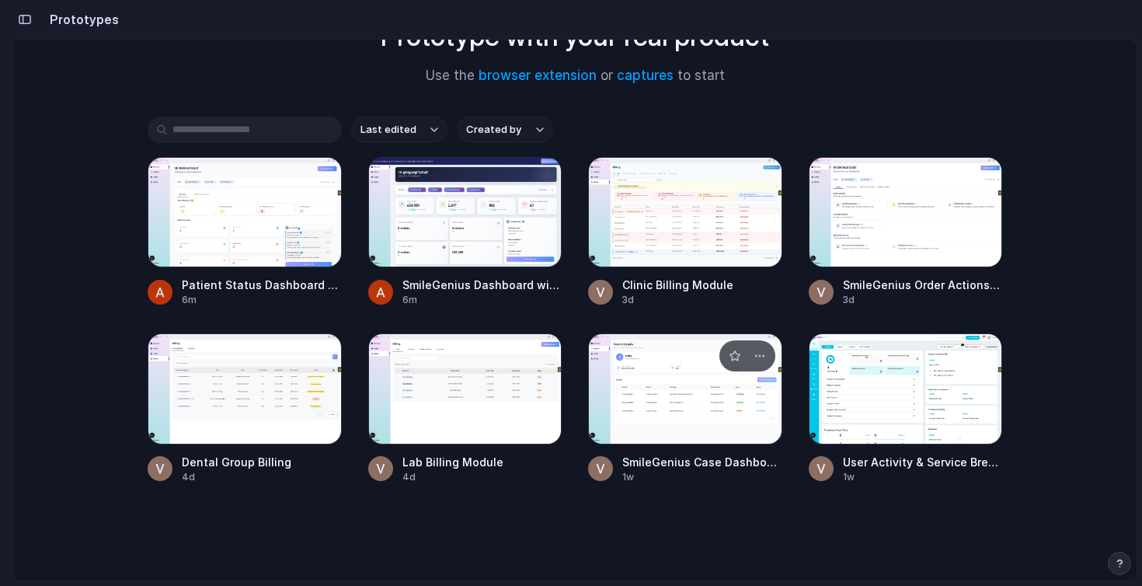
click at [636, 400] on div at bounding box center [685, 388] width 194 height 110
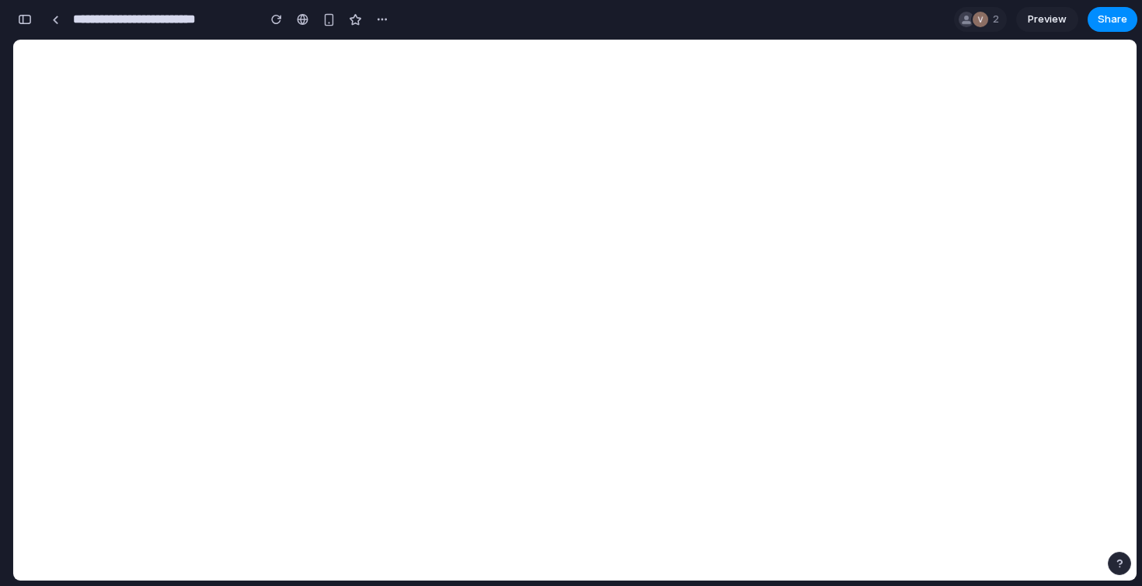
scroll to position [902, 0]
click at [55, 14] on link at bounding box center [55, 19] width 23 height 23
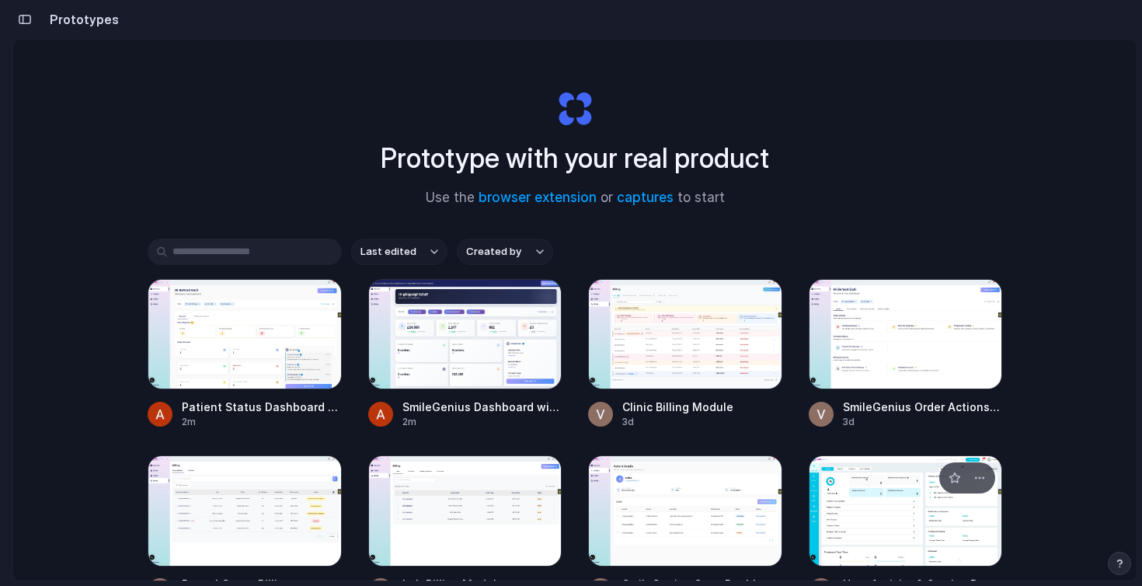
scroll to position [122, 0]
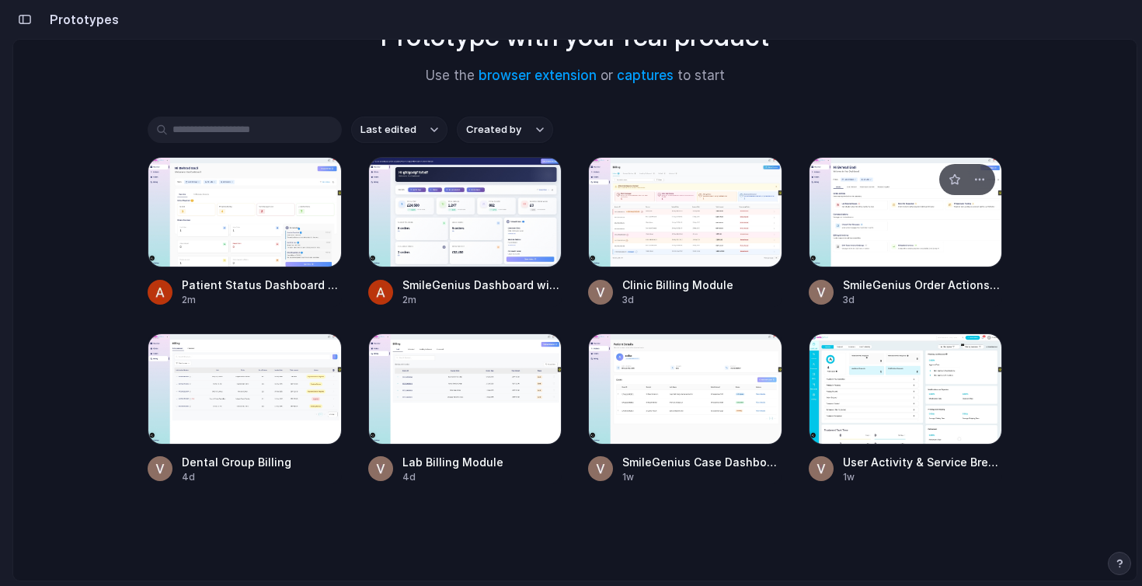
click at [858, 263] on div at bounding box center [906, 212] width 194 height 110
